Goal: Information Seeking & Learning: Learn about a topic

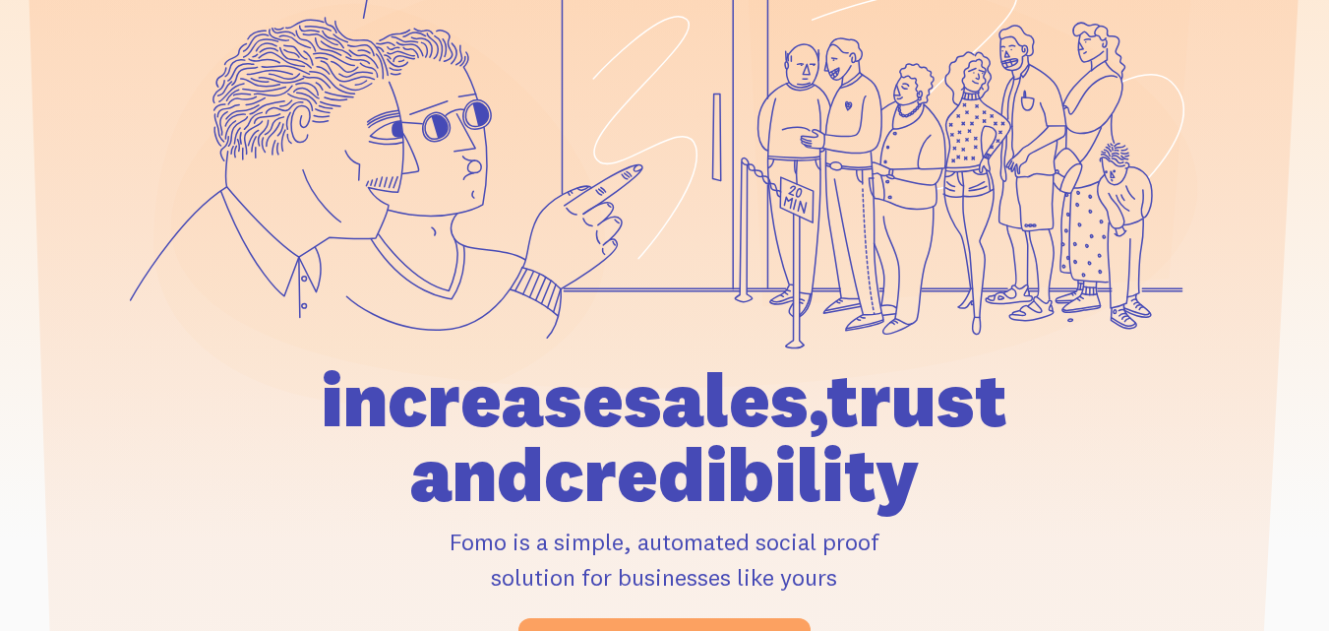
scroll to position [295, 0]
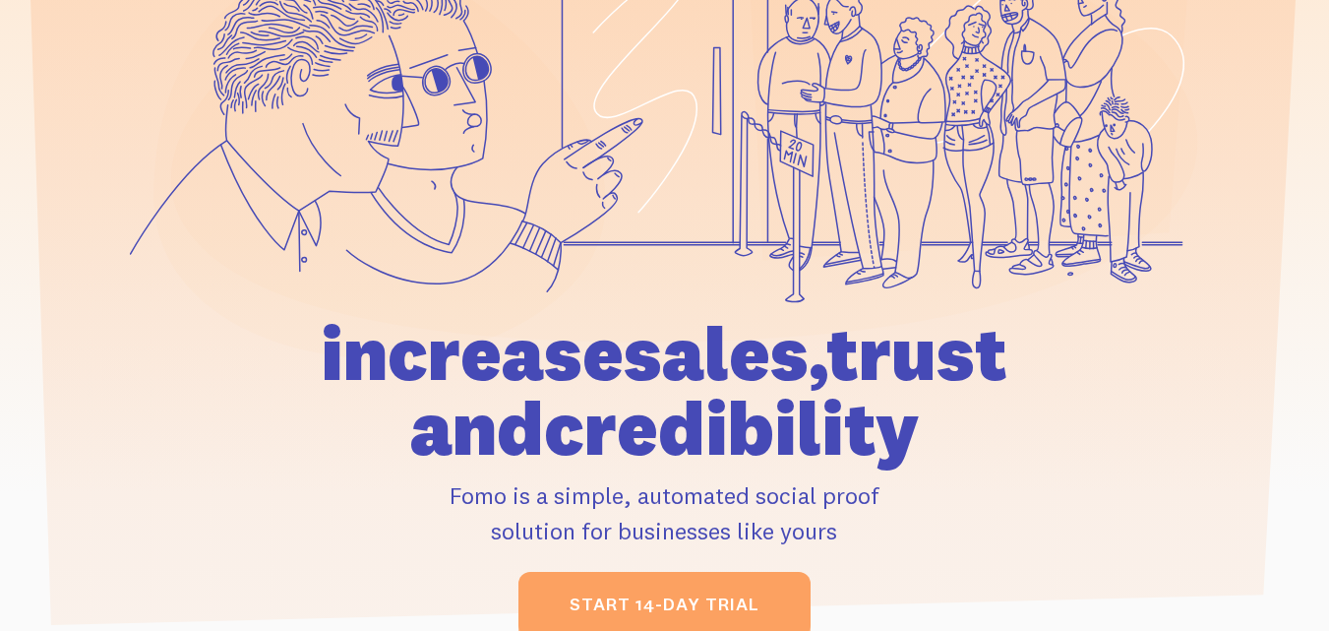
drag, startPoint x: 781, startPoint y: 340, endPoint x: 906, endPoint y: 430, distance: 153.7
click at [906, 430] on h1 "increase sales, trust and credibility" at bounding box center [665, 391] width 888 height 150
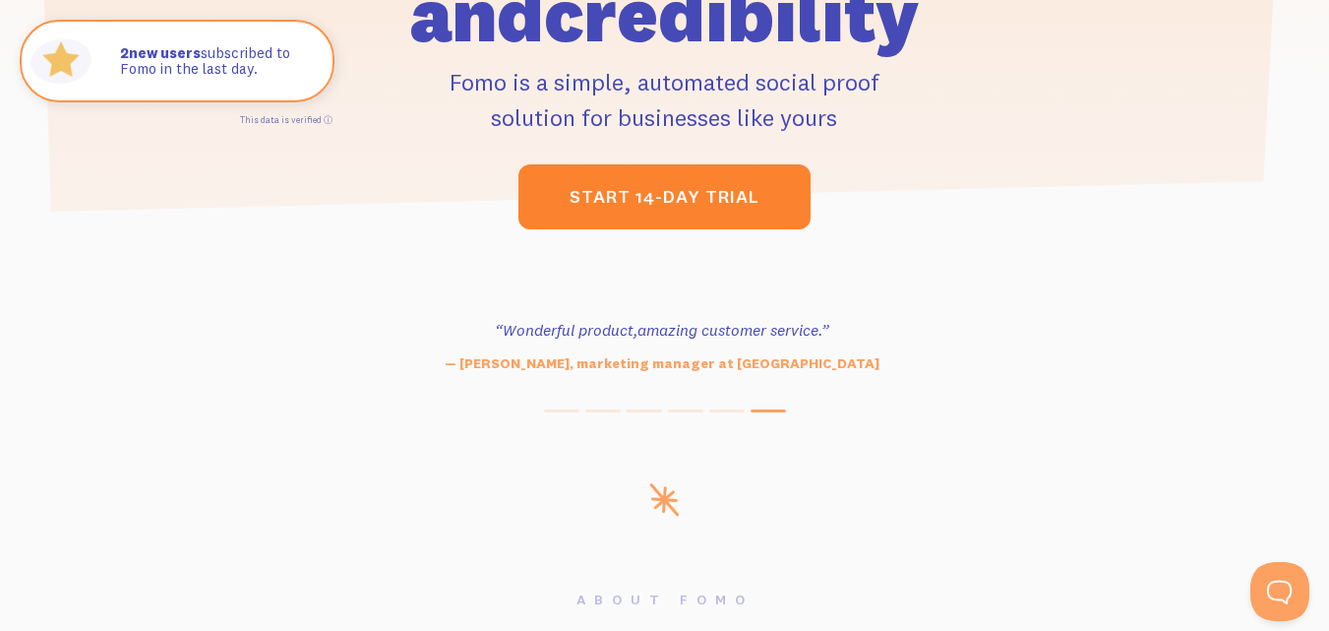
scroll to position [0, 0]
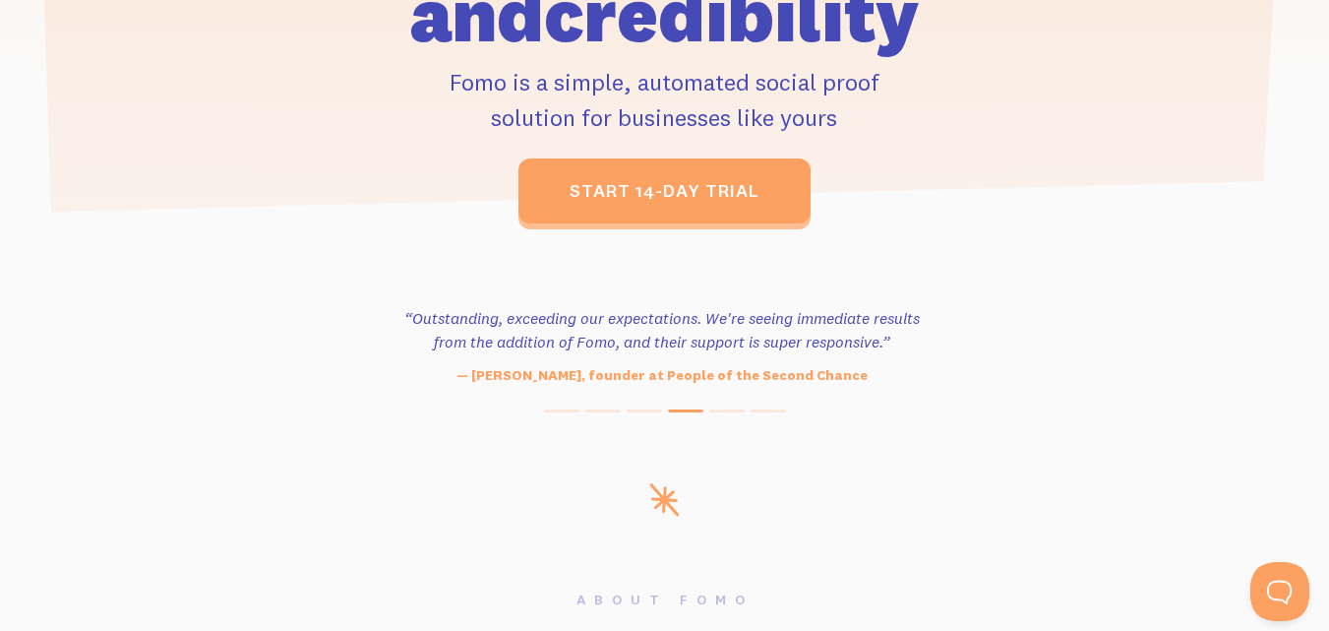
click at [749, 419] on section "“Outstanding, exceeding our expectations. We're seeing immediate results from t…" at bounding box center [664, 359] width 1329 height 248
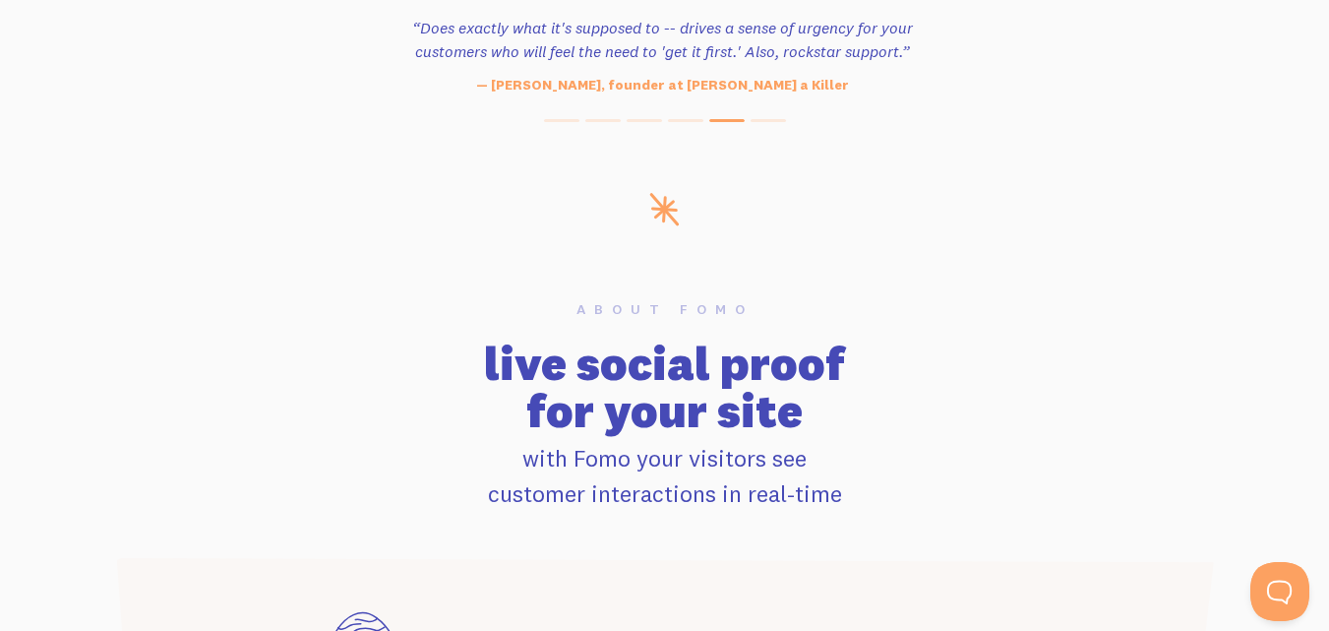
scroll to position [1017, 0]
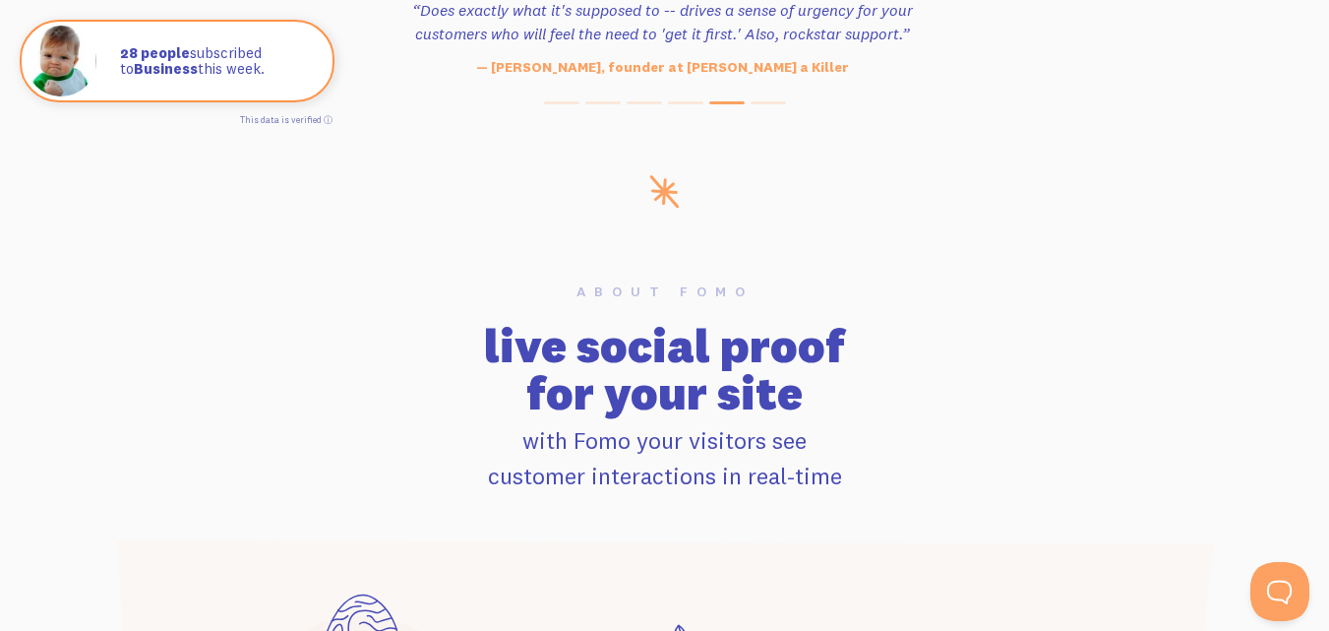
drag, startPoint x: 570, startPoint y: 350, endPoint x: 832, endPoint y: 398, distance: 266.0
click at [832, 398] on h2 "live social proof for your site" at bounding box center [665, 369] width 1098 height 94
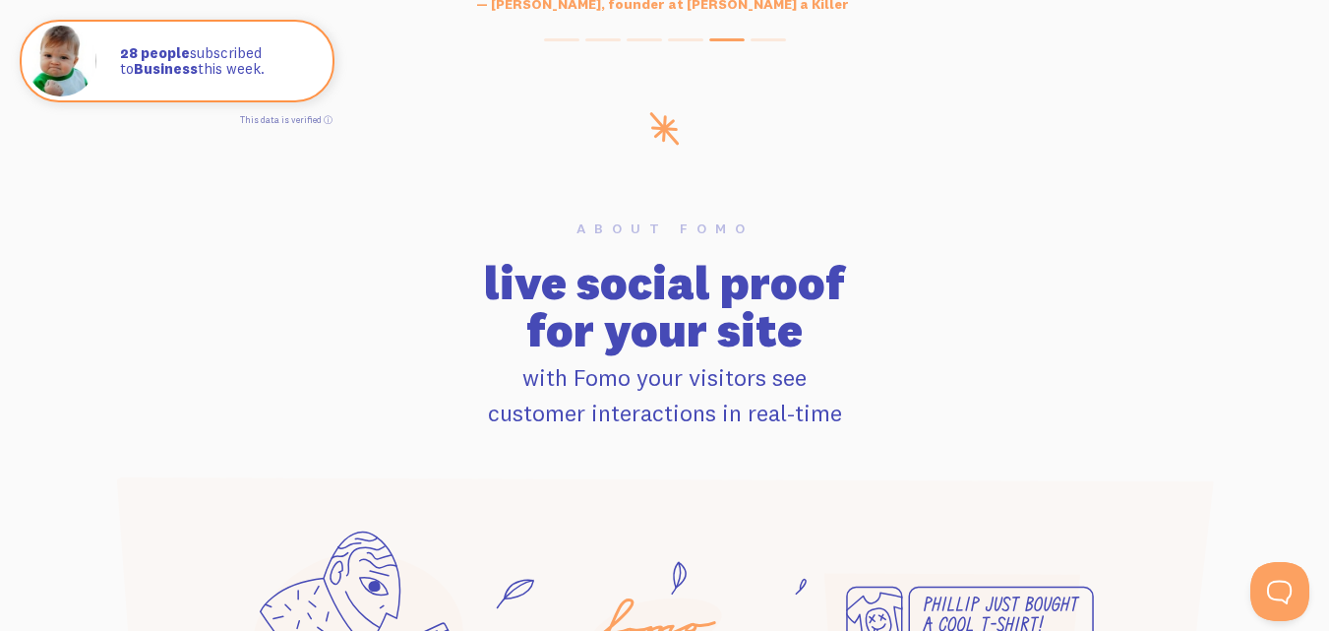
scroll to position [1082, 0]
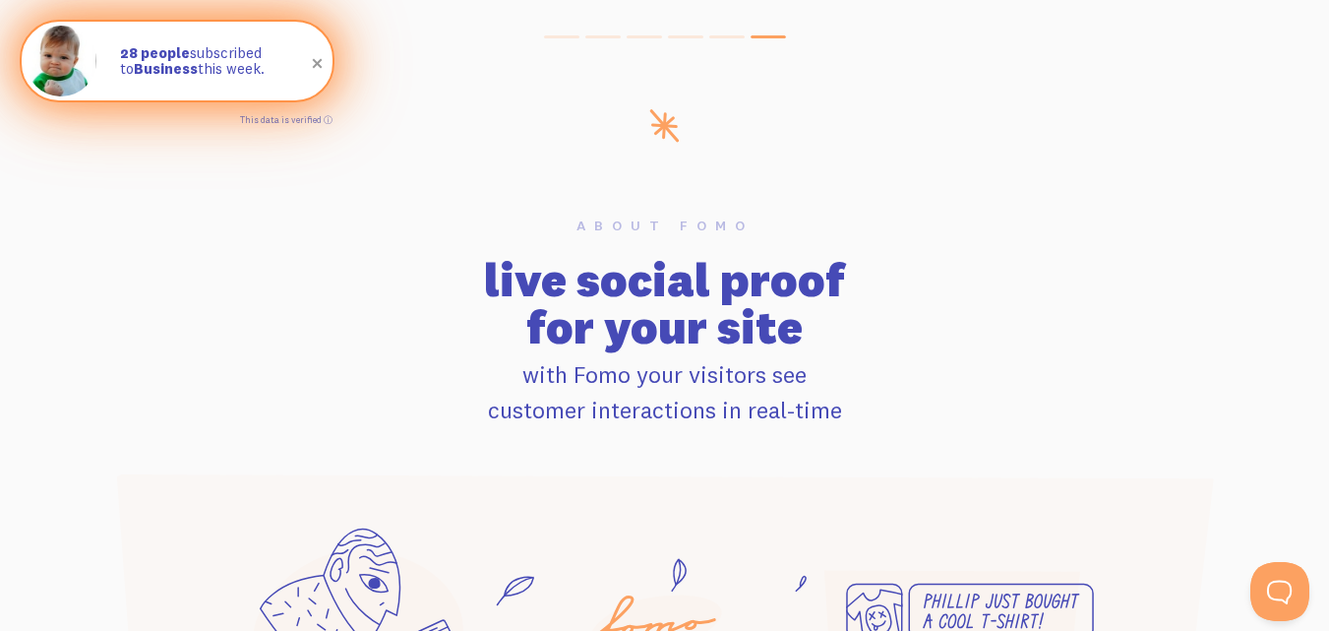
click at [317, 63] on span at bounding box center [317, 63] width 33 height 33
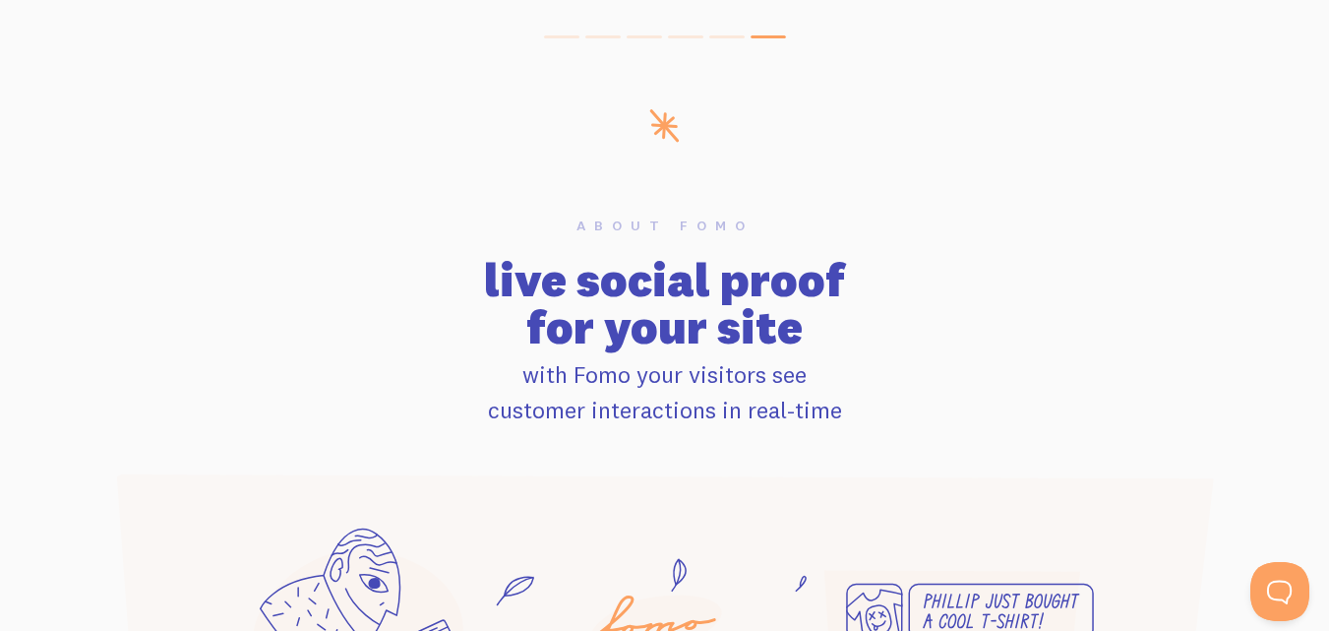
drag, startPoint x: 634, startPoint y: 377, endPoint x: 905, endPoint y: 449, distance: 280.9
click at [905, 449] on div "About Fomo live social proof for your site with Fomo your visitors see customer…" at bounding box center [665, 510] width 1122 height 585
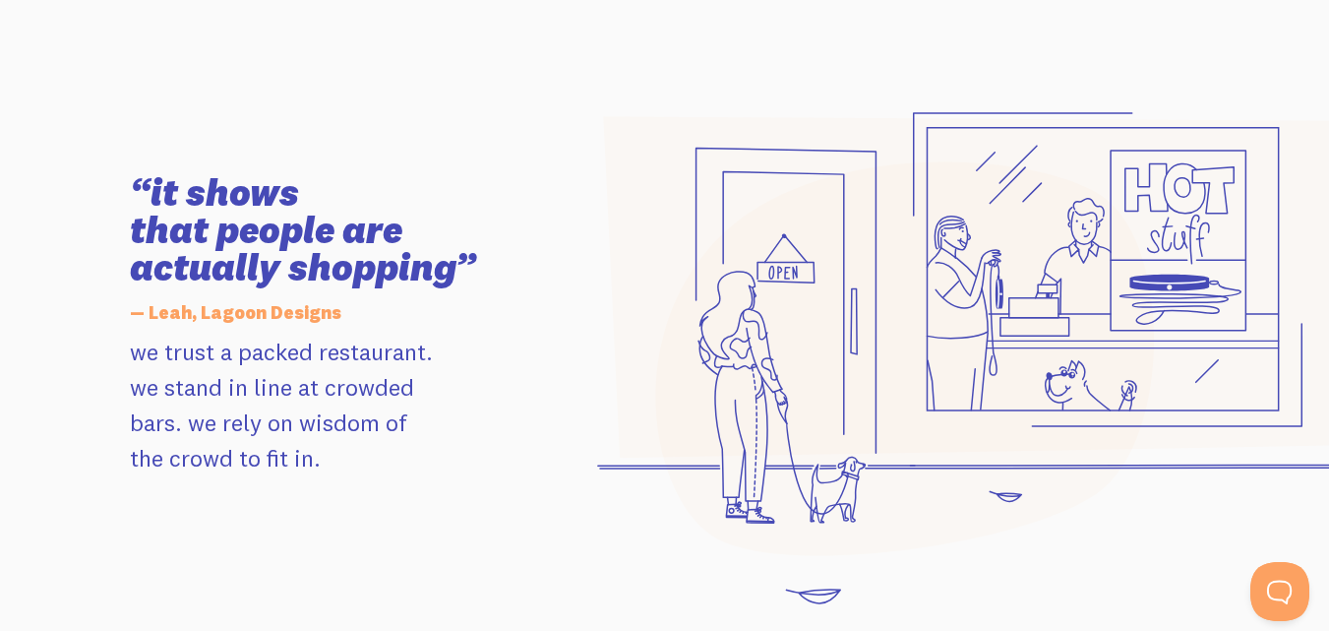
scroll to position [1916, 0]
drag, startPoint x: 263, startPoint y: 230, endPoint x: 454, endPoint y: 273, distance: 195.5
click at [454, 273] on h3 "“it shows that people are actually shopping”" at bounding box center [346, 229] width 432 height 112
drag, startPoint x: 235, startPoint y: 357, endPoint x: 463, endPoint y: 452, distance: 247.1
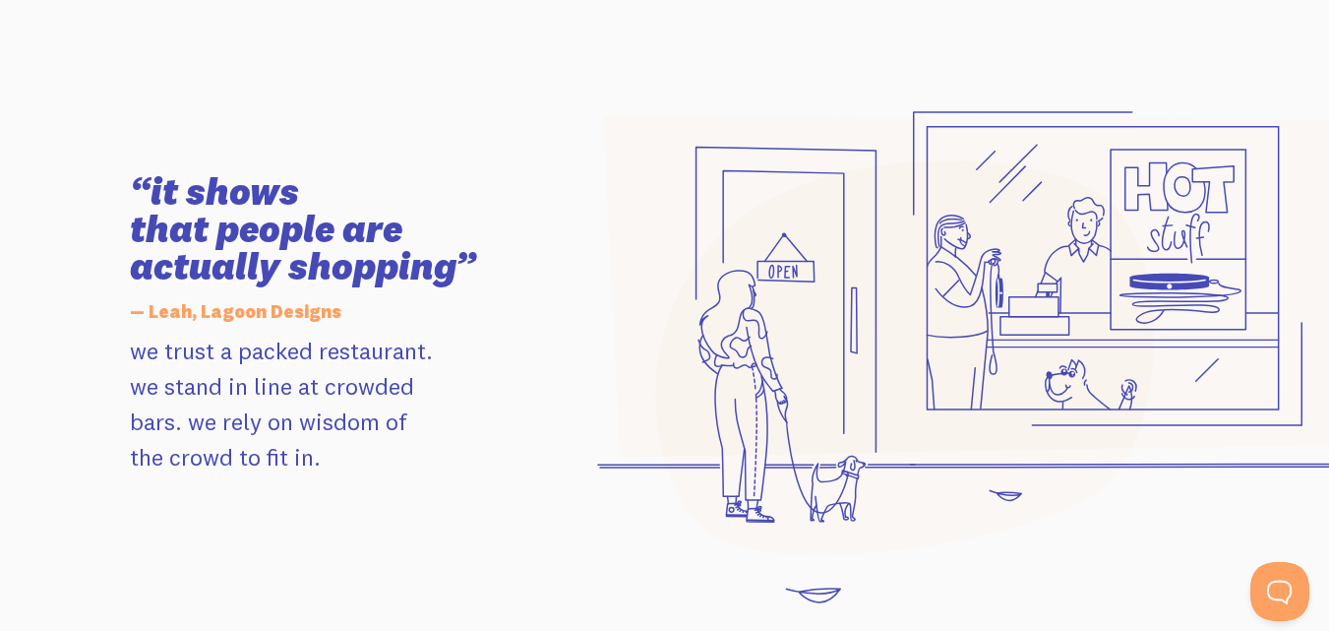
click at [463, 452] on p "we trust a packed restaurant. we stand in line at crowded bars. we rely on wisd…" at bounding box center [346, 404] width 432 height 142
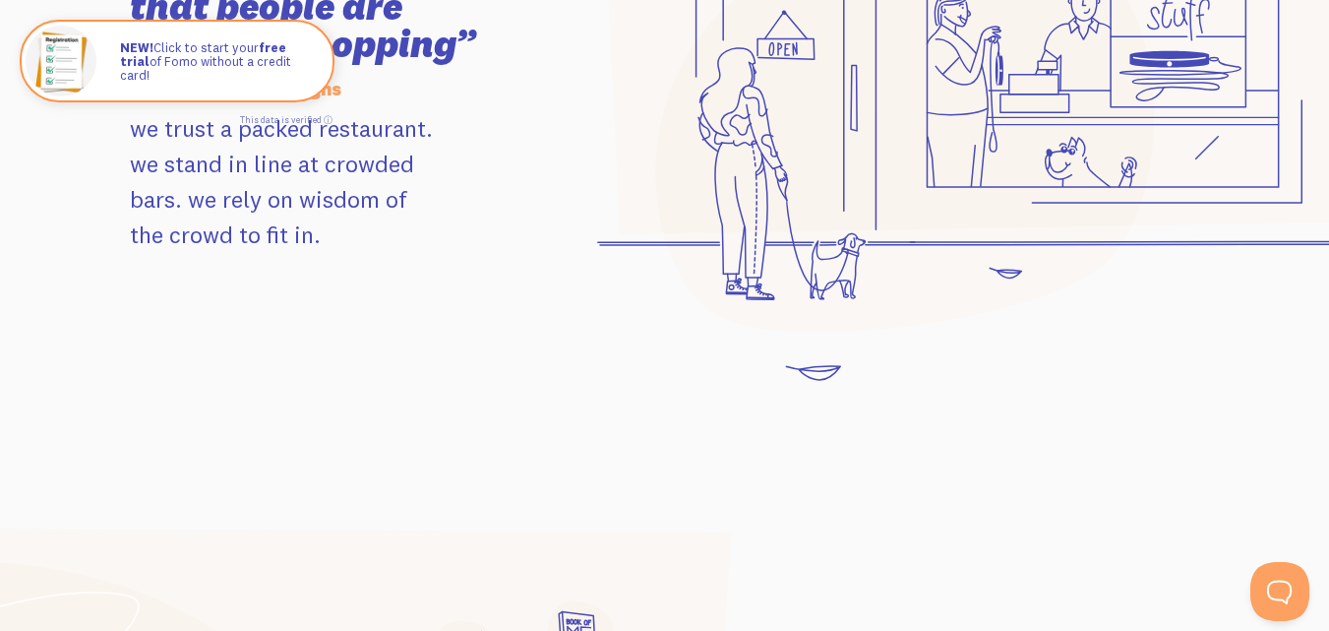
scroll to position [2178, 0]
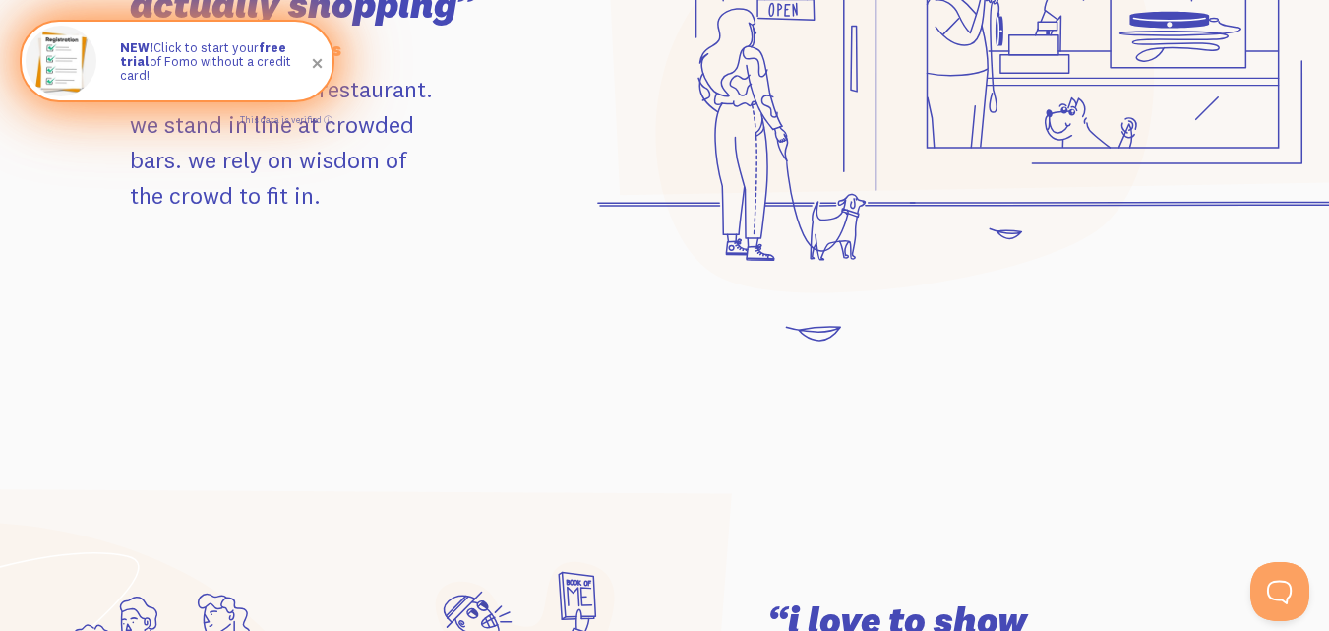
click at [318, 66] on span at bounding box center [317, 63] width 33 height 33
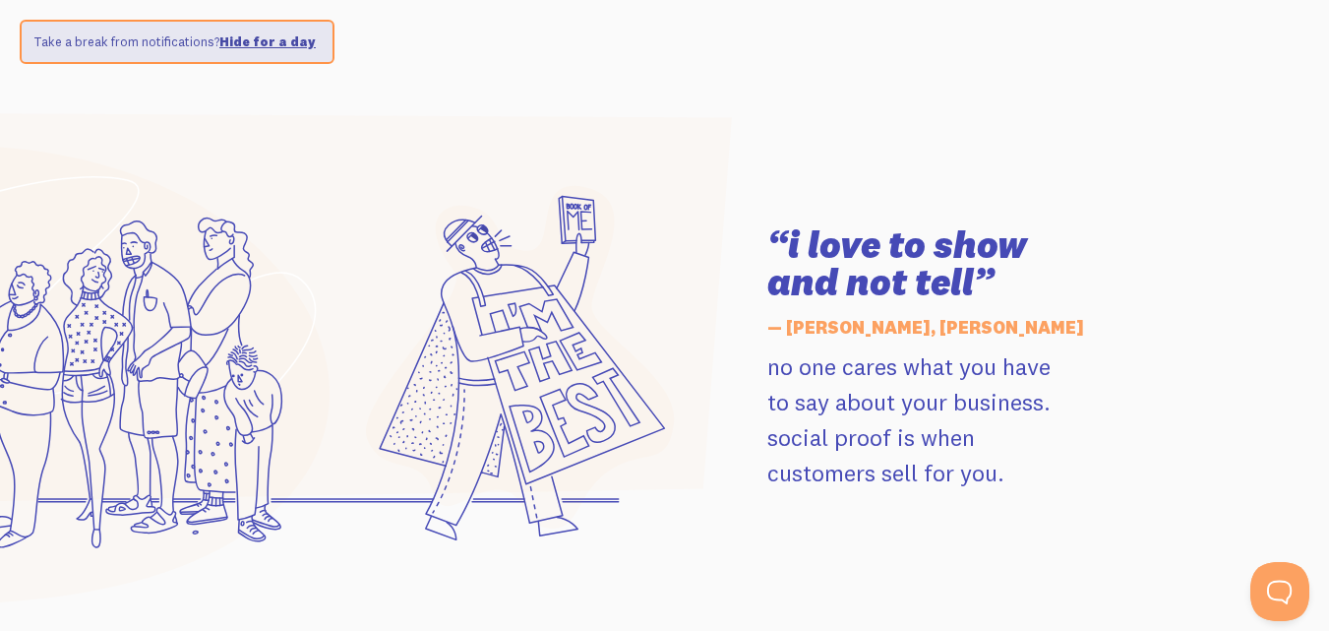
scroll to position [2578, 0]
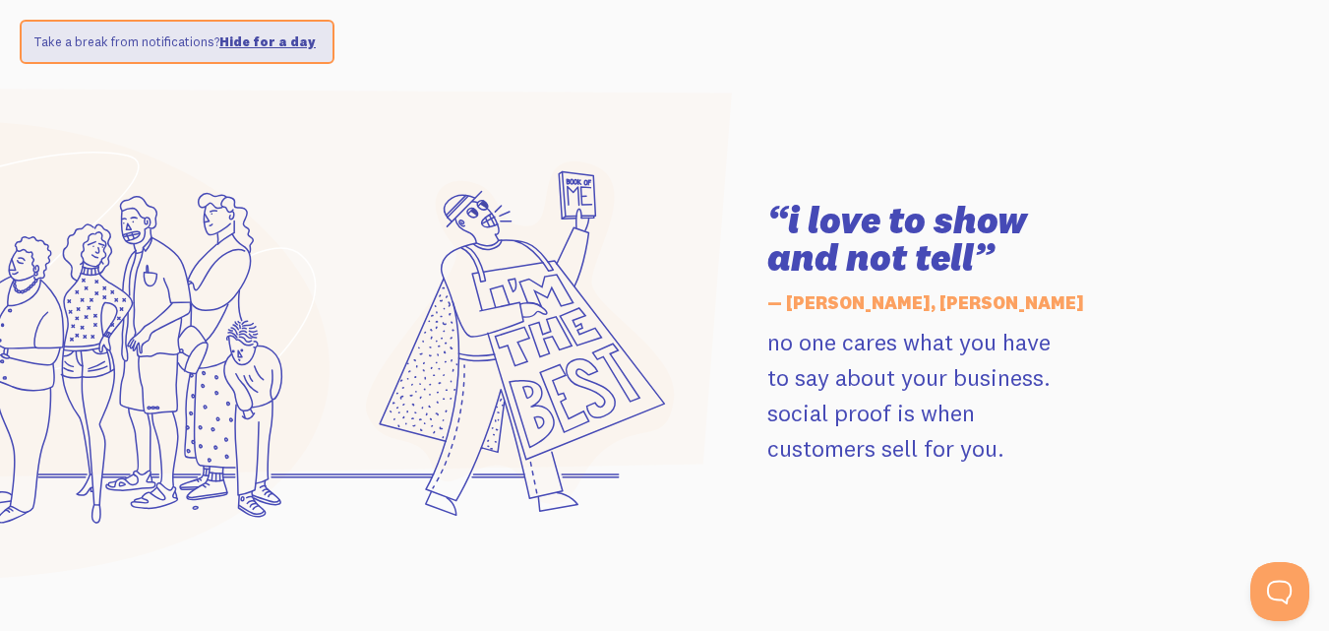
click at [769, 221] on h3 "“i love to show and not tell”" at bounding box center [984, 239] width 432 height 75
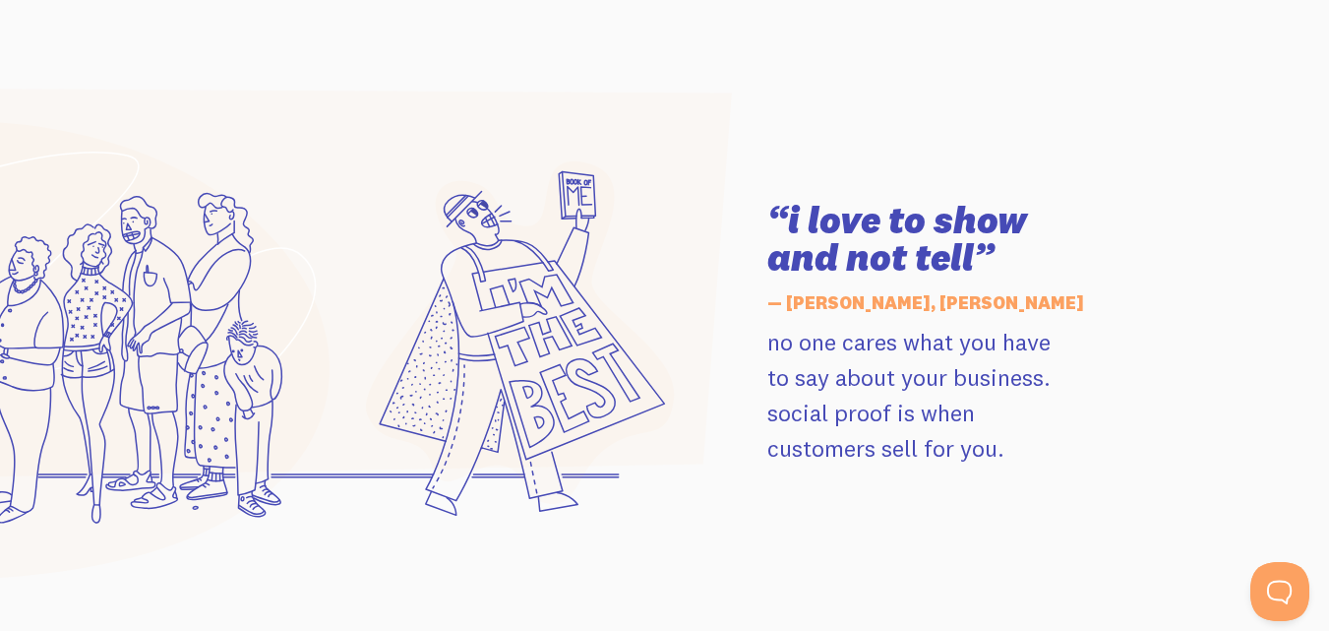
drag, startPoint x: 977, startPoint y: 271, endPoint x: 785, endPoint y: 230, distance: 196.1
click at [785, 230] on h3 "“i love to show and not tell”" at bounding box center [984, 239] width 432 height 75
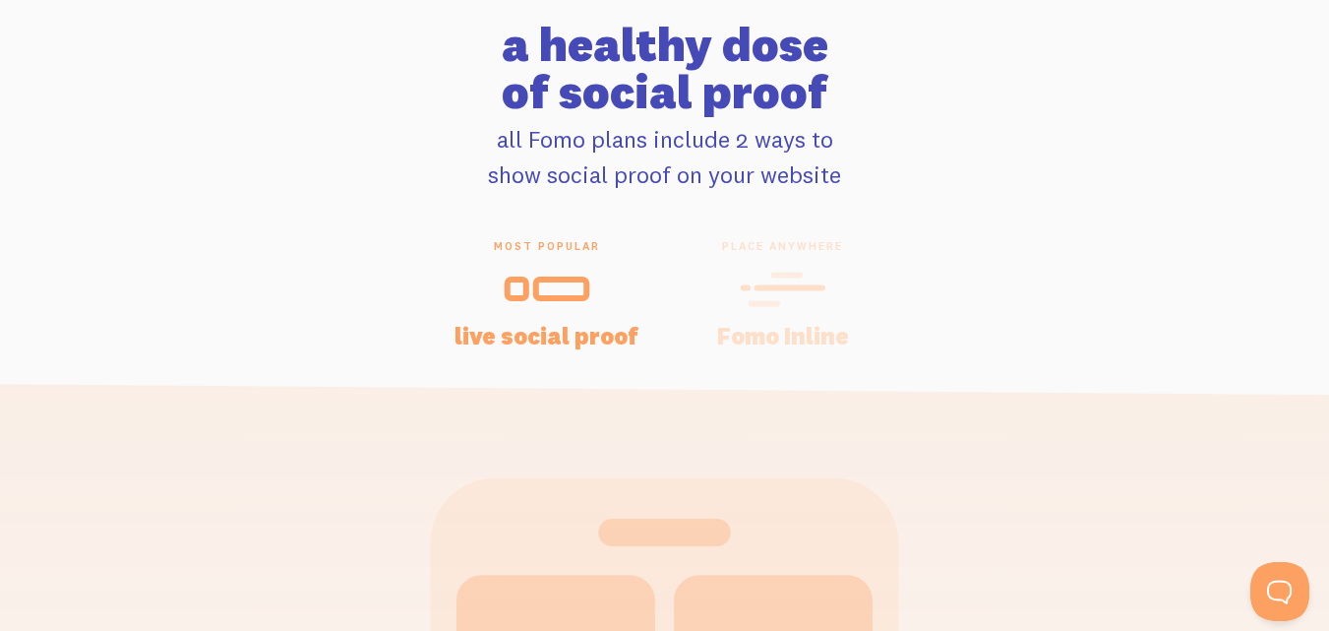
scroll to position [3943, 0]
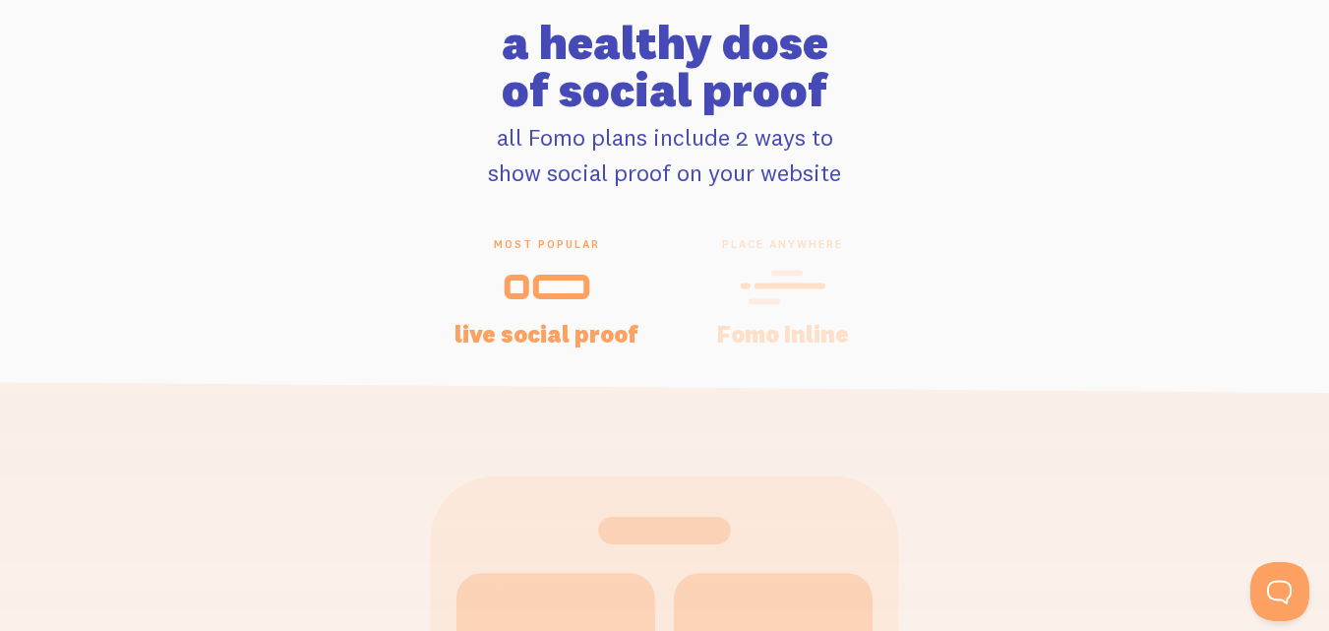
click at [751, 55] on h2 "a healthy dose of social proof" at bounding box center [664, 66] width 1329 height 94
click at [622, 94] on h2 "a healthy dose of social proof" at bounding box center [664, 66] width 1329 height 94
click at [678, 291] on div "place anywhere Fomo Inline" at bounding box center [783, 291] width 236 height 108
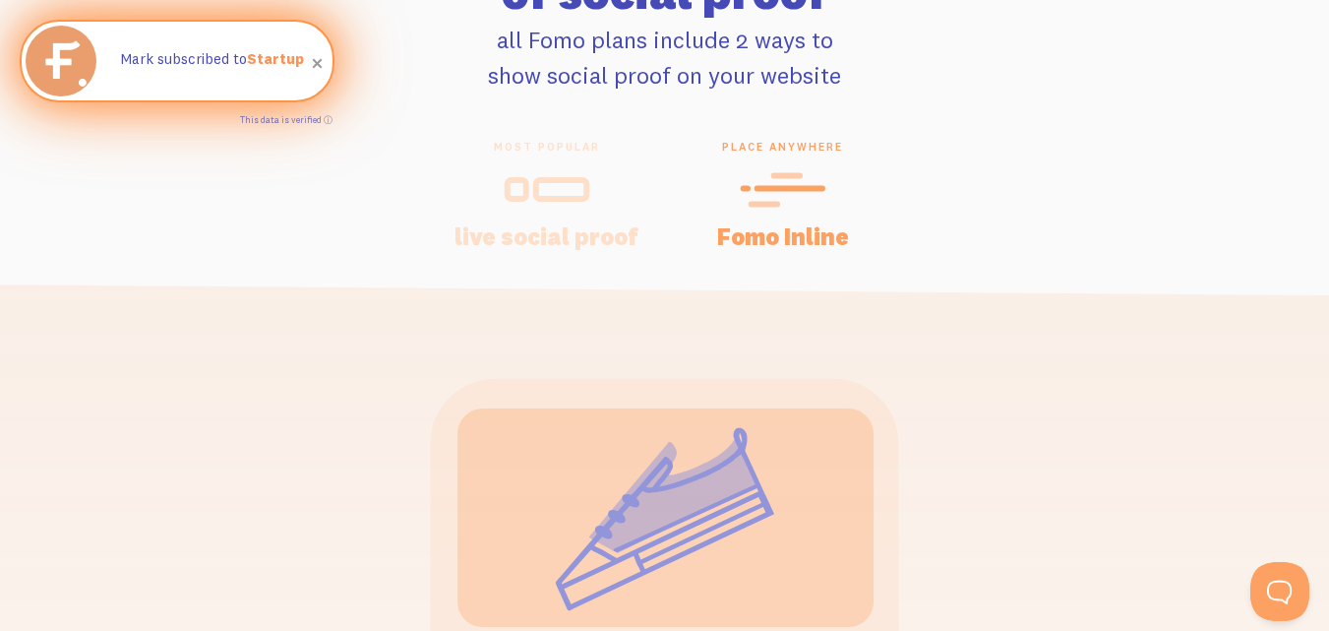
scroll to position [4042, 0]
click at [540, 159] on div "most popular live social proof" at bounding box center [547, 193] width 236 height 108
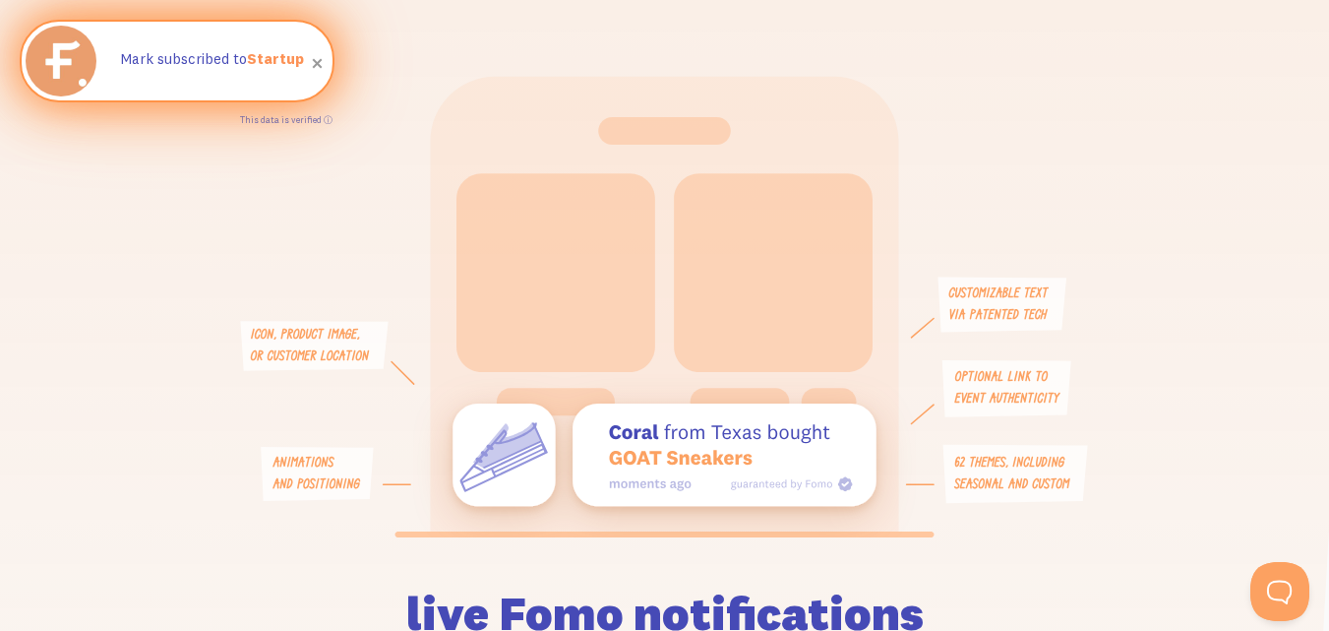
scroll to position [3890, 0]
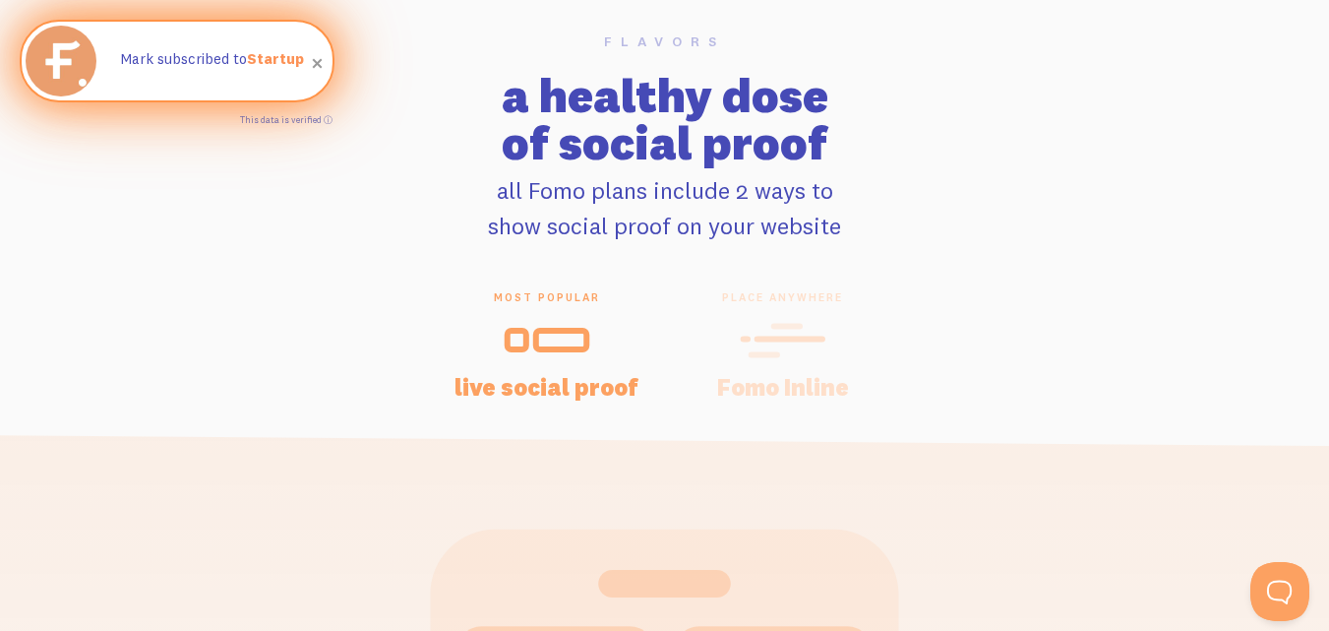
click at [803, 365] on div "place anywhere Fomo Inline" at bounding box center [783, 344] width 236 height 108
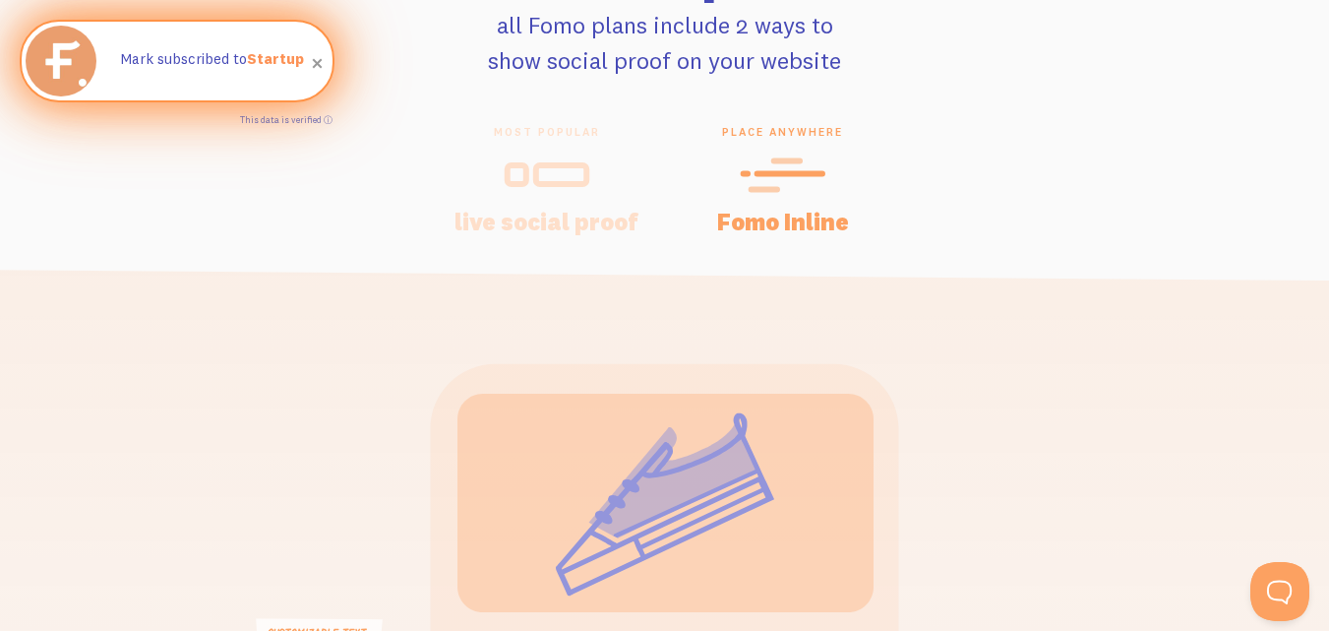
scroll to position [4047, 0]
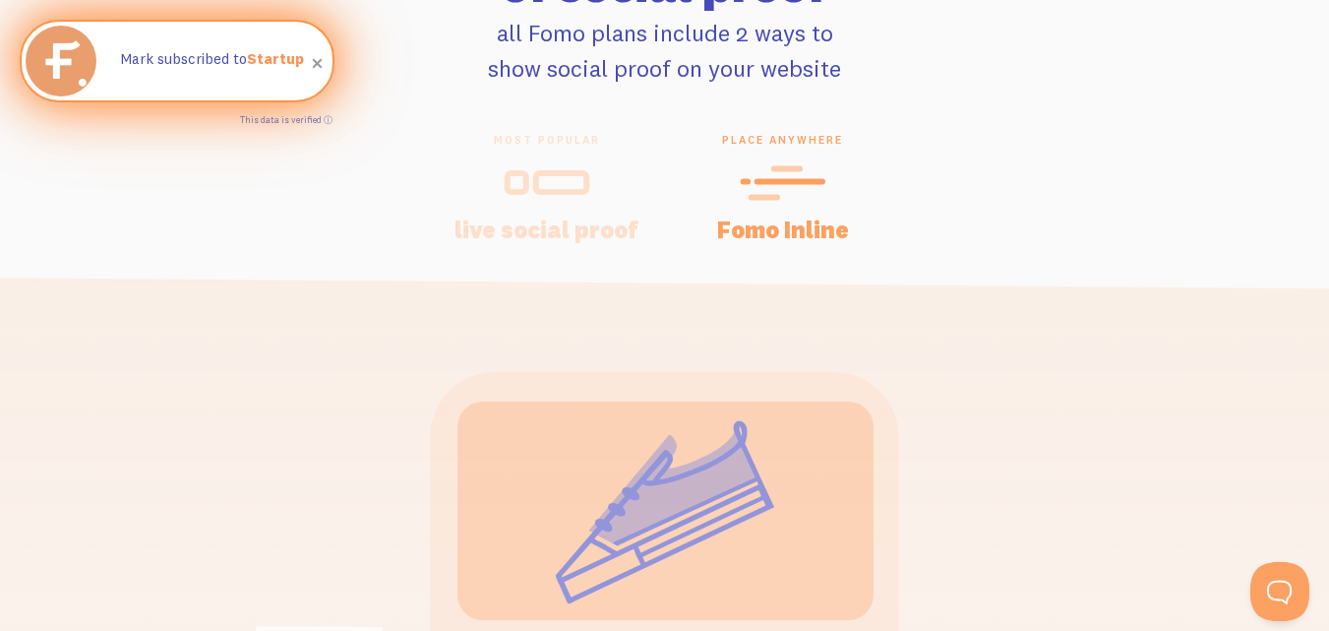
click at [562, 234] on h4 "live social proof" at bounding box center [547, 229] width 189 height 24
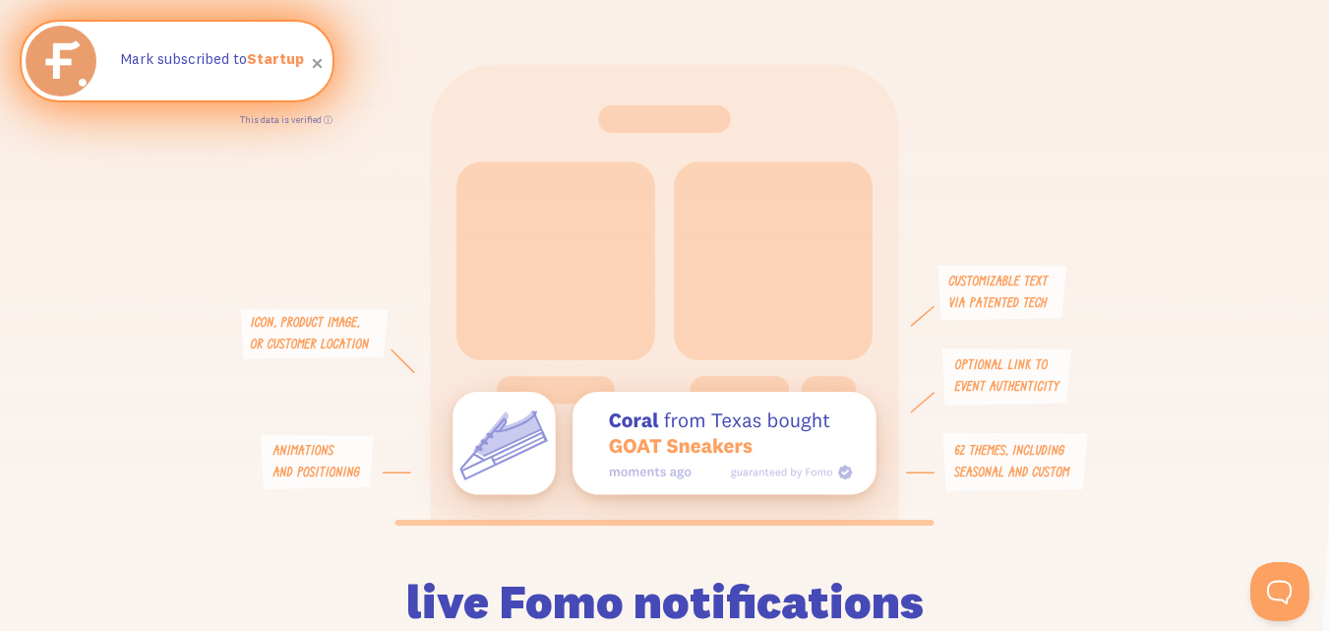
scroll to position [4356, 0]
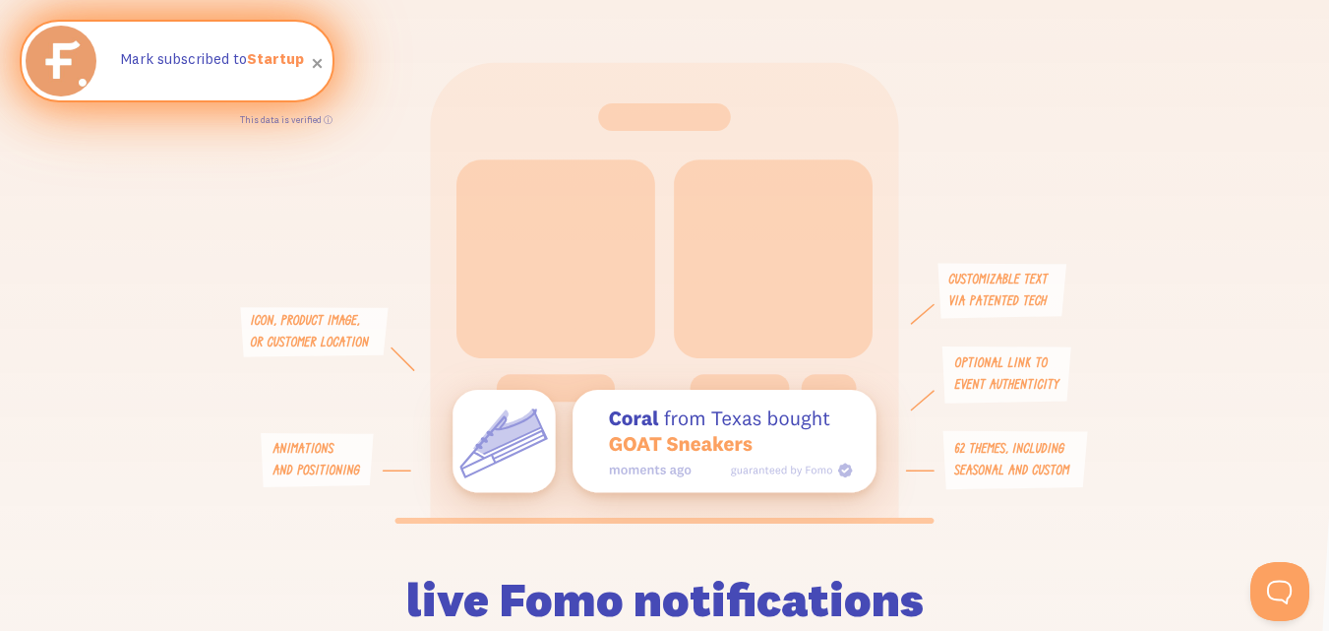
click at [313, 61] on span at bounding box center [317, 63] width 33 height 33
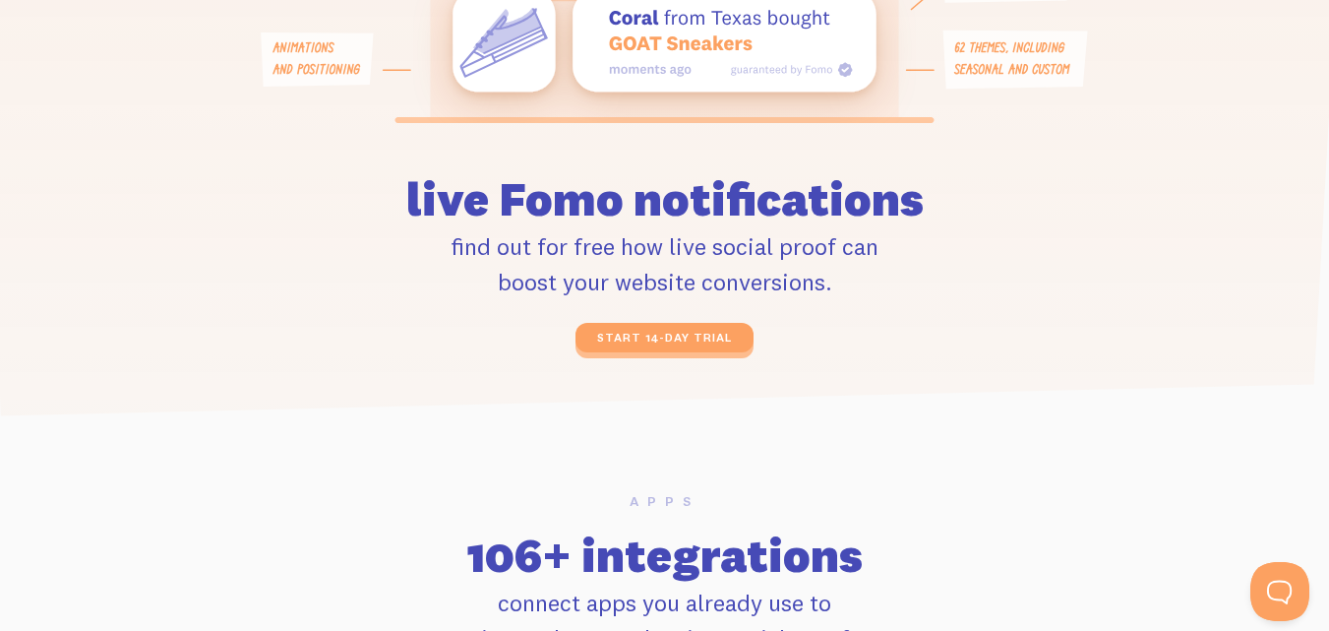
scroll to position [4776, 0]
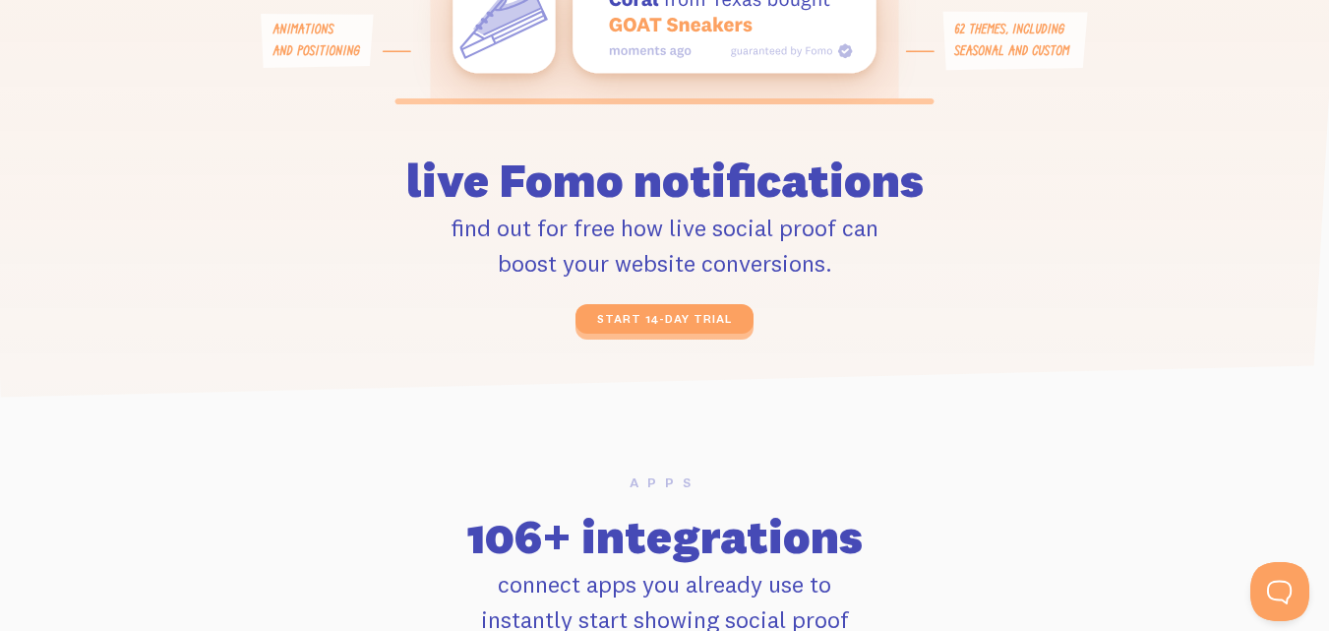
drag, startPoint x: 382, startPoint y: 171, endPoint x: 892, endPoint y: 253, distance: 516.2
click at [892, 253] on div "live Fomo notifications find out for free how live social proof can boost your …" at bounding box center [665, 221] width 748 height 224
click at [892, 253] on p "find out for free how live social proof can boost your website conversions." at bounding box center [665, 245] width 724 height 71
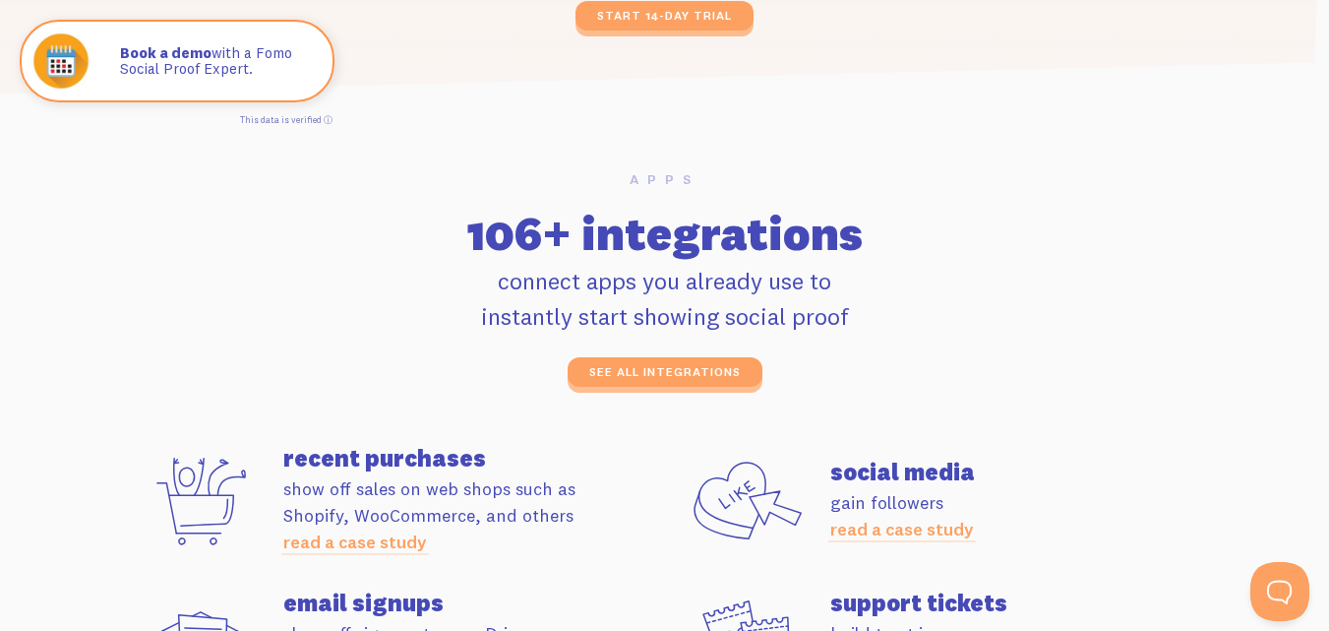
scroll to position [5110, 0]
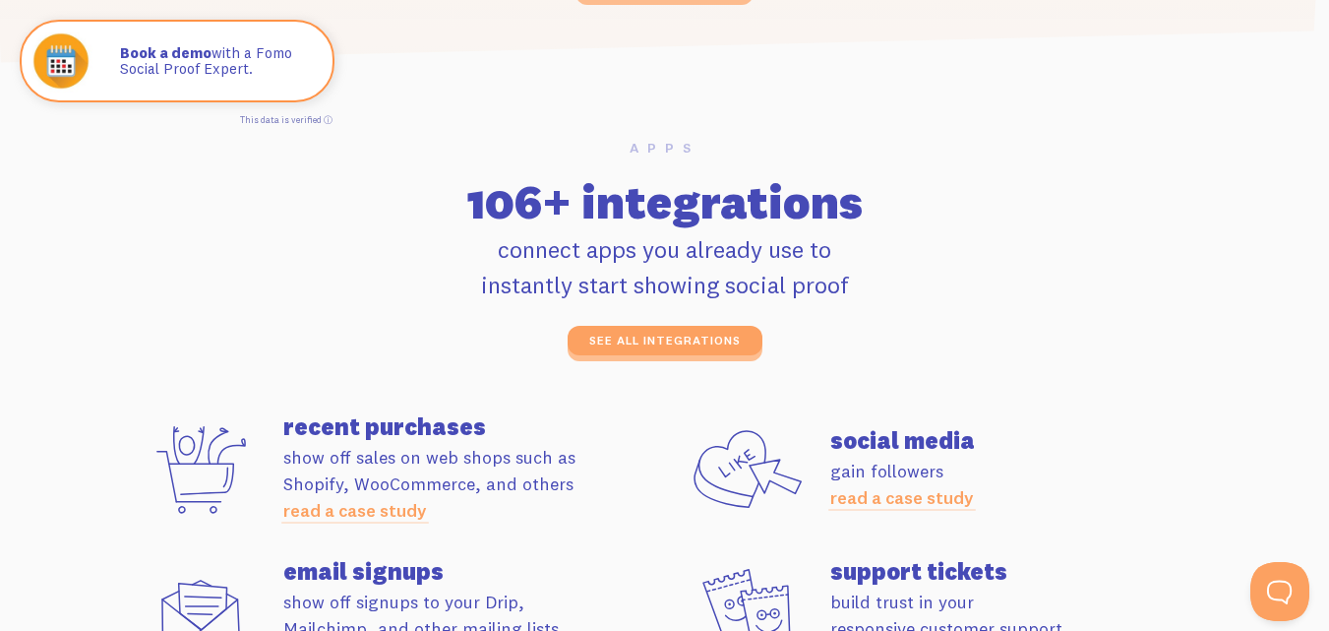
click at [643, 277] on p "connect apps you already use to instantly start showing social proof" at bounding box center [665, 266] width 1070 height 71
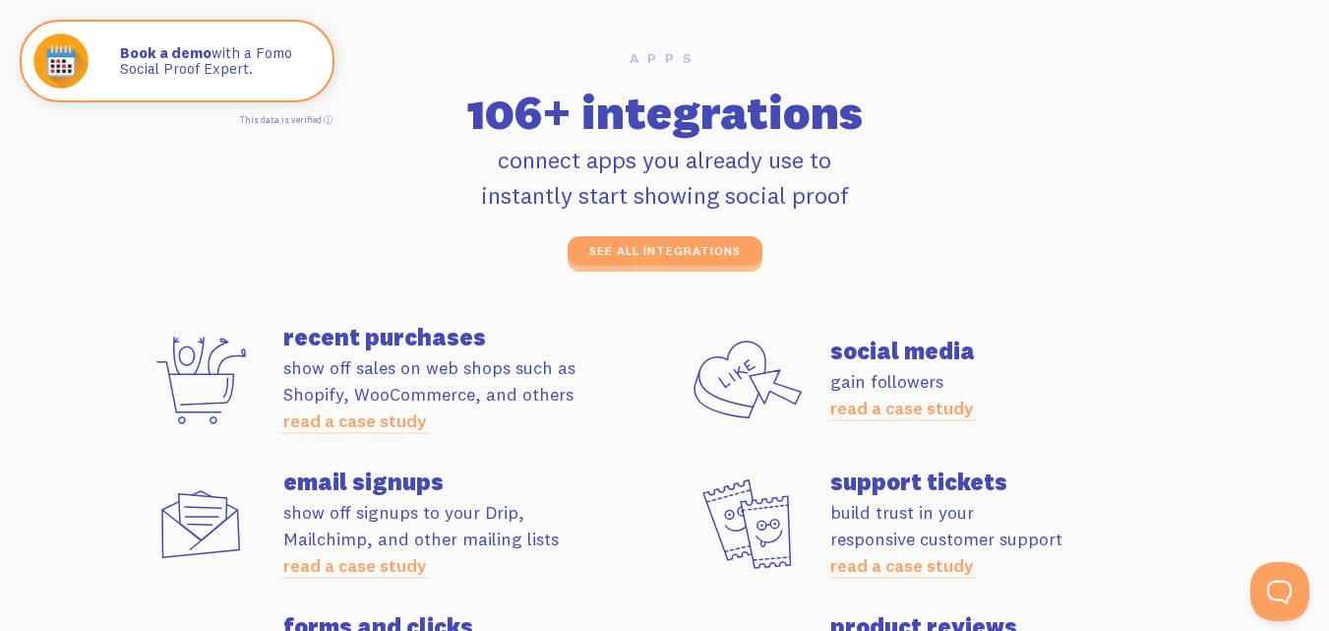
scroll to position [5216, 0]
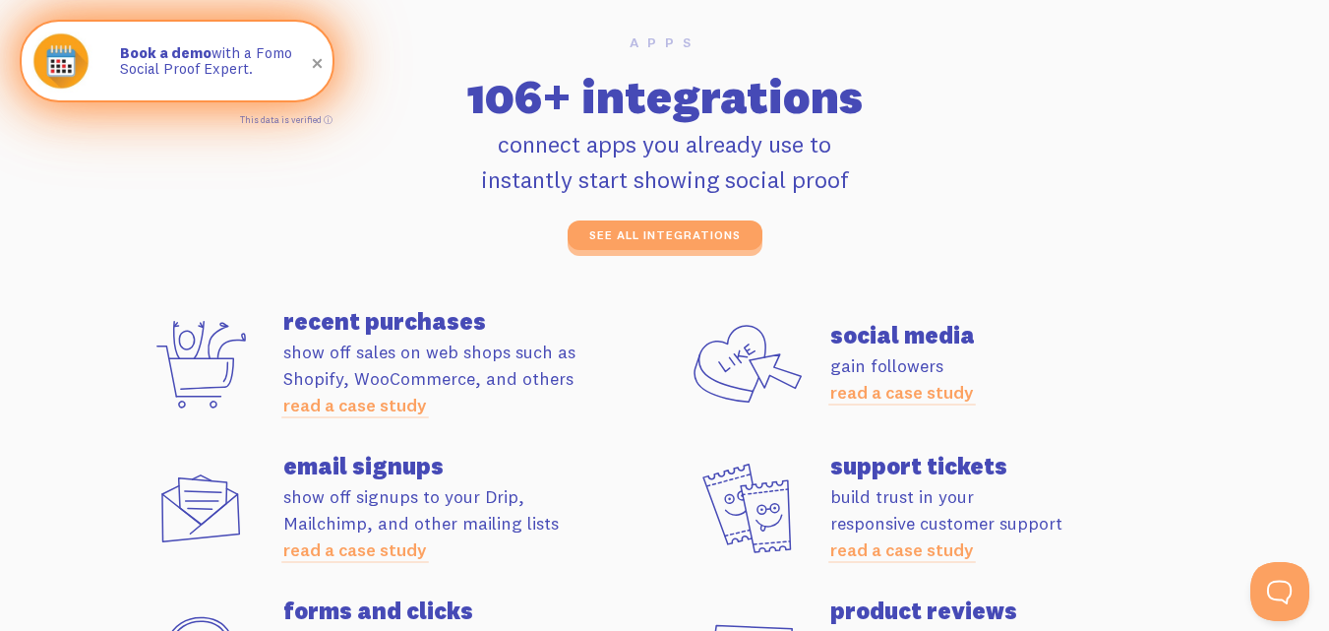
click at [313, 62] on span at bounding box center [317, 63] width 33 height 33
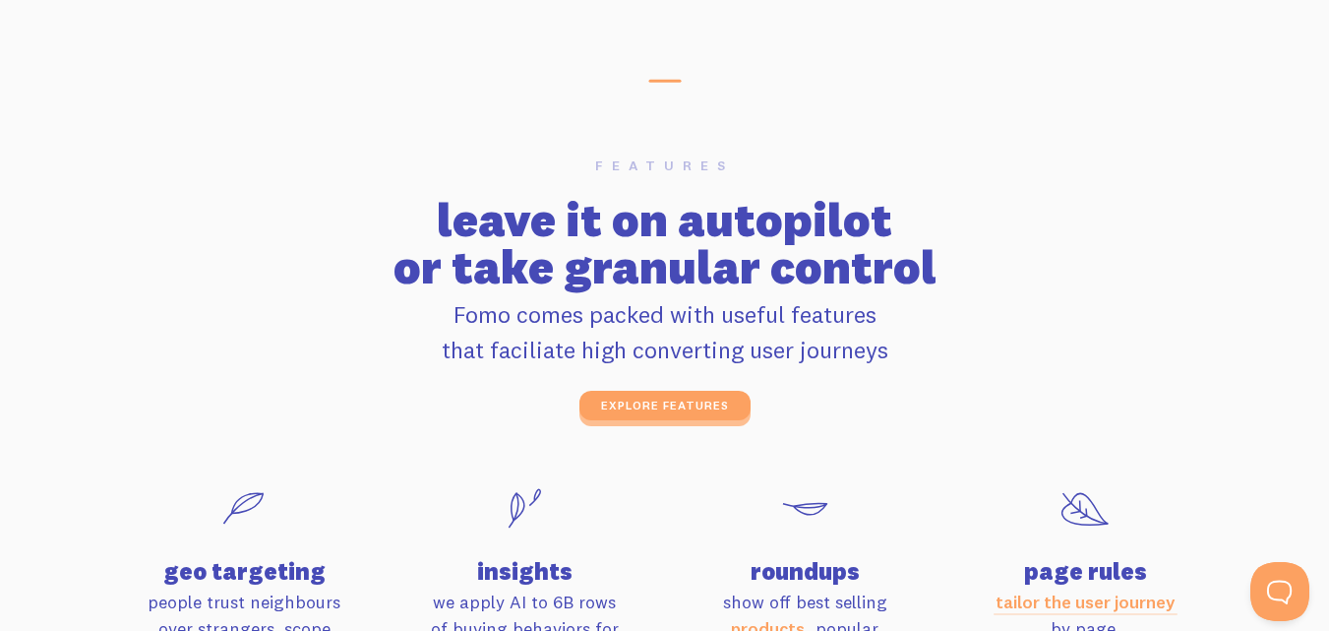
scroll to position [6114, 0]
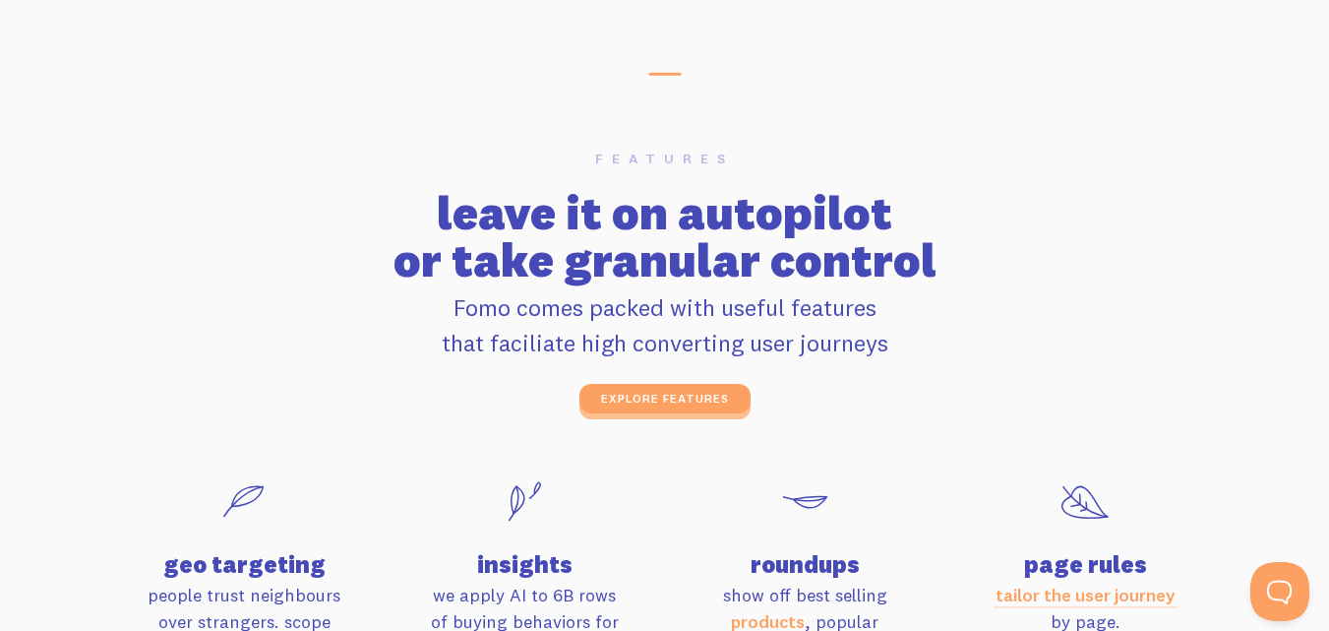
drag, startPoint x: 684, startPoint y: 275, endPoint x: 818, endPoint y: 268, distance: 134.0
click at [818, 268] on h2 "leave it on autopilot or take granular control" at bounding box center [665, 236] width 1070 height 94
click at [634, 311] on p "Fomo comes packed with useful features that faciliate high converting user jour…" at bounding box center [665, 324] width 1070 height 71
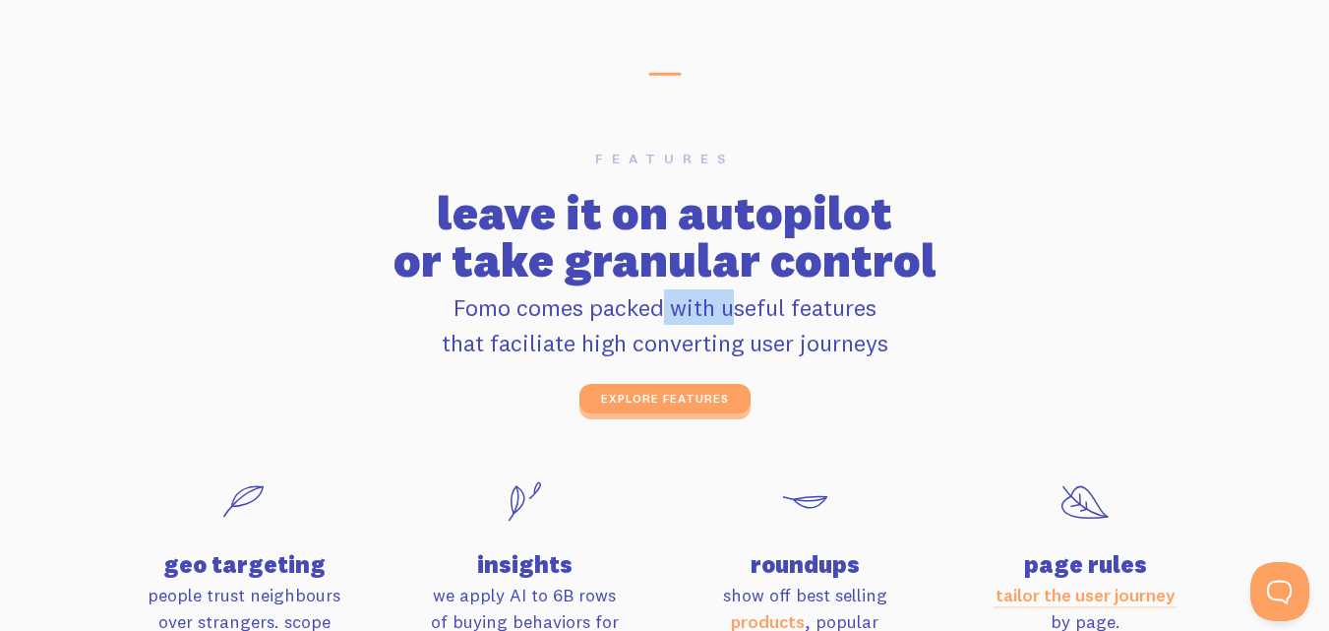
click at [634, 311] on p "Fomo comes packed with useful features that faciliate high converting user jour…" at bounding box center [665, 324] width 1070 height 71
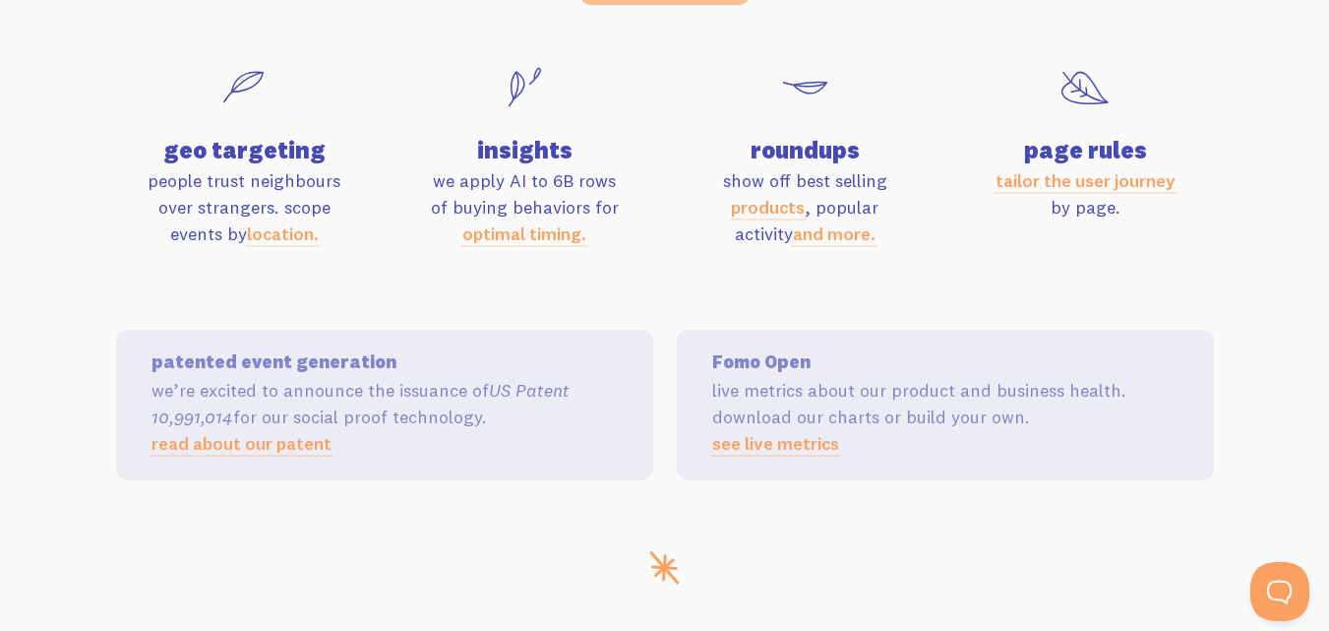
scroll to position [6515, 0]
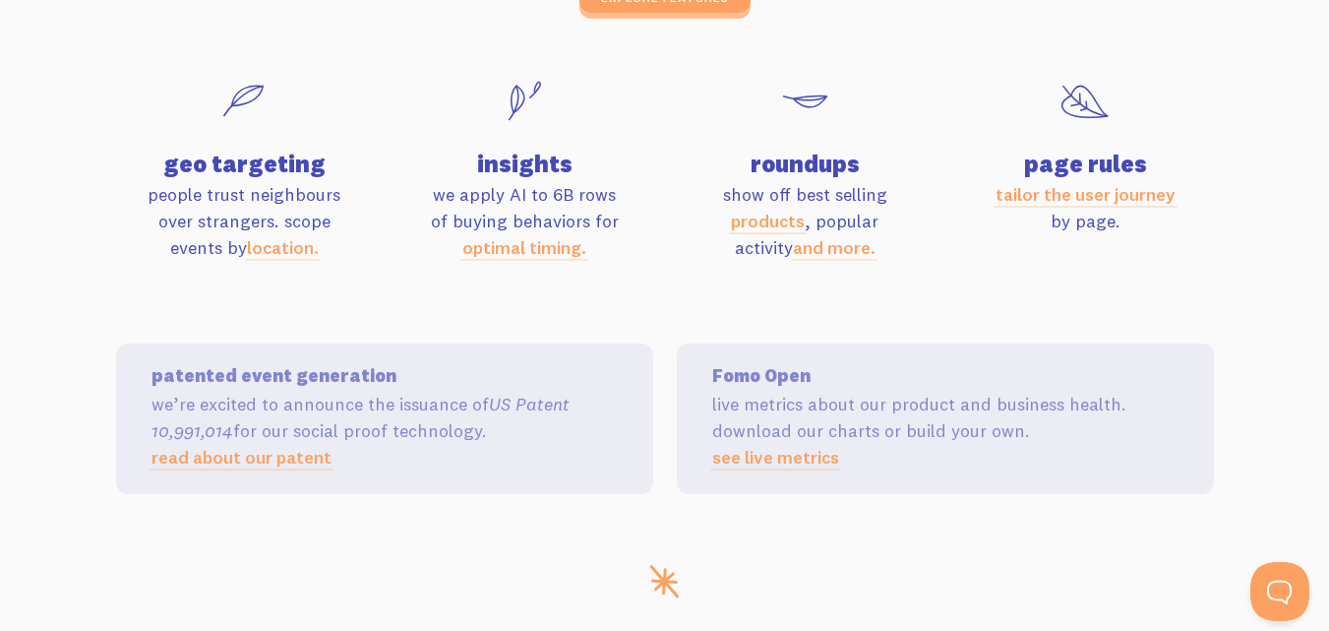
drag, startPoint x: 210, startPoint y: 207, endPoint x: 338, endPoint y: 222, distance: 128.9
click at [338, 222] on p "people trust neighbours over strangers. scope events by location." at bounding box center [244, 221] width 257 height 80
drag, startPoint x: 430, startPoint y: 199, endPoint x: 618, endPoint y: 217, distance: 188.9
click at [618, 217] on p "we apply AI to 6B rows of buying behaviors for optimal timing." at bounding box center [525, 221] width 257 height 80
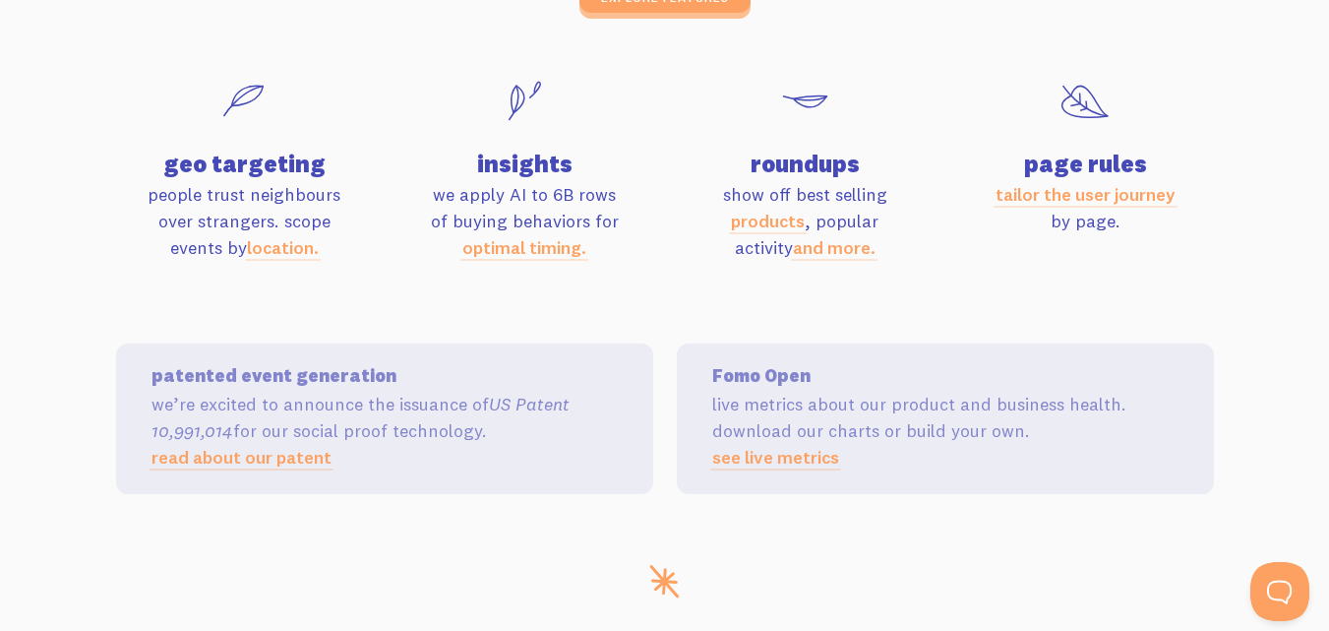
click at [618, 217] on p "we apply AI to 6B rows of buying behaviors for optimal timing." at bounding box center [525, 221] width 257 height 80
drag, startPoint x: 437, startPoint y: 198, endPoint x: 551, endPoint y: 193, distance: 114.3
click at [551, 193] on p "we apply AI to 6B rows of buying behaviors for optimal timing." at bounding box center [525, 221] width 257 height 80
click at [566, 193] on p "we apply AI to 6B rows of buying behaviors for optimal timing." at bounding box center [525, 221] width 257 height 80
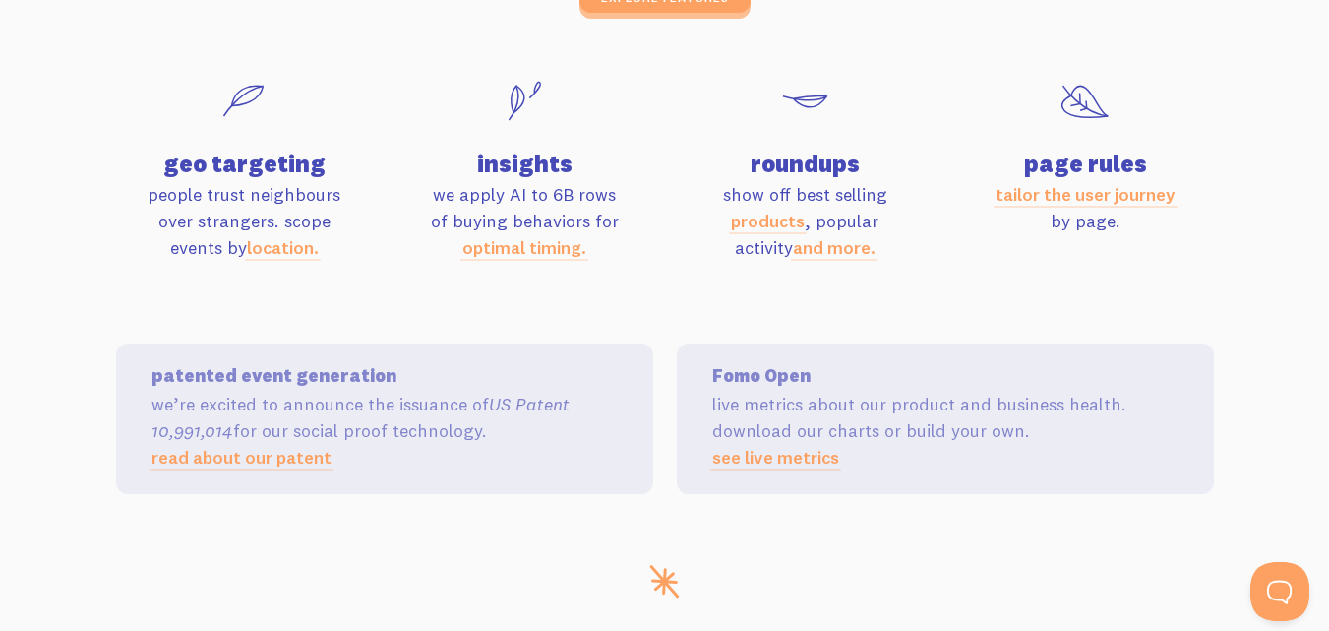
click at [566, 193] on p "we apply AI to 6B rows of buying behaviors for optimal timing." at bounding box center [525, 221] width 257 height 80
click at [607, 200] on p "we apply AI to 6B rows of buying behaviors for optimal timing." at bounding box center [525, 221] width 257 height 80
click at [555, 226] on p "we apply AI to 6B rows of buying behaviors for optimal timing." at bounding box center [525, 221] width 257 height 80
click at [618, 224] on p "we apply AI to 6B rows of buying behaviors for optimal timing." at bounding box center [525, 221] width 257 height 80
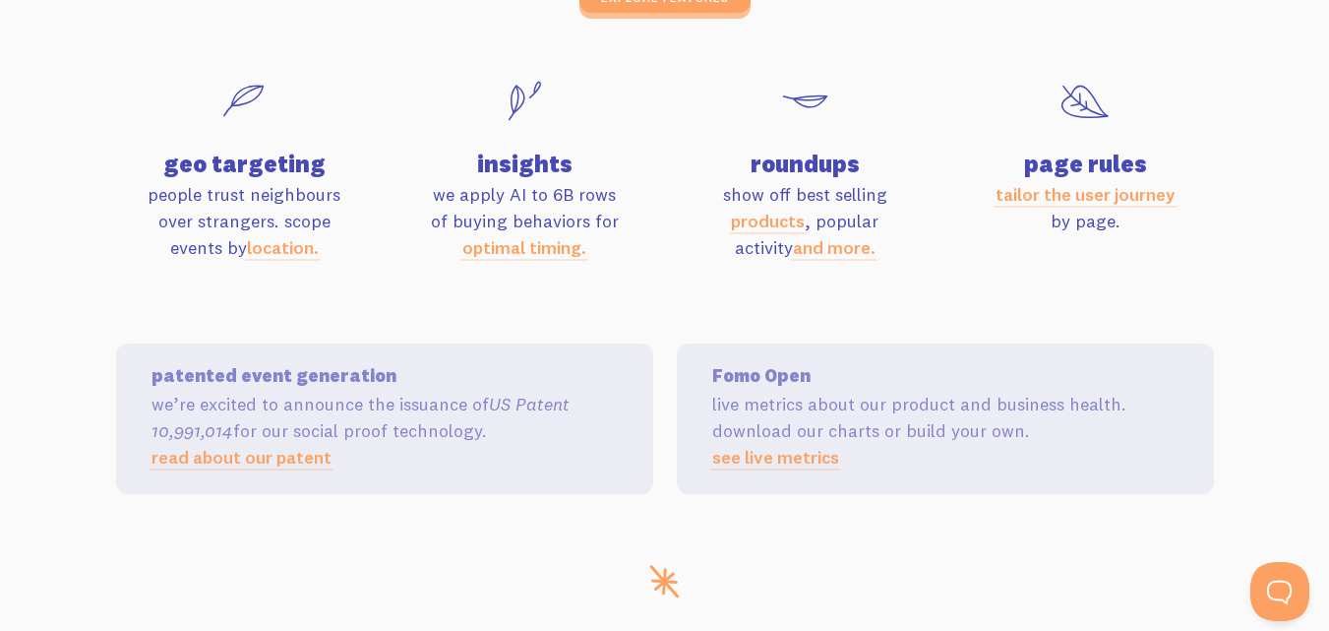
click at [779, 193] on p "show off best selling products , popular activity and more." at bounding box center [805, 221] width 257 height 80
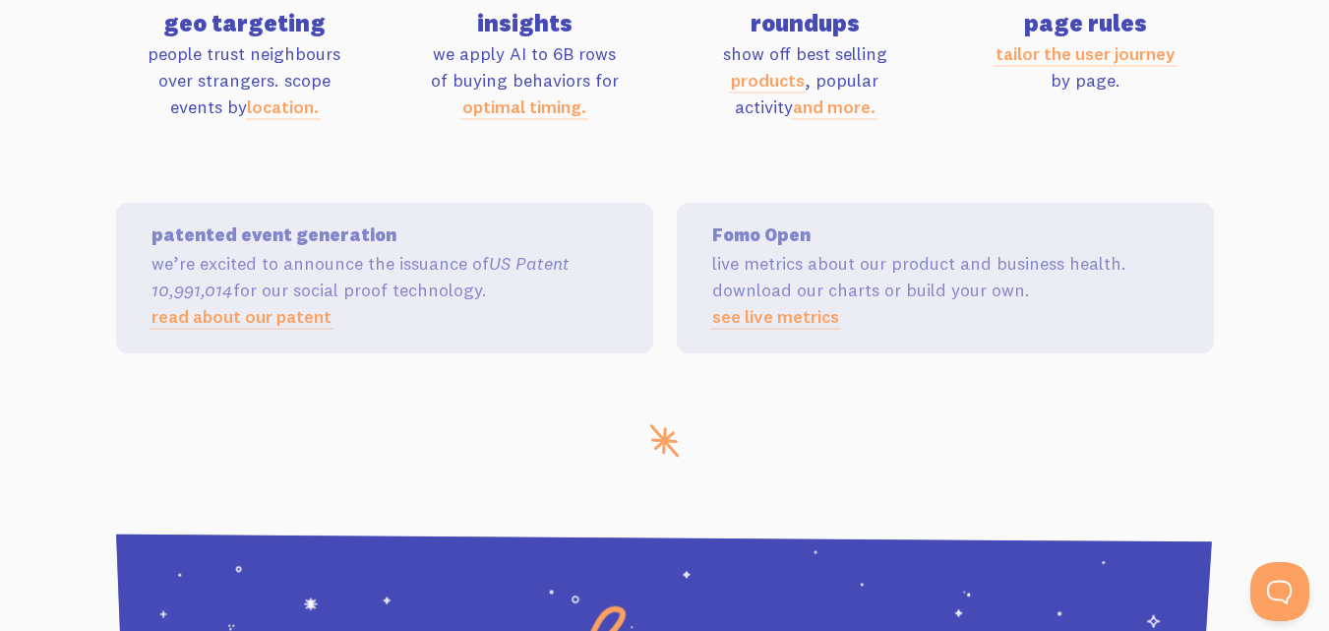
scroll to position [6659, 0]
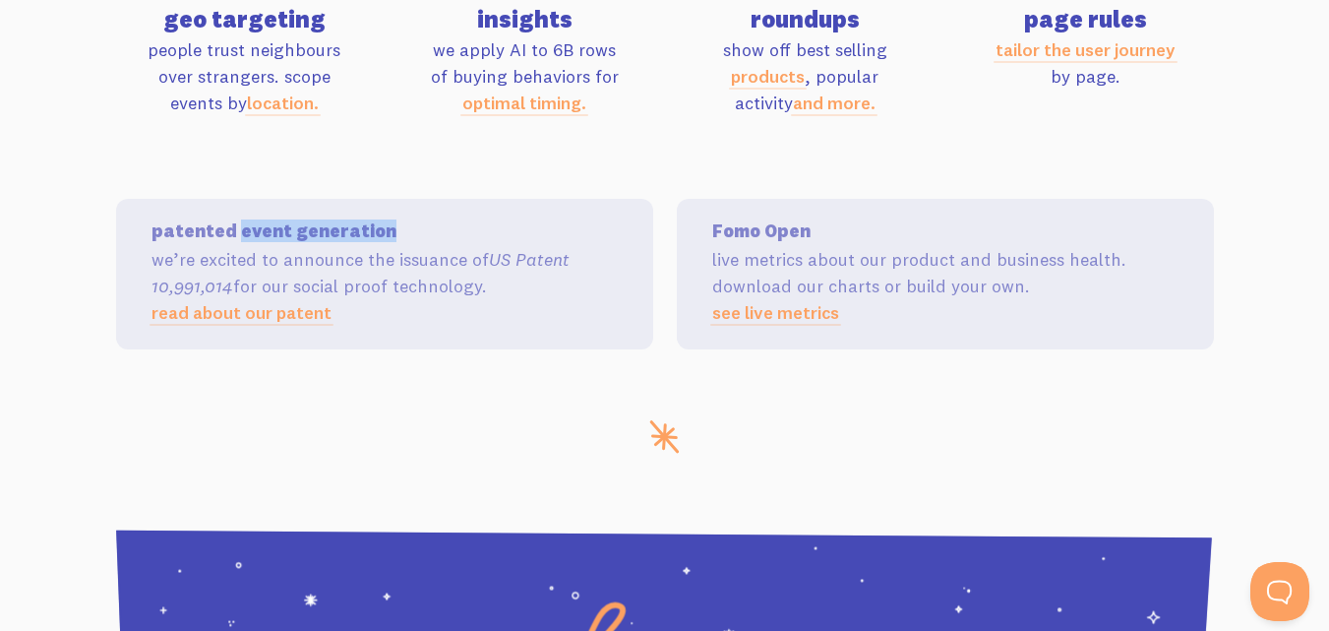
drag, startPoint x: 236, startPoint y: 229, endPoint x: 385, endPoint y: 230, distance: 148.6
click at [385, 230] on h5 "patented event generation" at bounding box center [385, 231] width 466 height 18
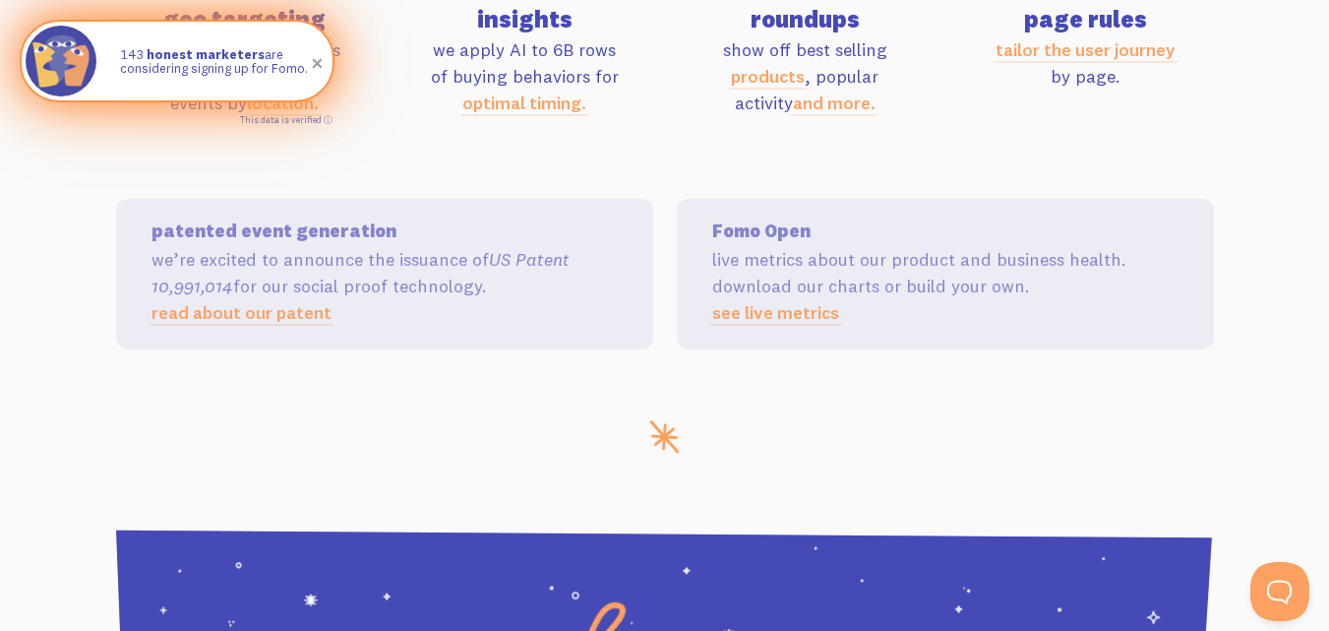
click at [431, 298] on p "we’re excited to announce the issuance of US Patent 10,991,014 for our social p…" at bounding box center [385, 286] width 466 height 80
click at [550, 312] on p "we’re excited to announce the issuance of US Patent 10,991,014 for our social p…" at bounding box center [385, 286] width 466 height 80
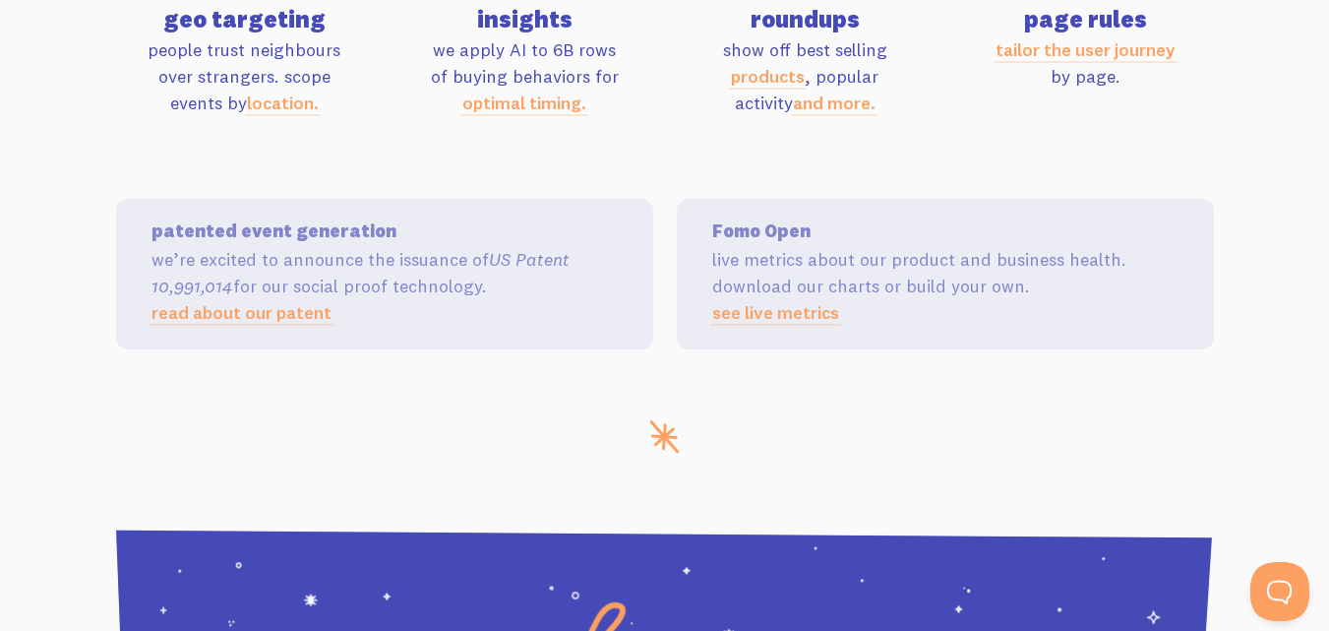
click at [330, 232] on h5 "patented event generation" at bounding box center [385, 231] width 466 height 18
click at [231, 260] on p "we’re excited to announce the issuance of US Patent 10,991,014 for our social p…" at bounding box center [385, 286] width 466 height 80
click at [439, 270] on p "we’re excited to announce the issuance of US Patent 10,991,014 for our social p…" at bounding box center [385, 286] width 466 height 80
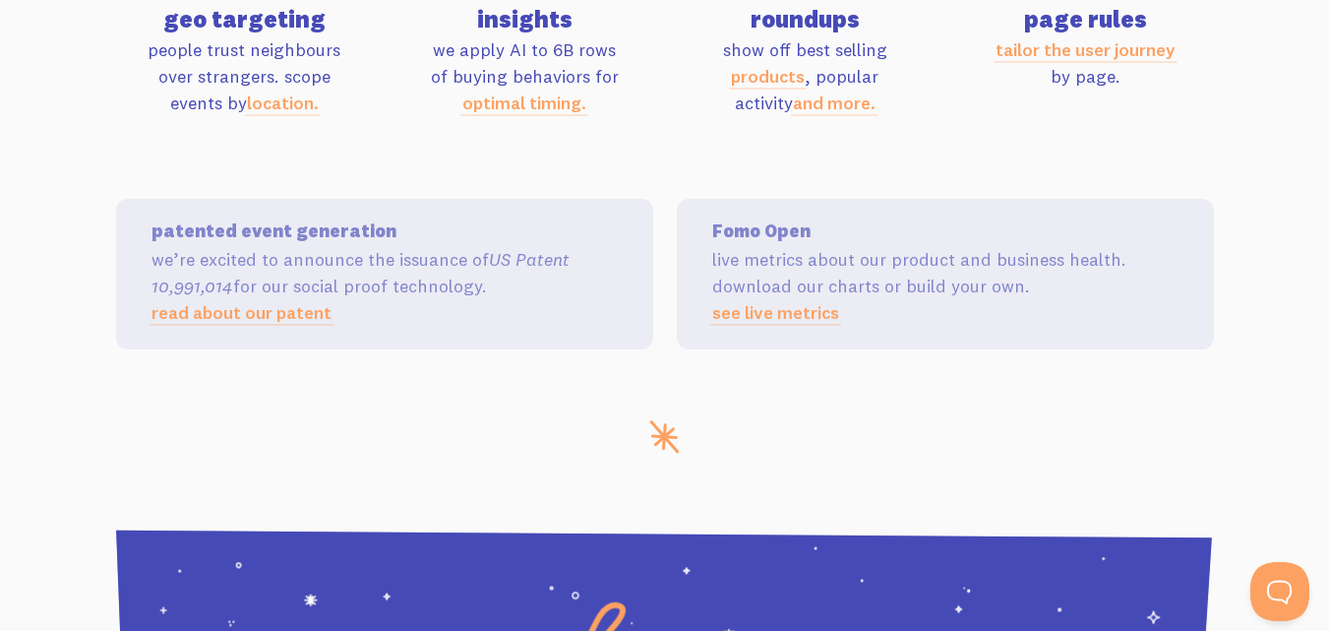
click at [471, 282] on p "we’re excited to announce the issuance of US Patent 10,991,014 for our social p…" at bounding box center [385, 286] width 466 height 80
click at [277, 288] on p "we’re excited to announce the issuance of US Patent 10,991,014 for our social p…" at bounding box center [385, 286] width 466 height 80
click at [342, 290] on p "we’re excited to announce the issuance of US Patent 10,991,014 for our social p…" at bounding box center [385, 286] width 466 height 80
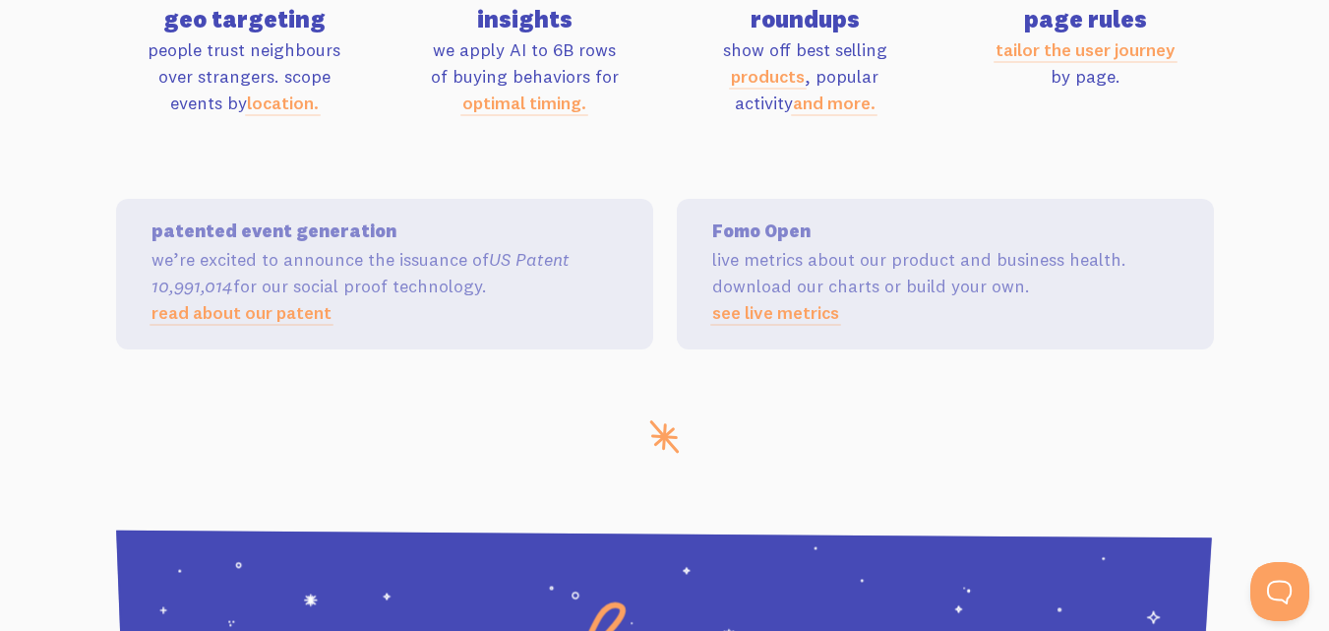
click at [300, 294] on p "we’re excited to announce the issuance of US Patent 10,991,014 for our social p…" at bounding box center [385, 286] width 466 height 80
click at [431, 293] on p "we’re excited to announce the issuance of US Patent 10,991,014 for our social p…" at bounding box center [385, 286] width 466 height 80
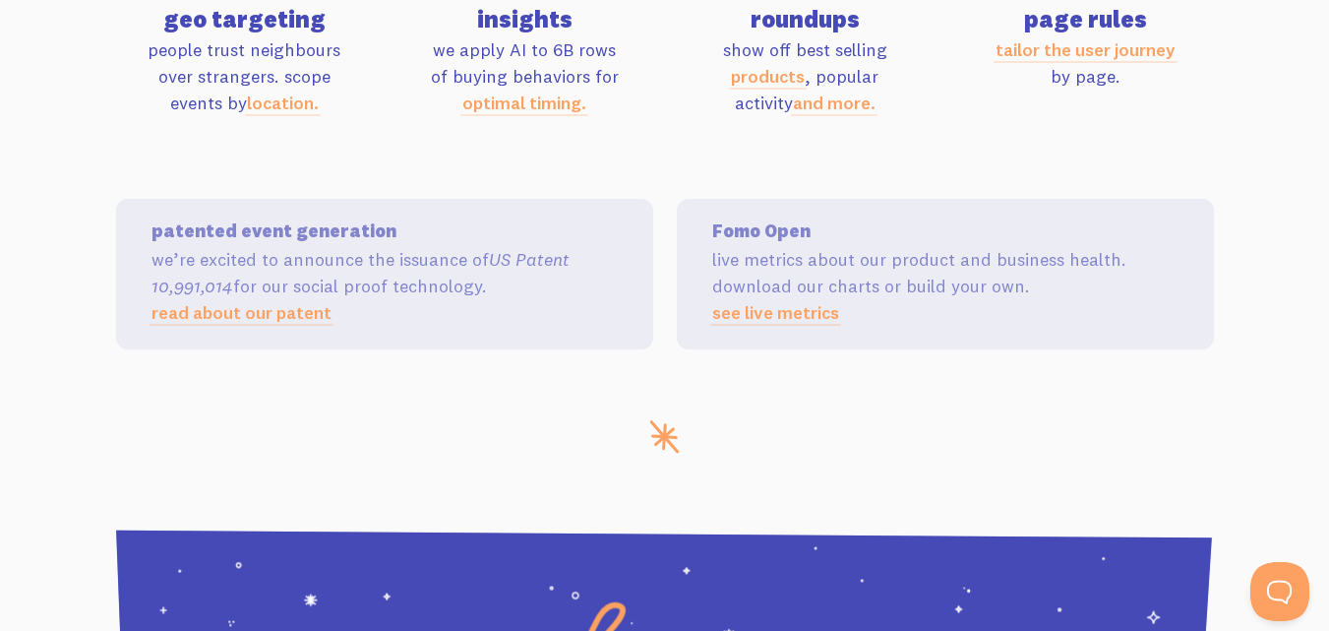
scroll to position [6724, 0]
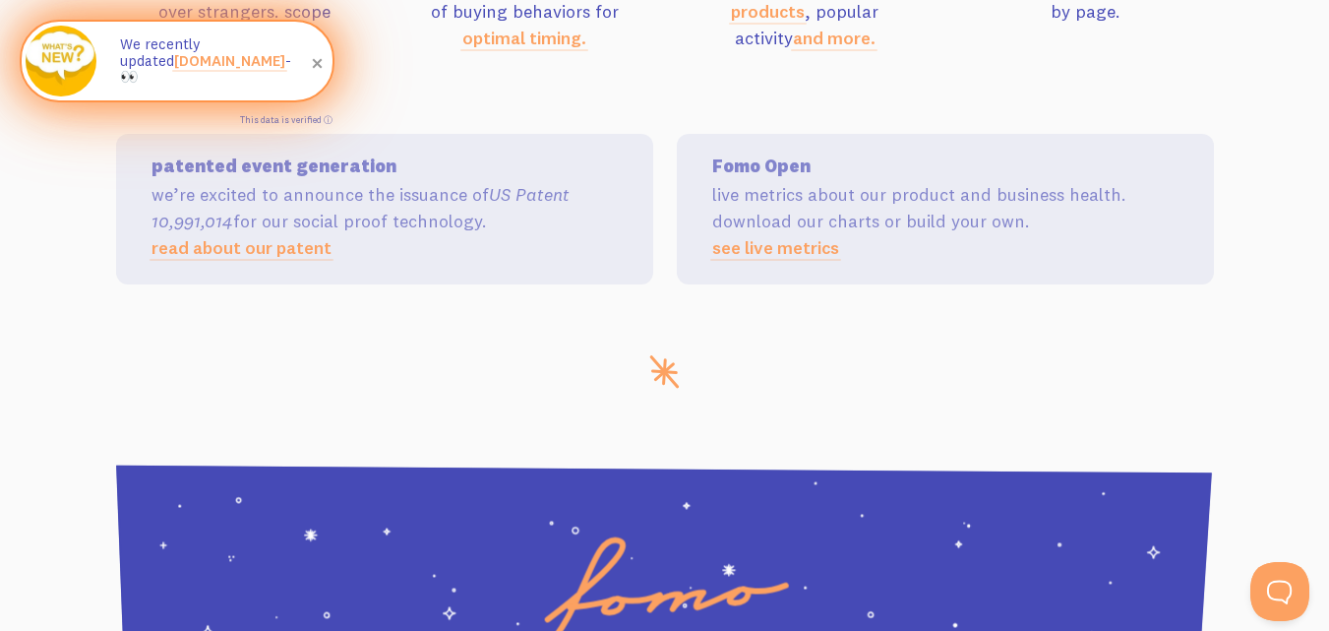
click at [873, 186] on p "live metrics about our product and business health. download our charts or buil…" at bounding box center [945, 221] width 466 height 80
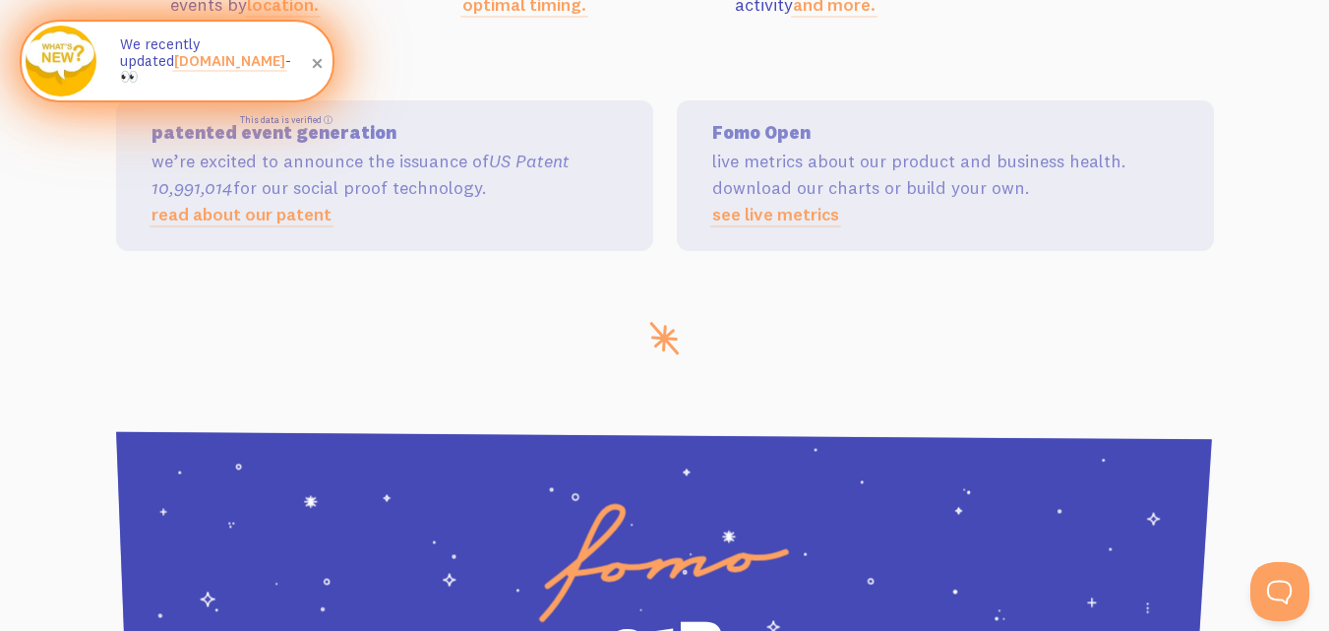
scroll to position [6862, 0]
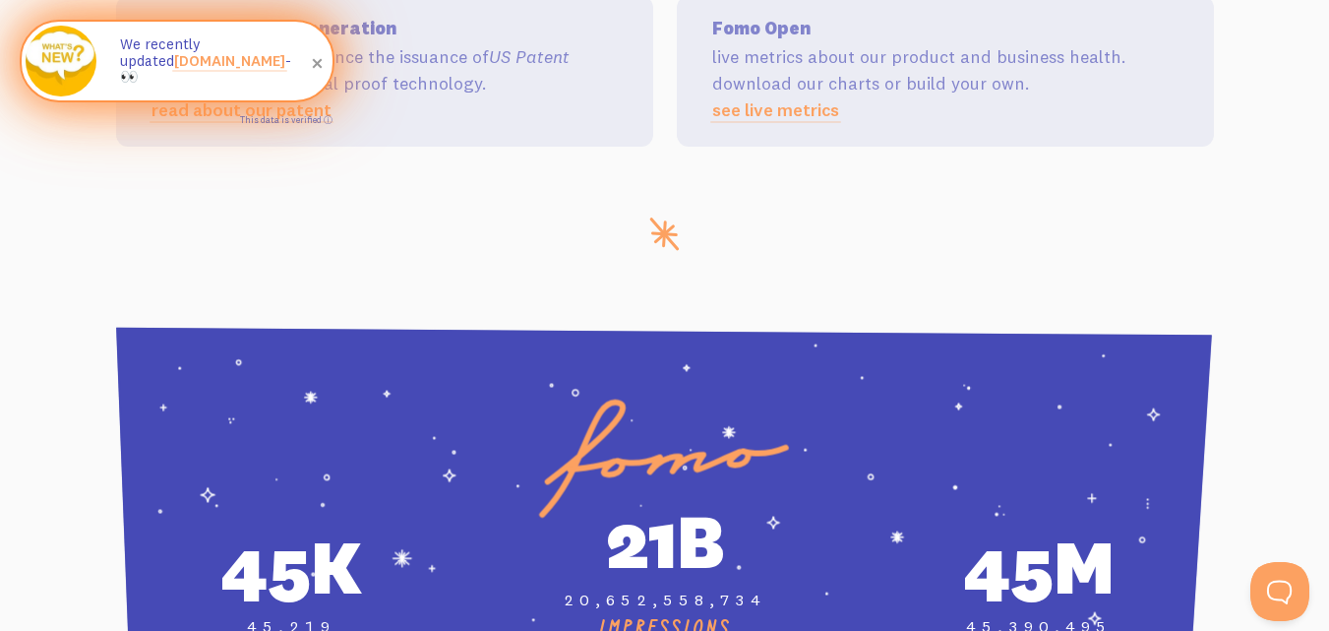
click at [316, 62] on span at bounding box center [317, 63] width 33 height 33
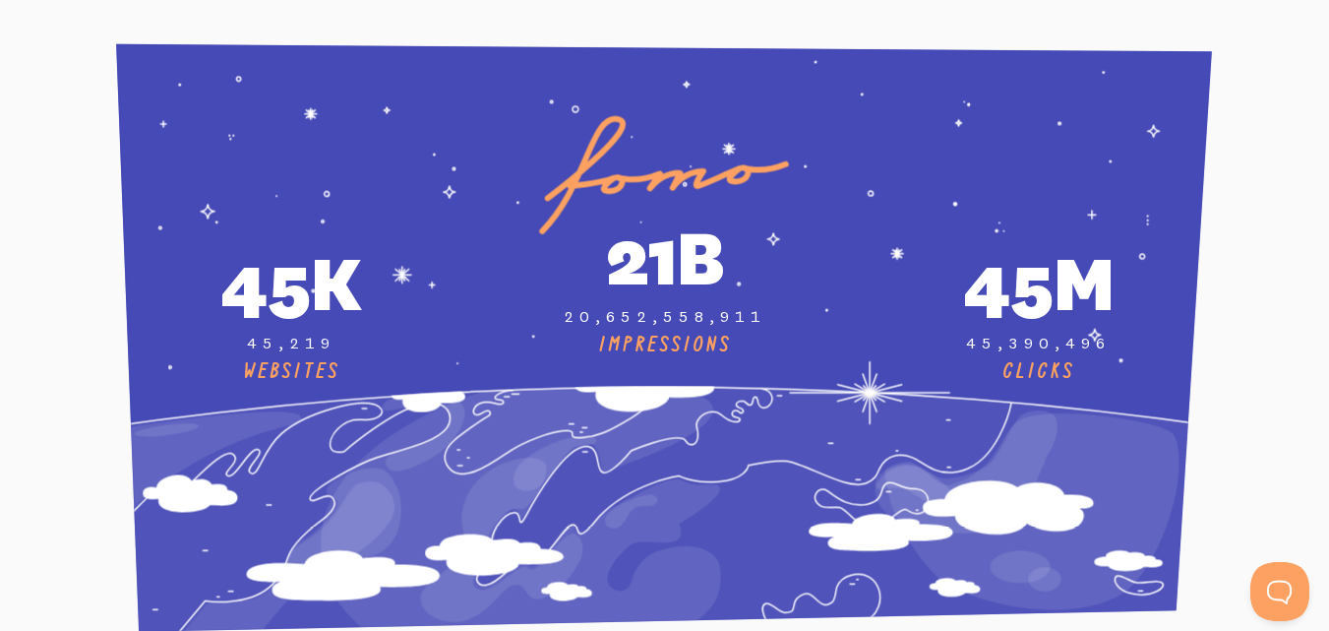
scroll to position [7203, 0]
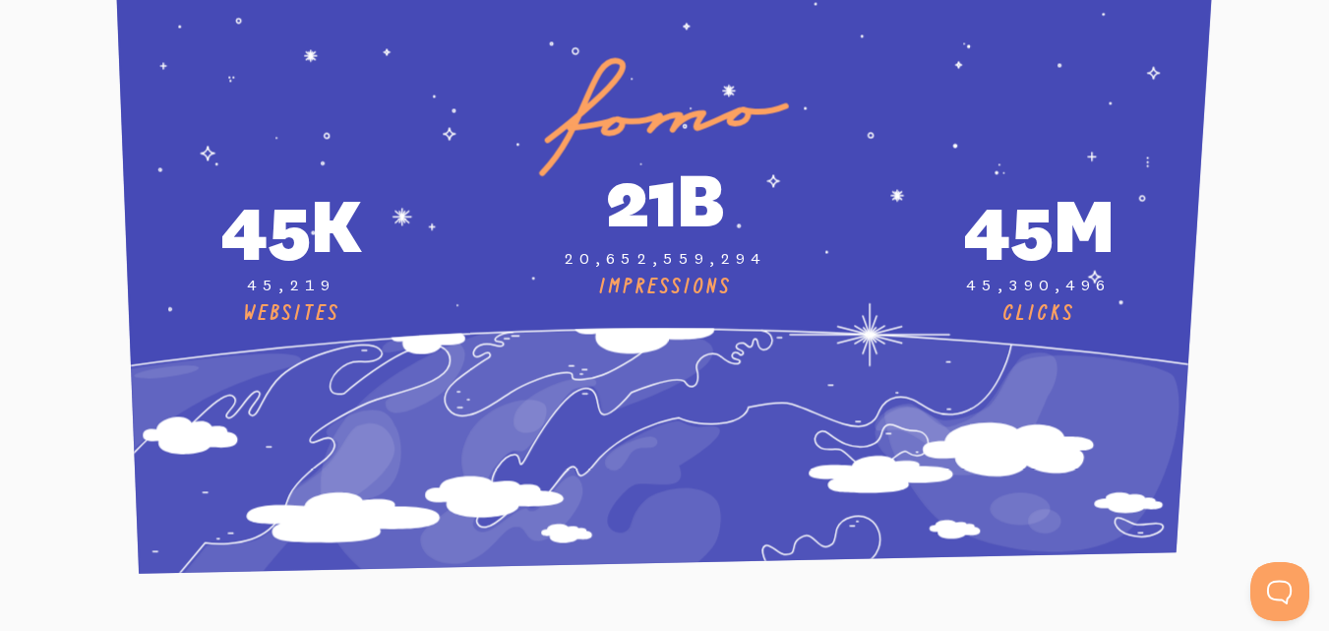
drag, startPoint x: 230, startPoint y: 288, endPoint x: 358, endPoint y: 310, distance: 129.7
click at [358, 310] on div "45k 45,219 Websites" at bounding box center [291, 252] width 350 height 150
click at [358, 310] on div "Websites" at bounding box center [291, 314] width 350 height 26
drag, startPoint x: 245, startPoint y: 288, endPoint x: 341, endPoint y: 286, distance: 96.5
click at [341, 286] on div "45,219" at bounding box center [291, 285] width 350 height 21
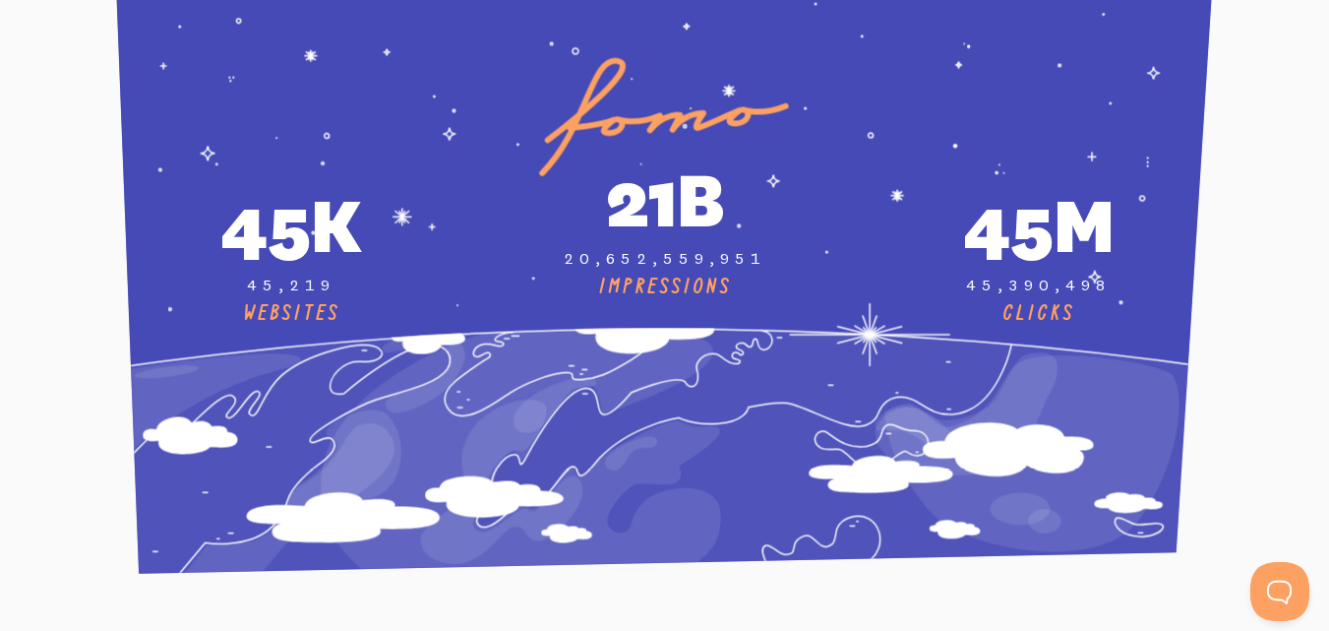
click at [341, 286] on div "45,219" at bounding box center [291, 285] width 350 height 21
drag, startPoint x: 341, startPoint y: 306, endPoint x: 234, endPoint y: 305, distance: 107.3
click at [234, 305] on div "Websites" at bounding box center [291, 314] width 350 height 26
drag, startPoint x: 234, startPoint y: 305, endPoint x: 358, endPoint y: 314, distance: 124.3
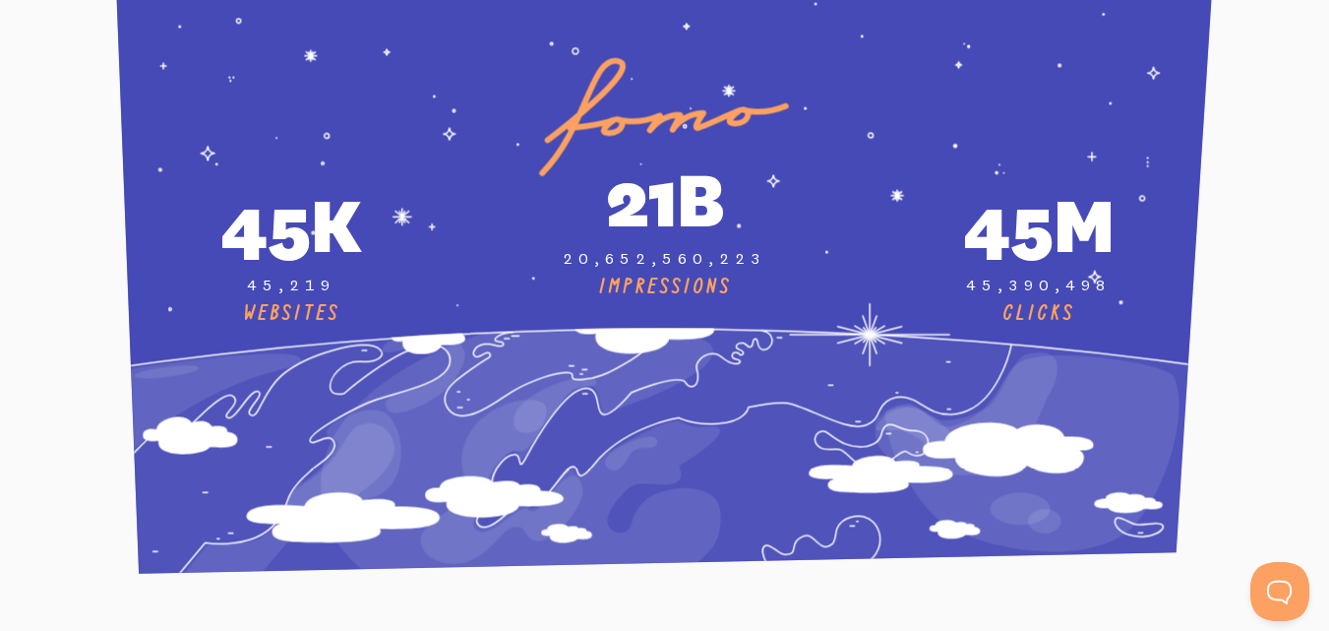
click at [358, 314] on div "Websites" at bounding box center [291, 314] width 350 height 26
drag, startPoint x: 338, startPoint y: 281, endPoint x: 215, endPoint y: 285, distance: 123.1
click at [215, 285] on div "45,219" at bounding box center [291, 285] width 350 height 21
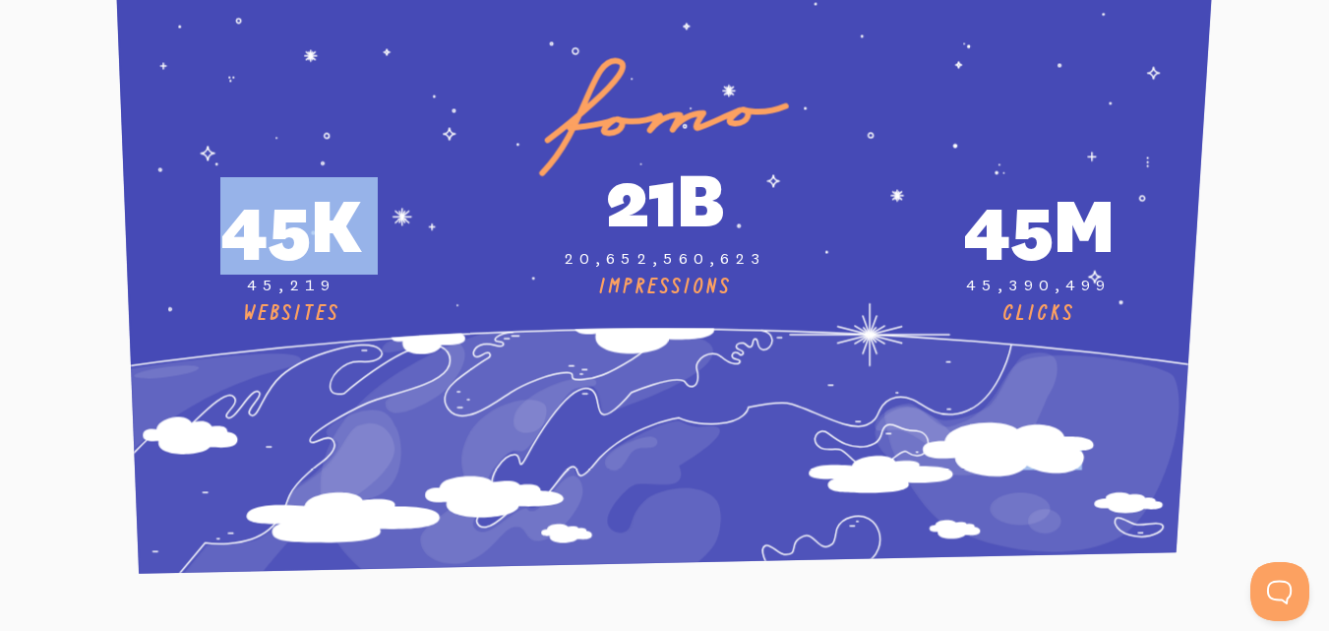
drag, startPoint x: 215, startPoint y: 285, endPoint x: 376, endPoint y: 350, distance: 174.0
click at [376, 350] on div "CLICKS" at bounding box center [665, 282] width 1098 height 594
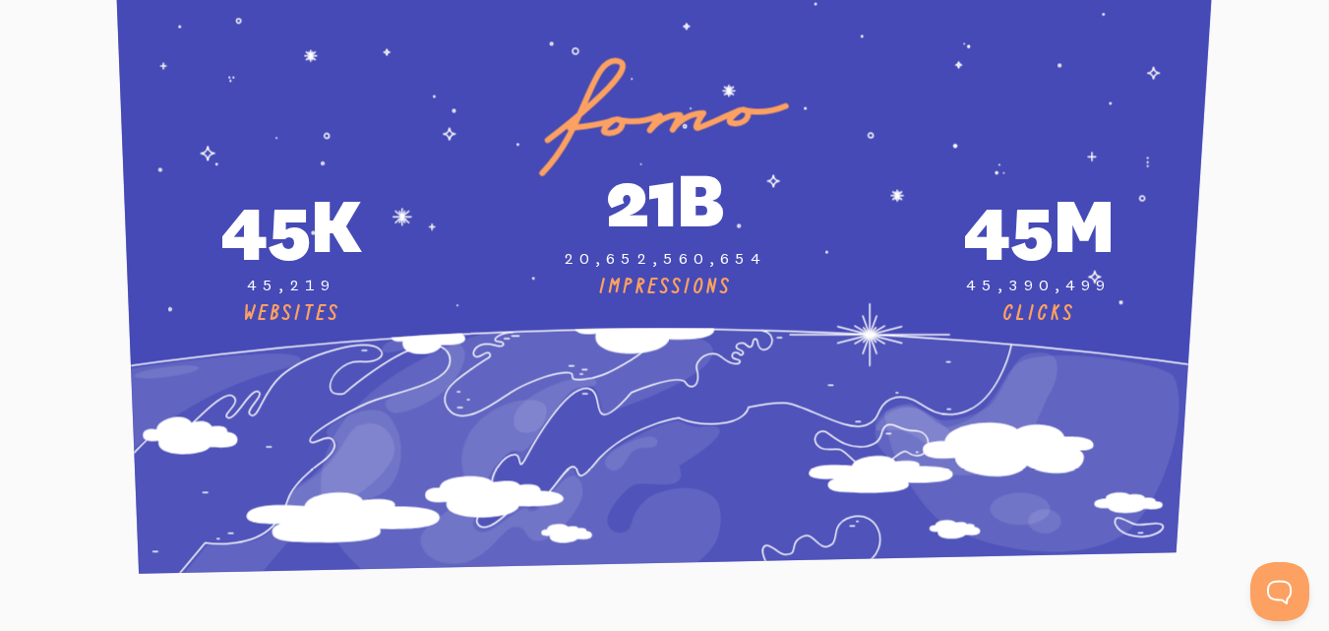
click at [376, 350] on icon at bounding box center [640, 486] width 1336 height 316
click at [648, 285] on div "Impressions" at bounding box center [665, 288] width 350 height 26
click at [773, 304] on div "21b 20,652,563,374 Impressions" at bounding box center [665, 239] width 374 height 175
click at [667, 288] on div "Impressions" at bounding box center [665, 288] width 350 height 26
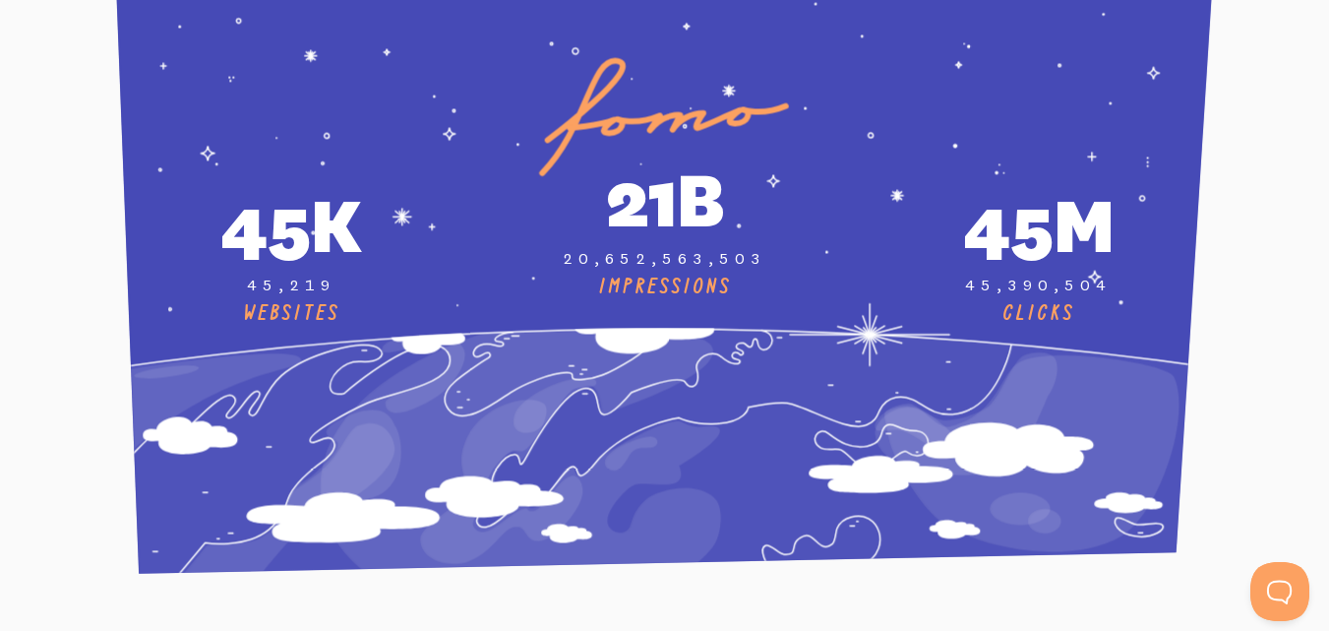
click at [667, 288] on div "Impressions" at bounding box center [665, 288] width 350 height 26
click at [727, 305] on div "21b 20,652,563,550 Impressions" at bounding box center [665, 239] width 374 height 175
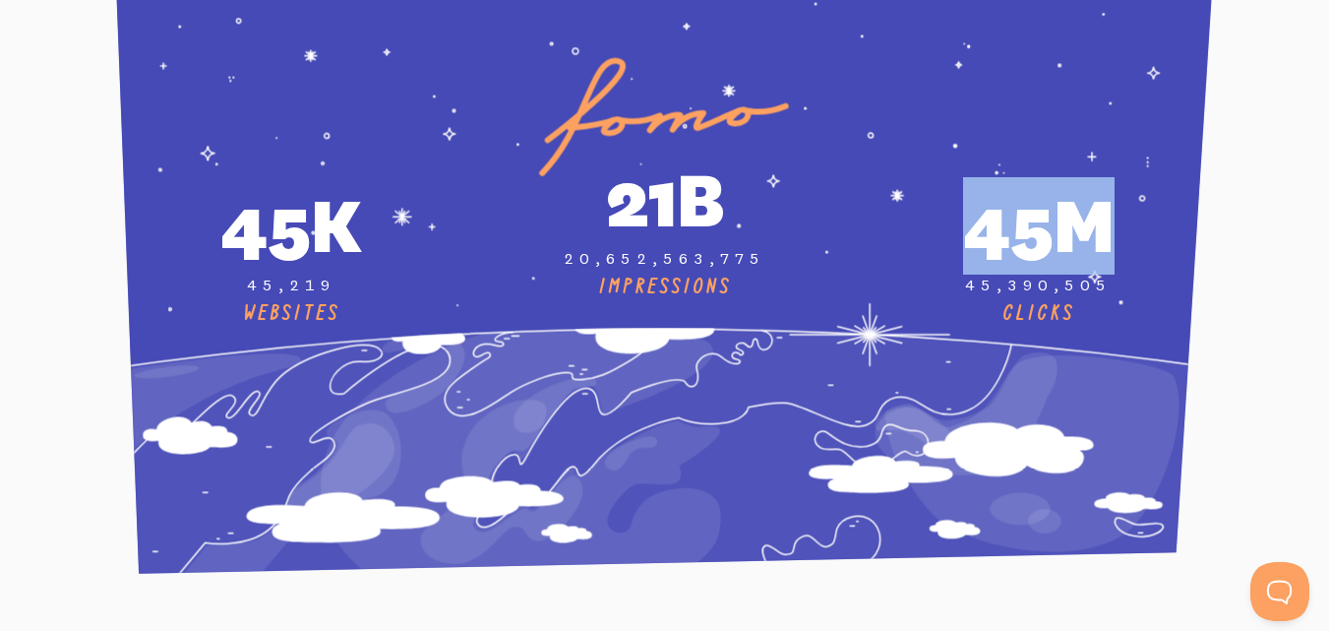
drag, startPoint x: 961, startPoint y: 217, endPoint x: 1114, endPoint y: 183, distance: 156.4
click at [1114, 183] on div "45m" at bounding box center [1039, 225] width 350 height 97
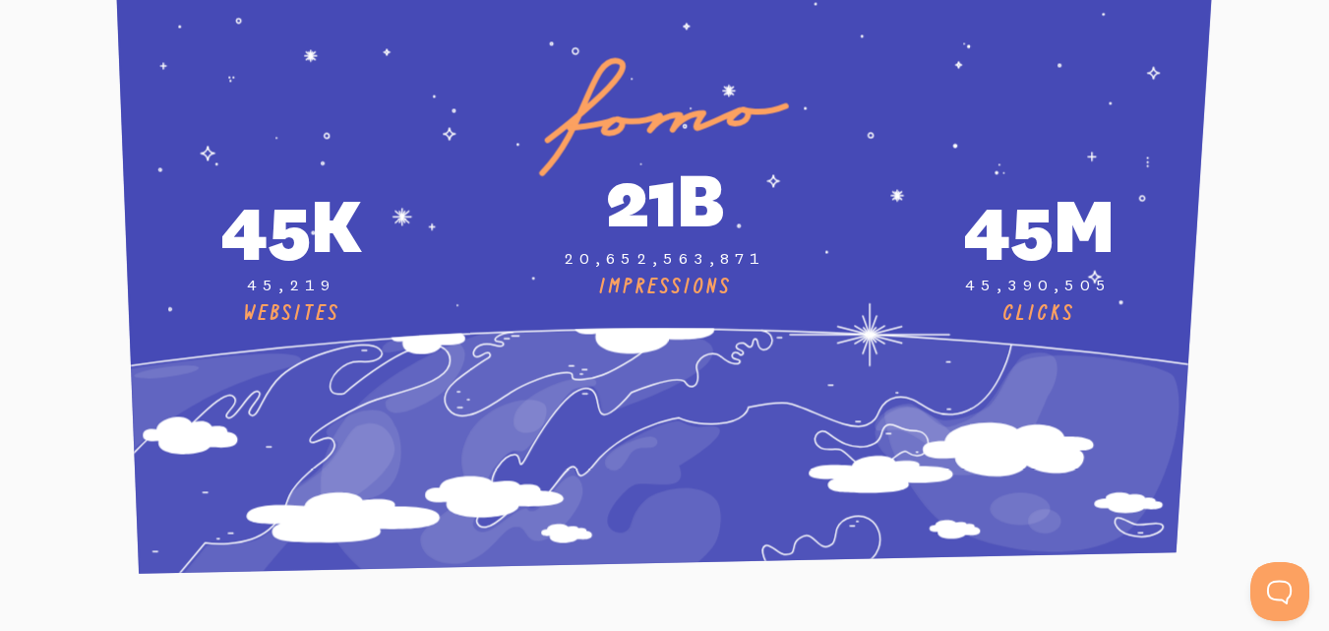
click at [1105, 358] on icon at bounding box center [1033, 453] width 295 height 197
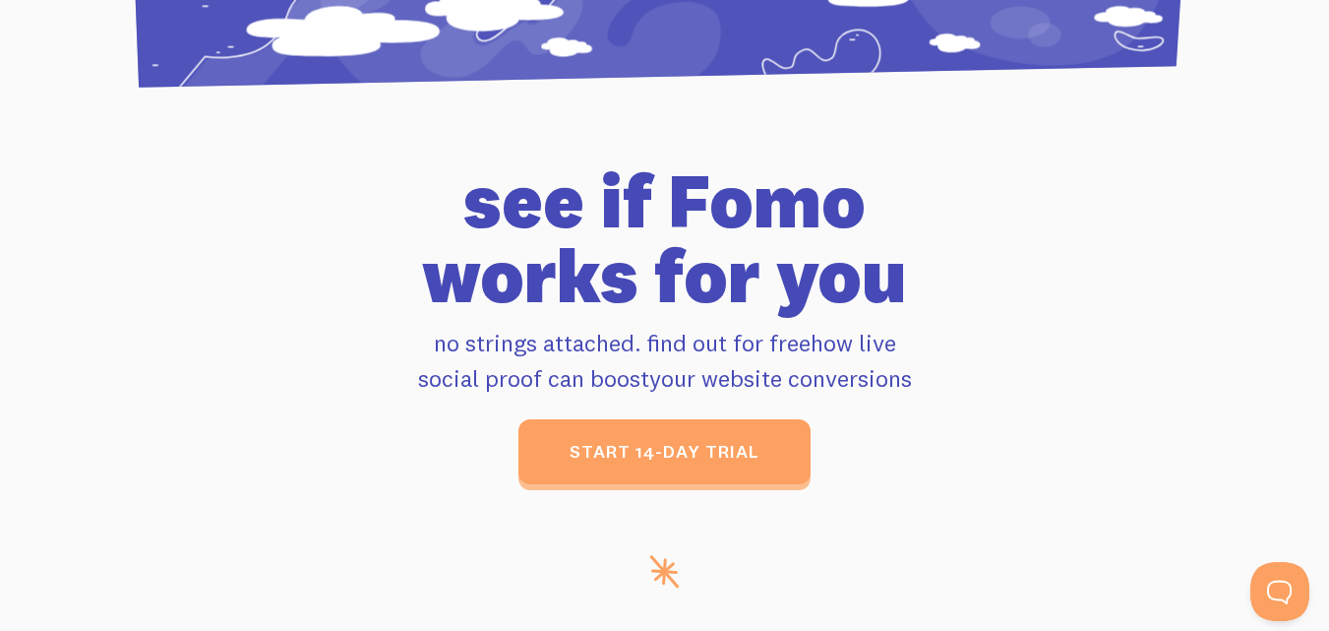
scroll to position [7702, 0]
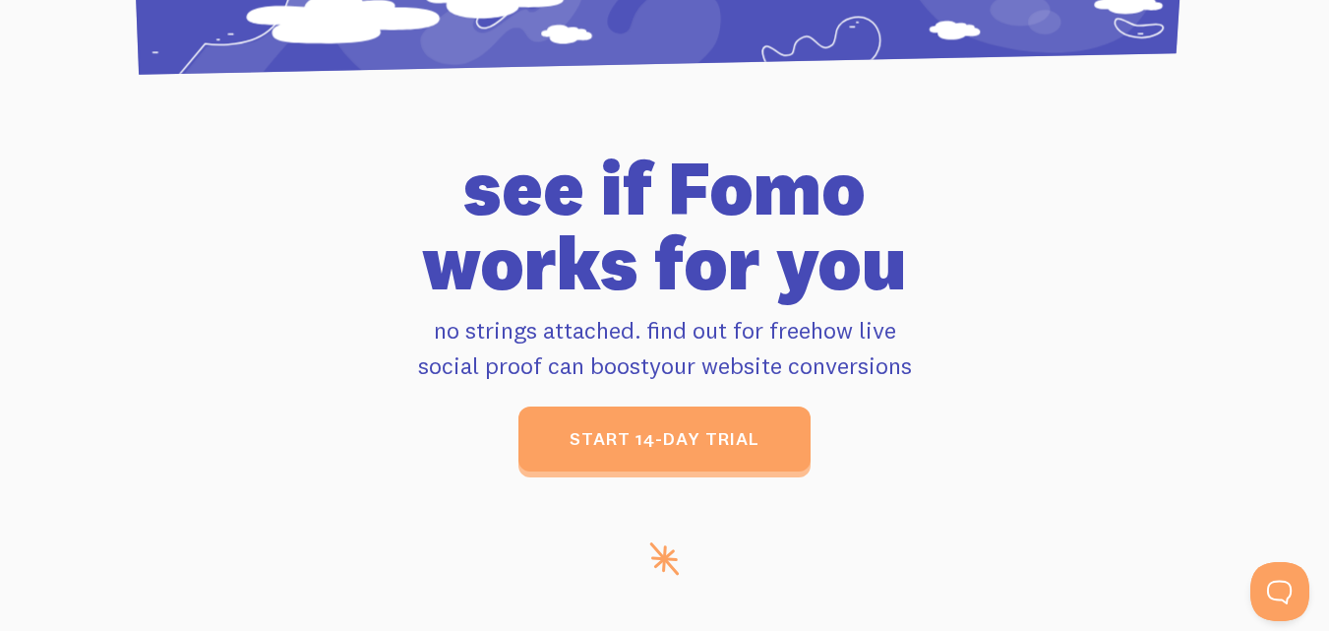
drag, startPoint x: 579, startPoint y: 252, endPoint x: 857, endPoint y: 231, distance: 279.3
click at [857, 231] on h1 "see if [PERSON_NAME] works for you" at bounding box center [665, 226] width 1070 height 150
drag, startPoint x: 573, startPoint y: 337, endPoint x: 939, endPoint y: 351, distance: 366.4
click at [939, 351] on p "no strings attached. find out for free how live social proof can boost your web…" at bounding box center [665, 347] width 1070 height 71
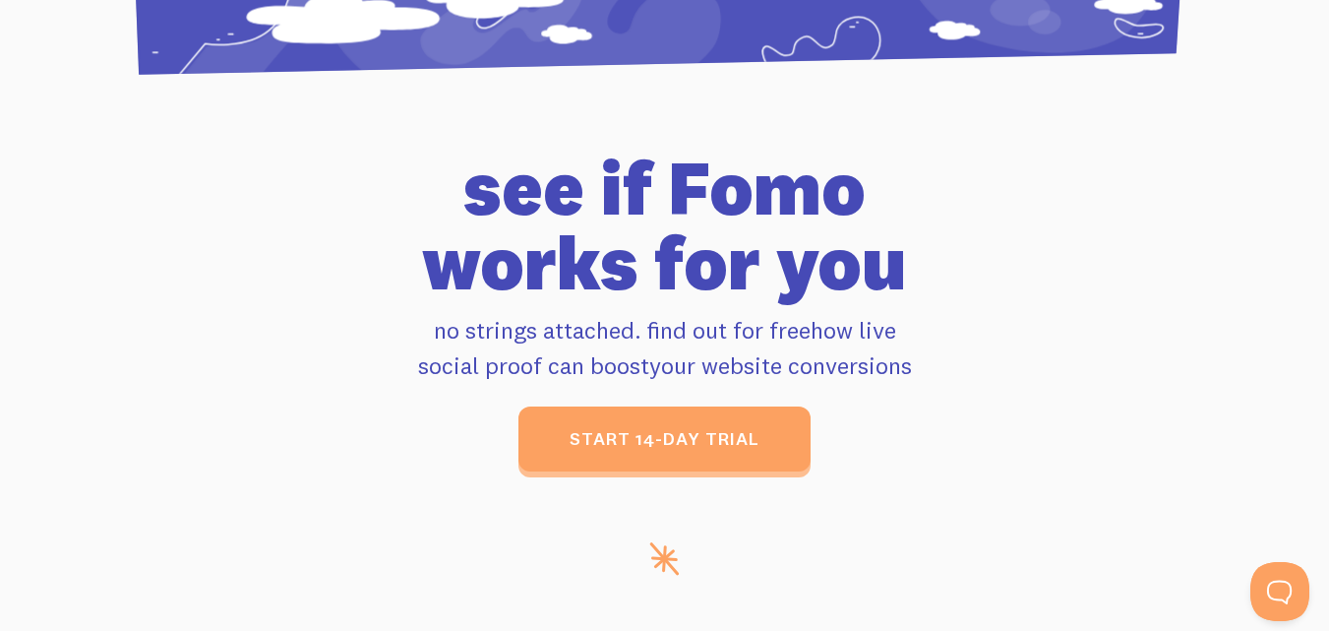
click at [939, 351] on p "no strings attached. find out for free how live social proof can boost your web…" at bounding box center [665, 347] width 1070 height 71
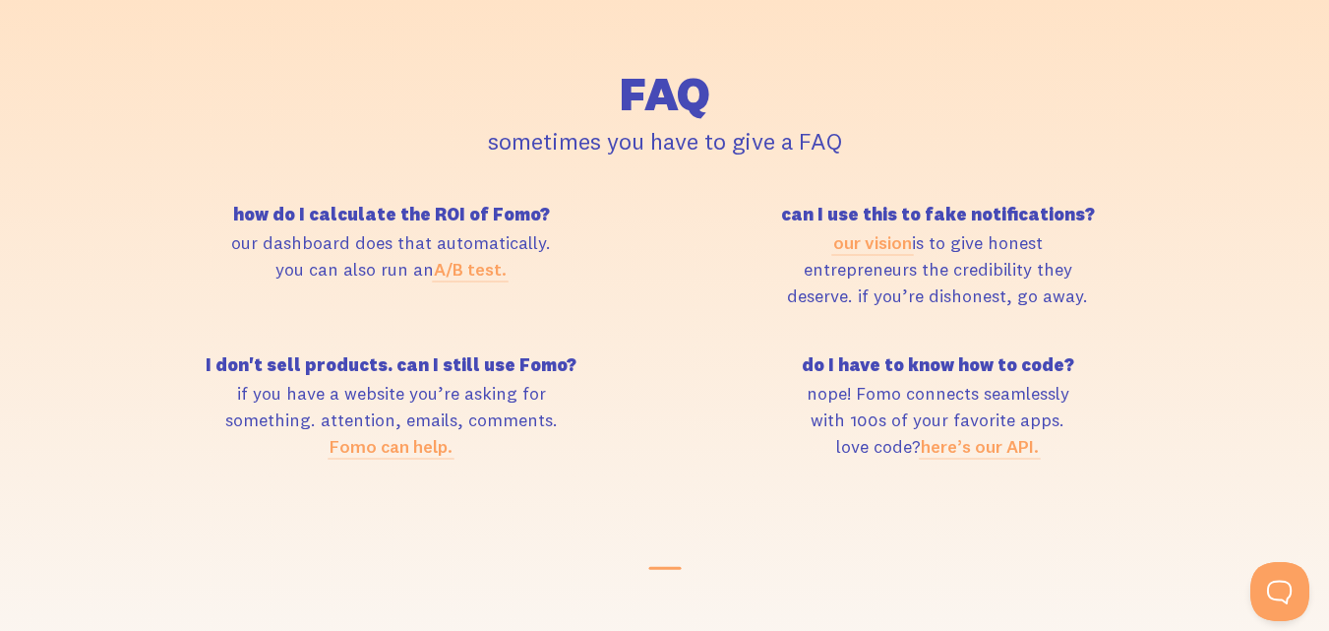
scroll to position [8365, 0]
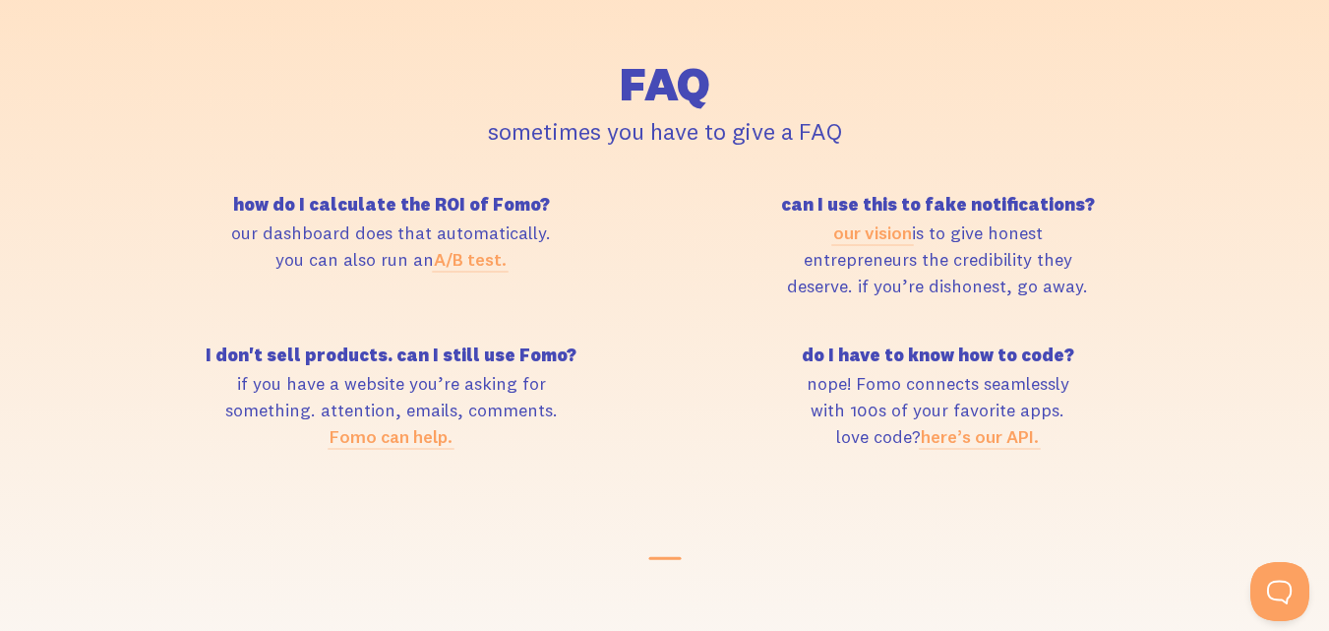
drag, startPoint x: 662, startPoint y: 130, endPoint x: 916, endPoint y: 119, distance: 254.1
click at [916, 119] on p "sometimes you have to give a FAQ" at bounding box center [665, 130] width 1070 height 35
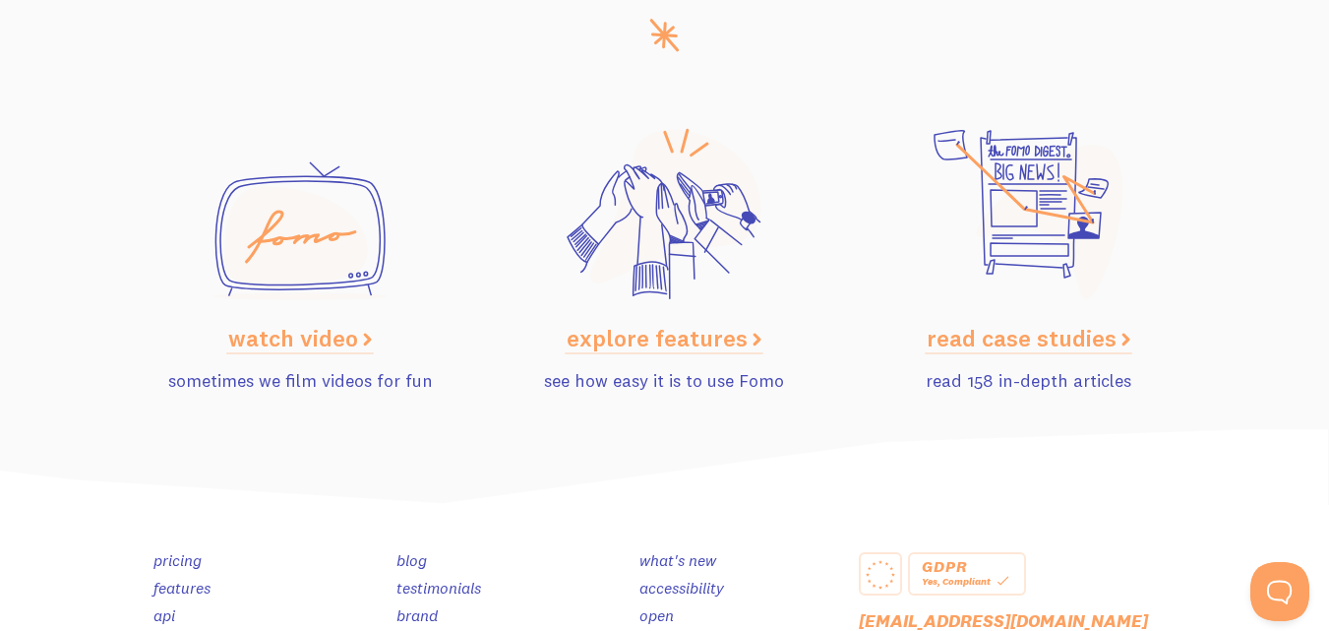
scroll to position [9749, 0]
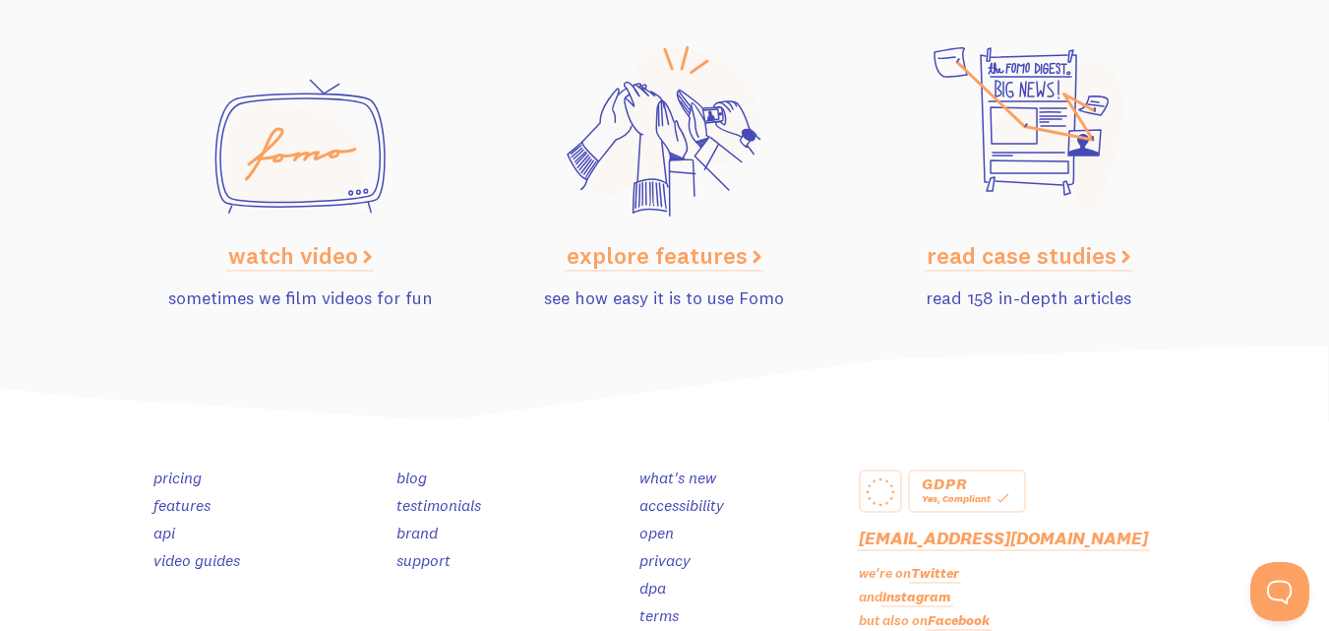
drag, startPoint x: 385, startPoint y: 299, endPoint x: 456, endPoint y: 299, distance: 70.9
click at [456, 299] on p "sometimes we film videos for fun" at bounding box center [300, 297] width 340 height 27
drag, startPoint x: 710, startPoint y: 301, endPoint x: 802, endPoint y: 290, distance: 92.2
click at [802, 290] on p "see how easy it is to use Fomo" at bounding box center [664, 297] width 340 height 27
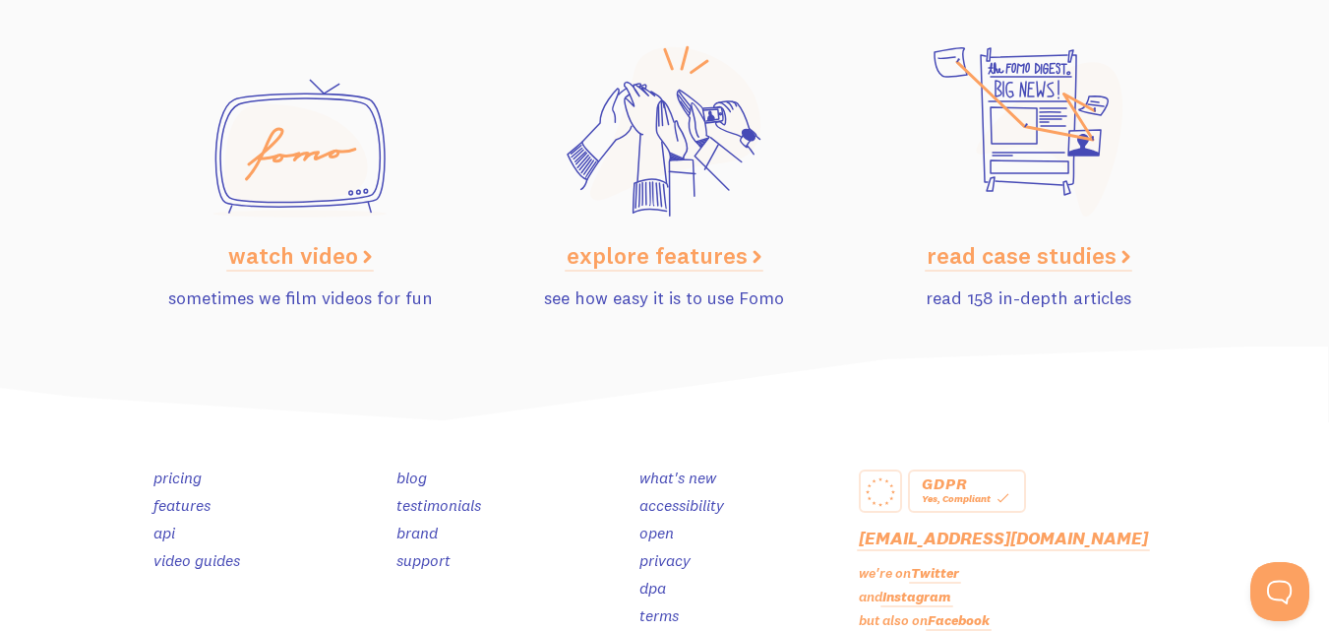
click at [802, 290] on p "see how easy it is to use Fomo" at bounding box center [664, 297] width 340 height 27
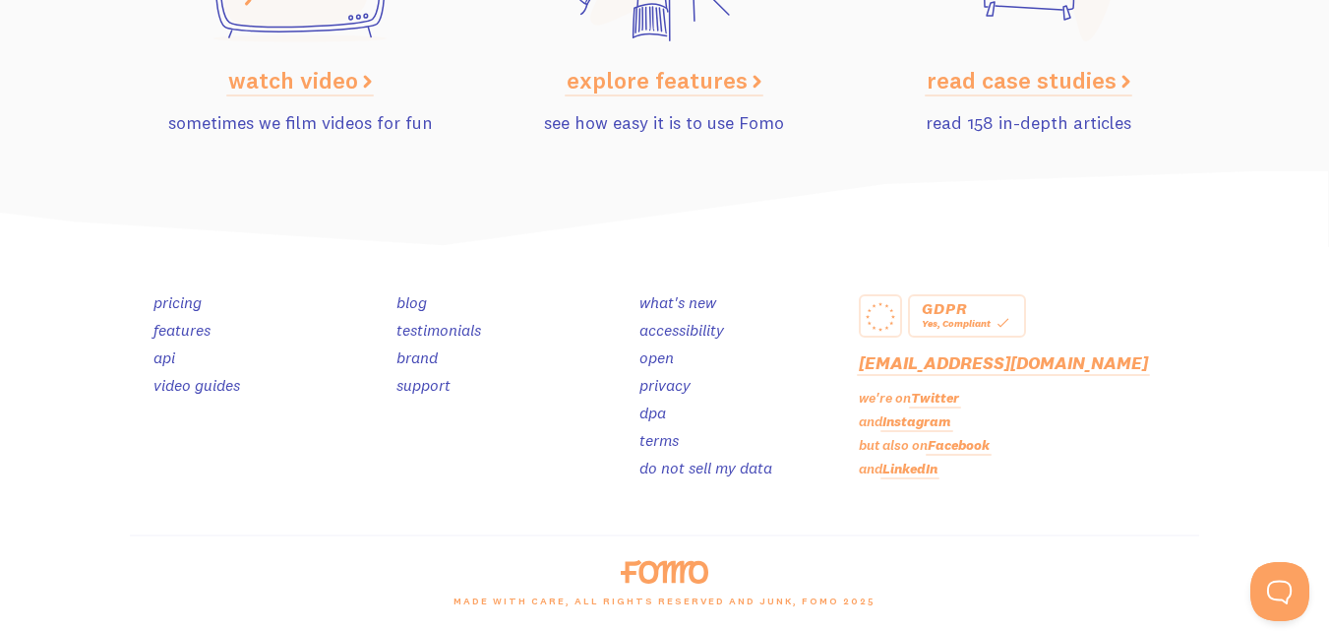
drag, startPoint x: 460, startPoint y: 599, endPoint x: 829, endPoint y: 609, distance: 369.2
click at [829, 609] on div "made with care, all rights reserved and junk, Fomo 2025" at bounding box center [664, 607] width 1093 height 47
click at [957, 613] on div "made with care, all rights reserved and junk, Fomo 2025" at bounding box center [664, 607] width 1093 height 47
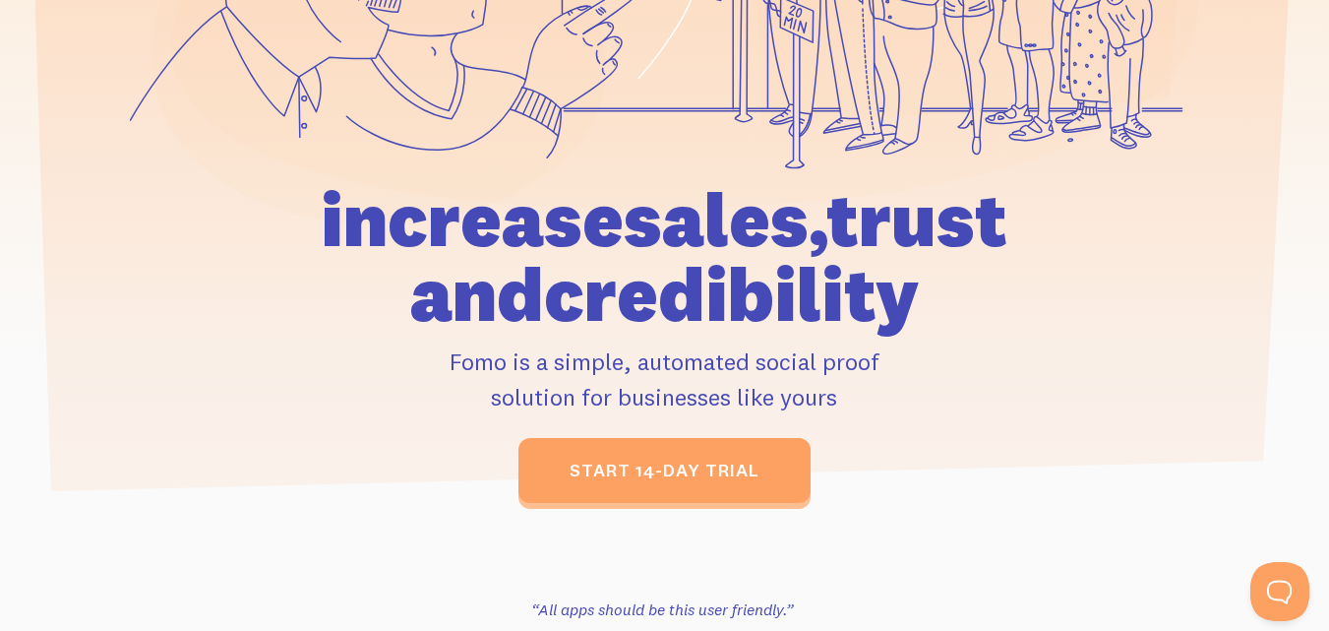
scroll to position [0, 0]
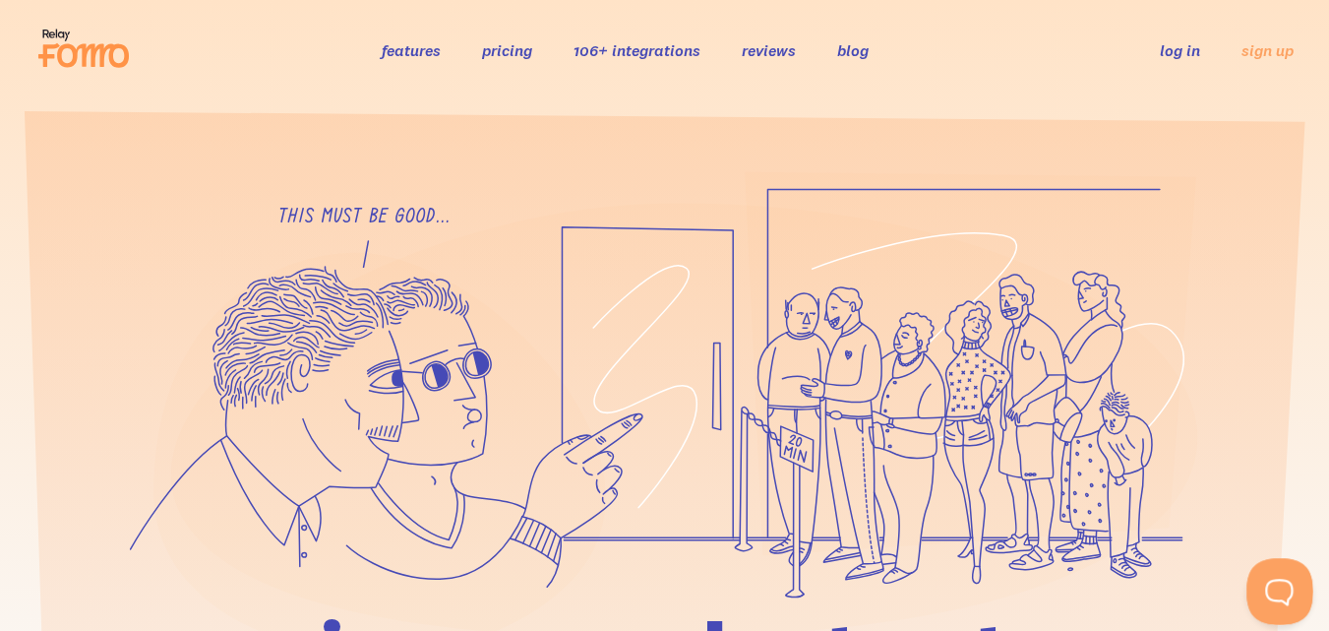
click at [1270, 576] on button "Open Beacon popover" at bounding box center [1276, 587] width 59 height 59
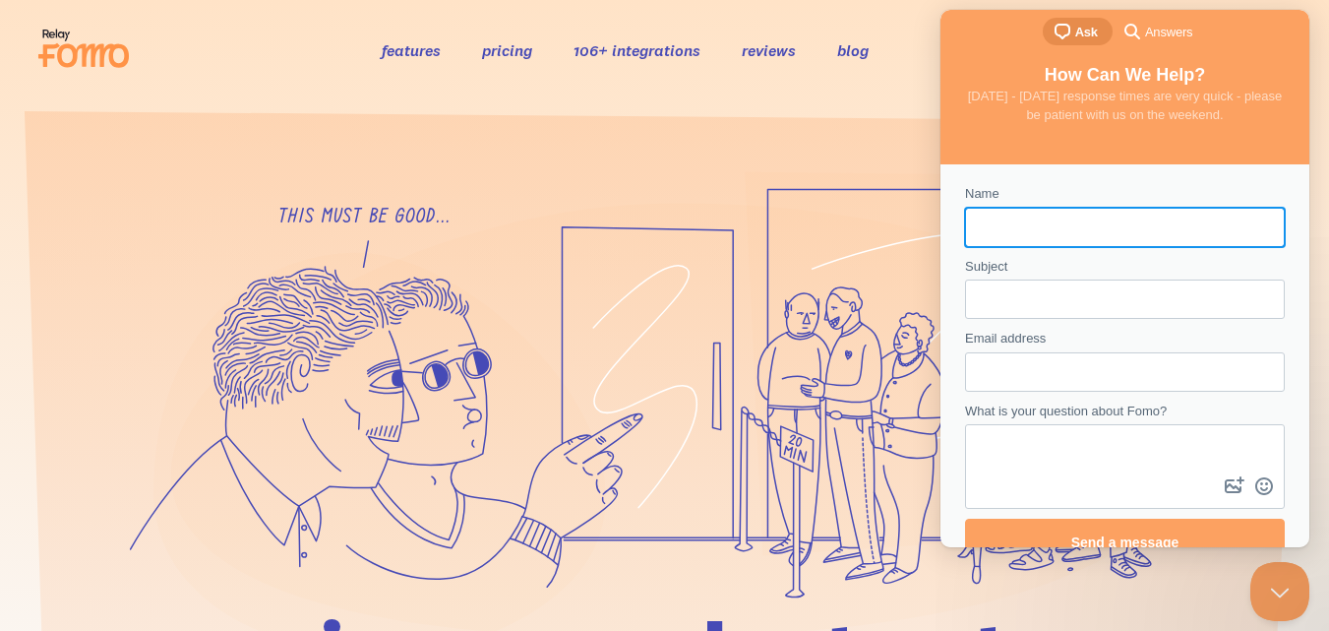
click at [1126, 102] on span "[DATE] - [DATE] response times are very quick - please be patient with us on th…" at bounding box center [1125, 106] width 315 height 34
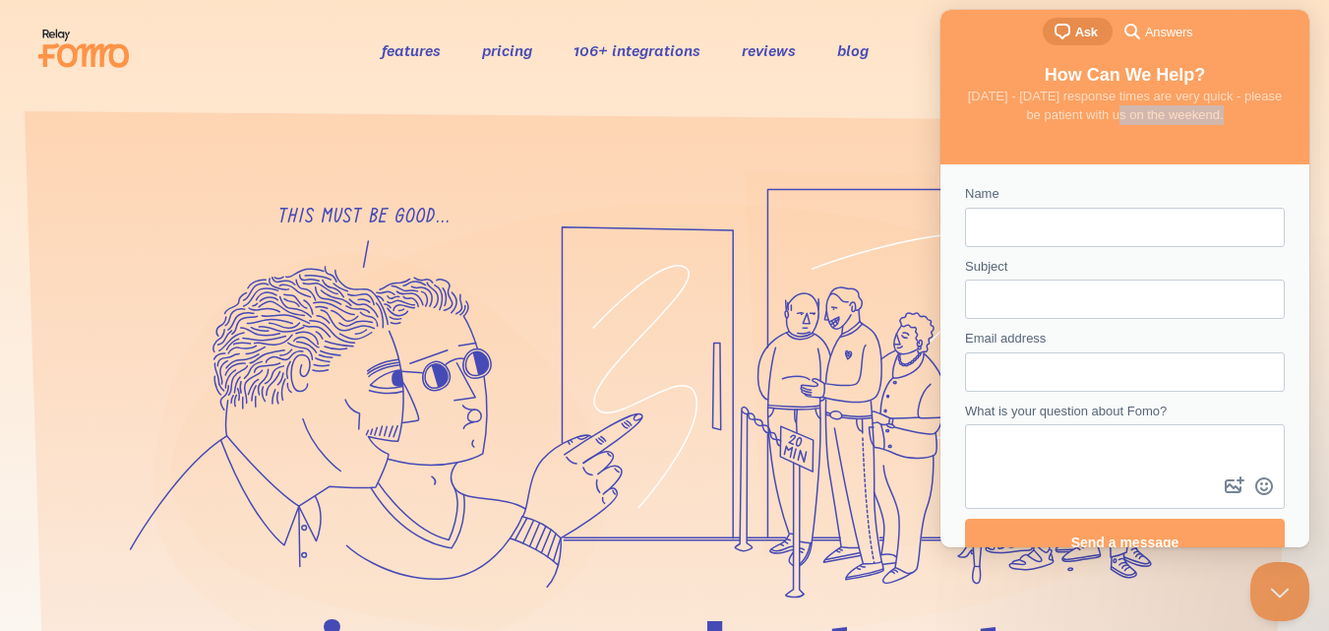
drag, startPoint x: 1241, startPoint y: 114, endPoint x: 1134, endPoint y: 125, distance: 107.8
click at [1134, 125] on h4 "[DATE] - [DATE] response times are very quick - please be patient with us on th…" at bounding box center [1125, 106] width 330 height 38
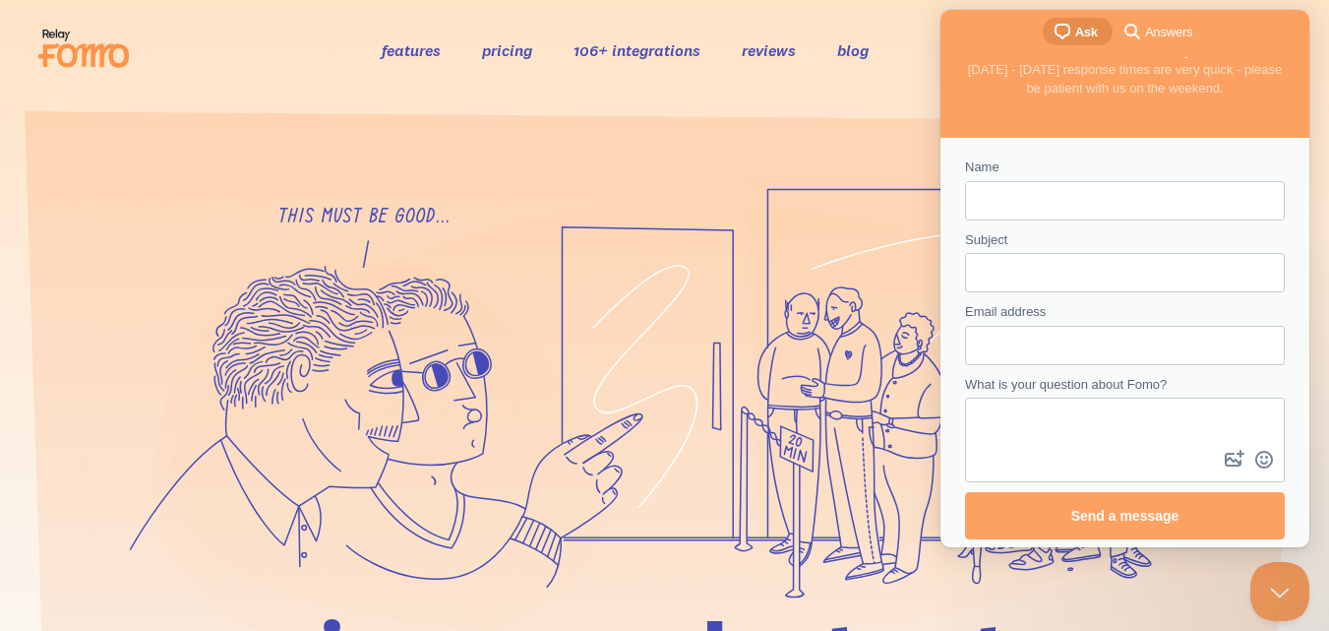
scroll to position [29, 0]
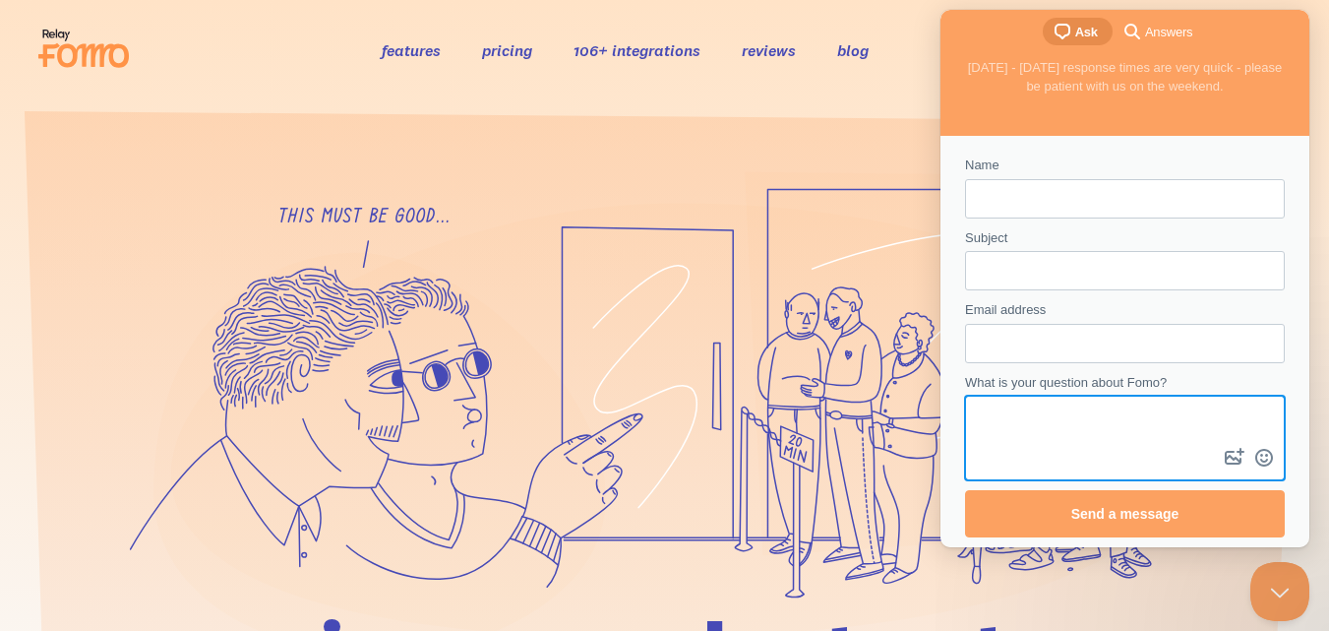
click at [1069, 419] on textarea "What is your question about Fomo?" at bounding box center [1125, 421] width 316 height 46
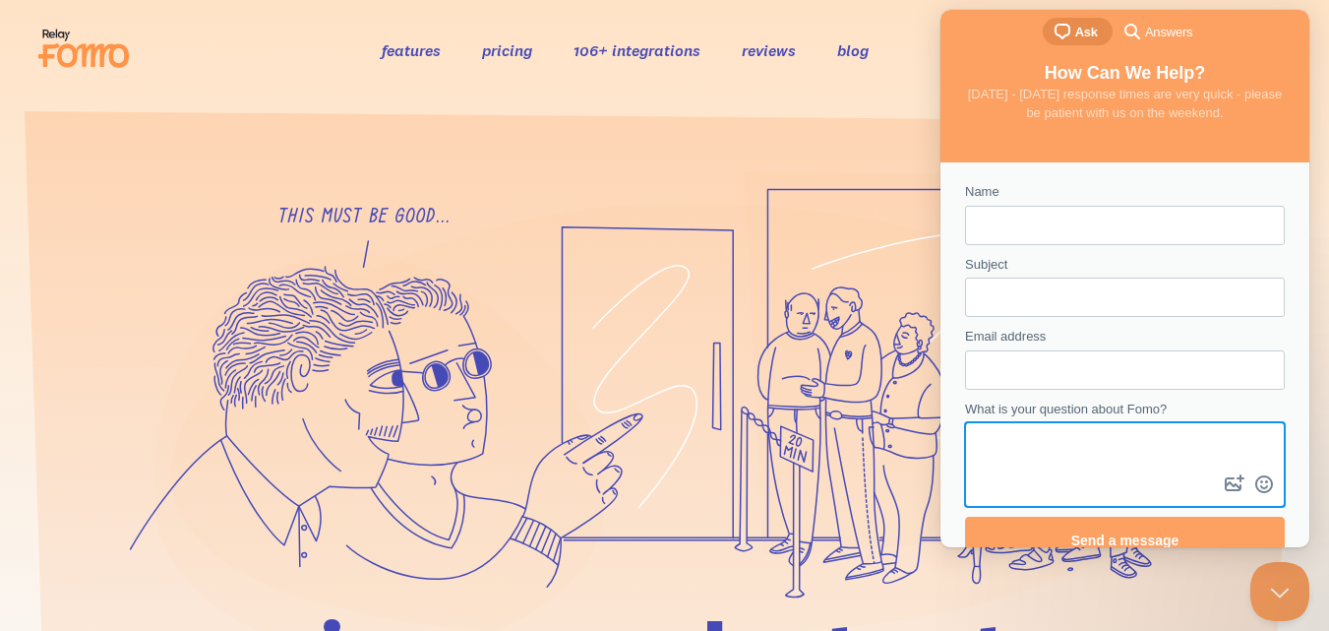
scroll to position [0, 0]
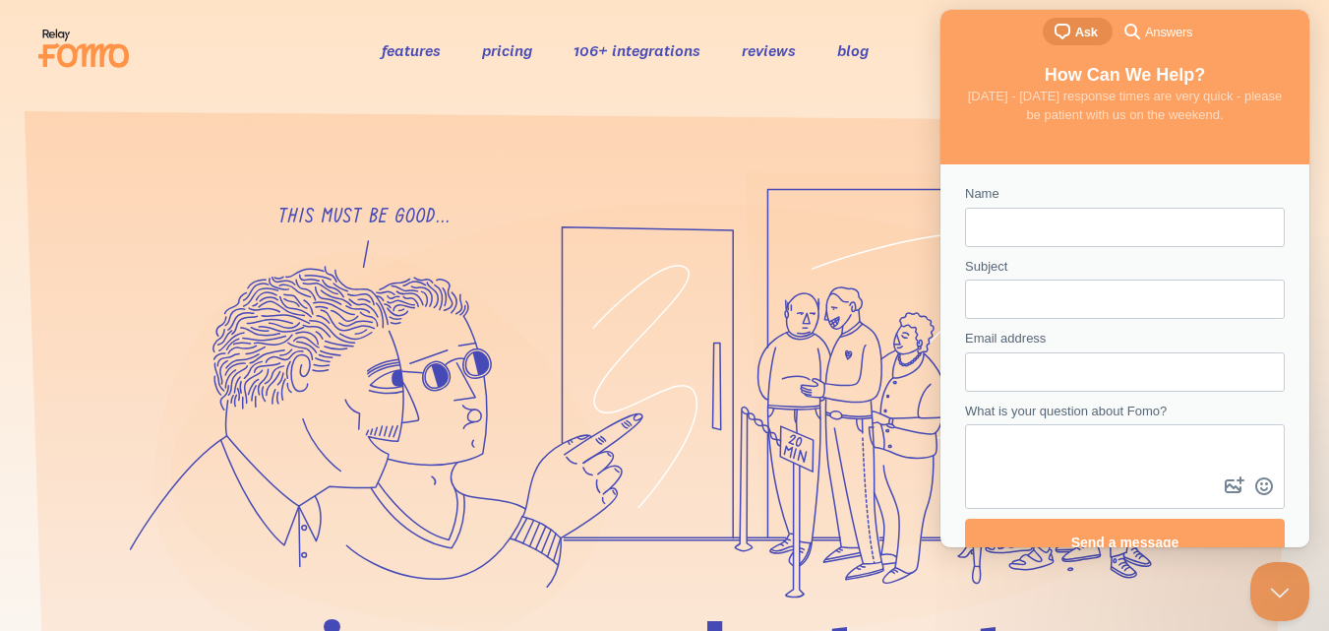
click at [1154, 29] on span "Answers" at bounding box center [1168, 33] width 47 height 20
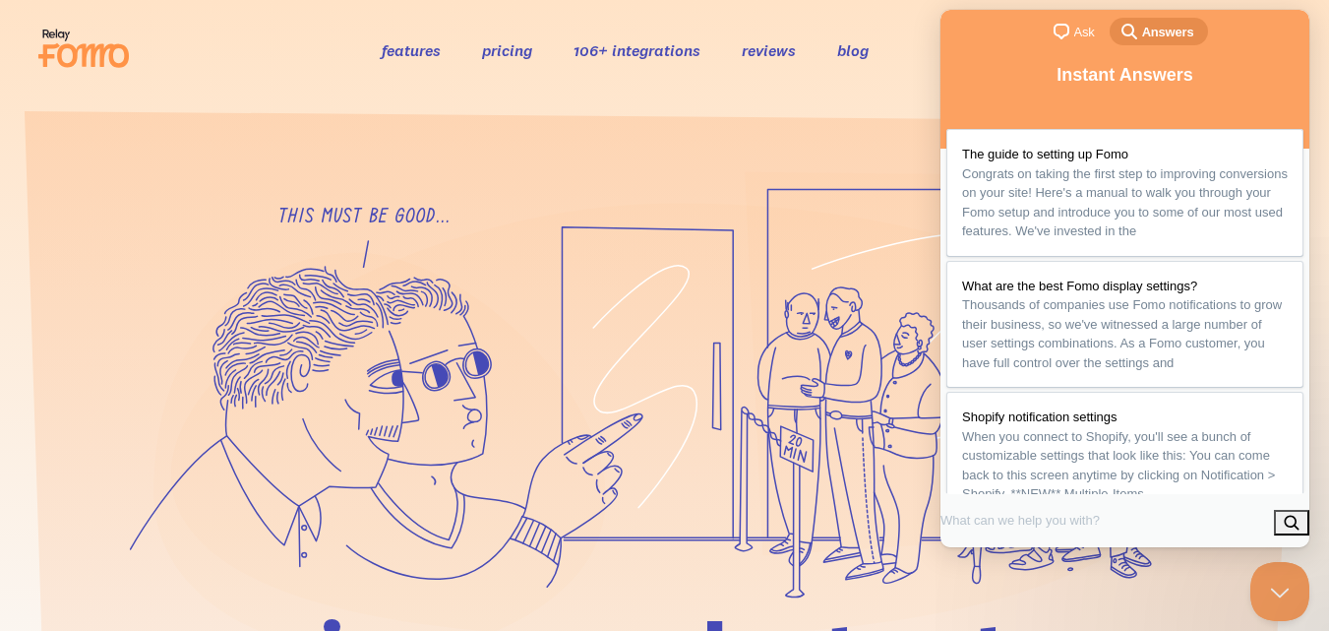
click at [1064, 40] on span "chat-square" at bounding box center [1062, 32] width 24 height 24
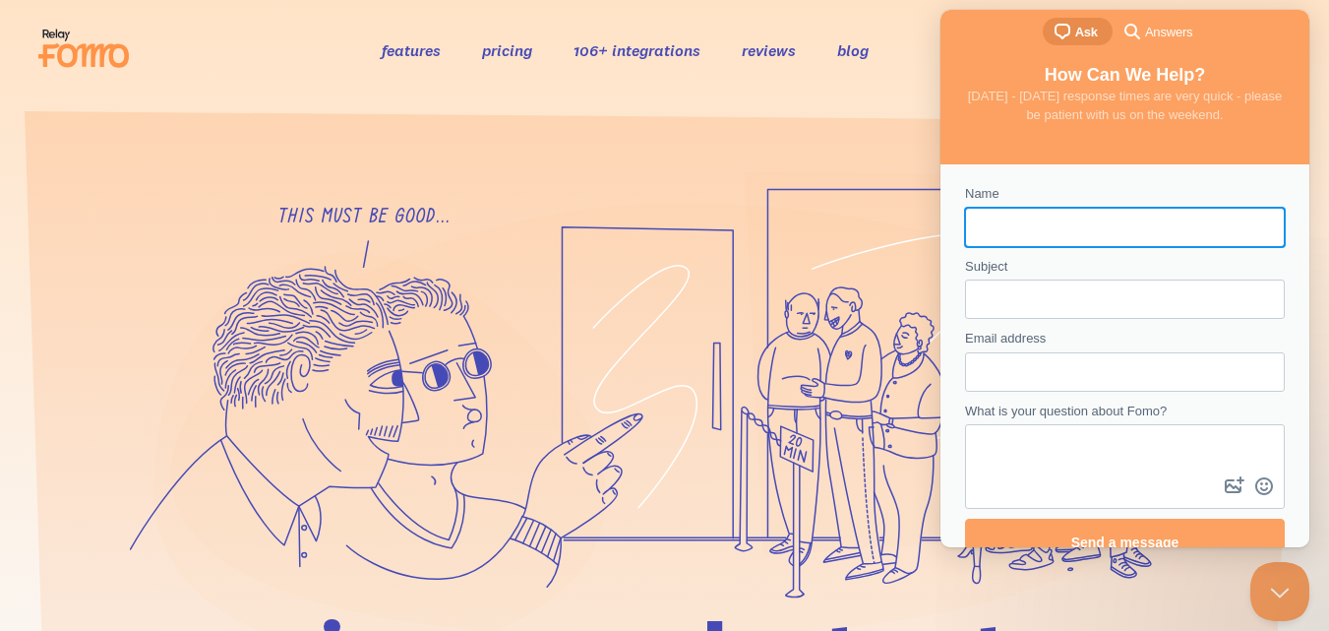
click at [1153, 213] on input "Name" at bounding box center [1125, 227] width 288 height 35
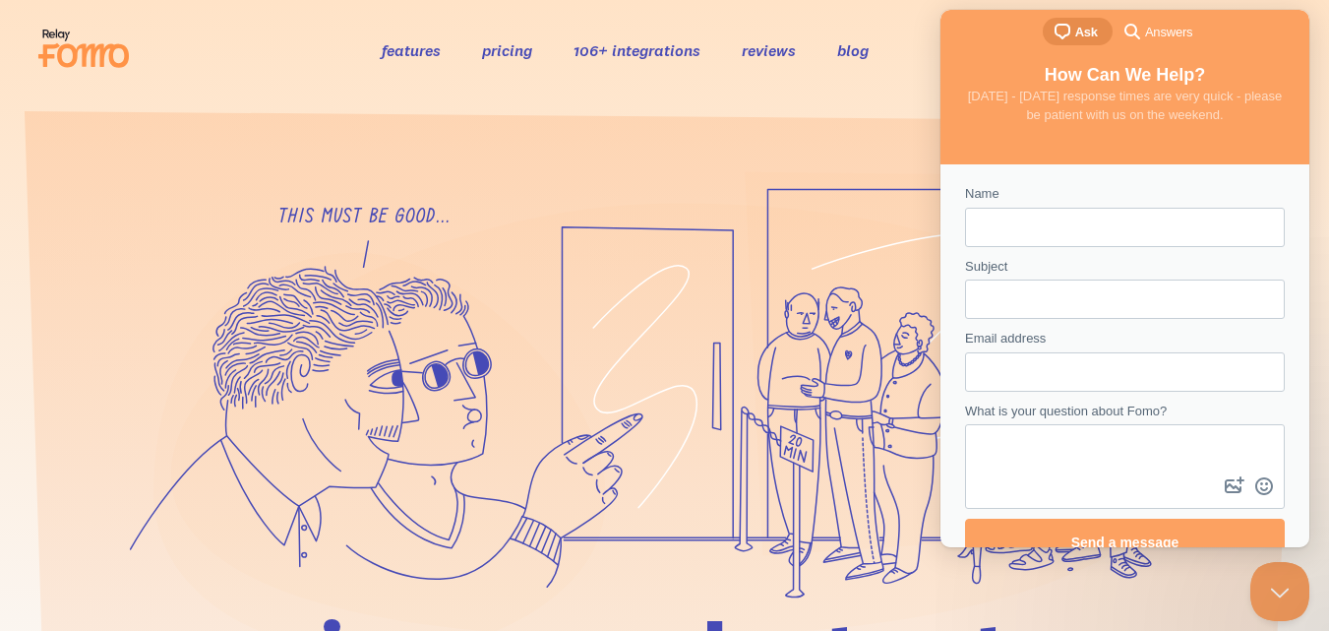
click at [1093, 163] on div "How Can We Help? [DATE] - [DATE] response times are very quick - please be pati…" at bounding box center [1125, 110] width 369 height 106
click at [1062, 301] on input "Subject" at bounding box center [1125, 298] width 288 height 35
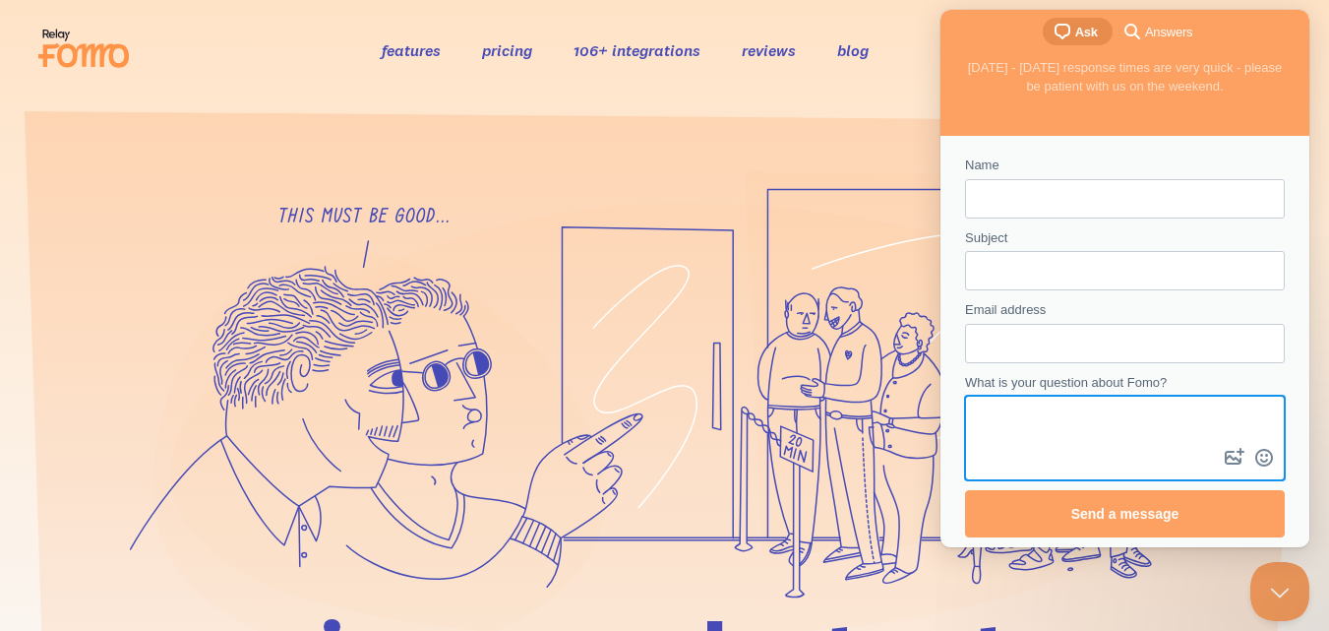
click at [1036, 435] on textarea "What is your question about Fomo?" at bounding box center [1125, 421] width 316 height 46
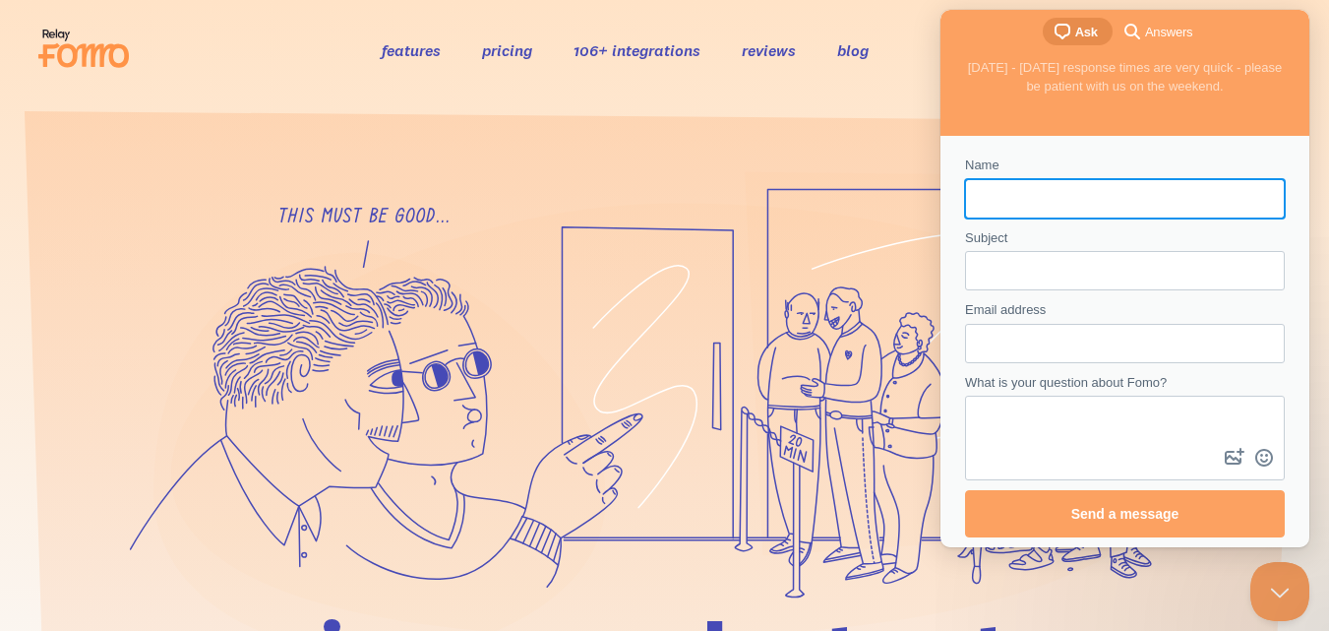
click at [1016, 197] on input "Name" at bounding box center [1125, 198] width 288 height 35
type input "[PERSON_NAME]"
click at [1048, 254] on input "Subject" at bounding box center [1125, 270] width 288 height 35
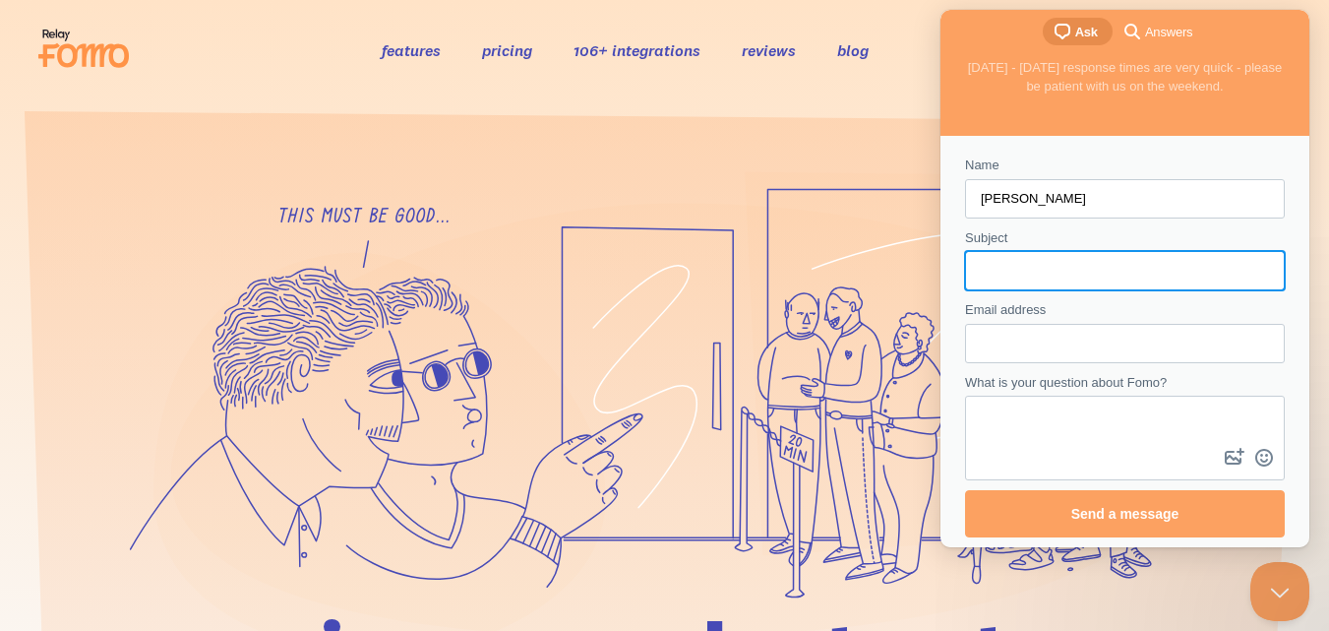
click at [1061, 280] on input "Subject" at bounding box center [1125, 270] width 288 height 35
type input "p"
click at [1016, 274] on input "how ut works" at bounding box center [1125, 270] width 288 height 35
type input "how it works"
click at [985, 330] on input "Email address" at bounding box center [1125, 343] width 288 height 35
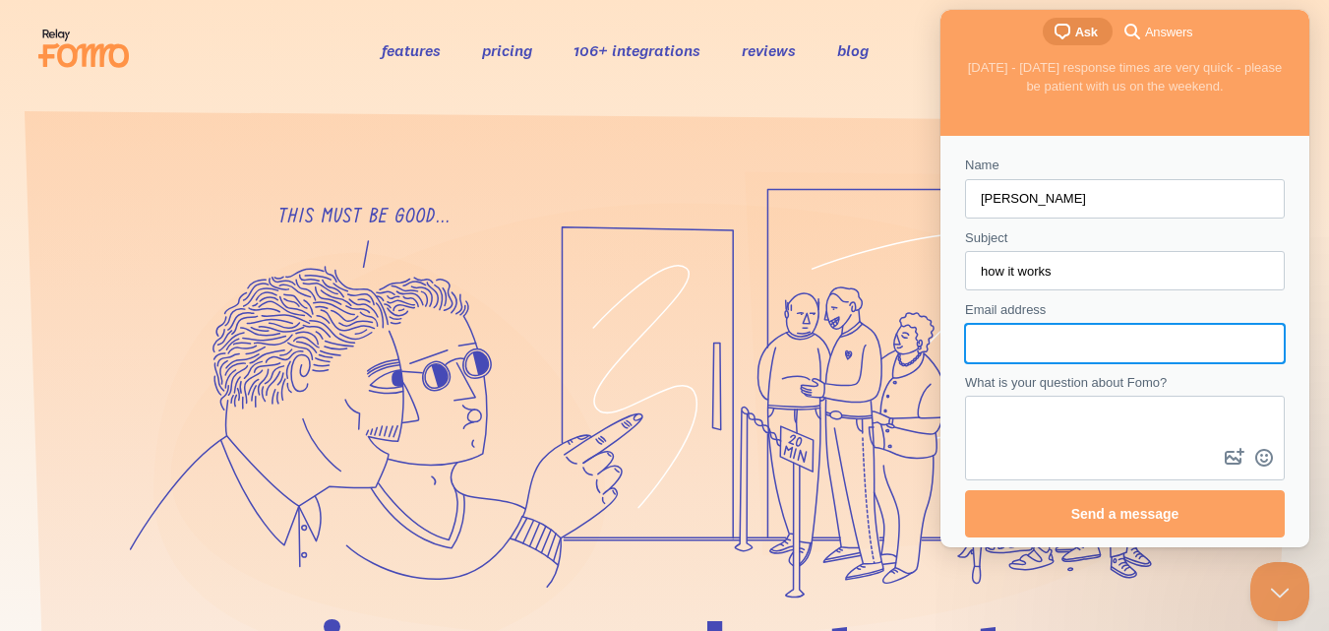
click at [1003, 342] on input "Email address" at bounding box center [1125, 343] width 288 height 35
type input "[EMAIL_ADDRESS][DOMAIN_NAME]"
click at [1036, 420] on textarea "What is your question about Fomo?" at bounding box center [1125, 421] width 316 height 46
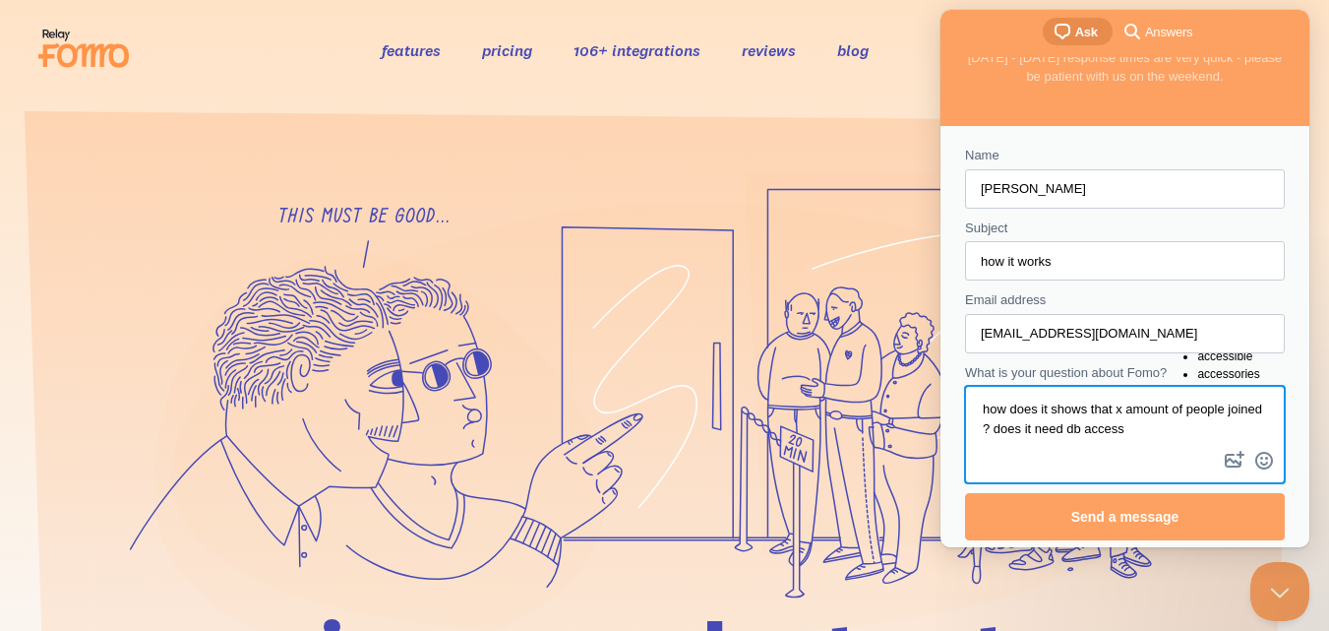
scroll to position [41, 0]
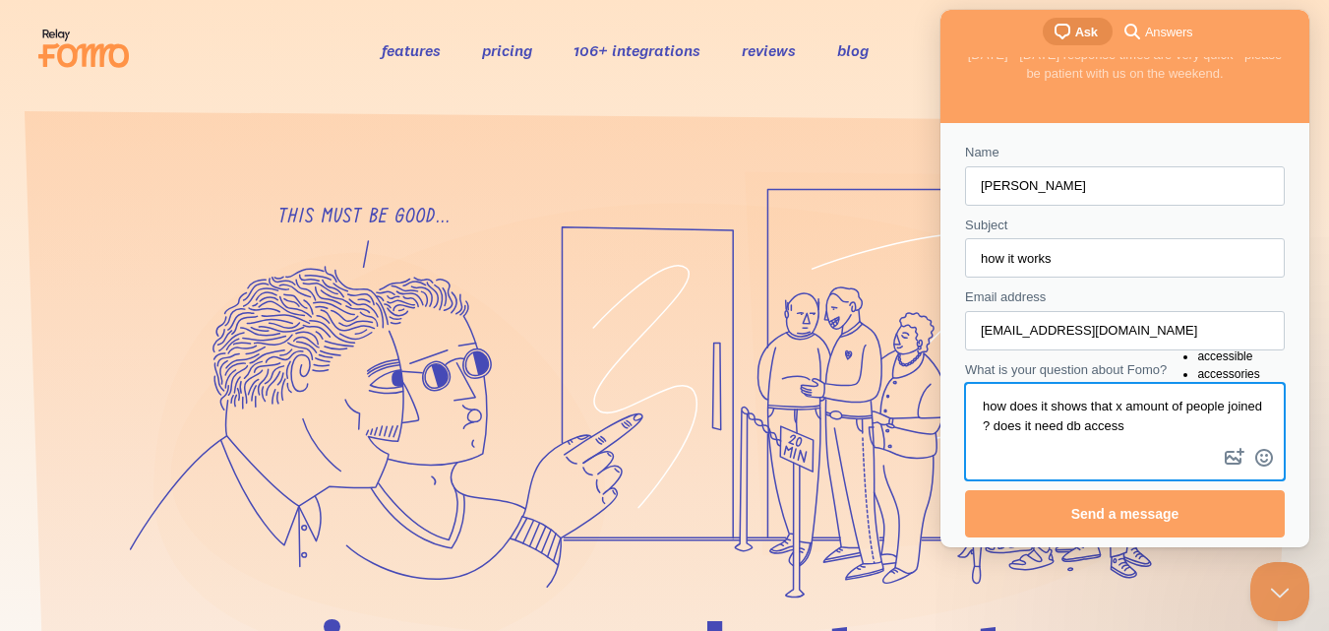
type textarea "how does it shows that x amount of people joined ? does it need db access"
click at [1100, 114] on div "How Can We Help? [DATE] - [DATE] response times are very quick - please be pati…" at bounding box center [1125, 69] width 369 height 106
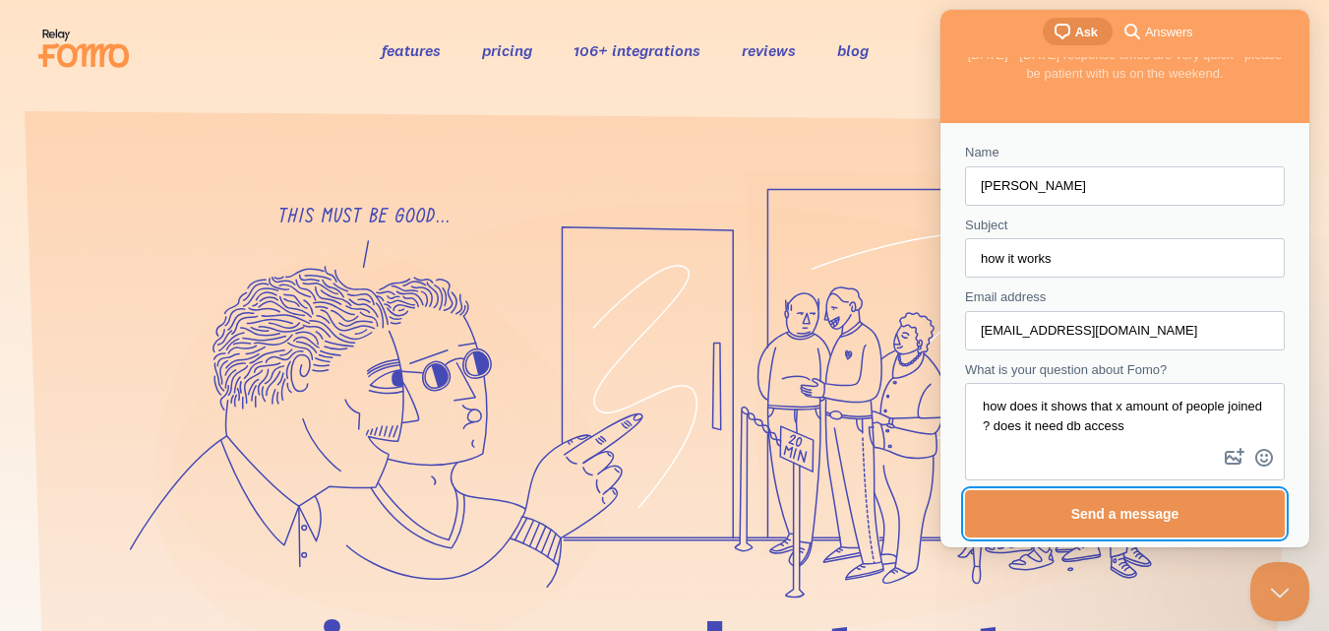
click at [1195, 515] on span "Send a message" at bounding box center [1125, 513] width 277 height 45
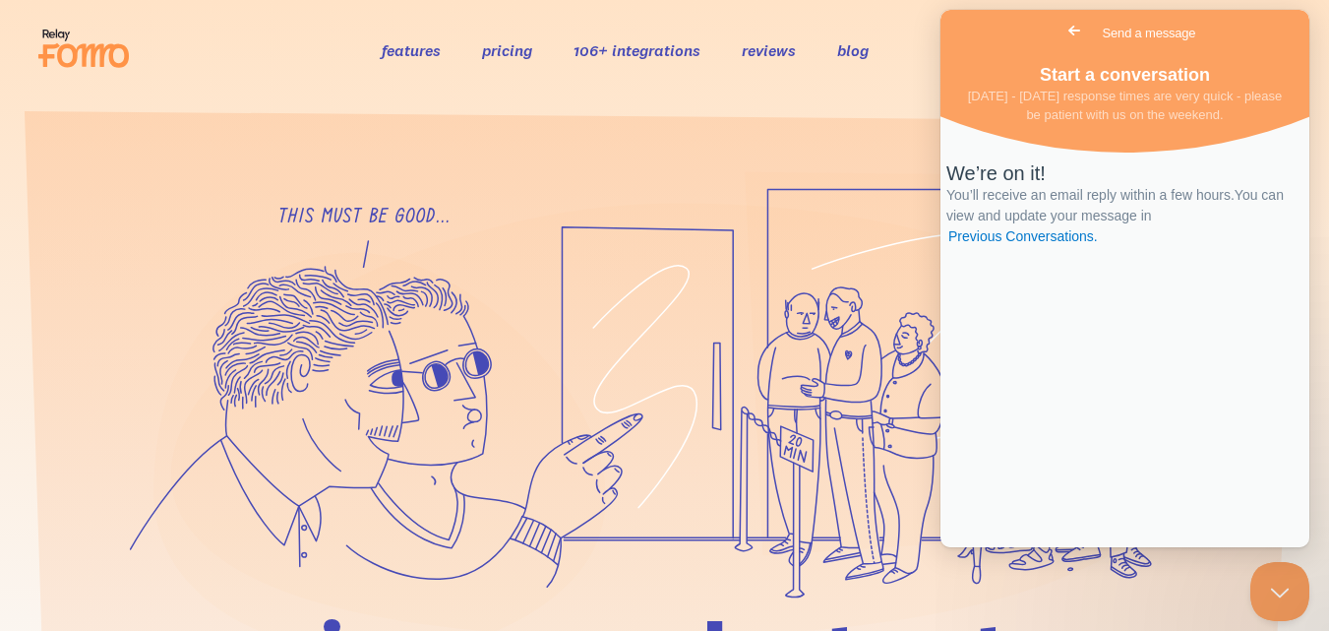
scroll to position [0, 0]
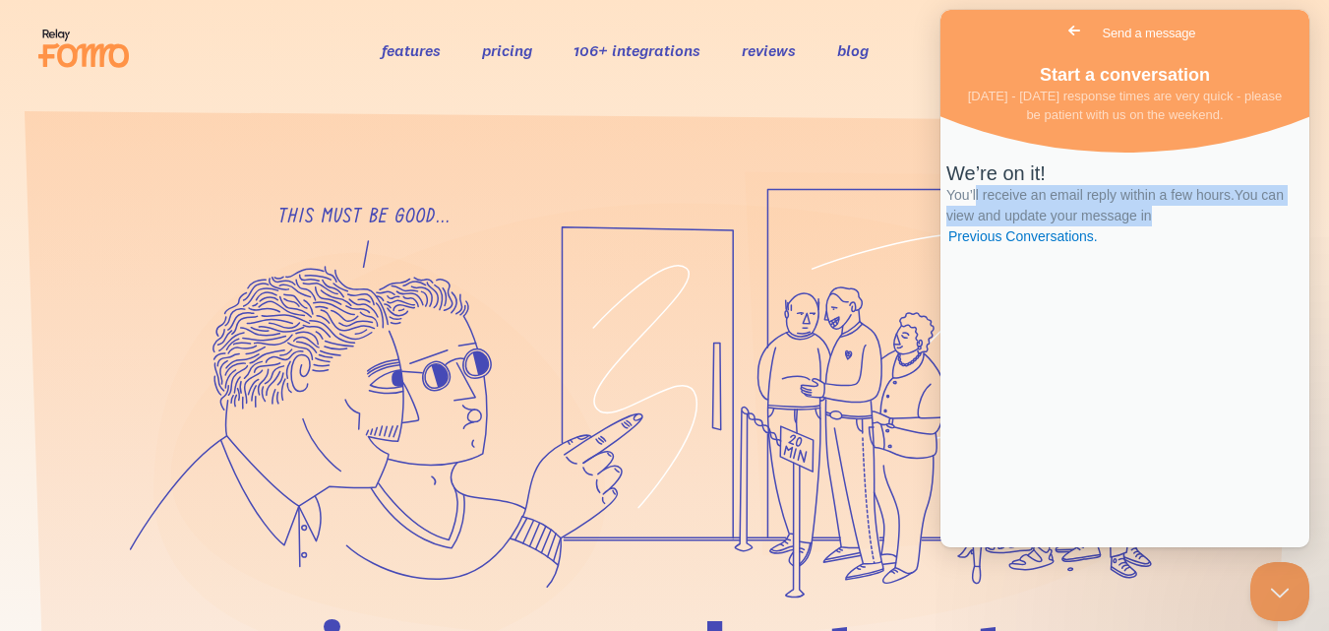
drag, startPoint x: 999, startPoint y: 291, endPoint x: 1267, endPoint y: 304, distance: 269.0
click at [1267, 247] on div "We’re on it! You’ll receive an email reply within a few hours. You can view and…" at bounding box center [1125, 204] width 357 height 86
drag, startPoint x: 1115, startPoint y: 306, endPoint x: 1249, endPoint y: 307, distance: 133.8
click at [1249, 247] on div "We’re on it! You’ll receive an email reply within a few hours. You can view and…" at bounding box center [1125, 204] width 357 height 86
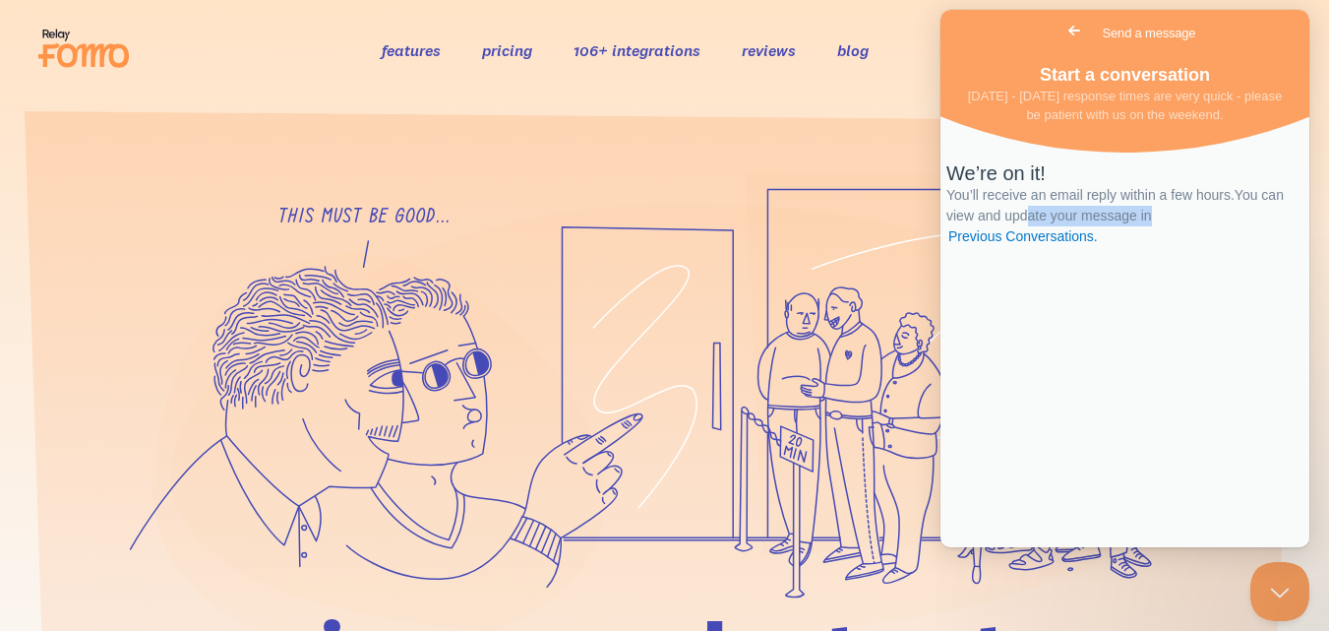
click at [1249, 247] on div "We’re on it! You’ll receive an email reply within a few hours. You can view and…" at bounding box center [1125, 204] width 357 height 86
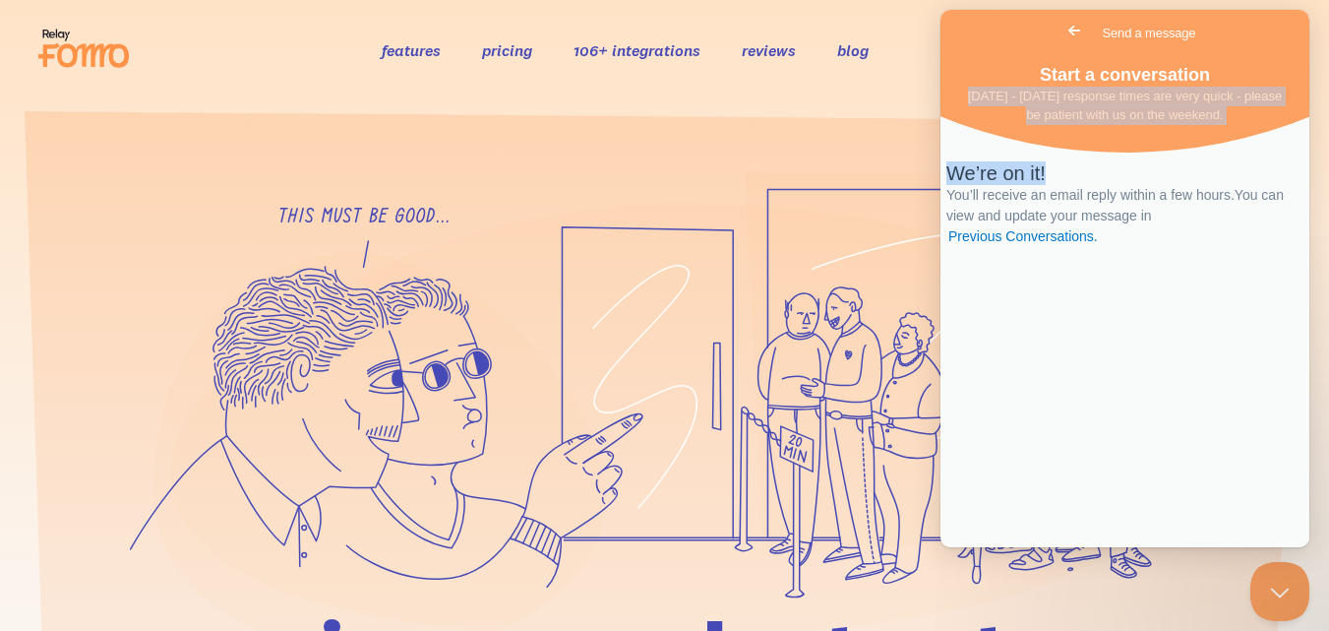
drag, startPoint x: 953, startPoint y: 91, endPoint x: 1258, endPoint y: 150, distance: 310.7
click at [1258, 150] on div "Go back Send a message Start a conversation [DATE] - [DATE] response times are …" at bounding box center [1125, 278] width 369 height 537
click at [1258, 150] on div "We’re on it! You’ll receive an email reply within a few hours. You can view and…" at bounding box center [1125, 336] width 369 height 421
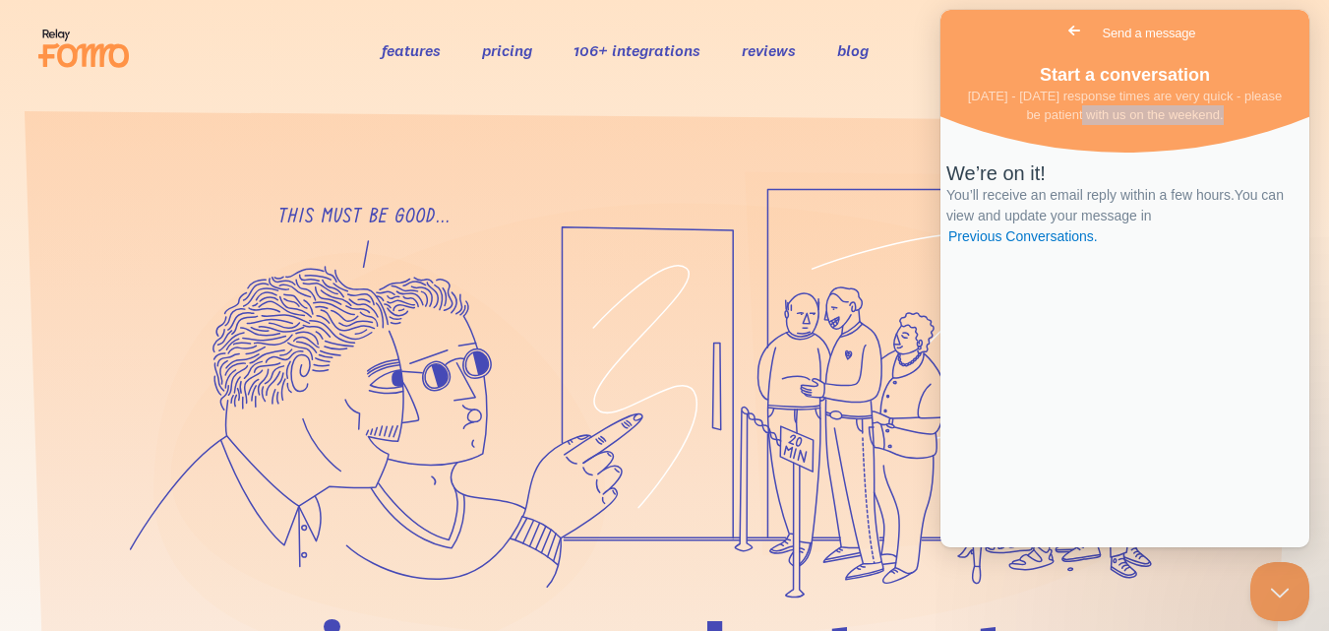
drag, startPoint x: 1082, startPoint y: 117, endPoint x: 1296, endPoint y: 111, distance: 213.6
click at [1296, 111] on div "Start a conversation [DATE] - [DATE] response times are very quick - please be …" at bounding box center [1125, 91] width 369 height 68
click at [1100, 247] on link "Previous Conversations ." at bounding box center [1024, 236] width 154 height 21
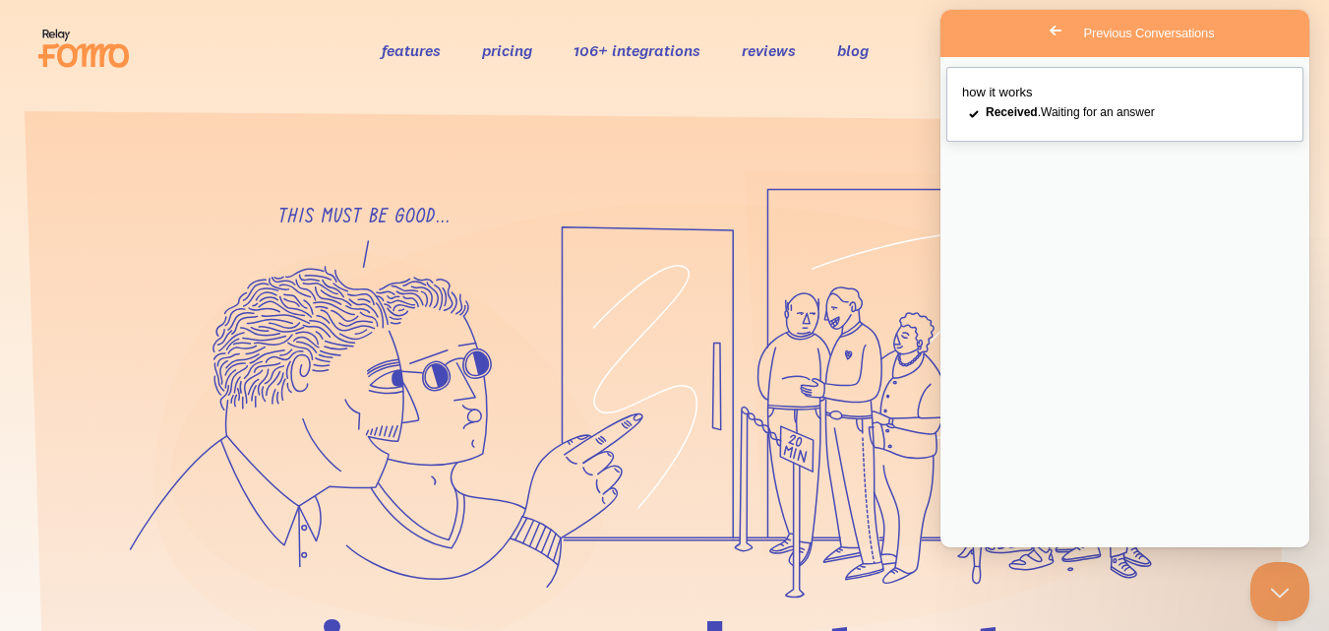
click at [1158, 126] on div "checkmark Received . Waiting for an answer" at bounding box center [1125, 114] width 326 height 24
drag, startPoint x: 1079, startPoint y: 126, endPoint x: 1116, endPoint y: 145, distance: 41.8
drag, startPoint x: 1116, startPoint y: 145, endPoint x: 959, endPoint y: 127, distance: 157.5
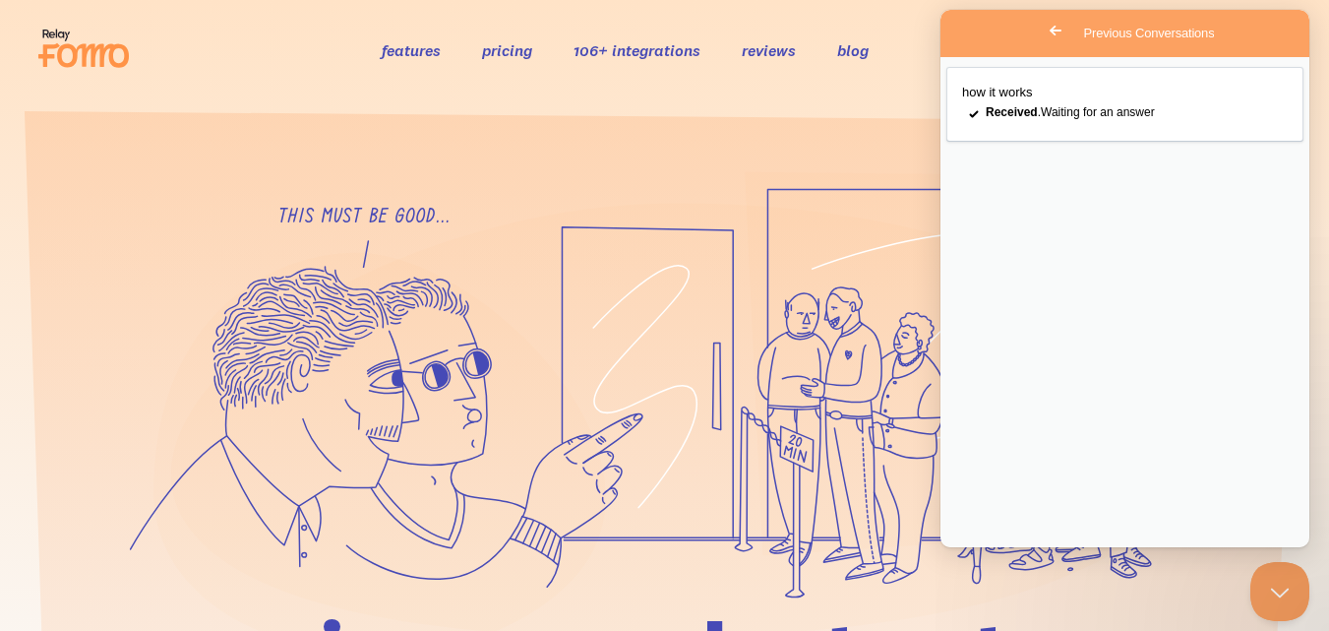
drag, startPoint x: 1133, startPoint y: 196, endPoint x: 1261, endPoint y: 200, distance: 128.0
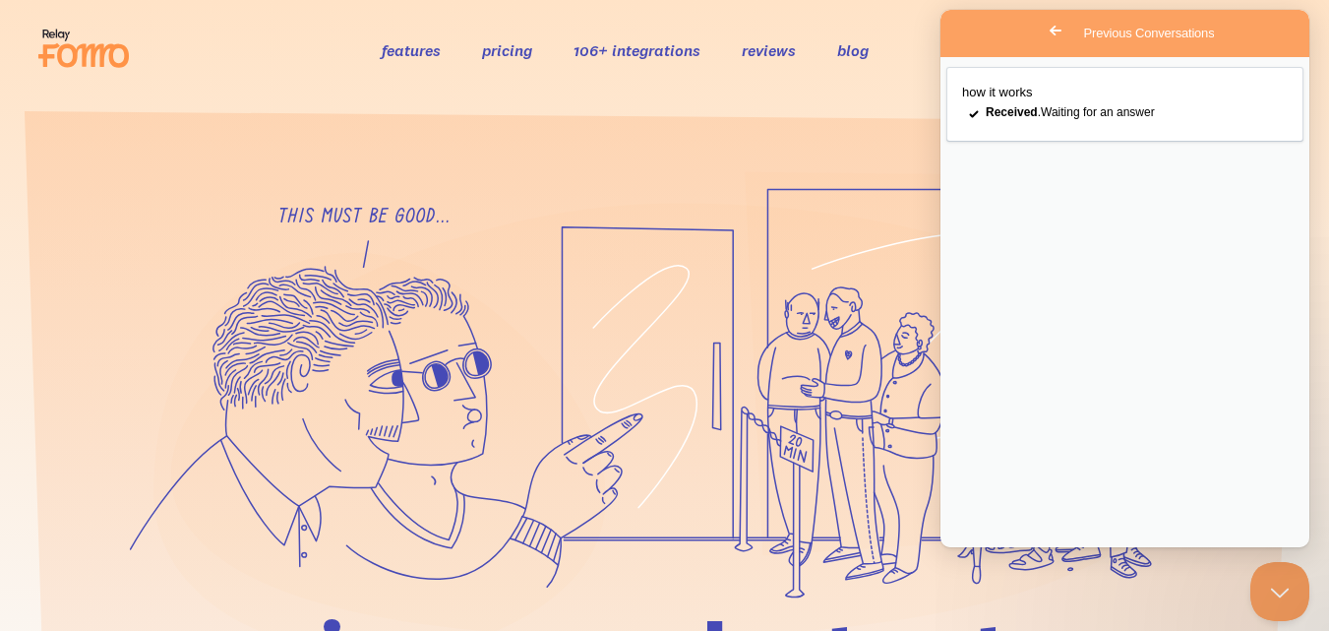
drag, startPoint x: 1261, startPoint y: 200, endPoint x: 1007, endPoint y: 193, distance: 254.0
drag, startPoint x: 1037, startPoint y: 194, endPoint x: 1255, endPoint y: 205, distance: 217.7
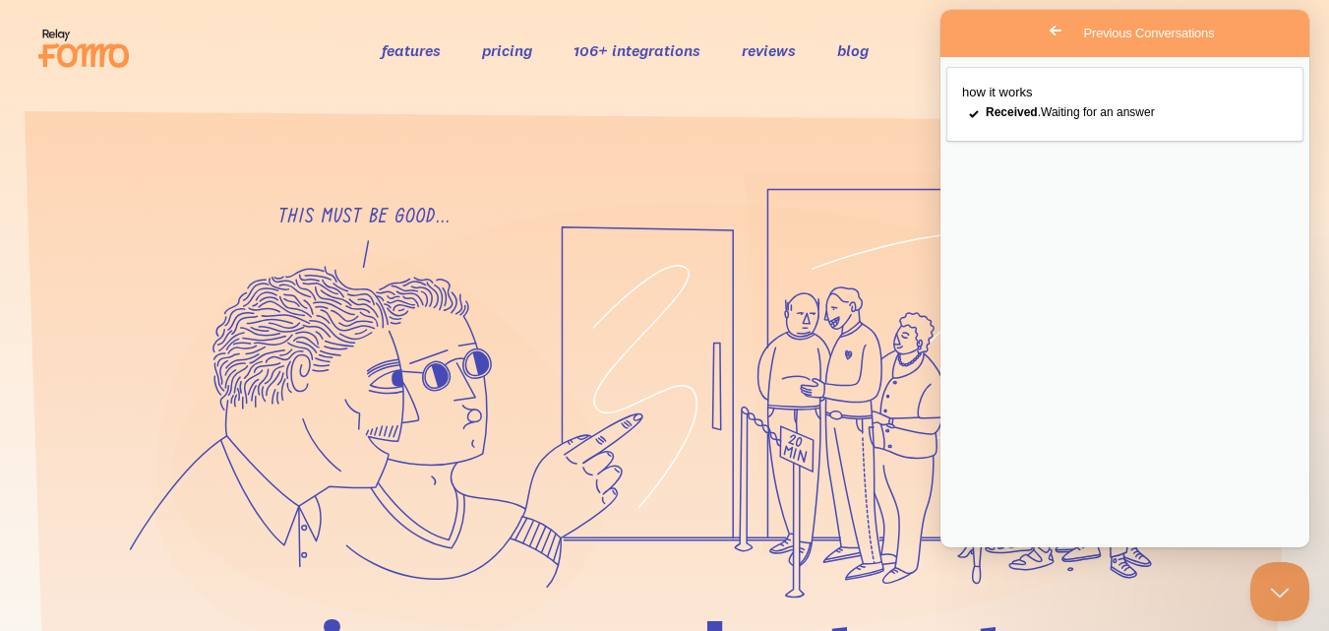
click at [981, 557] on button "Close" at bounding box center [963, 570] width 35 height 26
click at [1044, 29] on span "Go back" at bounding box center [1056, 31] width 24 height 24
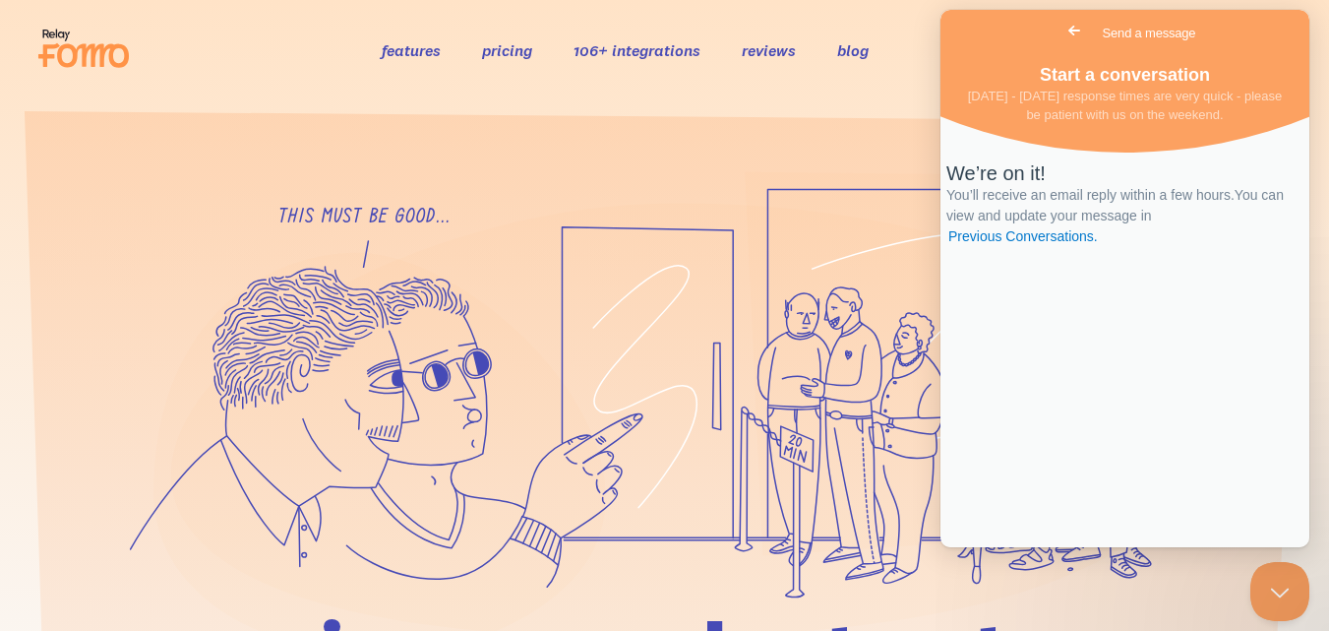
click at [1063, 35] on span "Go back" at bounding box center [1075, 31] width 24 height 24
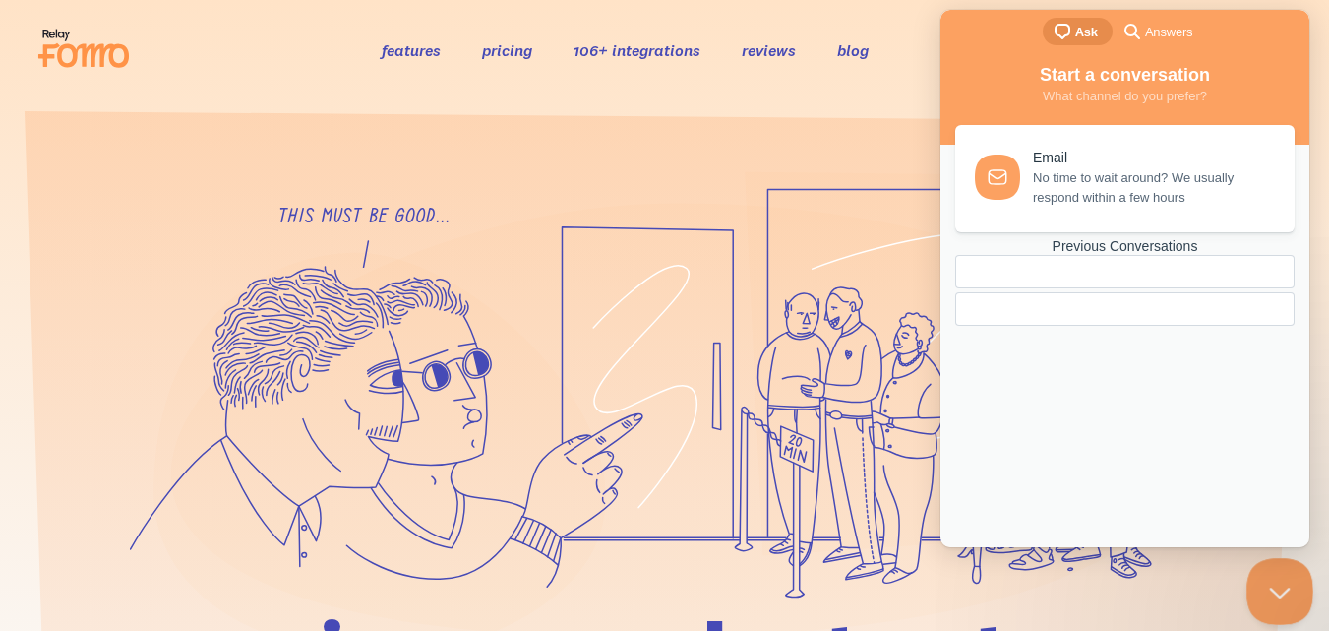
click at [1284, 591] on button "Close Beacon popover" at bounding box center [1276, 587] width 59 height 59
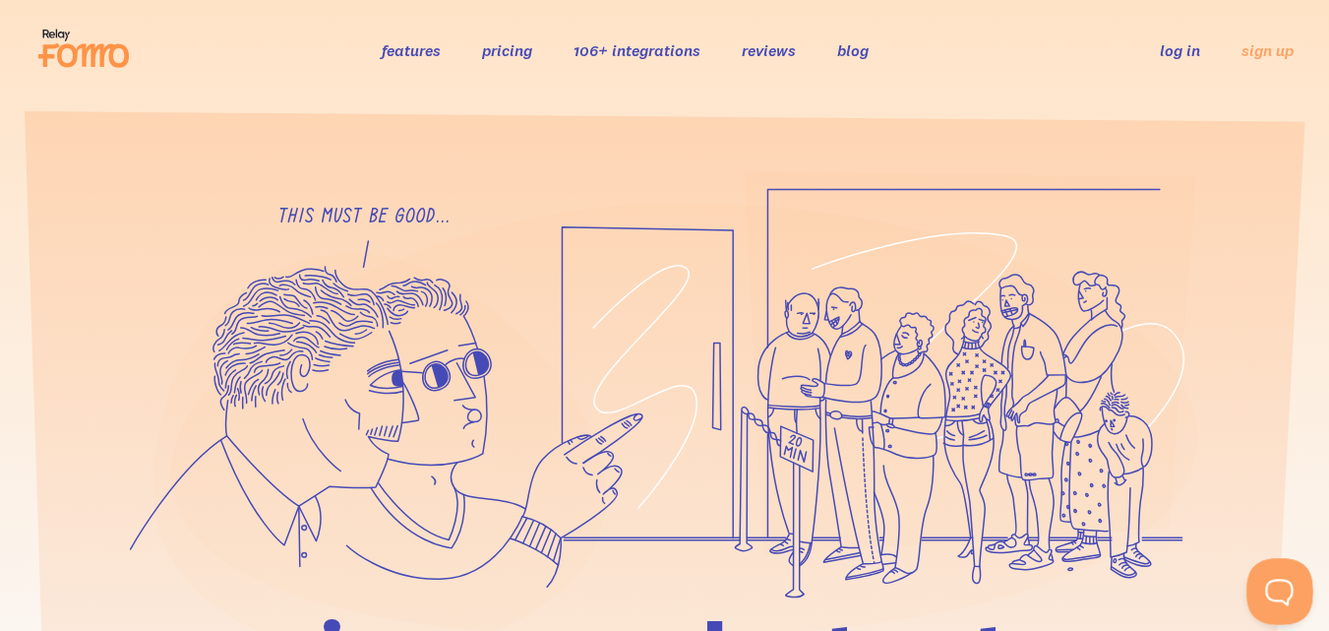
click at [1273, 581] on button "Open Beacon popover" at bounding box center [1276, 587] width 59 height 59
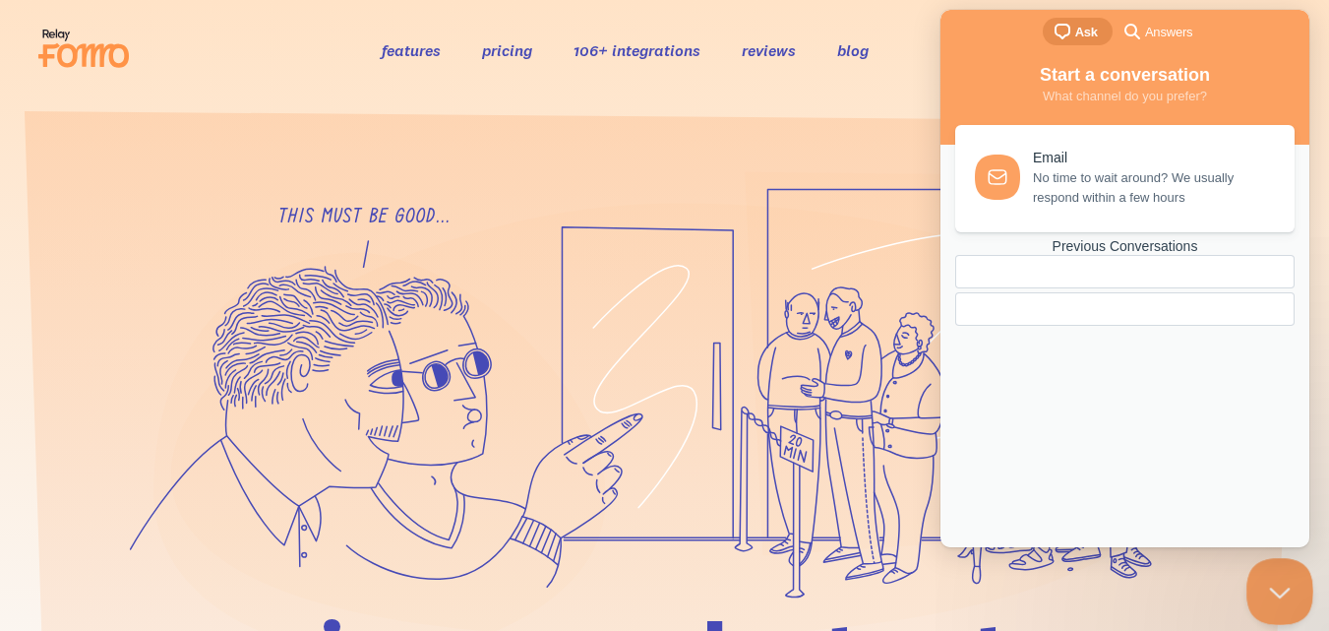
click at [1276, 589] on button "Close Beacon popover" at bounding box center [1276, 587] width 59 height 59
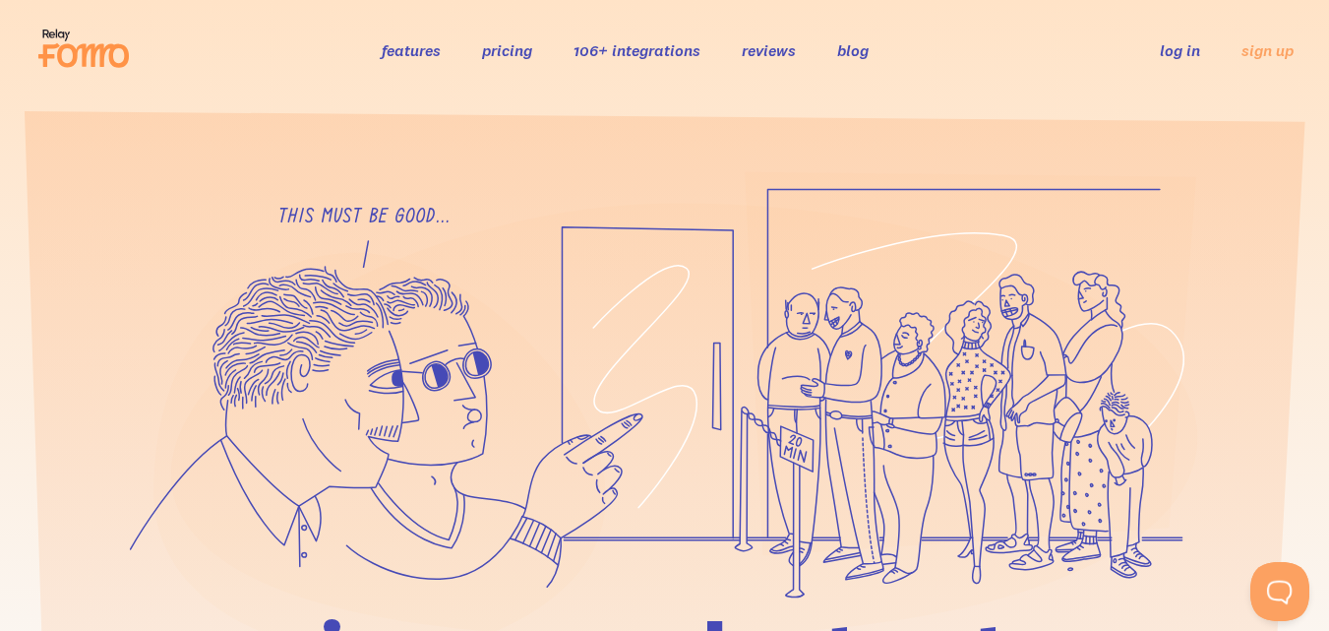
click at [515, 48] on link "pricing" at bounding box center [507, 50] width 50 height 20
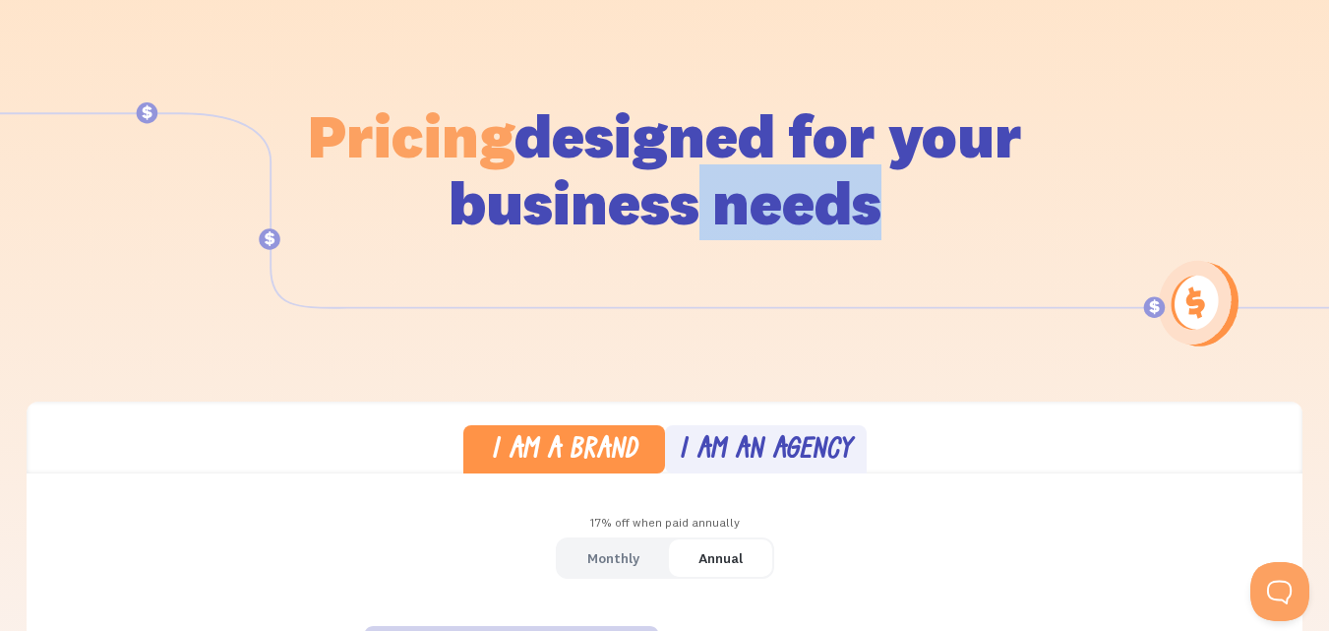
drag, startPoint x: 758, startPoint y: 201, endPoint x: 958, endPoint y: 202, distance: 200.8
click at [958, 202] on h1 "Pricing designed for your business needs" at bounding box center [665, 169] width 716 height 134
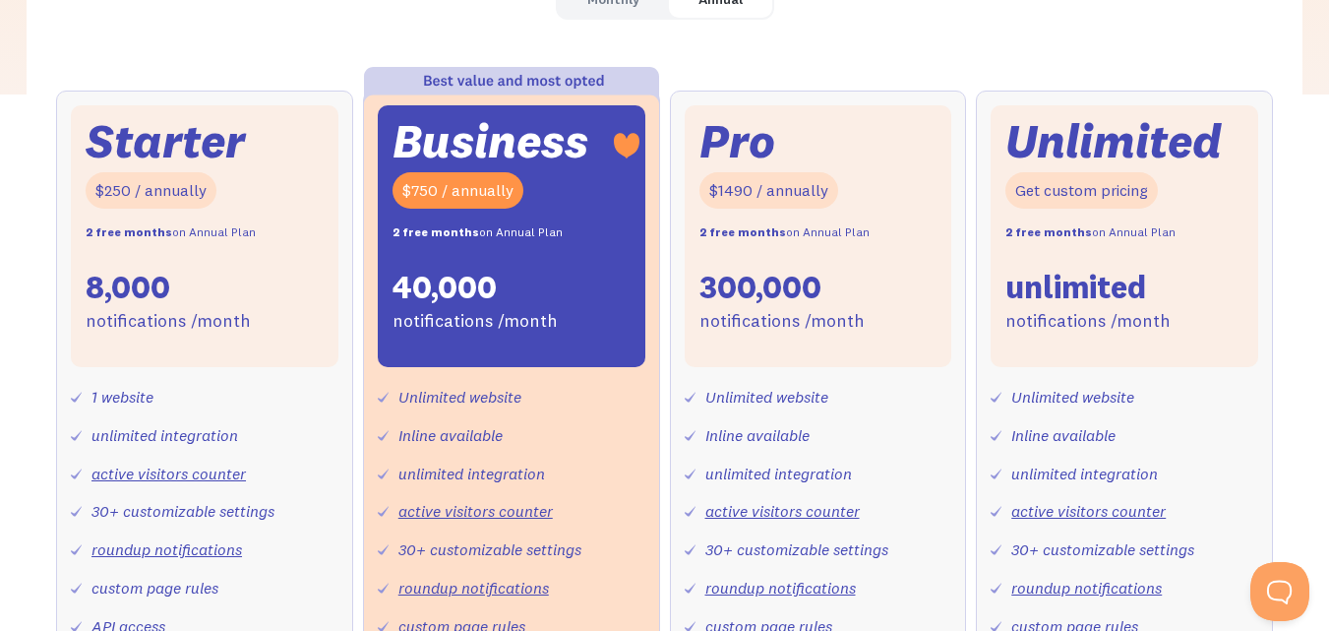
scroll to position [715, 0]
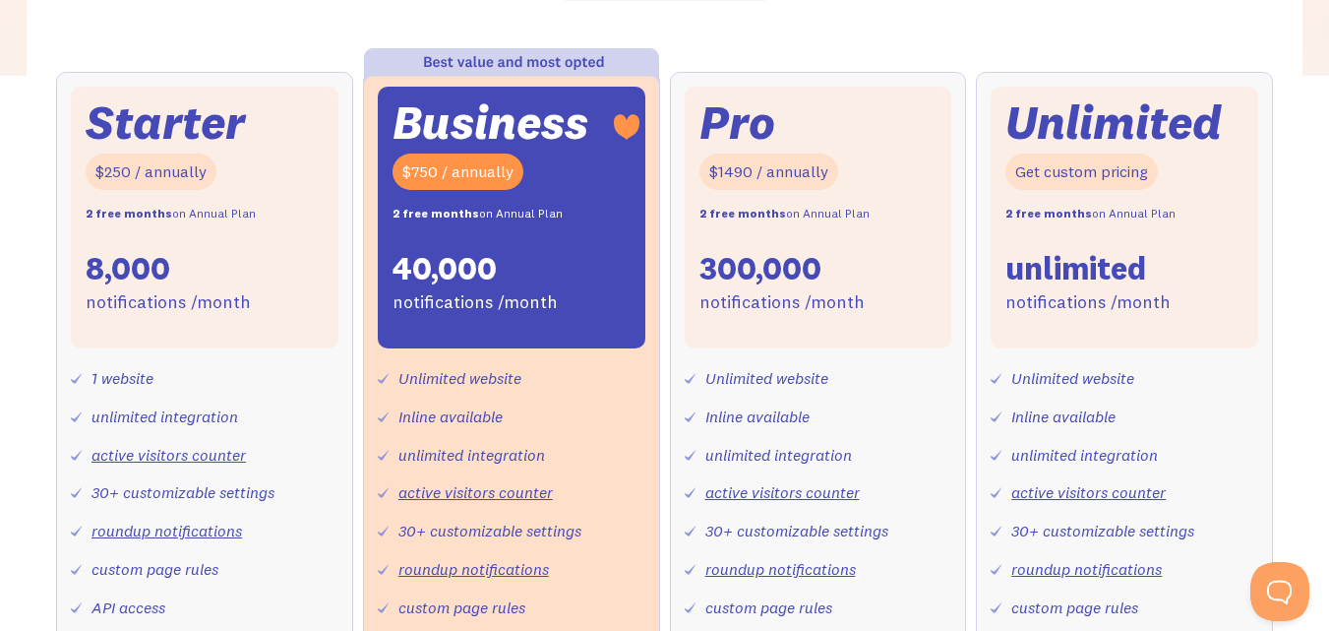
click at [154, 176] on div "$250 / annually" at bounding box center [151, 172] width 131 height 36
click at [196, 178] on div "$250 / annually" at bounding box center [151, 172] width 131 height 36
drag, startPoint x: 161, startPoint y: 216, endPoint x: 263, endPoint y: 218, distance: 101.4
click at [263, 218] on div "Starter $250 / annually 2 free months on Annual Plan 8,000 notifications /month" at bounding box center [205, 218] width 268 height 262
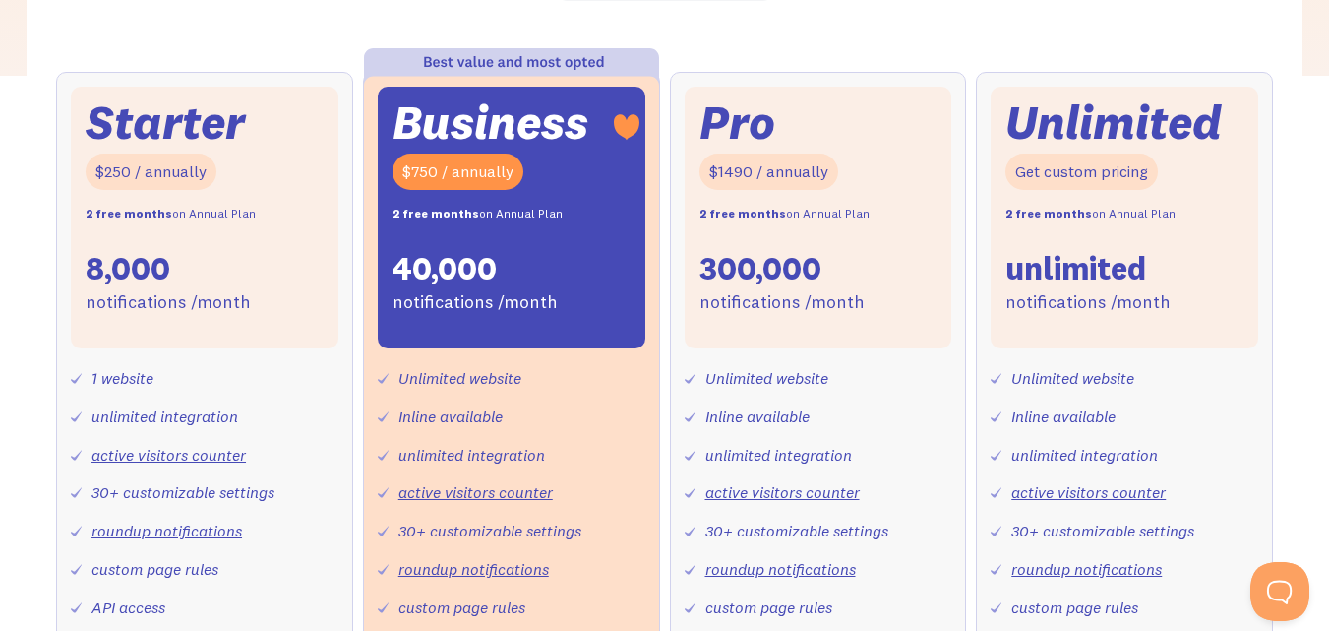
click at [263, 218] on div "Starter $250 / annually 2 free months on Annual Plan 8,000 notifications /month" at bounding box center [205, 218] width 268 height 262
drag, startPoint x: 183, startPoint y: 215, endPoint x: 259, endPoint y: 194, distance: 78.5
click at [259, 194] on div "Starter $250 / annually 2 free months on Annual Plan 8,000 notifications /month" at bounding box center [205, 218] width 268 height 262
drag, startPoint x: 102, startPoint y: 303, endPoint x: 248, endPoint y: 314, distance: 146.0
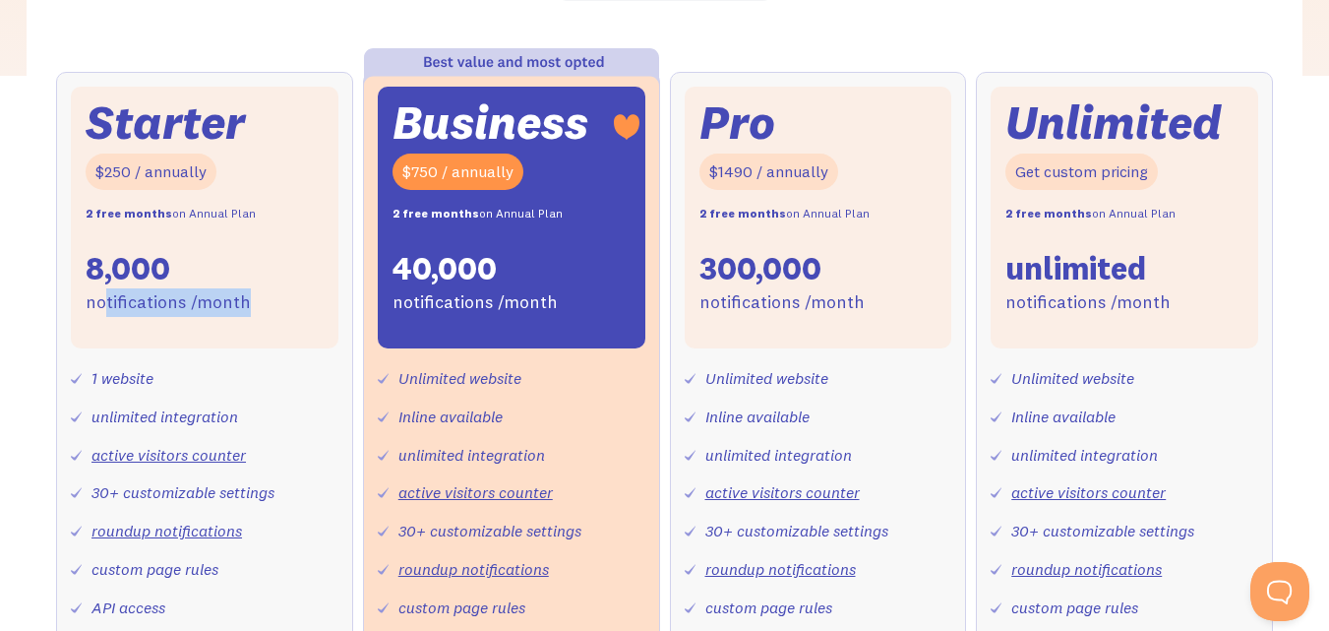
click at [248, 314] on div "Starter $250 / annually 2 free months on Annual Plan 8,000 notifications /month" at bounding box center [205, 218] width 268 height 262
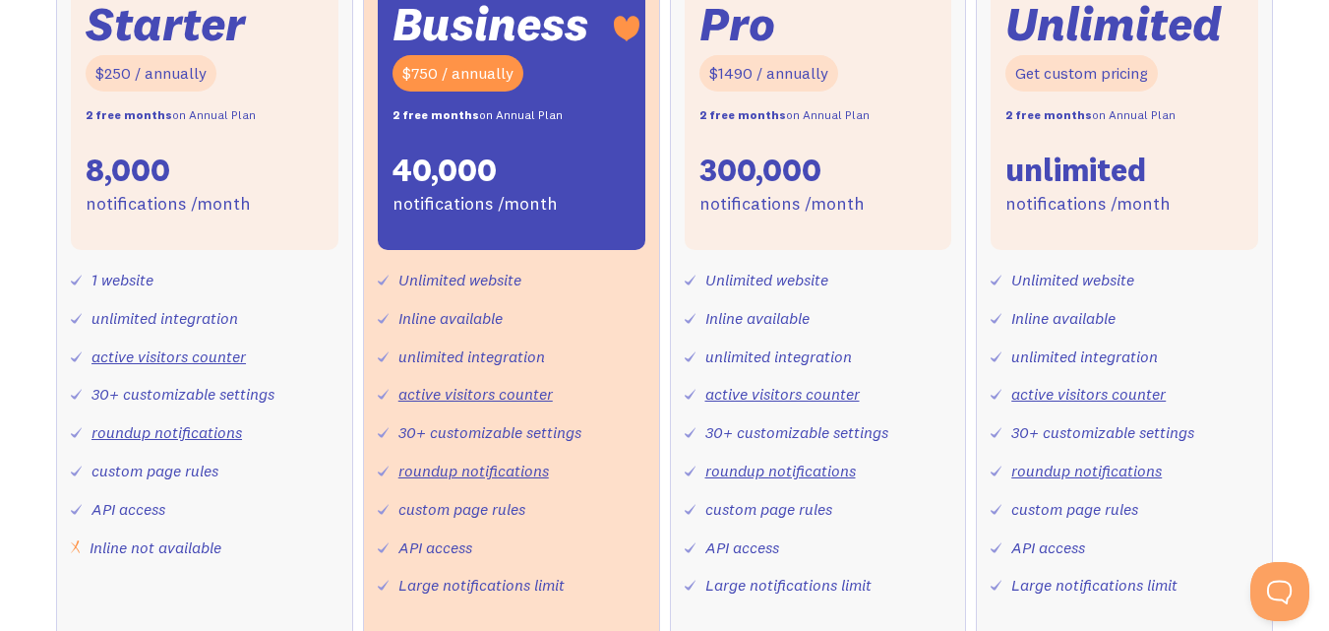
scroll to position [853, 0]
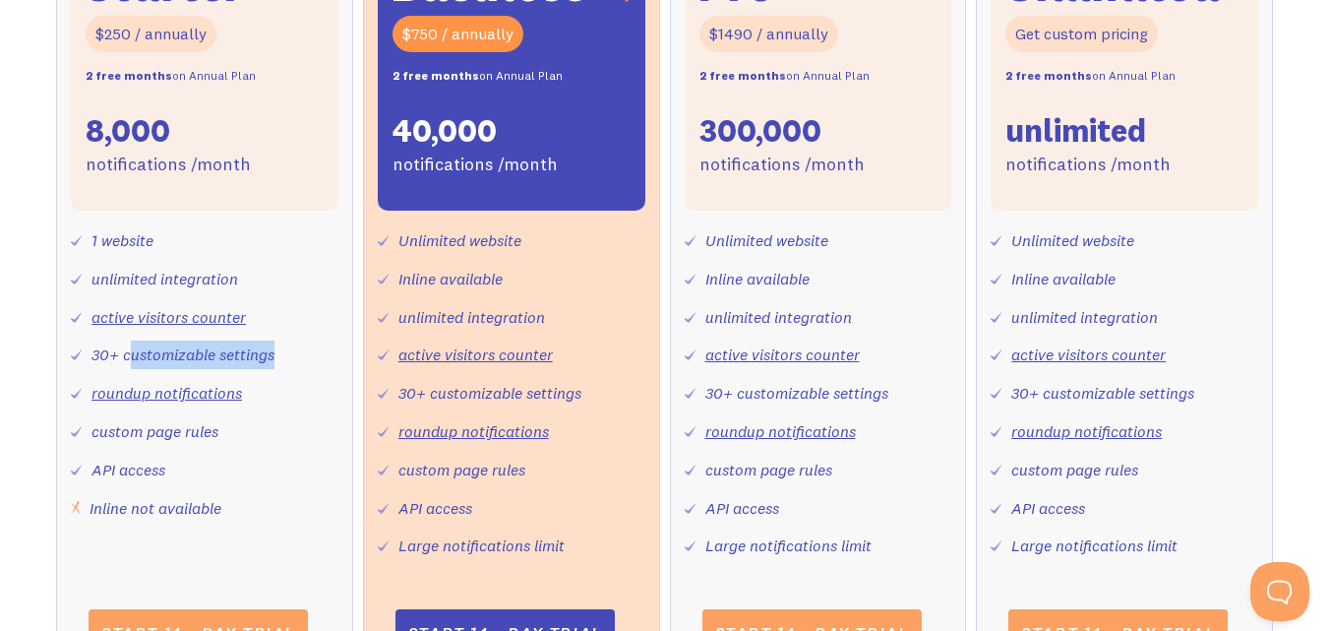
drag, startPoint x: 129, startPoint y: 353, endPoint x: 299, endPoint y: 358, distance: 170.3
click at [299, 358] on div "1 website unlimited integration active visitors counter 30+ customizable settin…" at bounding box center [205, 366] width 268 height 311
click at [287, 364] on div "1 website unlimited integration active visitors counter 30+ customizable settin…" at bounding box center [205, 366] width 268 height 311
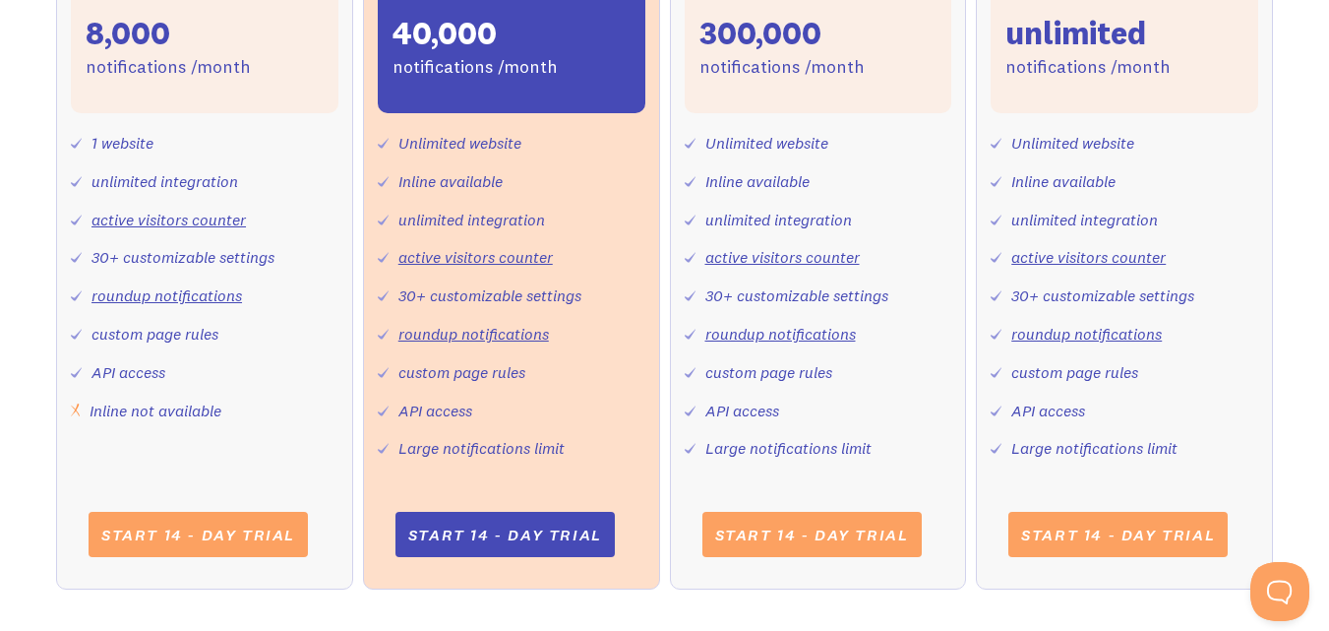
scroll to position [991, 0]
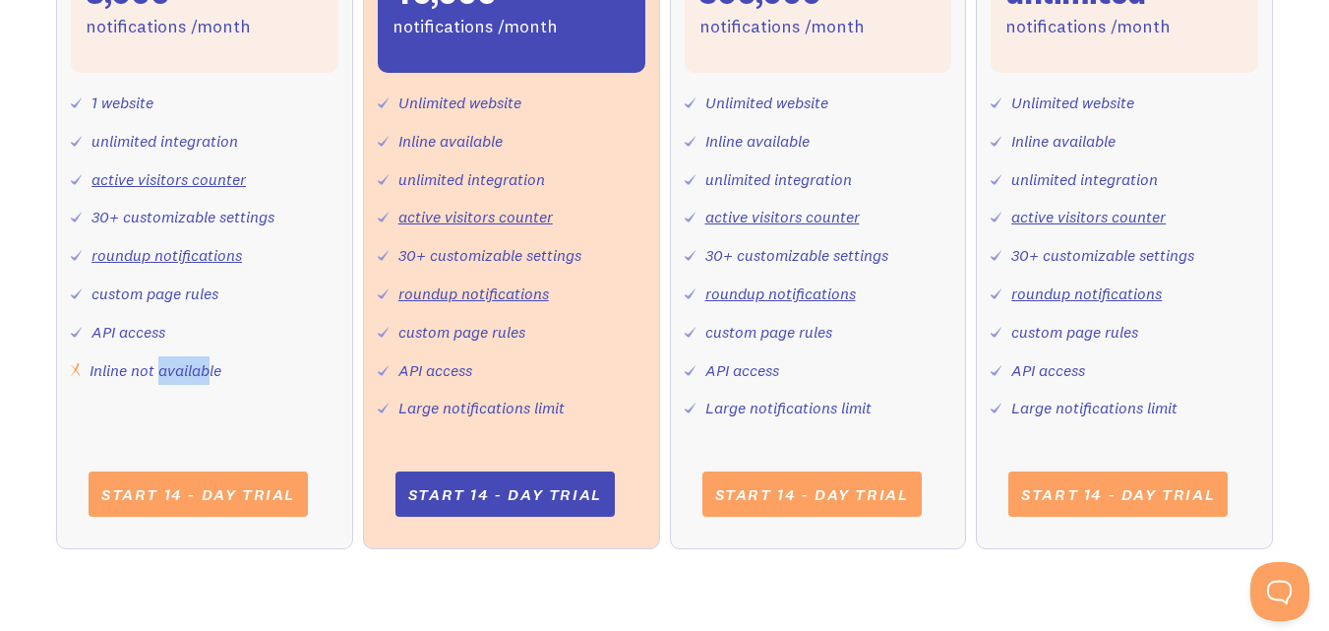
drag, startPoint x: 160, startPoint y: 378, endPoint x: 222, endPoint y: 375, distance: 62.1
click at [221, 375] on div "Inline not available" at bounding box center [156, 370] width 132 height 29
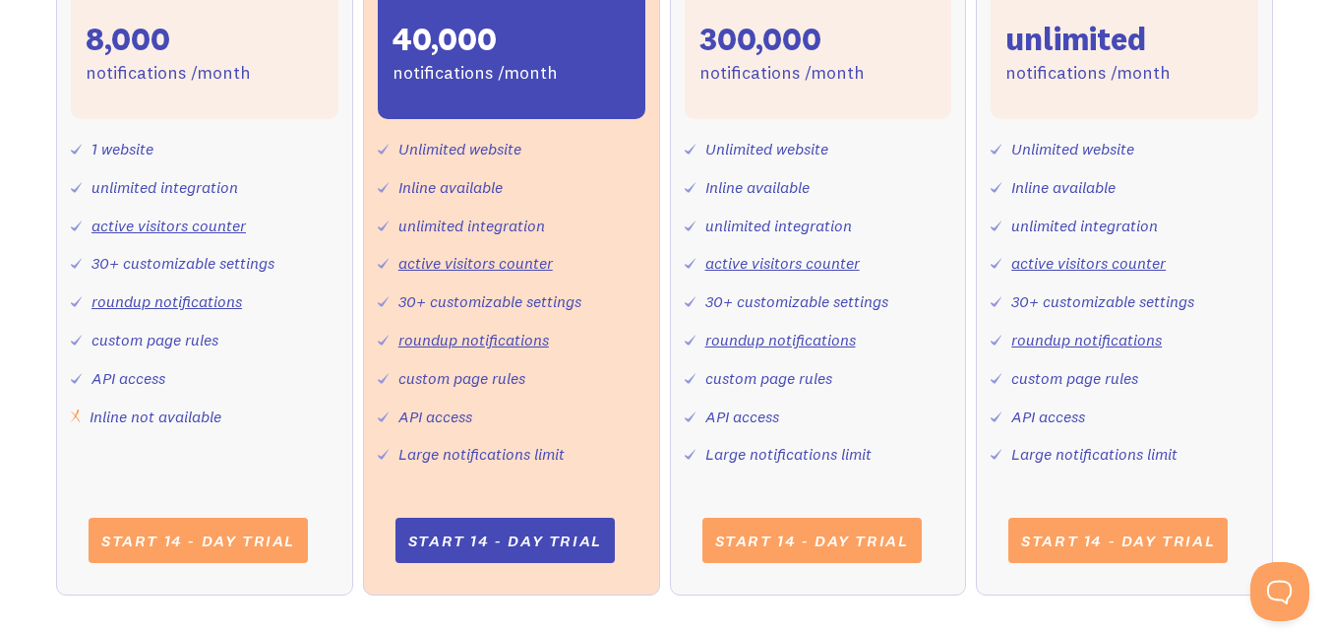
scroll to position [952, 0]
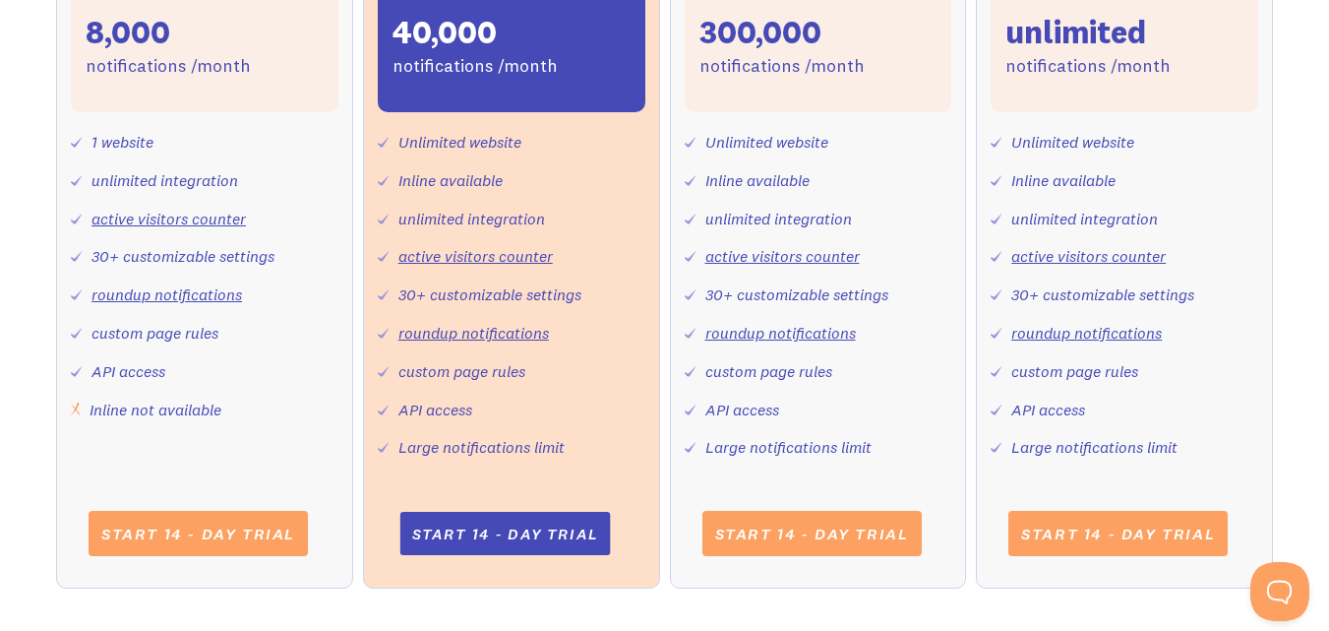
click at [562, 535] on link "Start 14 - day trial" at bounding box center [505, 533] width 211 height 43
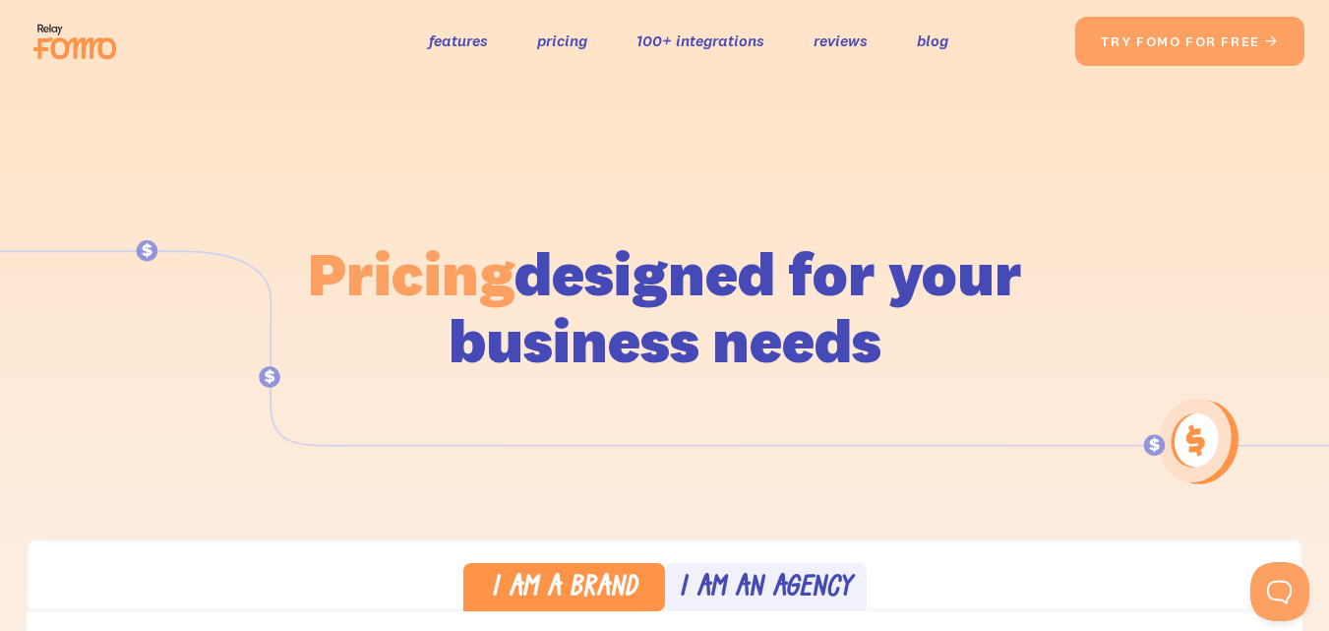
scroll to position [263, 0]
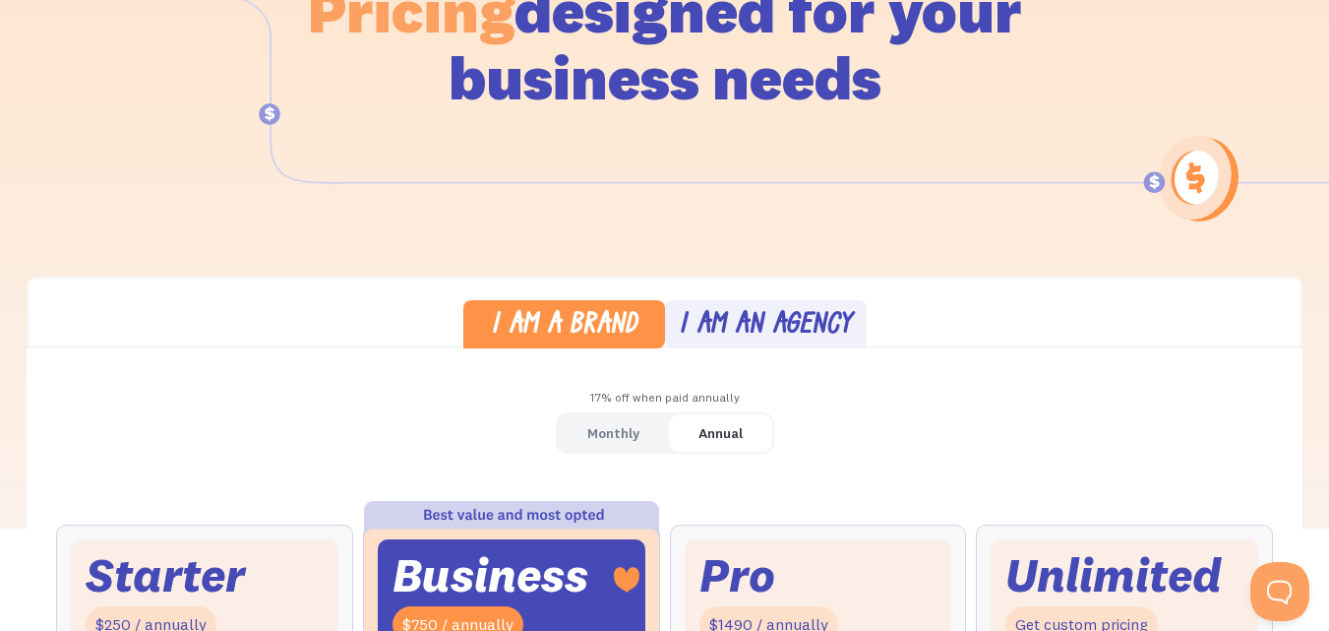
click at [814, 325] on div "I am an agency" at bounding box center [765, 326] width 173 height 29
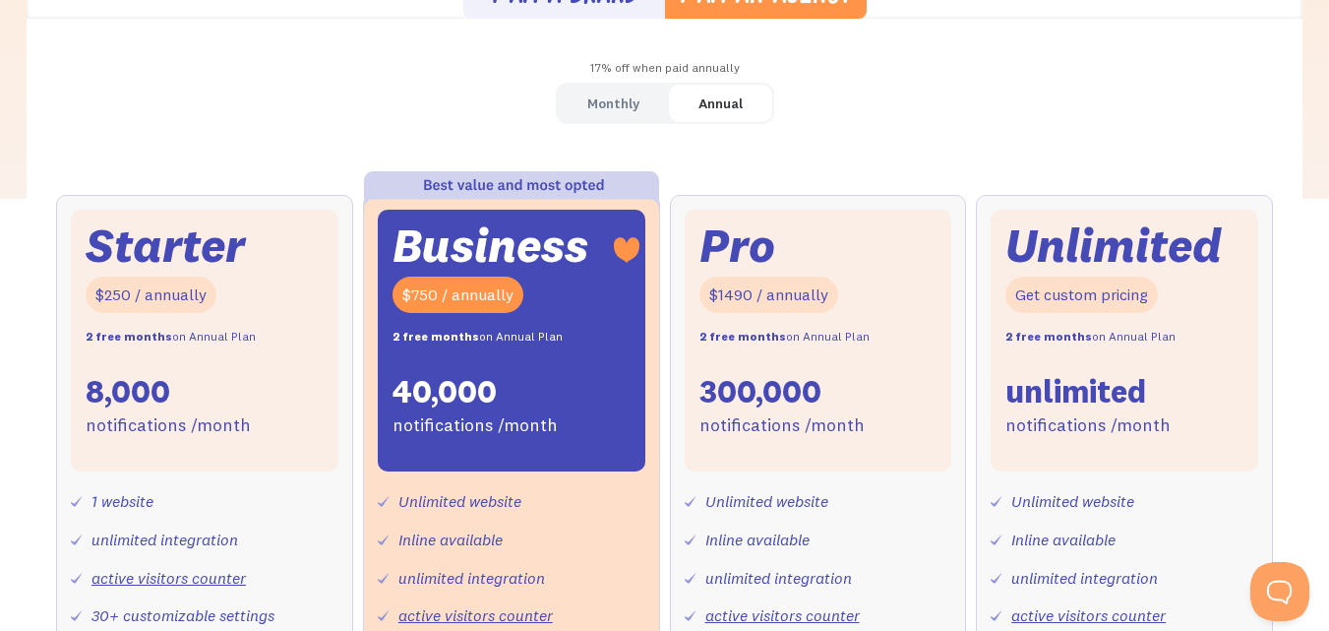
scroll to position [505, 0]
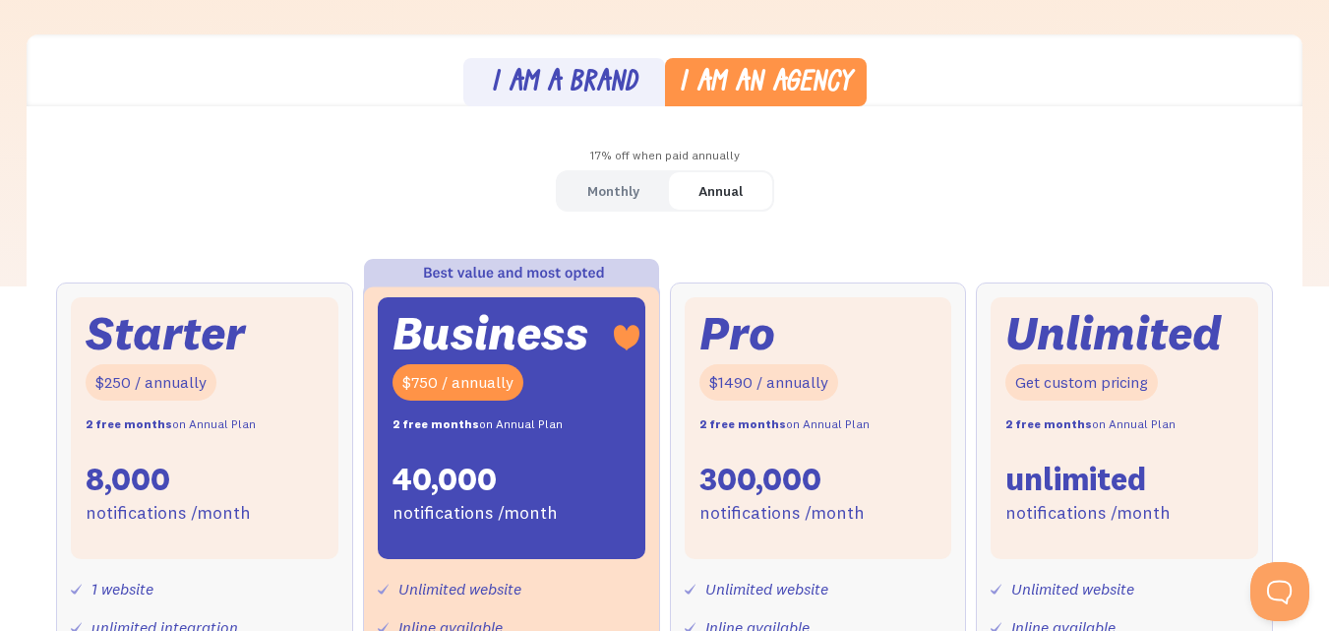
click at [563, 85] on div "I am a brand" at bounding box center [564, 84] width 147 height 29
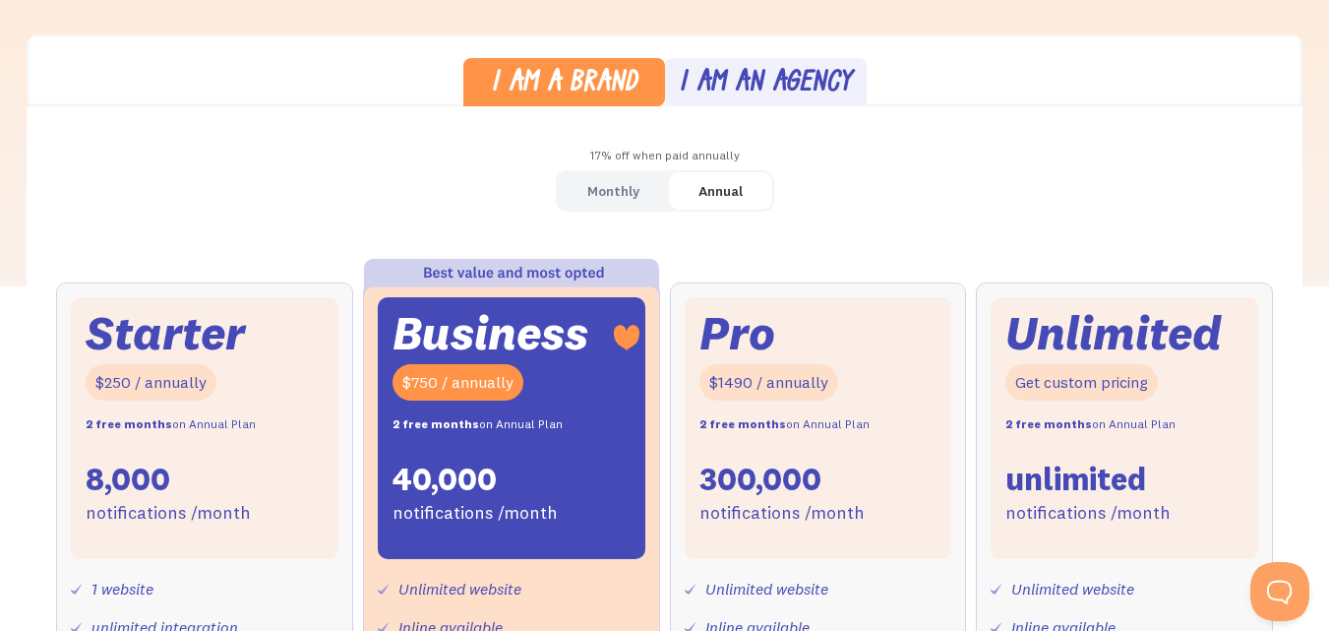
click at [616, 198] on div "Monthly" at bounding box center [613, 191] width 52 height 29
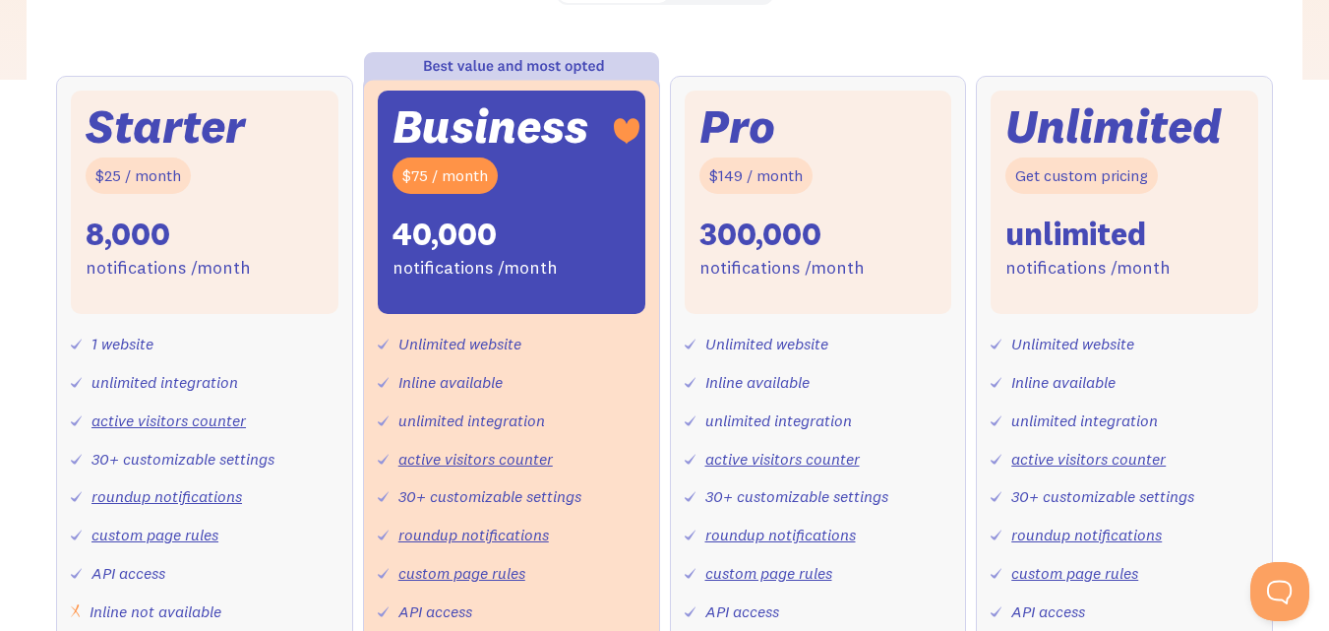
scroll to position [721, 0]
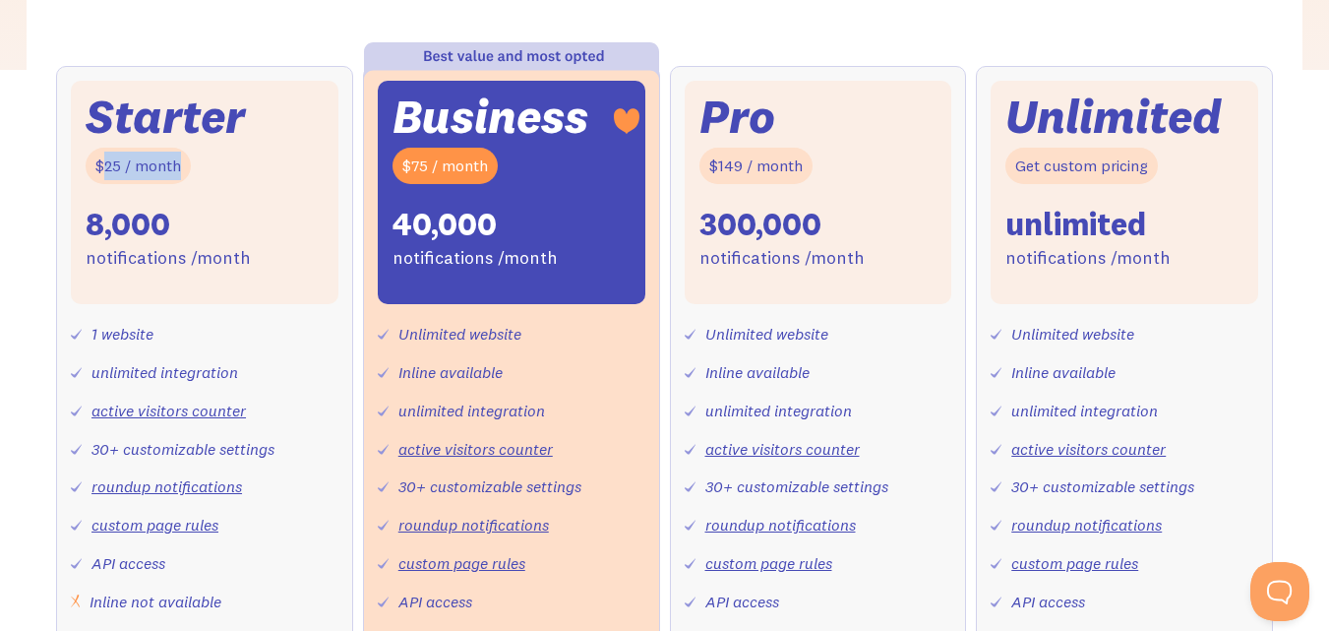
drag, startPoint x: 101, startPoint y: 175, endPoint x: 187, endPoint y: 166, distance: 86.1
click at [187, 166] on div "$25 / month" at bounding box center [138, 166] width 105 height 36
drag, startPoint x: 187, startPoint y: 166, endPoint x: 90, endPoint y: 175, distance: 97.8
click at [90, 175] on div "$25 / month" at bounding box center [138, 166] width 105 height 36
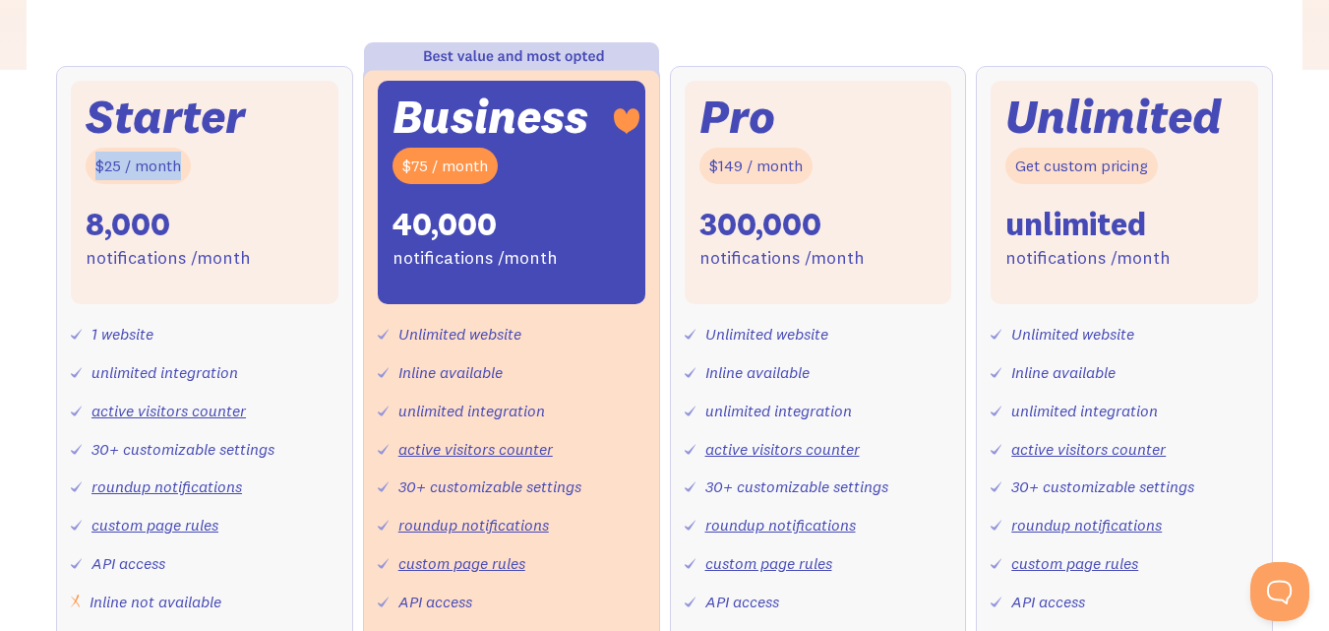
click at [90, 175] on div "$25 / month" at bounding box center [138, 166] width 105 height 36
drag, startPoint x: 90, startPoint y: 175, endPoint x: 181, endPoint y: 175, distance: 91.5
click at [181, 175] on div "$25 / month" at bounding box center [138, 166] width 105 height 36
drag, startPoint x: 392, startPoint y: 172, endPoint x: 516, endPoint y: 164, distance: 124.2
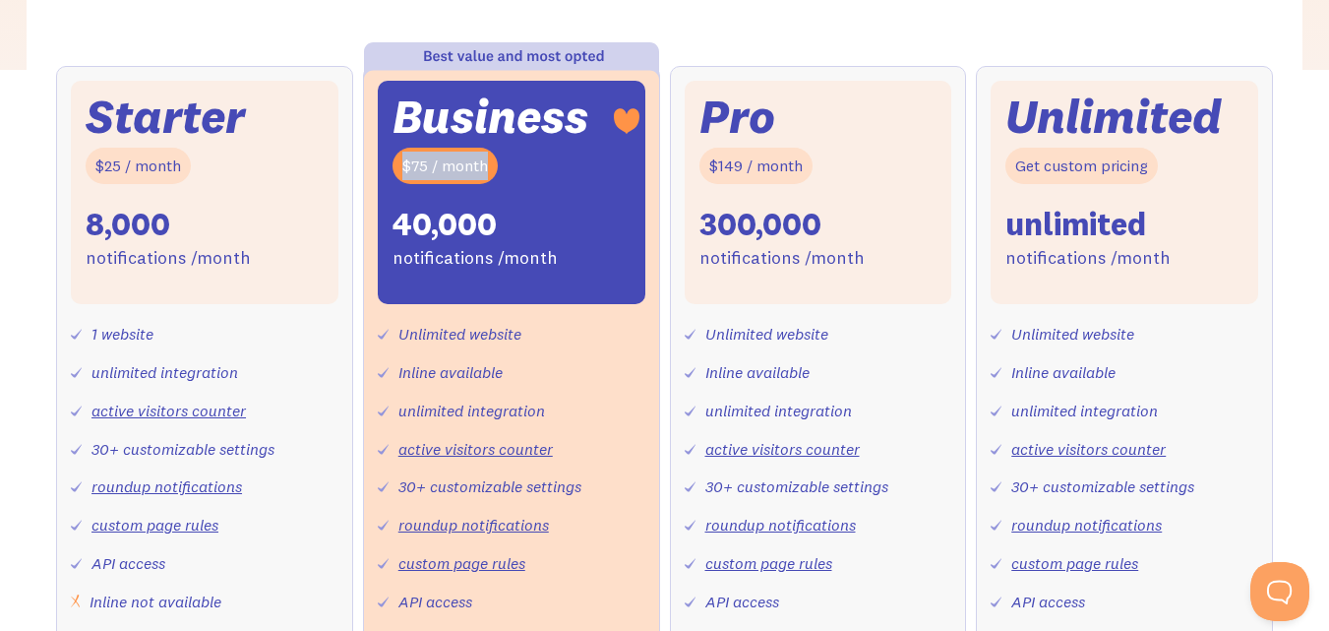
click at [516, 164] on div "Business $75 / month 40,000 notifications /month" at bounding box center [512, 192] width 268 height 223
drag, startPoint x: 706, startPoint y: 170, endPoint x: 830, endPoint y: 171, distance: 124.0
click at [830, 171] on div "Pro $149 / month 300,000 notifications /month" at bounding box center [819, 192] width 268 height 223
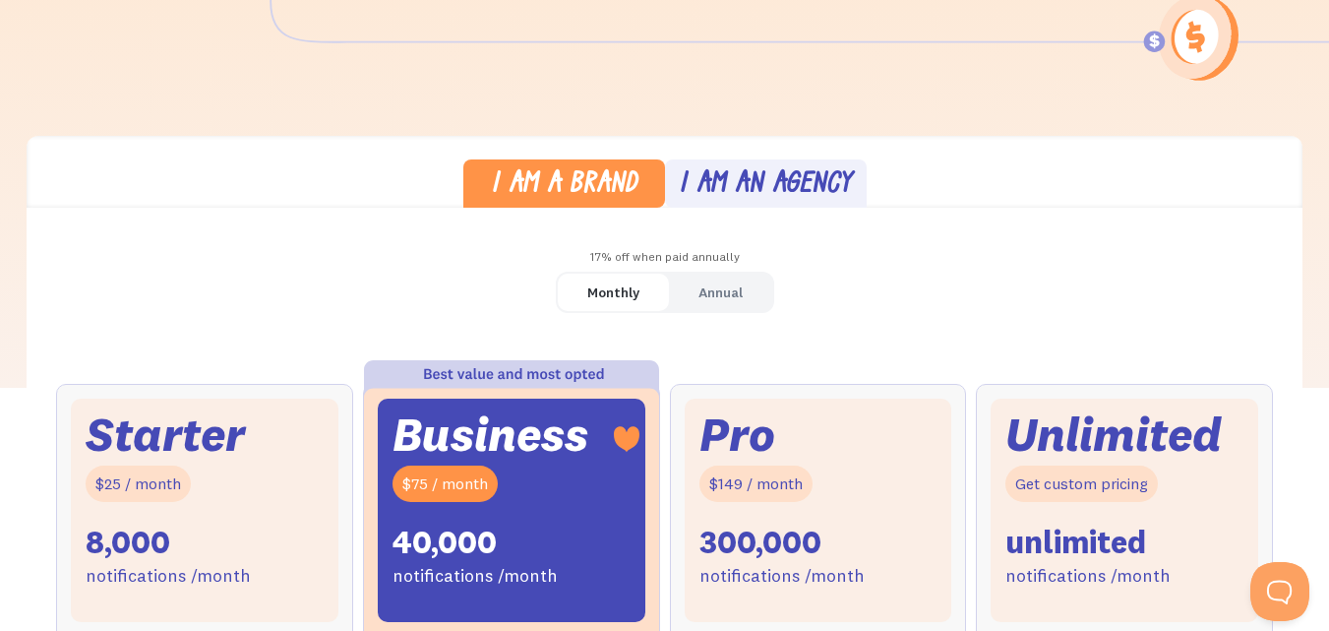
scroll to position [406, 0]
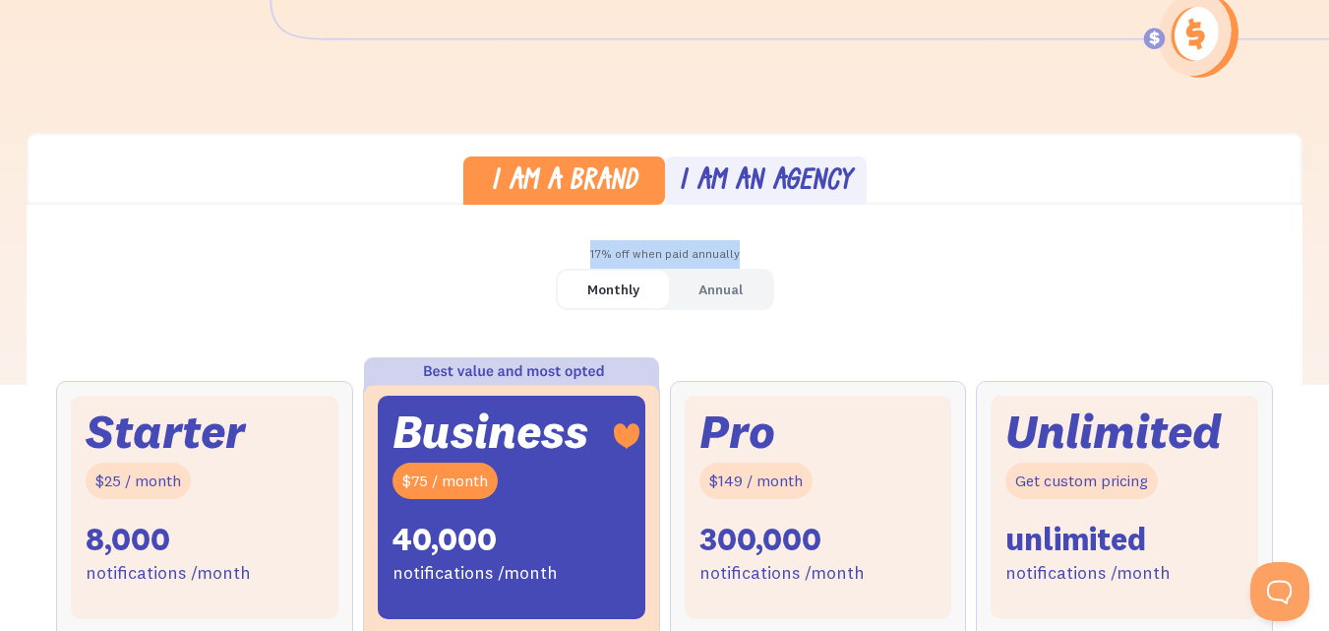
drag, startPoint x: 587, startPoint y: 255, endPoint x: 770, endPoint y: 251, distance: 183.1
click at [770, 251] on div "17% off when paid annually" at bounding box center [665, 254] width 1276 height 29
drag, startPoint x: 770, startPoint y: 251, endPoint x: 550, endPoint y: 244, distance: 219.6
click at [550, 244] on div "17% off when paid annually" at bounding box center [665, 254] width 1276 height 29
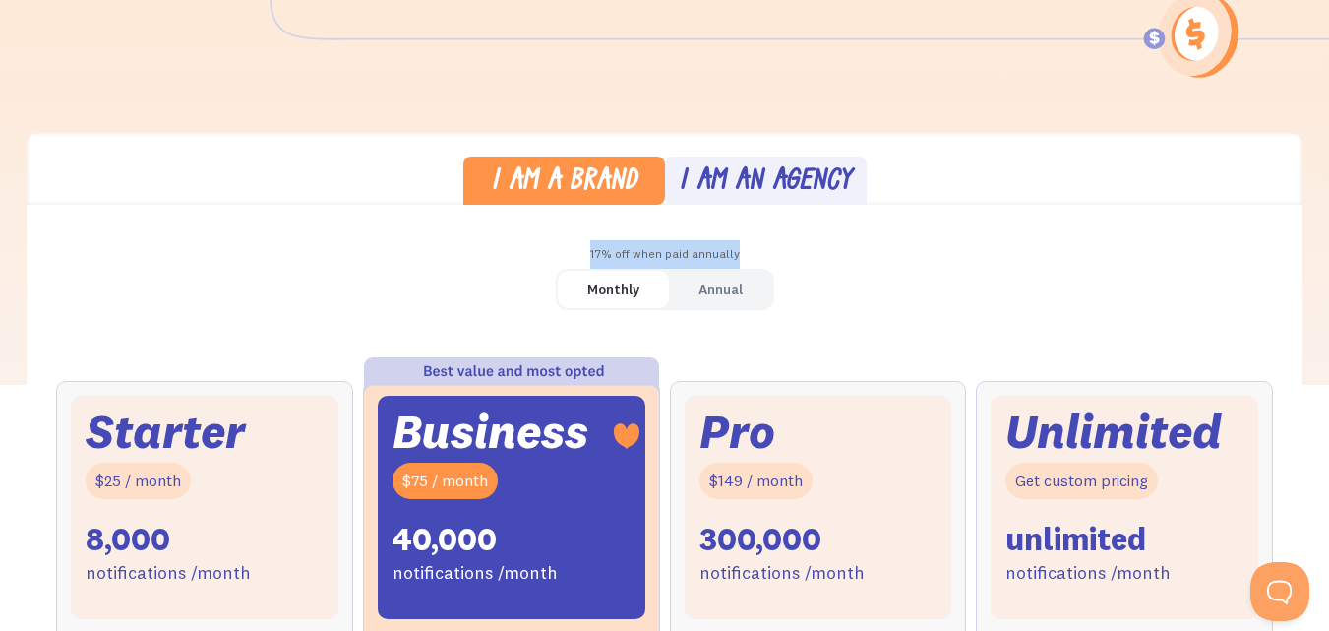
click at [550, 244] on div "17% off when paid annually" at bounding box center [665, 254] width 1276 height 29
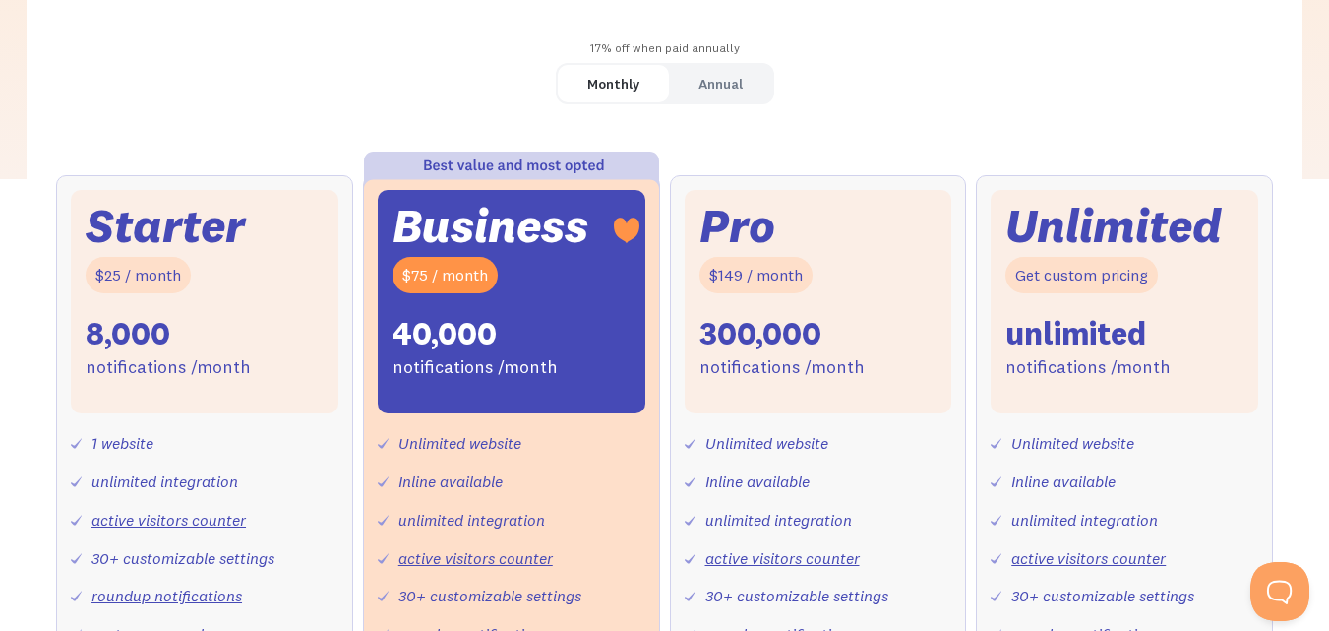
scroll to position [637, 0]
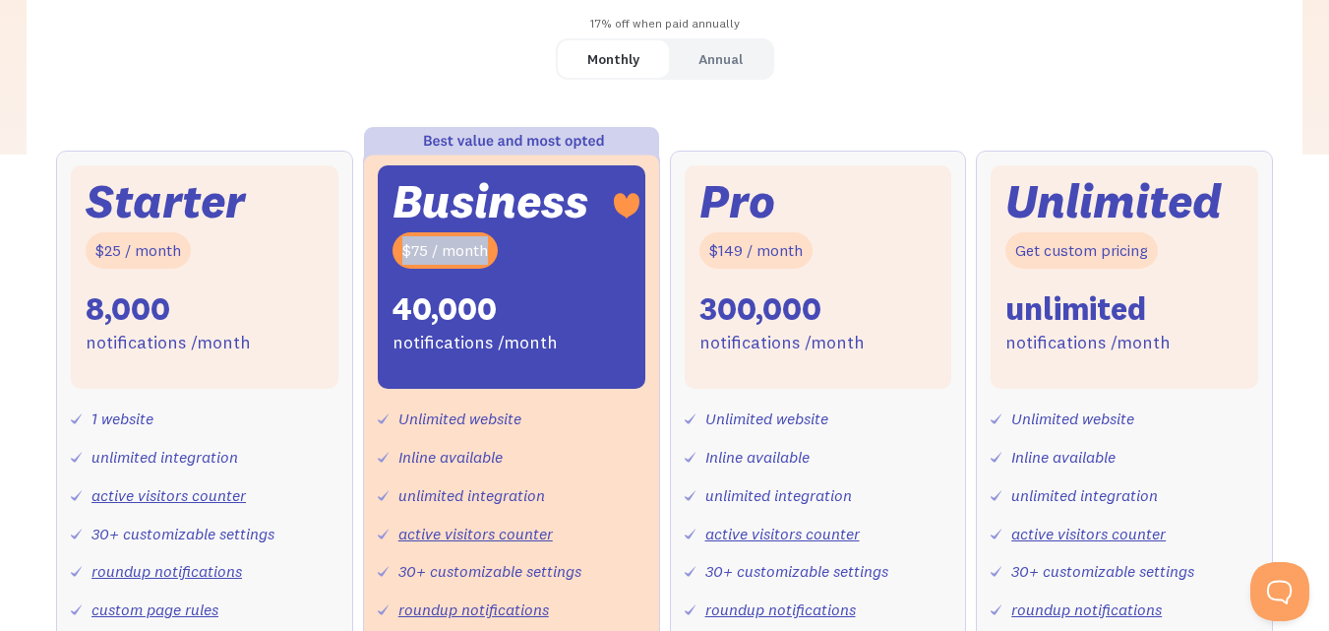
drag, startPoint x: 399, startPoint y: 252, endPoint x: 512, endPoint y: 254, distance: 113.2
click at [512, 254] on div "Business $75 / month 40,000 notifications /month" at bounding box center [512, 276] width 268 height 223
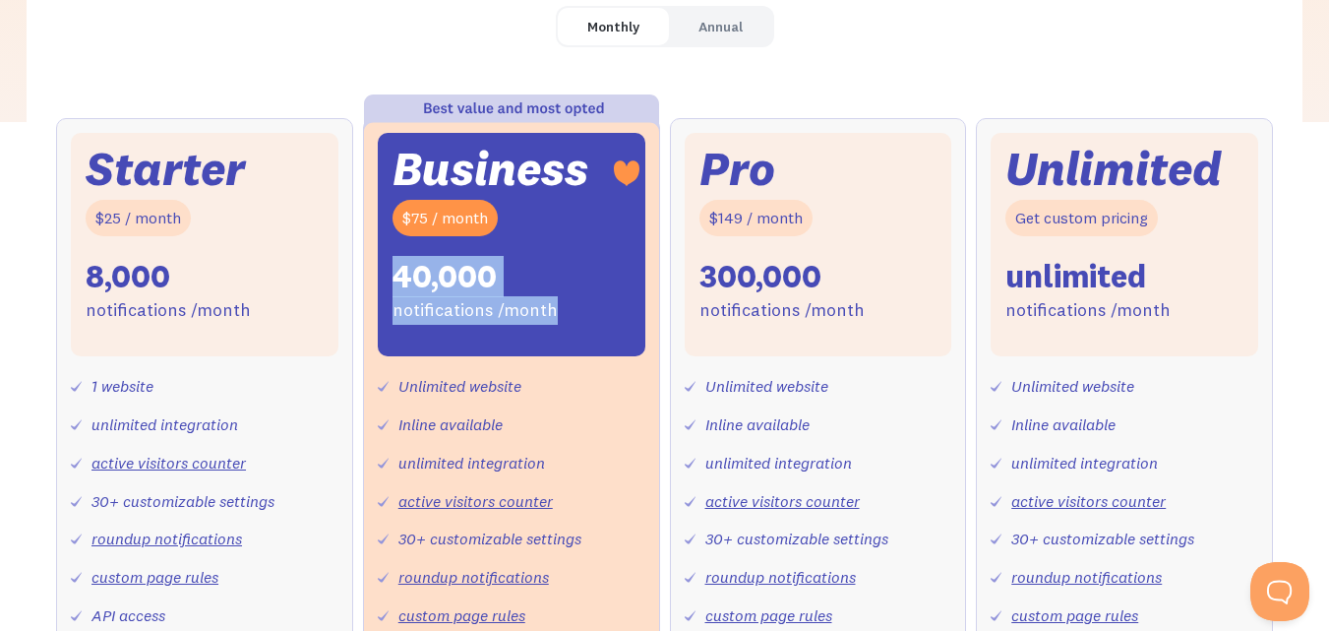
drag, startPoint x: 389, startPoint y: 284, endPoint x: 558, endPoint y: 292, distance: 169.4
click at [558, 292] on div "Business $75 / month 40,000 notifications /month" at bounding box center [512, 244] width 268 height 223
click at [509, 278] on div "Business $75 / month 40,000 notifications /month" at bounding box center [512, 244] width 268 height 223
drag, startPoint x: 392, startPoint y: 280, endPoint x: 517, endPoint y: 285, distance: 125.1
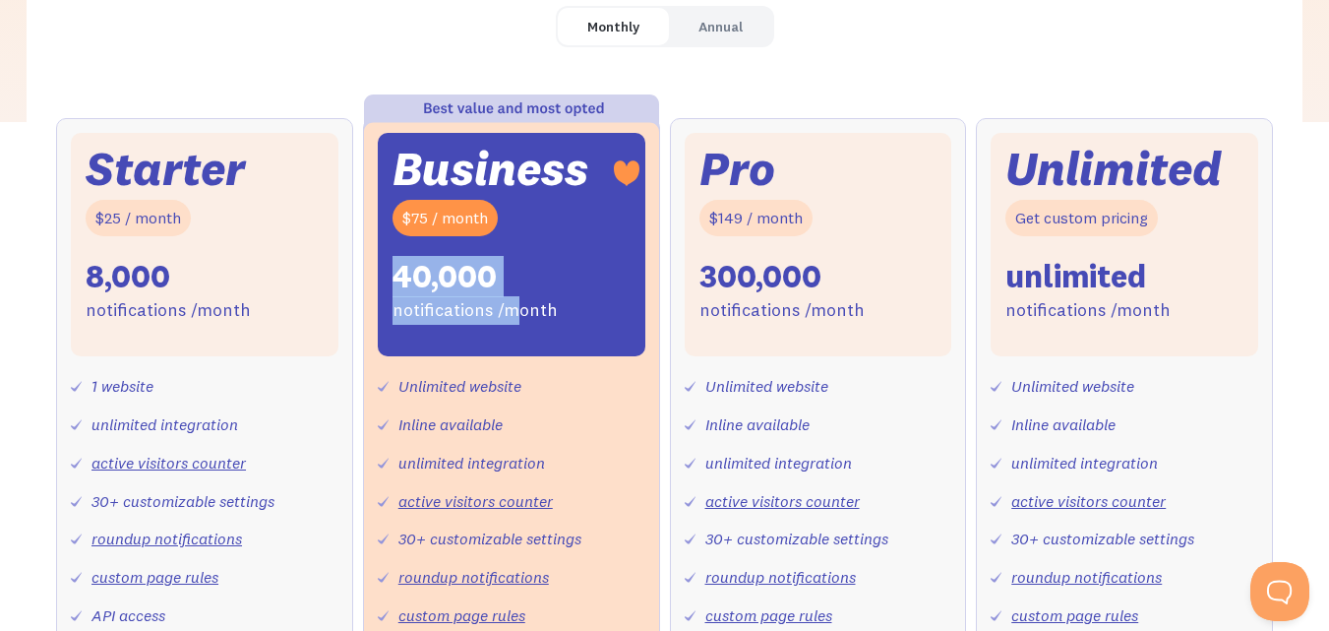
click at [517, 285] on div "Business $75 / month 40,000 notifications /month" at bounding box center [512, 244] width 268 height 223
drag, startPoint x: 517, startPoint y: 285, endPoint x: 394, endPoint y: 281, distance: 123.1
click at [394, 281] on div "Business $75 / month 40,000 notifications /month" at bounding box center [512, 244] width 268 height 223
click at [394, 281] on div "40,000" at bounding box center [445, 276] width 104 height 41
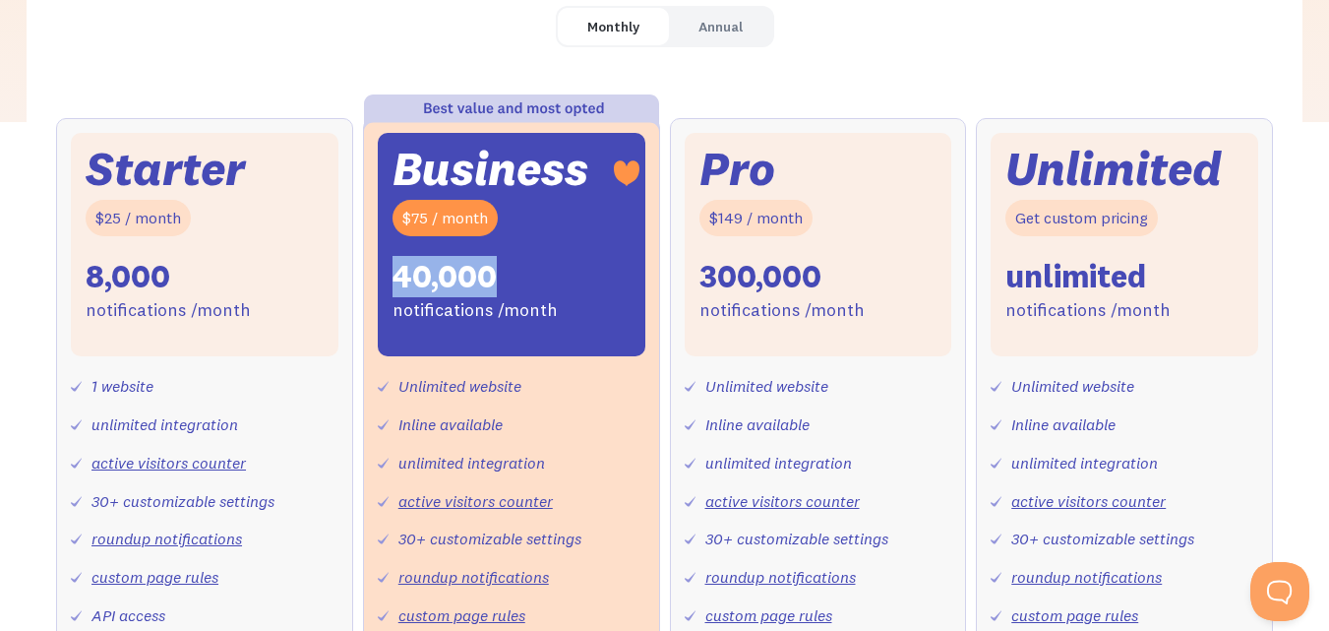
drag, startPoint x: 394, startPoint y: 281, endPoint x: 517, endPoint y: 275, distance: 123.2
click at [517, 275] on div "Business $75 / month 40,000 notifications /month" at bounding box center [512, 244] width 268 height 223
drag, startPoint x: 473, startPoint y: 277, endPoint x: 391, endPoint y: 268, distance: 83.1
click at [391, 268] on div "Business $75 / month 40,000 notifications /month" at bounding box center [512, 244] width 268 height 223
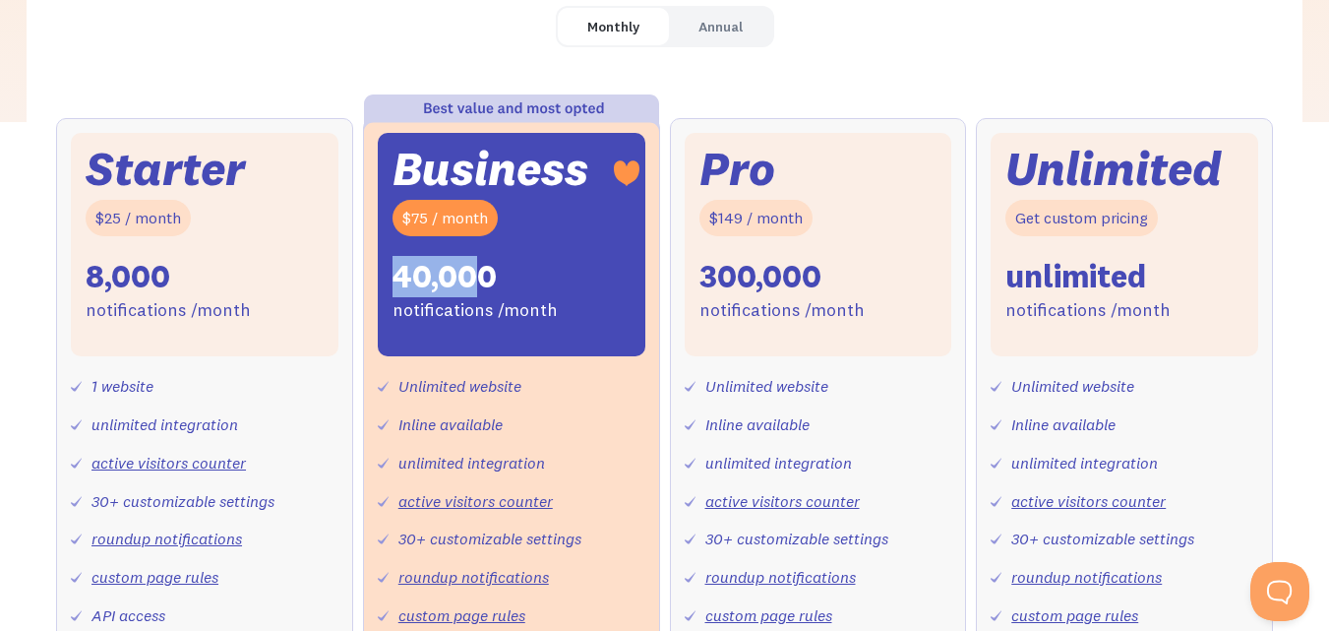
click at [391, 268] on div "Business $75 / month 40,000 notifications /month" at bounding box center [512, 244] width 268 height 223
drag, startPoint x: 398, startPoint y: 262, endPoint x: 477, endPoint y: 269, distance: 80.0
click at [477, 269] on div "40,000" at bounding box center [445, 276] width 104 height 41
click at [355, 292] on div "Starter $25 / month 8,000 notifications /month 1 website unlimited integration …" at bounding box center [664, 495] width 1217 height 754
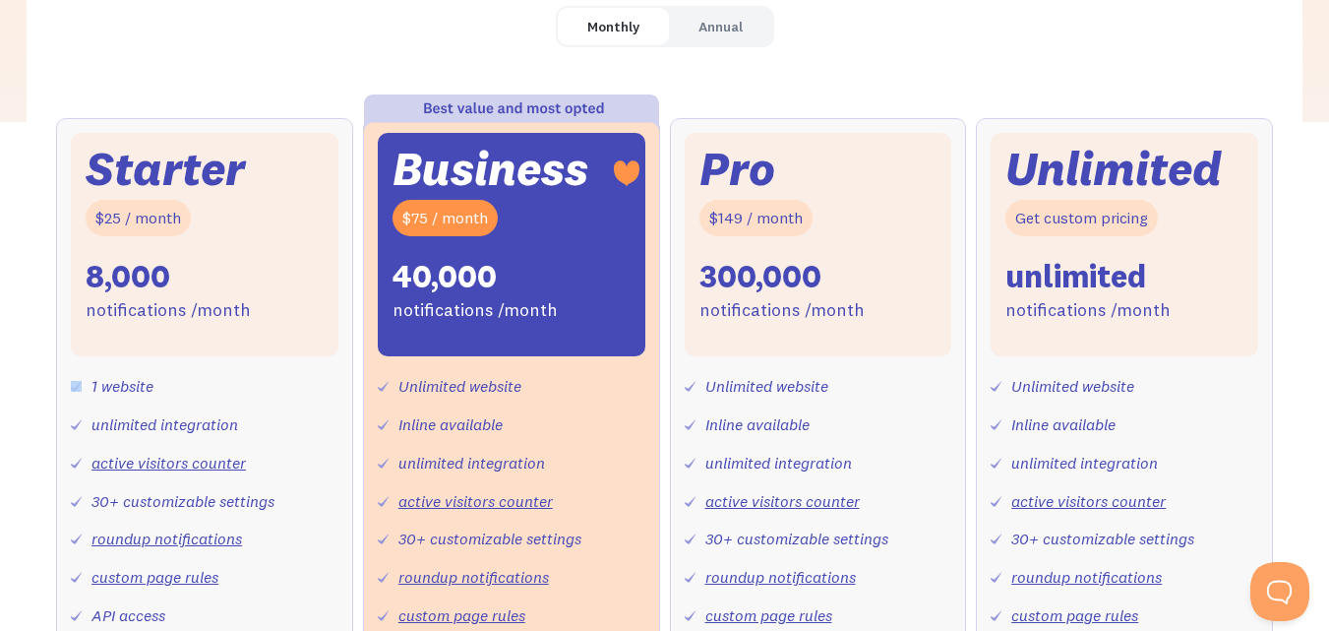
click at [355, 292] on div "Starter $25 / month 8,000 notifications /month 1 website unlimited integration …" at bounding box center [664, 495] width 1217 height 754
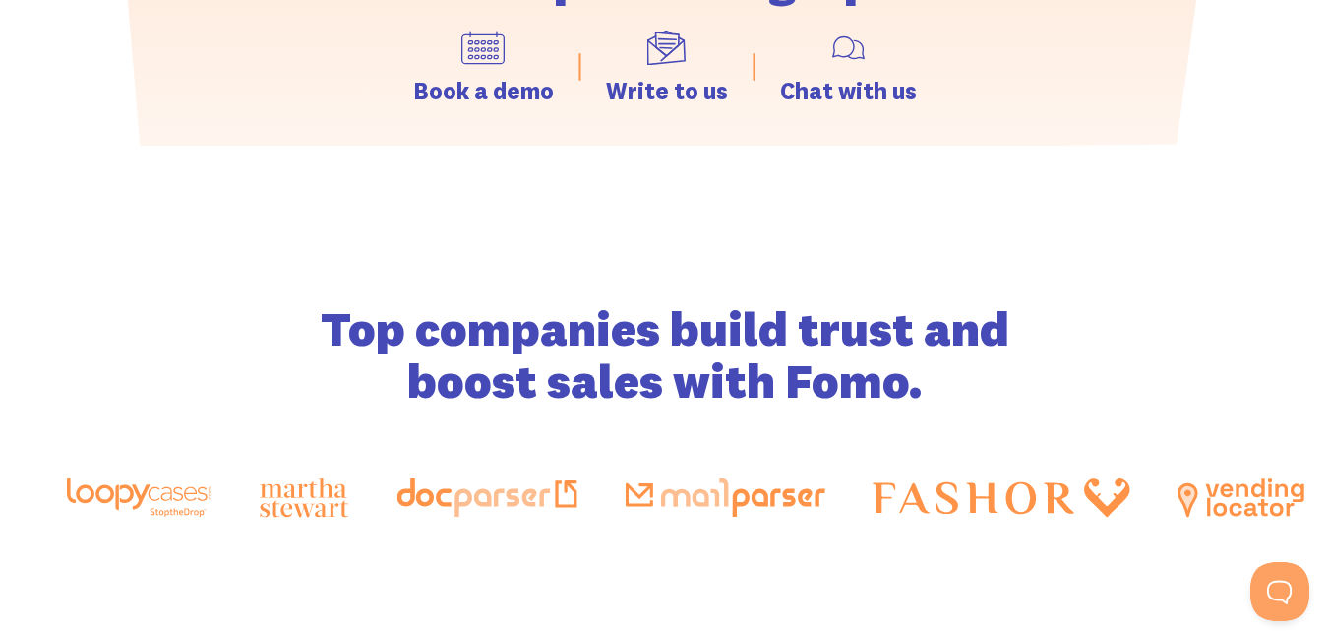
scroll to position [2939, 0]
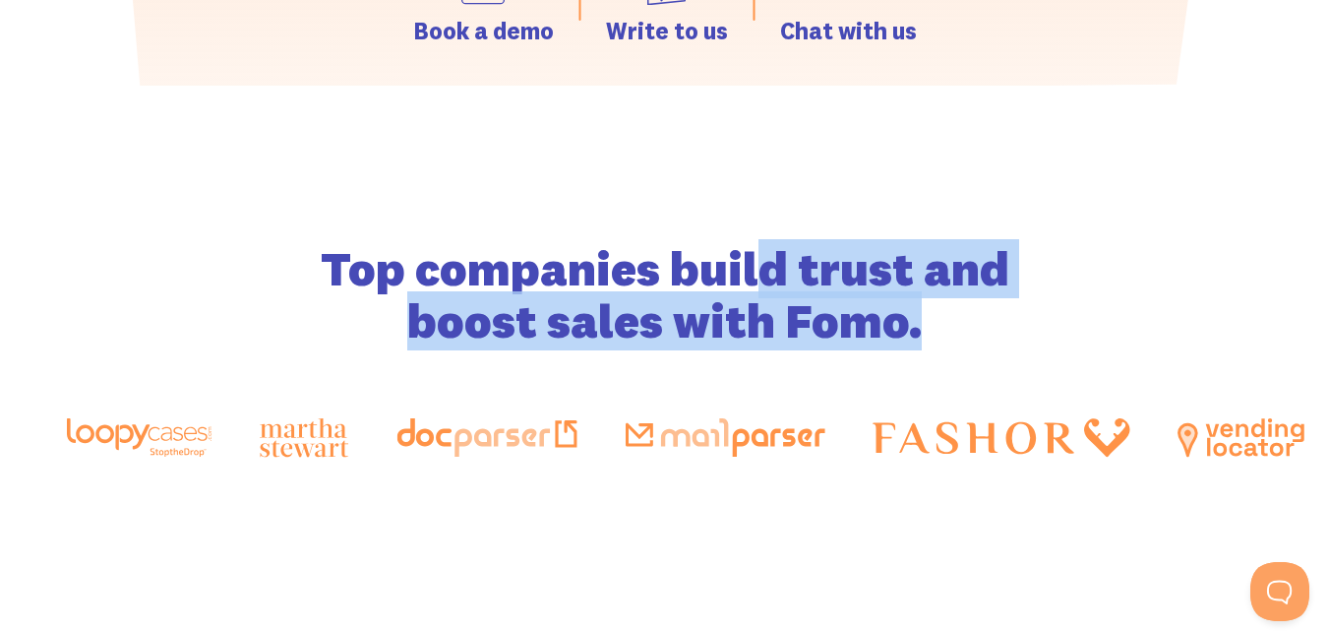
drag, startPoint x: 694, startPoint y: 278, endPoint x: 868, endPoint y: 354, distance: 189.9
click at [868, 354] on div "Top companies build trust and boost sales with Fomo." at bounding box center [665, 349] width 1197 height 527
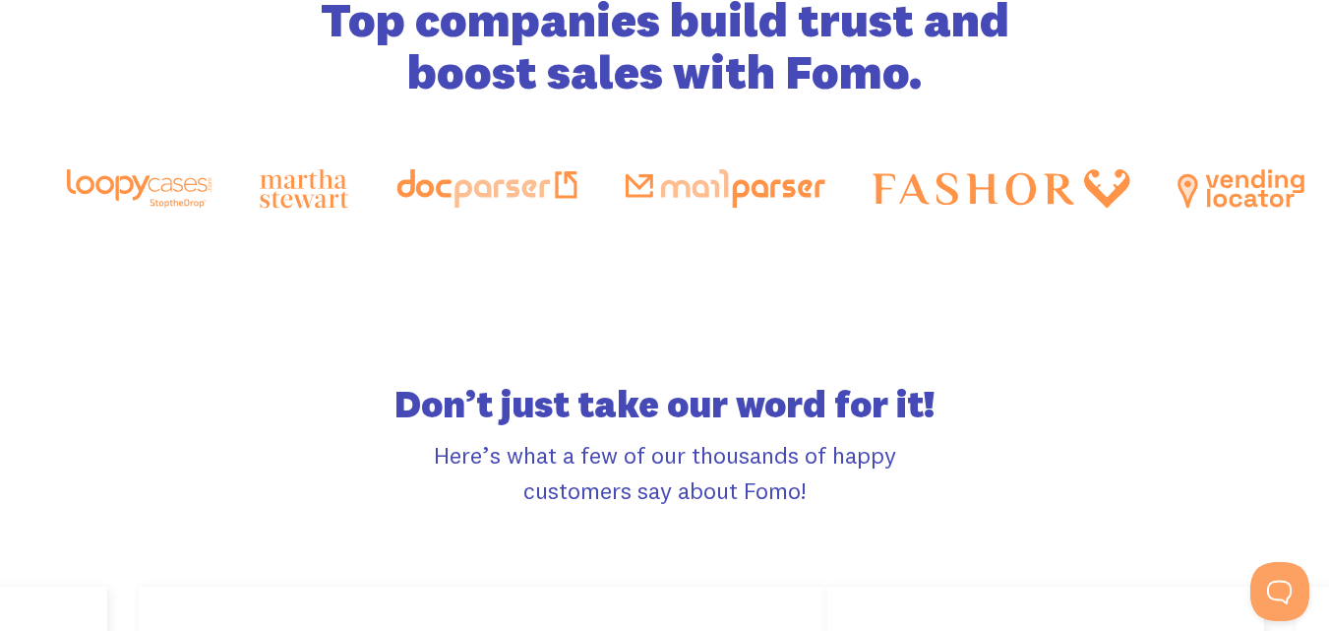
scroll to position [3280, 0]
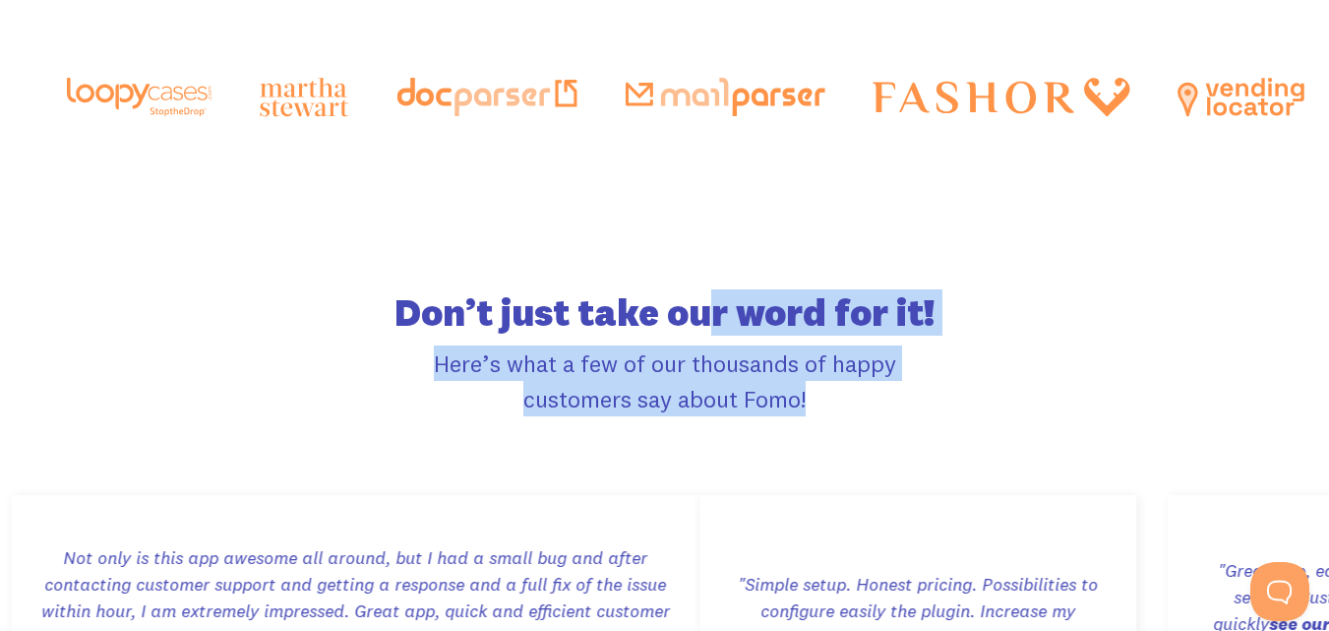
drag, startPoint x: 705, startPoint y: 326, endPoint x: 882, endPoint y: 409, distance: 195.9
click at [882, 409] on div "Don’t just take our word for it! Here’s what a few of our thousands of happy cu…" at bounding box center [665, 356] width 571 height 120
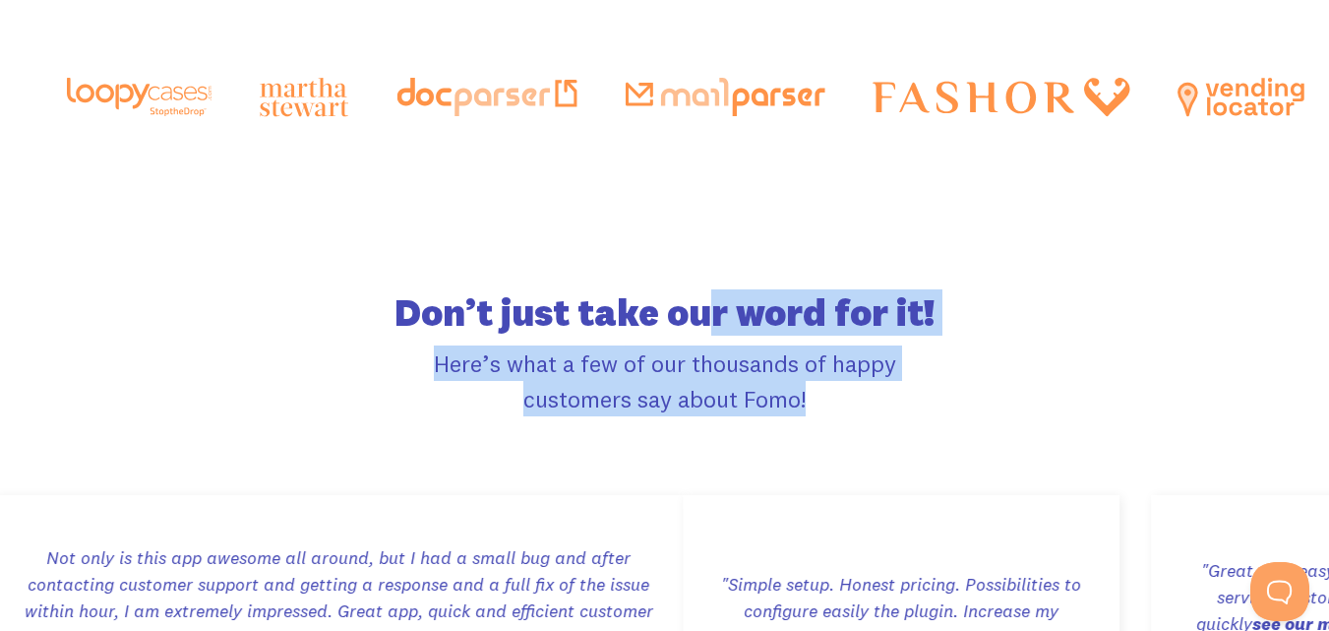
click at [882, 409] on p "Here’s what a few of our thousands of happy customers say about Fomo!" at bounding box center [665, 380] width 571 height 71
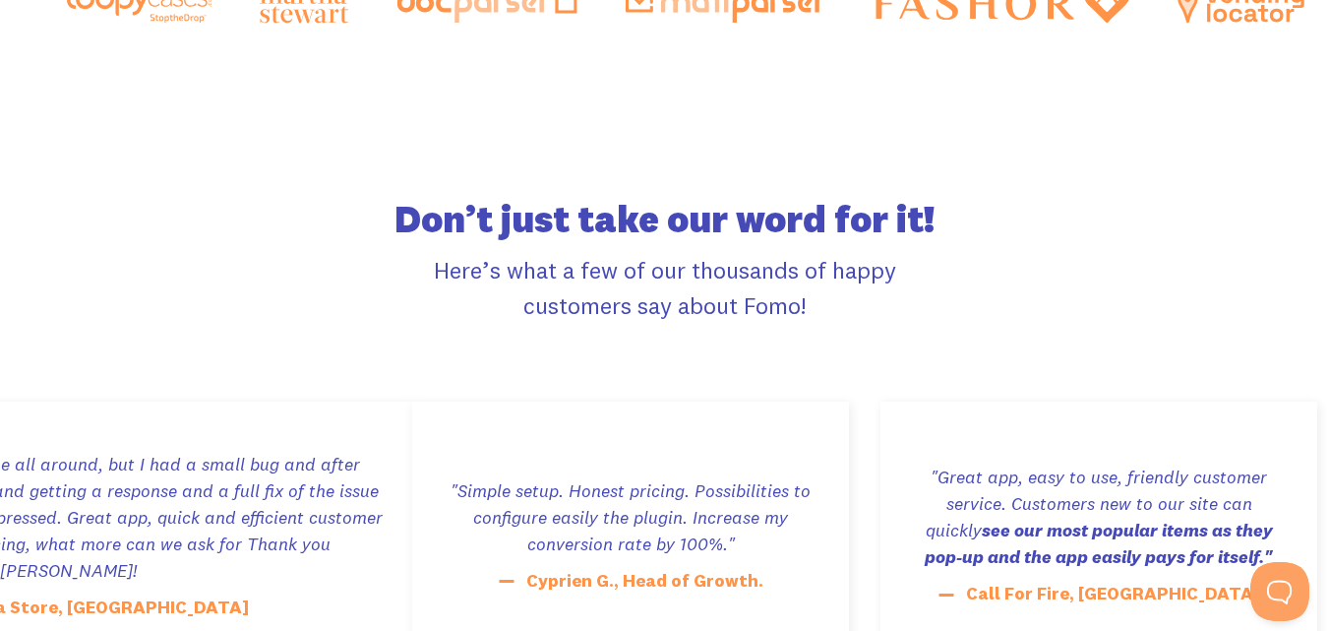
scroll to position [3372, 0]
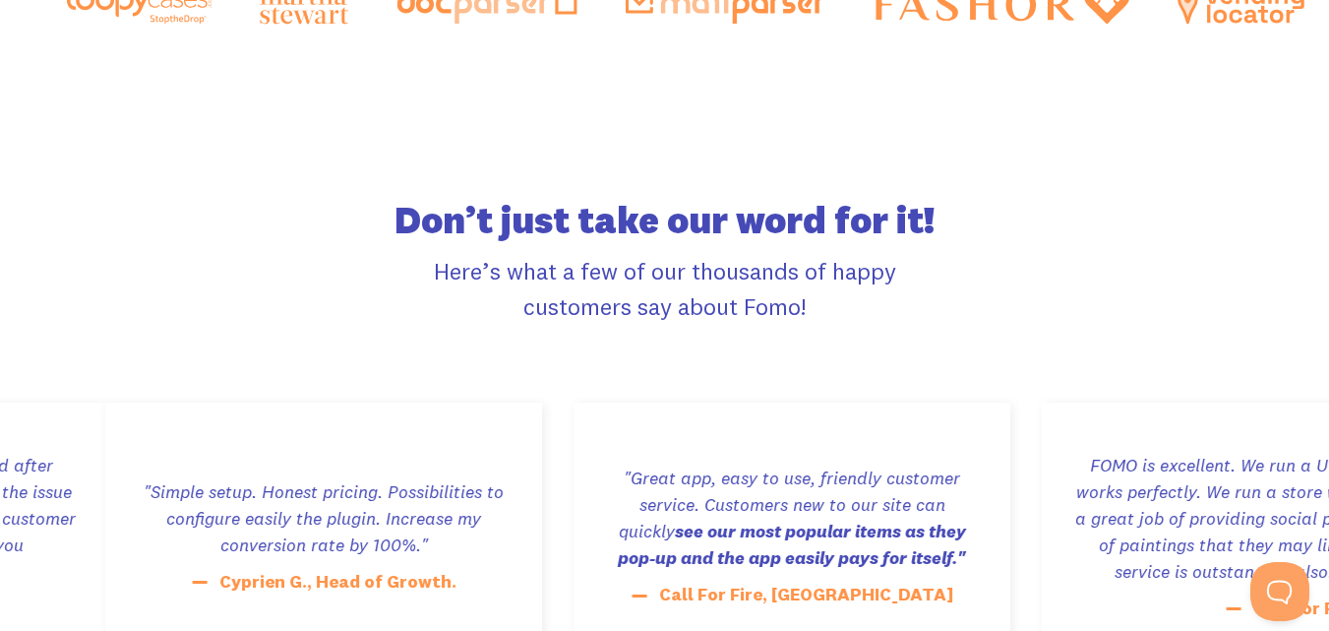
click at [408, 483] on div "As an early adopter of this platform - There is a lot to be said. However, one …" at bounding box center [220, 517] width 378 height 159
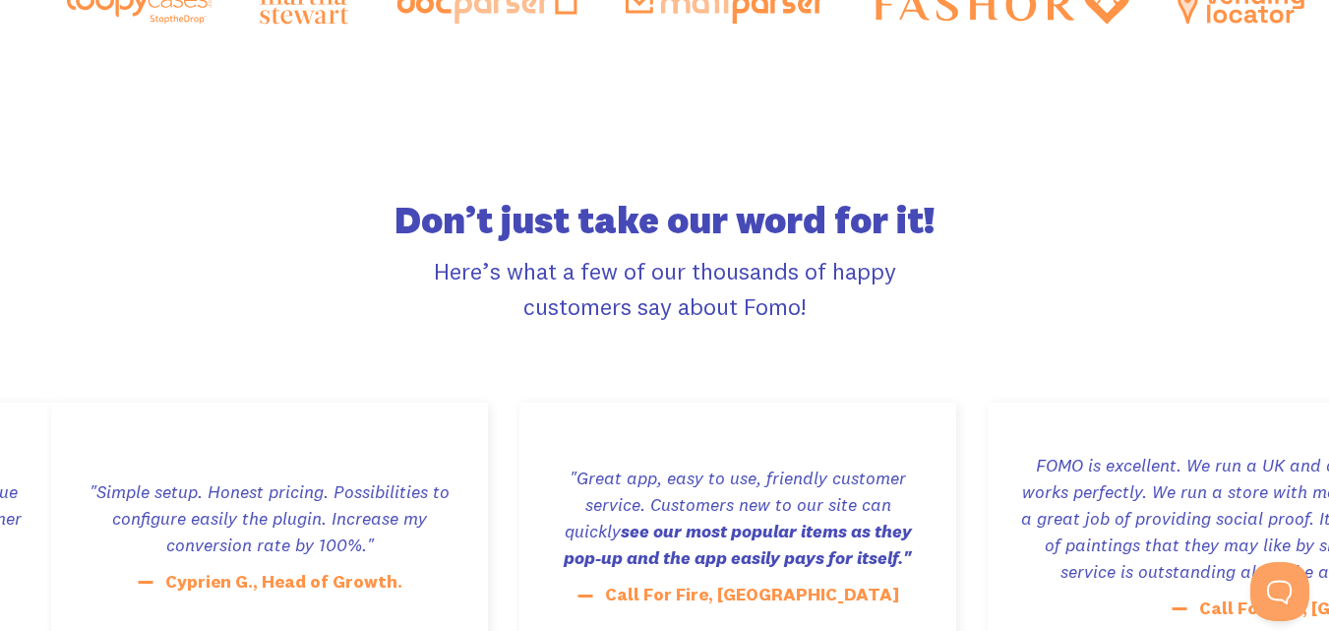
click at [918, 307] on p "Here’s what a few of our thousands of happy customers say about Fomo!" at bounding box center [665, 288] width 571 height 71
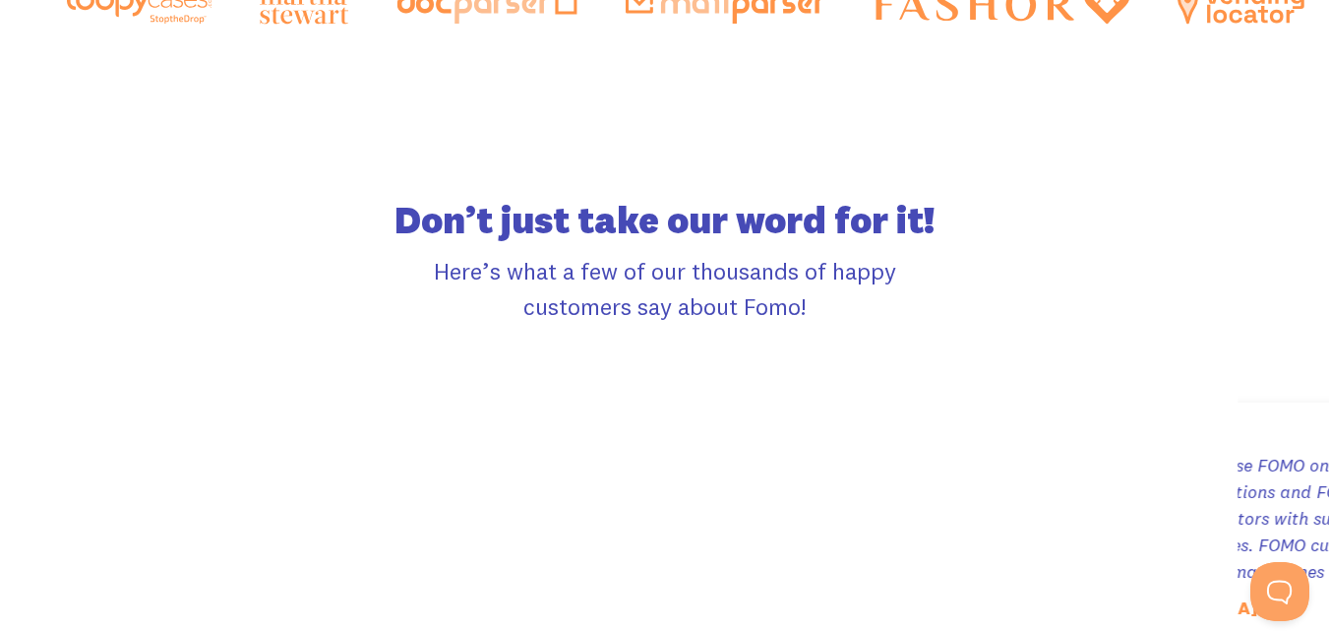
drag, startPoint x: 577, startPoint y: 553, endPoint x: 603, endPoint y: 554, distance: 26.6
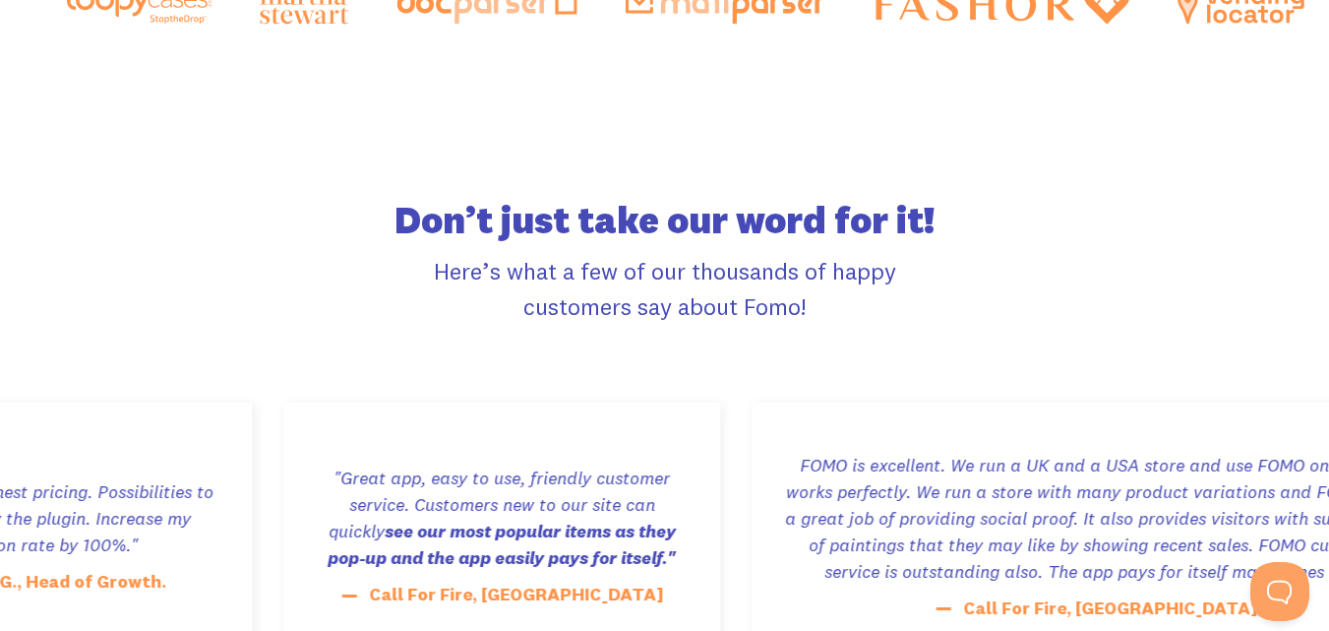
click at [406, 554] on div "As an early adopter of this platform - There is a lot to be said. However, one …" at bounding box center [218, 517] width 378 height 159
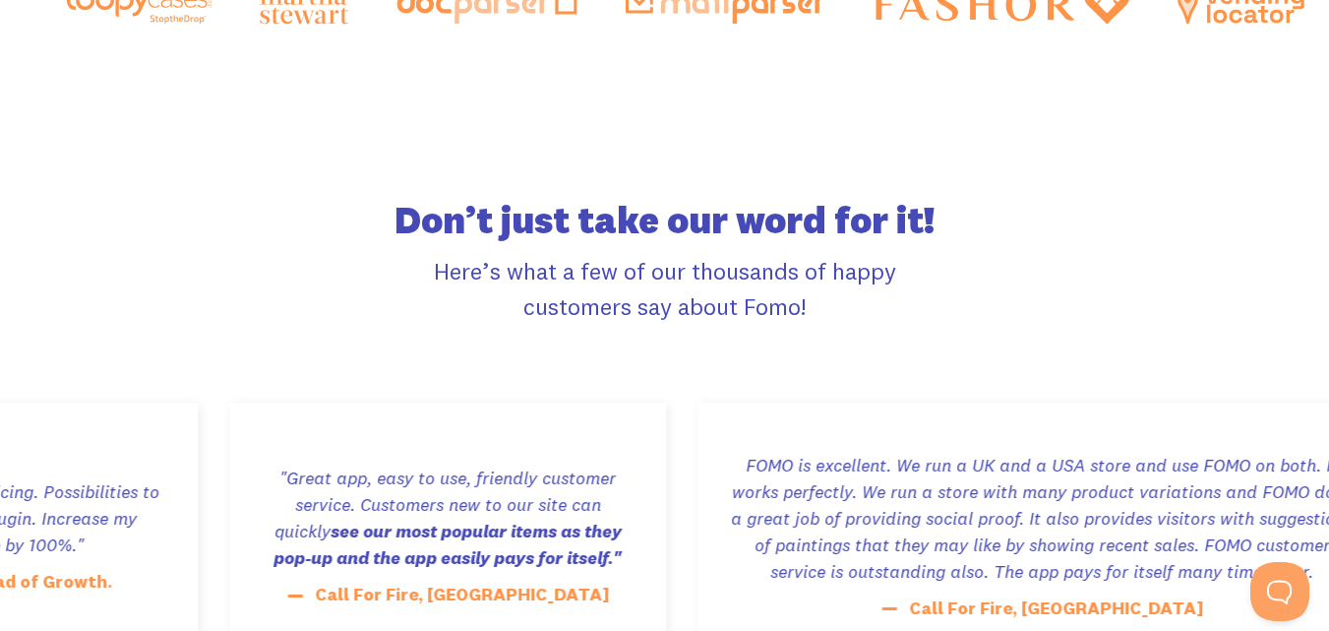
click at [782, 210] on h2 "Don’t just take our word for it!" at bounding box center [665, 220] width 571 height 33
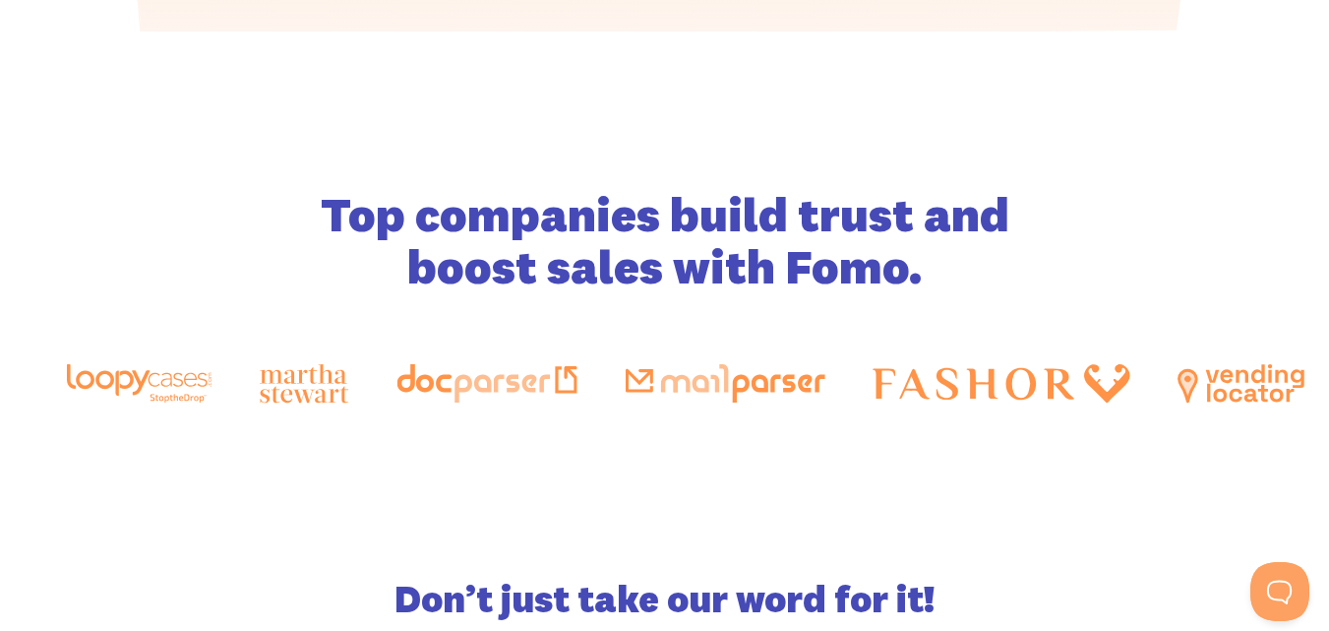
scroll to position [3018, 0]
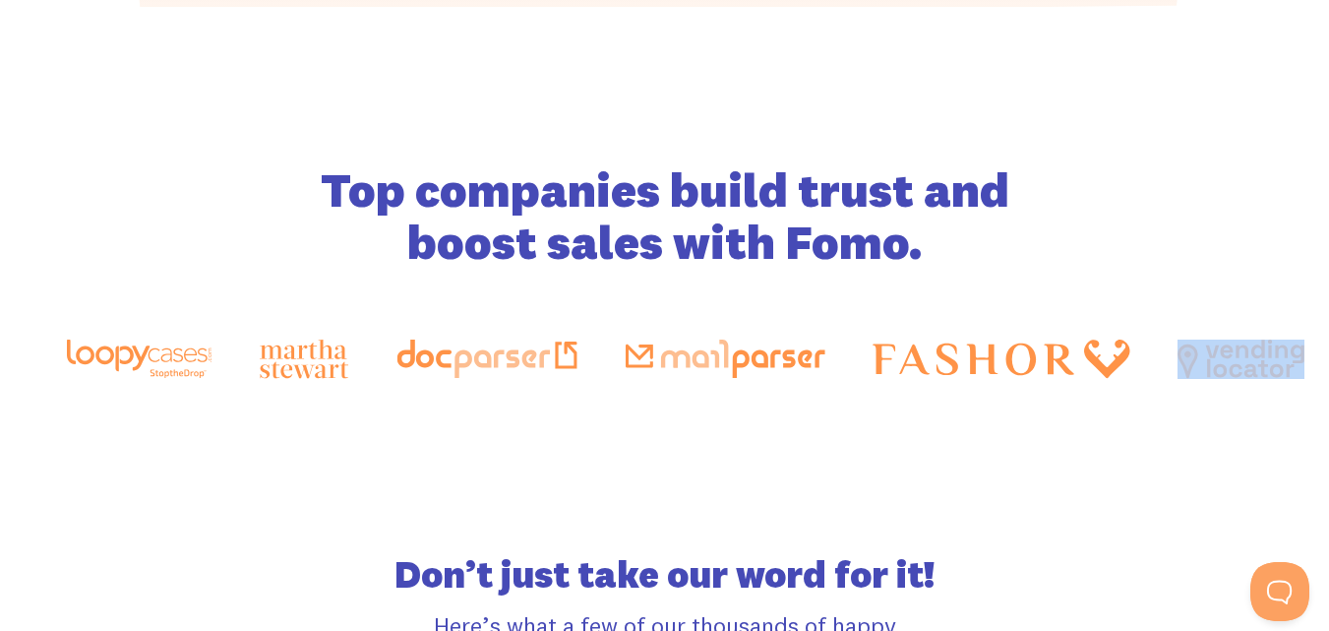
drag, startPoint x: 948, startPoint y: 362, endPoint x: 734, endPoint y: 354, distance: 213.7
click at [734, 354] on div at bounding box center [962, 359] width 1693 height 55
copy img
click at [683, 403] on div "Top companies build trust and boost sales with Fomo." at bounding box center [665, 270] width 1197 height 527
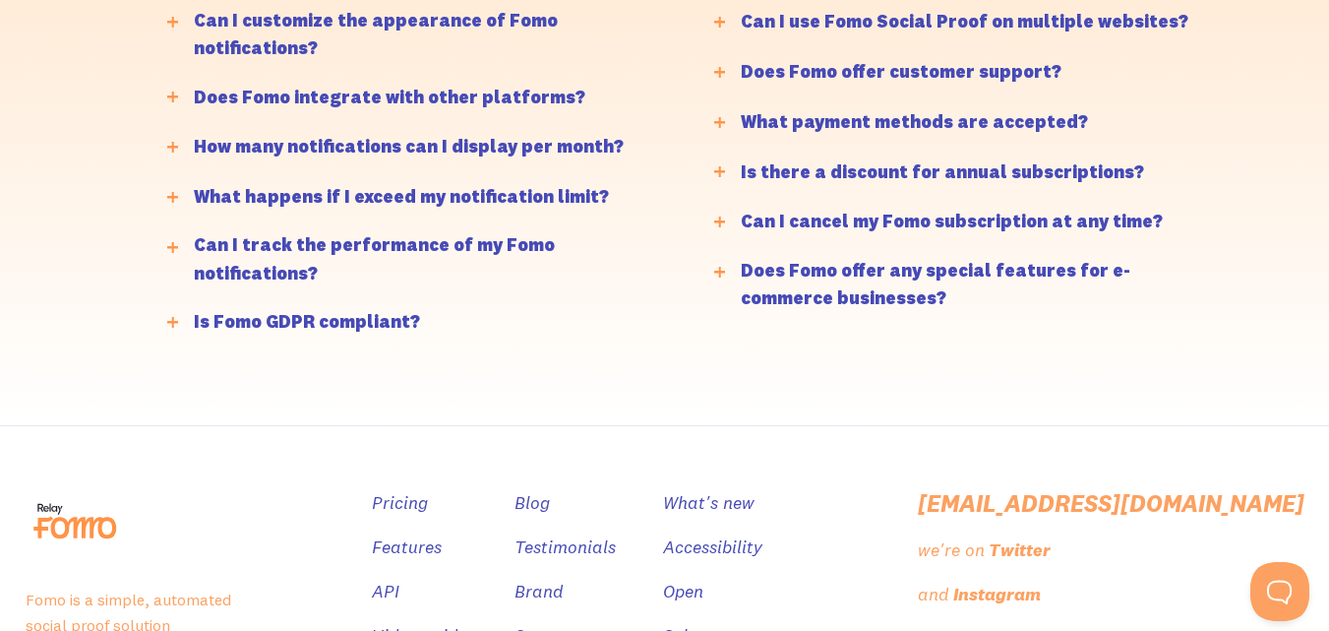
scroll to position [4888, 0]
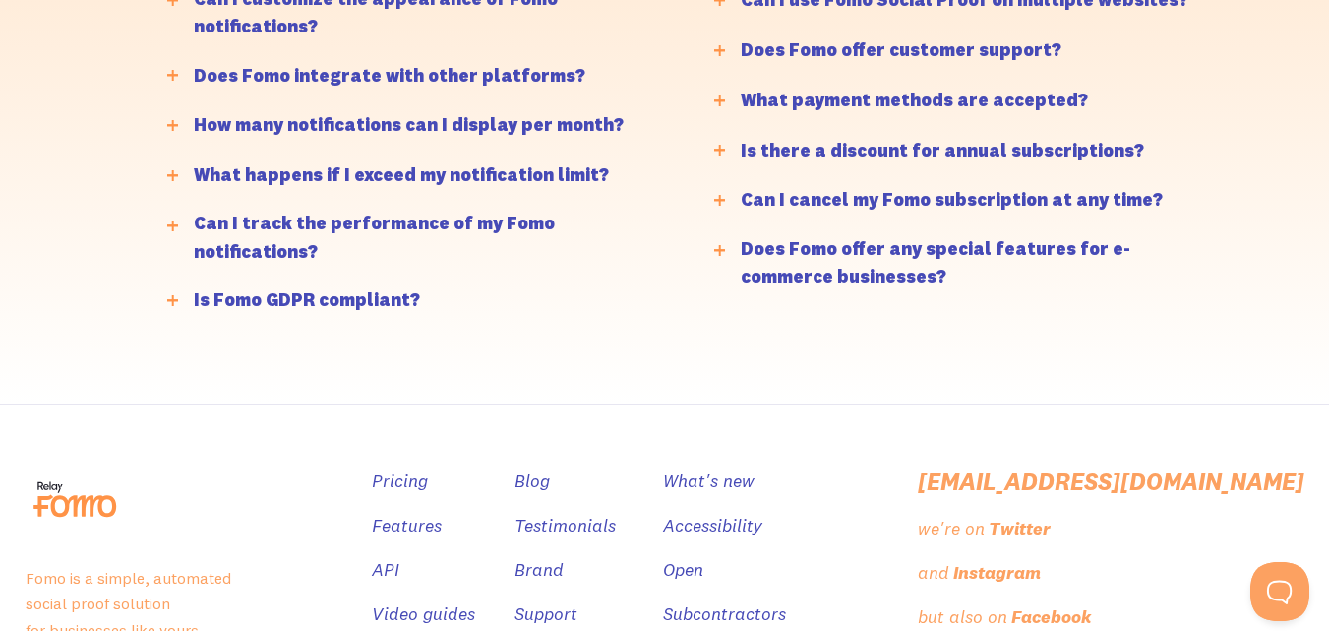
click at [526, 210] on div "Can I track the performance of my Fomo notifications?" at bounding box center [433, 238] width 479 height 57
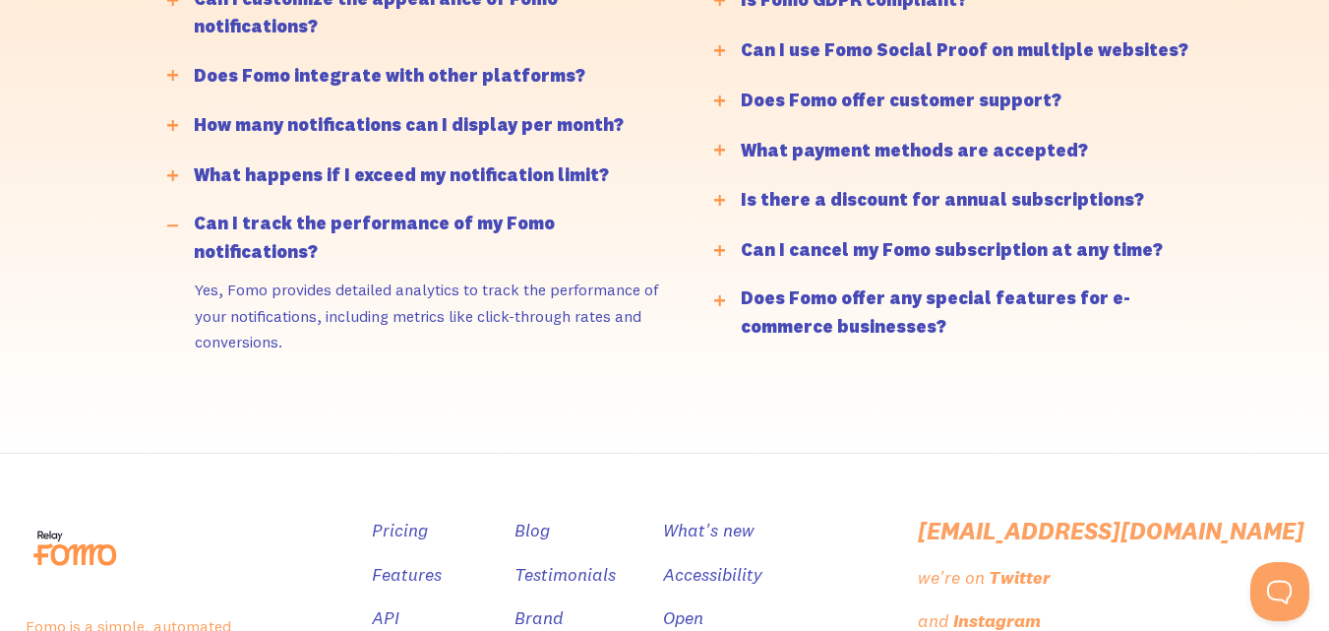
click at [548, 210] on div "Can I track the performance of my Fomo notifications?" at bounding box center [433, 238] width 479 height 57
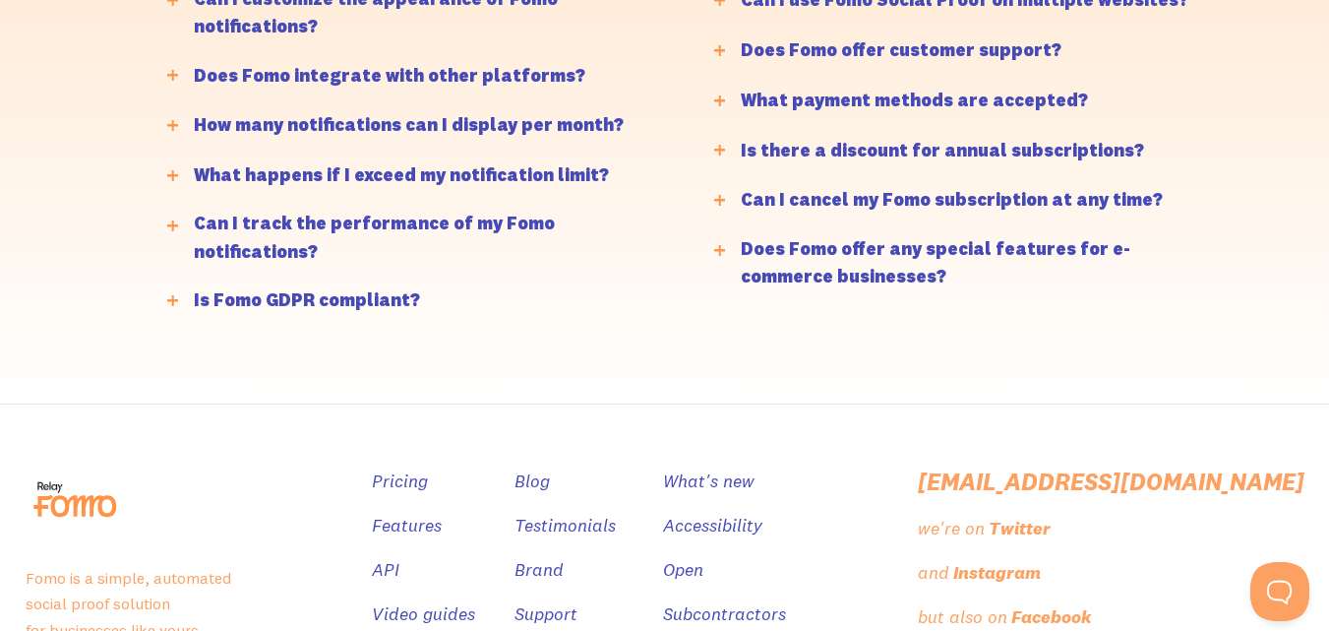
click at [826, 207] on div "Can I cancel my Fomo subscription at any time?" at bounding box center [952, 200] width 422 height 29
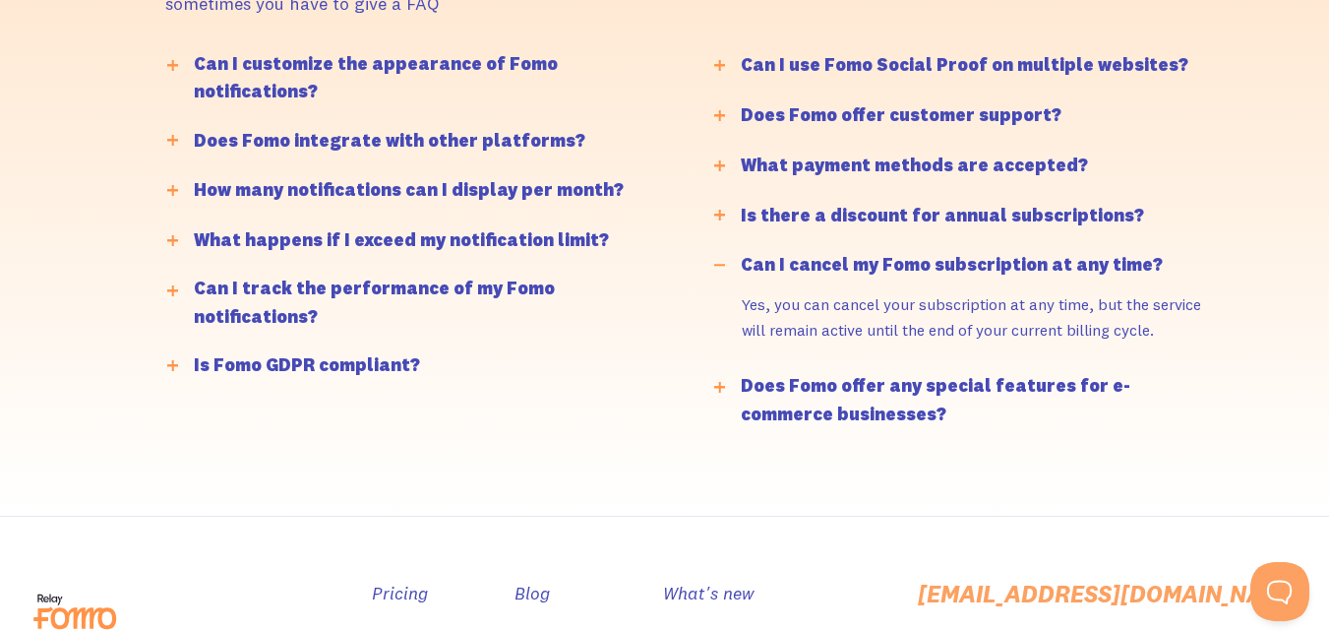
scroll to position [4822, 0]
click at [928, 153] on div "What payment methods are accepted?" at bounding box center [914, 167] width 347 height 29
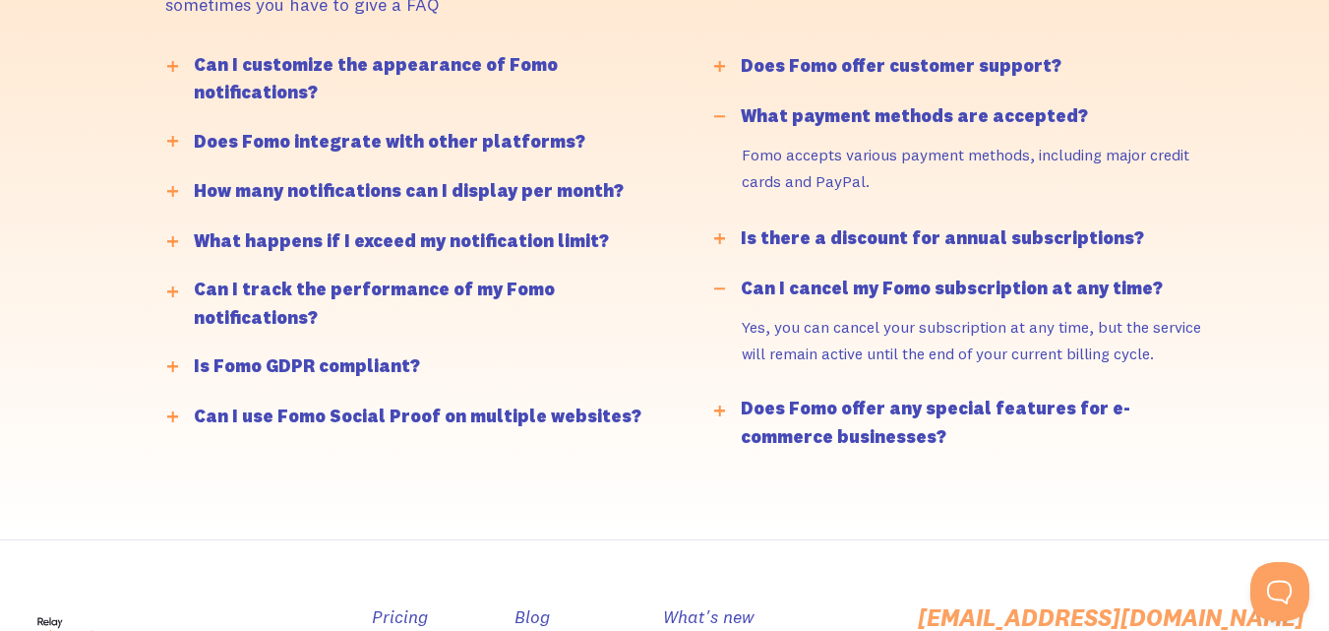
click at [958, 102] on div "What payment methods are accepted?" at bounding box center [914, 116] width 347 height 29
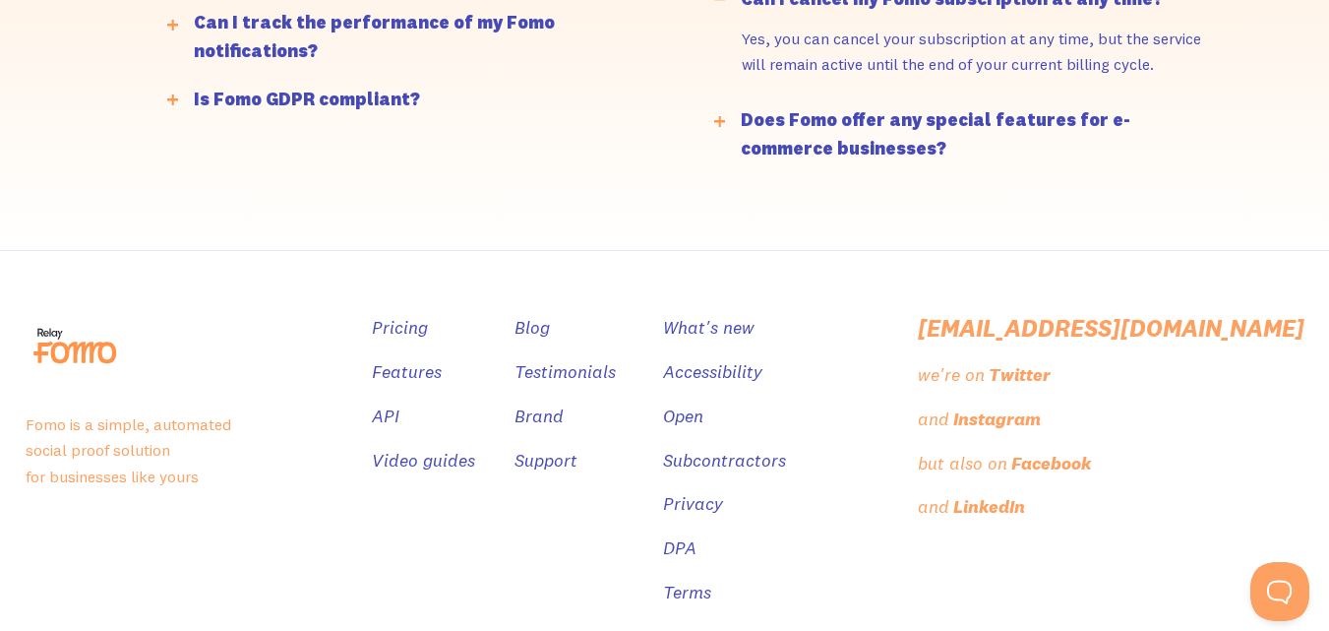
scroll to position [5097, 0]
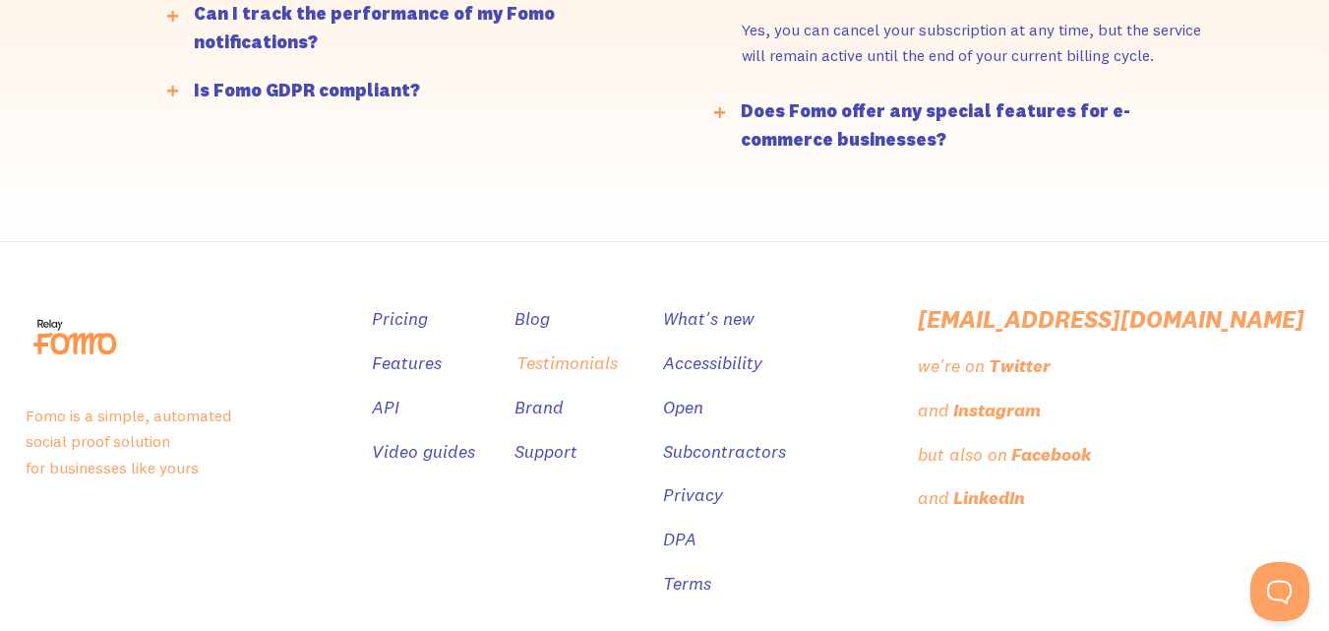
click at [618, 349] on link "Testimonials" at bounding box center [567, 363] width 101 height 29
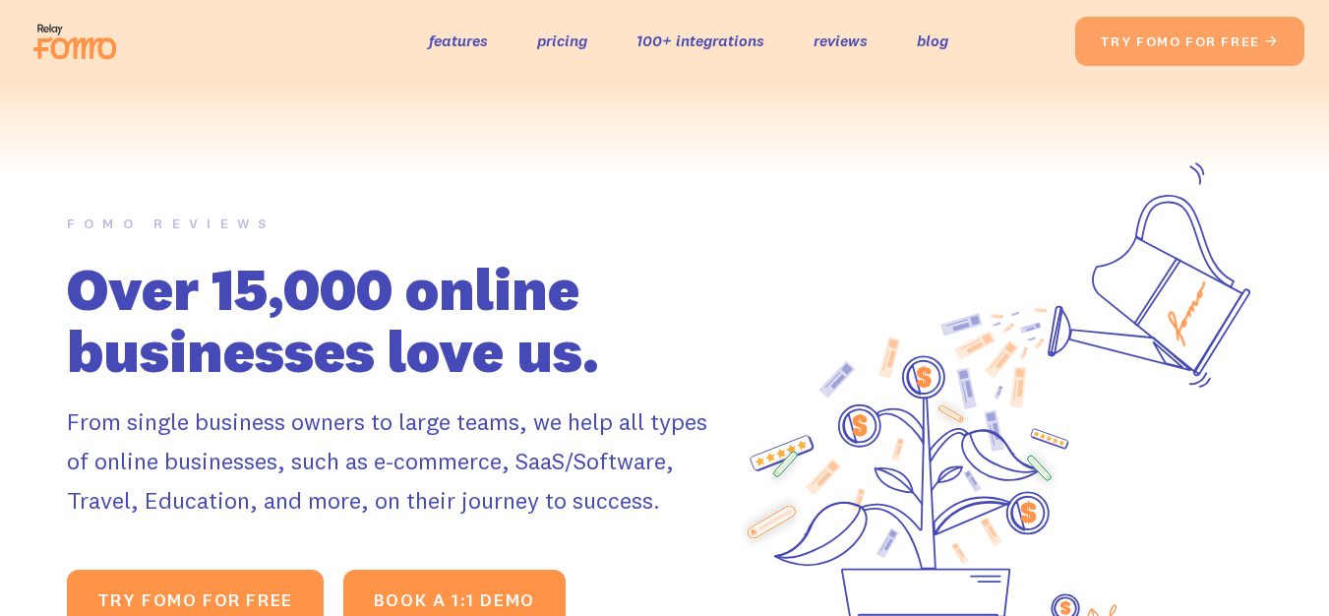
click at [410, 340] on h1 "Over 15,000 online businesses love us." at bounding box center [390, 320] width 647 height 124
click at [659, 355] on h1 "Over 15,000 online businesses love us." at bounding box center [390, 320] width 647 height 124
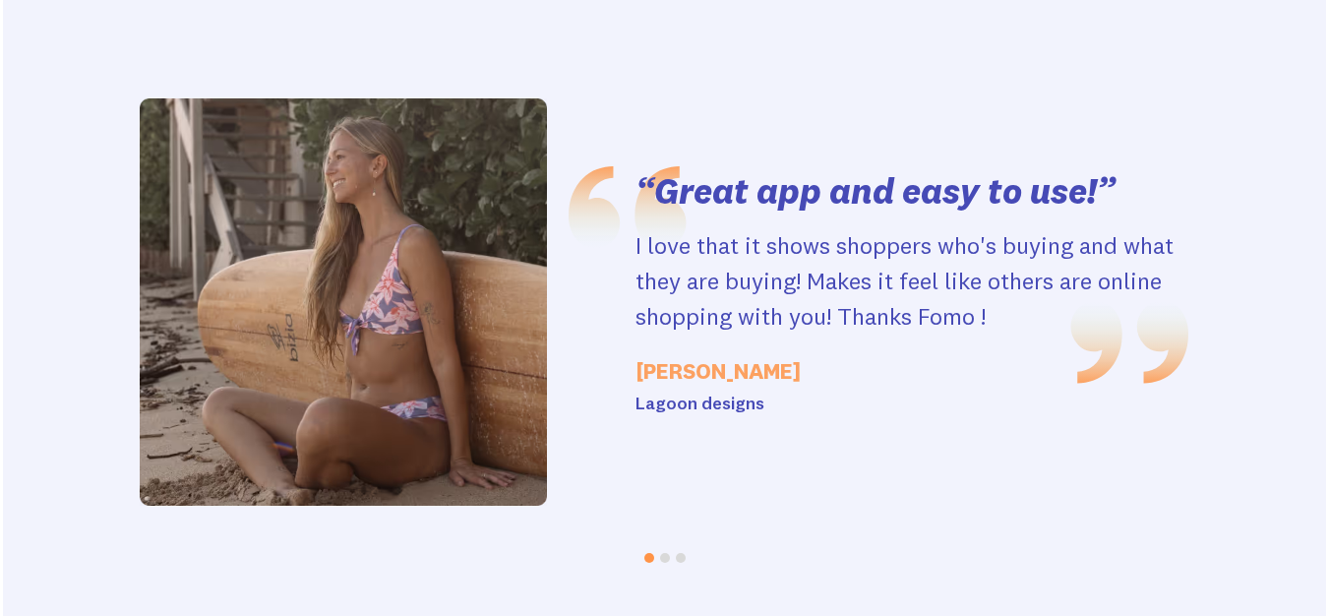
scroll to position [4199, 0]
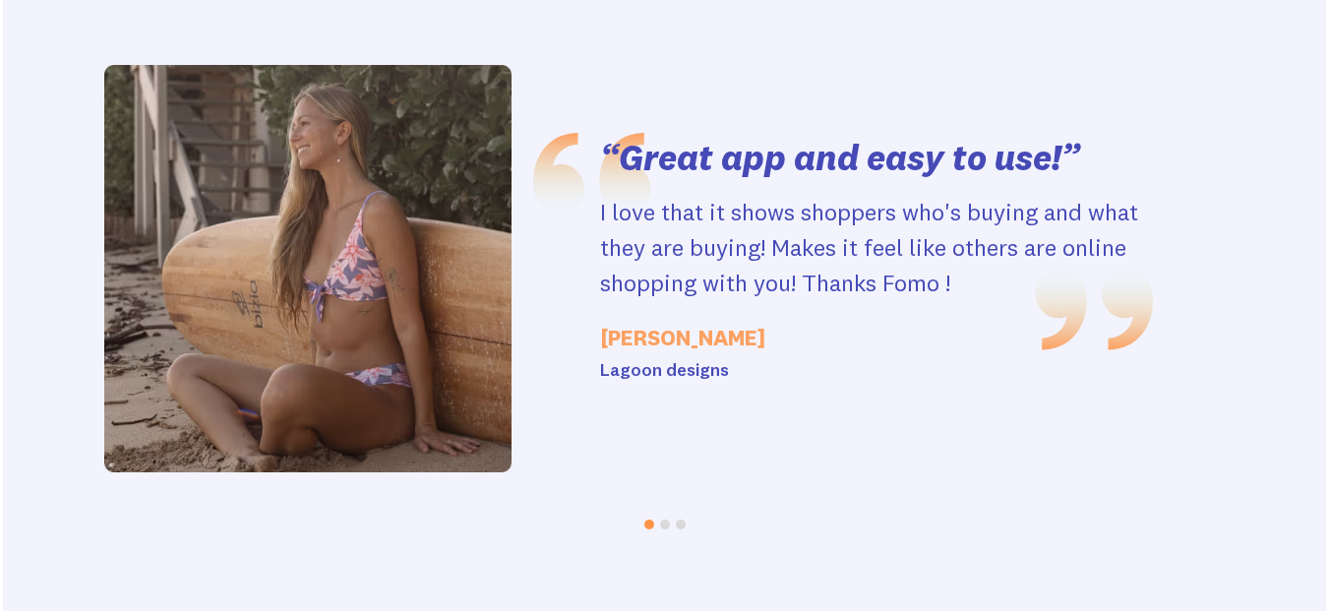
drag, startPoint x: 761, startPoint y: 318, endPoint x: 618, endPoint y: 307, distance: 143.1
click at [618, 307] on div "“Great app and easy to use!” I love that it shows shoppers who's buying and wha…" at bounding box center [876, 269] width 553 height 272
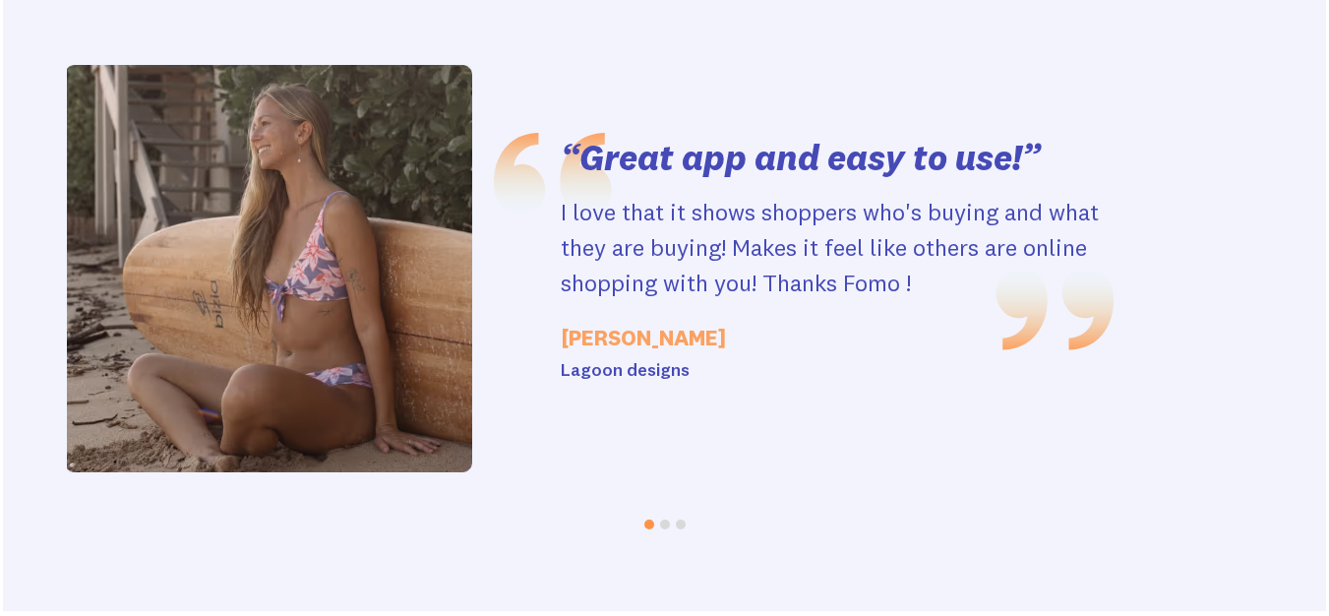
drag, startPoint x: 824, startPoint y: 288, endPoint x: 718, endPoint y: 306, distance: 106.8
click at [718, 306] on div "“Great app and easy to use!” I love that it shows shoppers who's buying and wha…" at bounding box center [837, 269] width 553 height 272
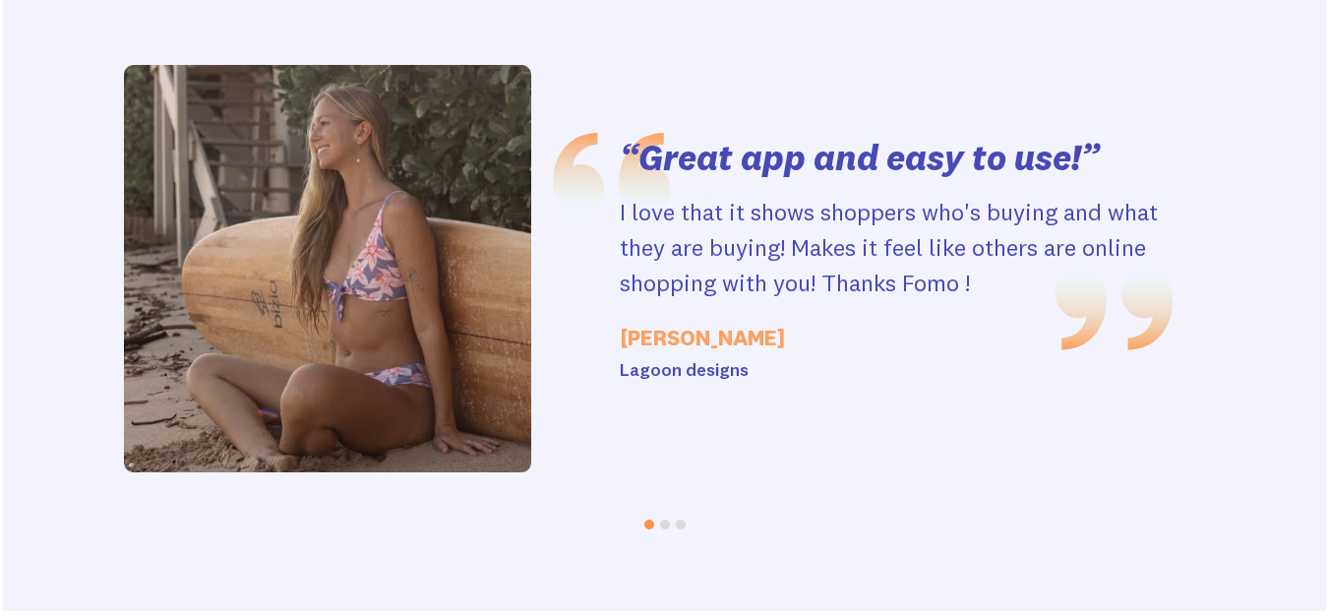
drag, startPoint x: 930, startPoint y: 294, endPoint x: 779, endPoint y: 308, distance: 151.2
click at [779, 308] on div "“Great app and easy to use!” I love that it shows shoppers who's buying and wha…" at bounding box center [896, 269] width 553 height 272
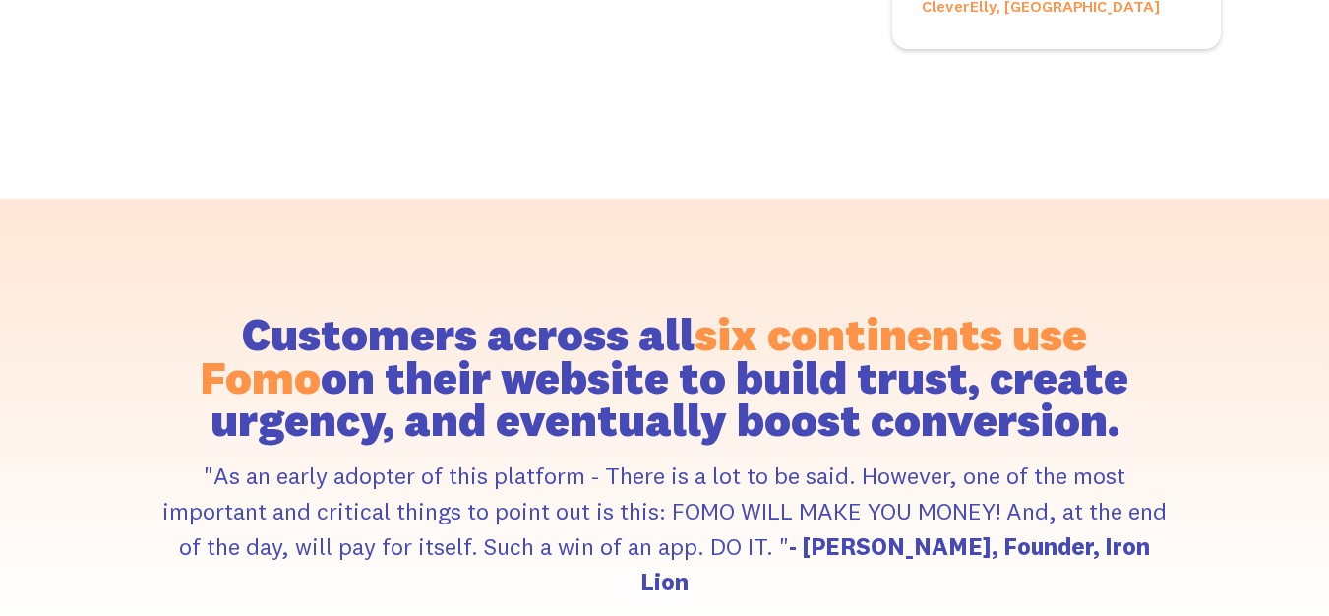
scroll to position [8640, 0]
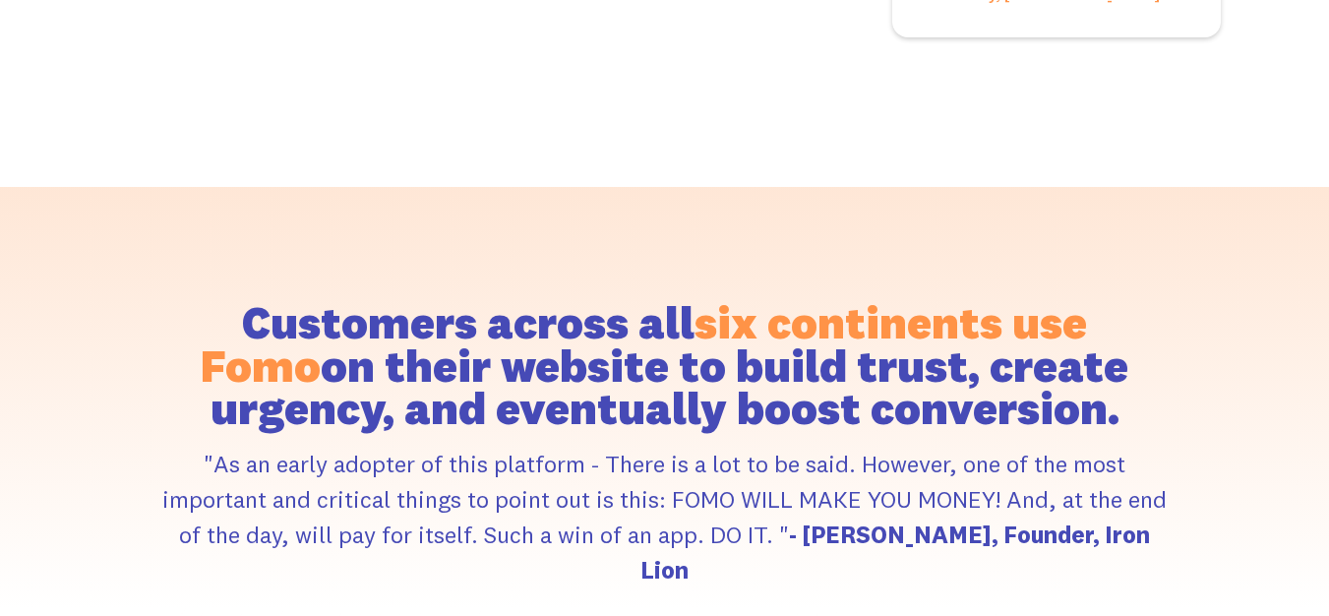
drag, startPoint x: 708, startPoint y: 170, endPoint x: 858, endPoint y: 197, distance: 152.9
click at [858, 294] on span "six continents use Fomo" at bounding box center [644, 343] width 887 height 99
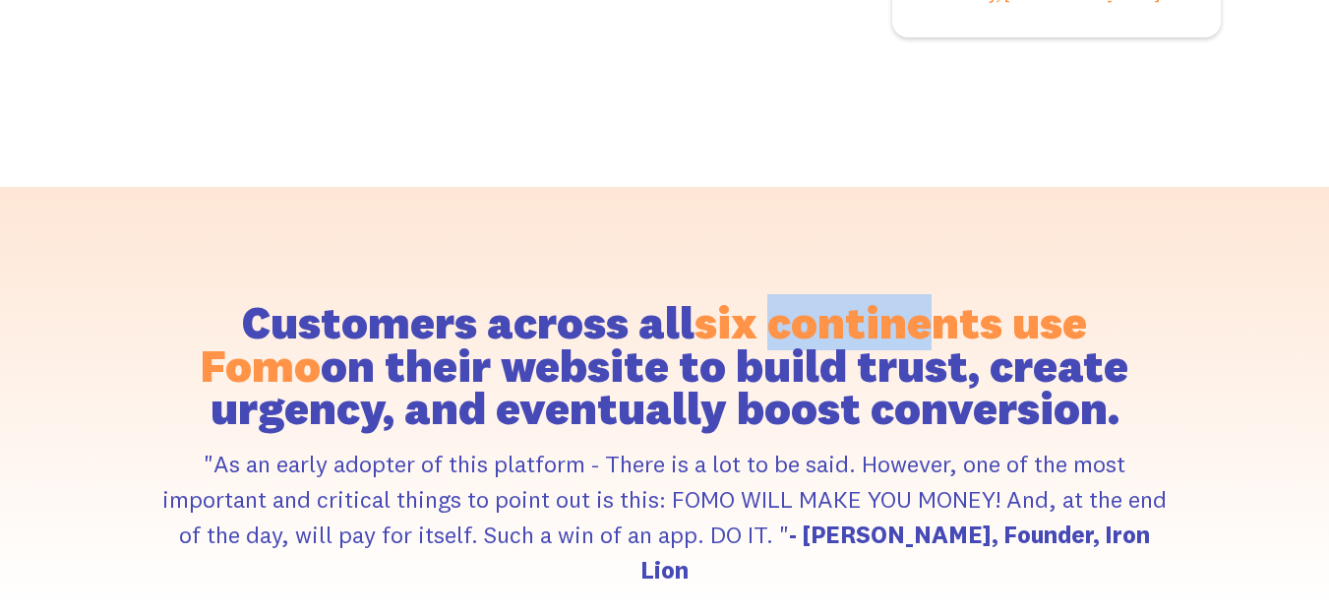
click at [858, 294] on span "six continents use Fomo" at bounding box center [644, 343] width 887 height 99
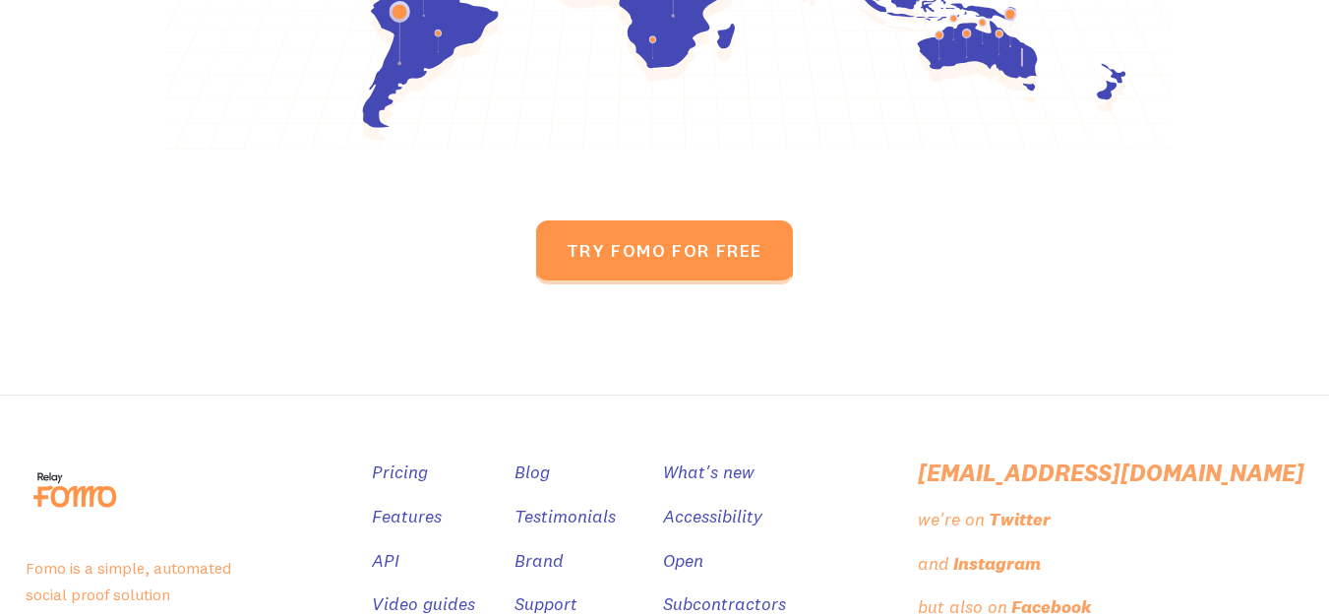
scroll to position [9513, 0]
